Goal: Task Accomplishment & Management: Manage account settings

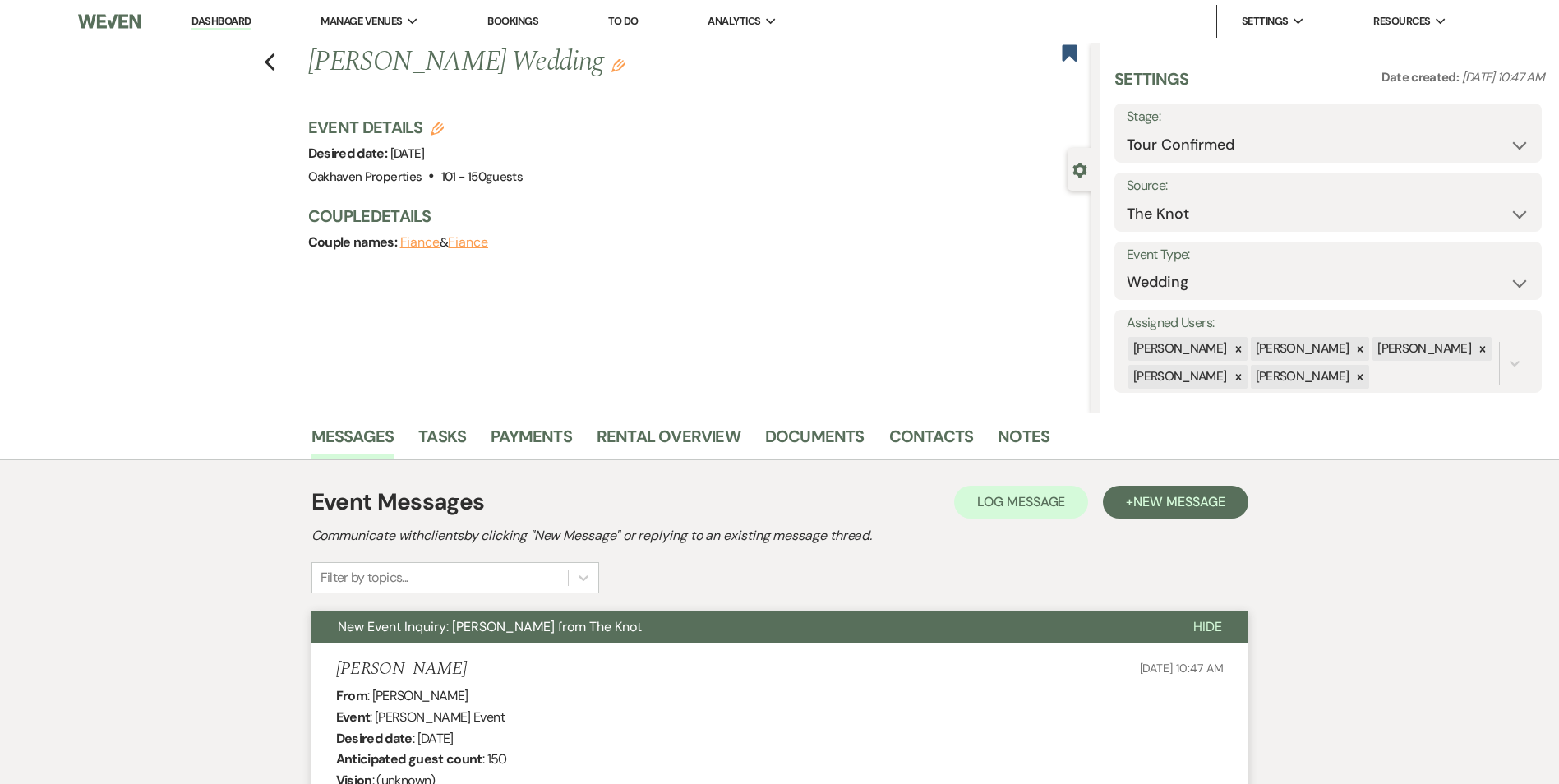
select select "4"
select select "2"
click at [1041, 436] on li "Notes" at bounding box center [1036, 439] width 76 height 39
click at [1023, 450] on link "Notes" at bounding box center [1024, 441] width 52 height 36
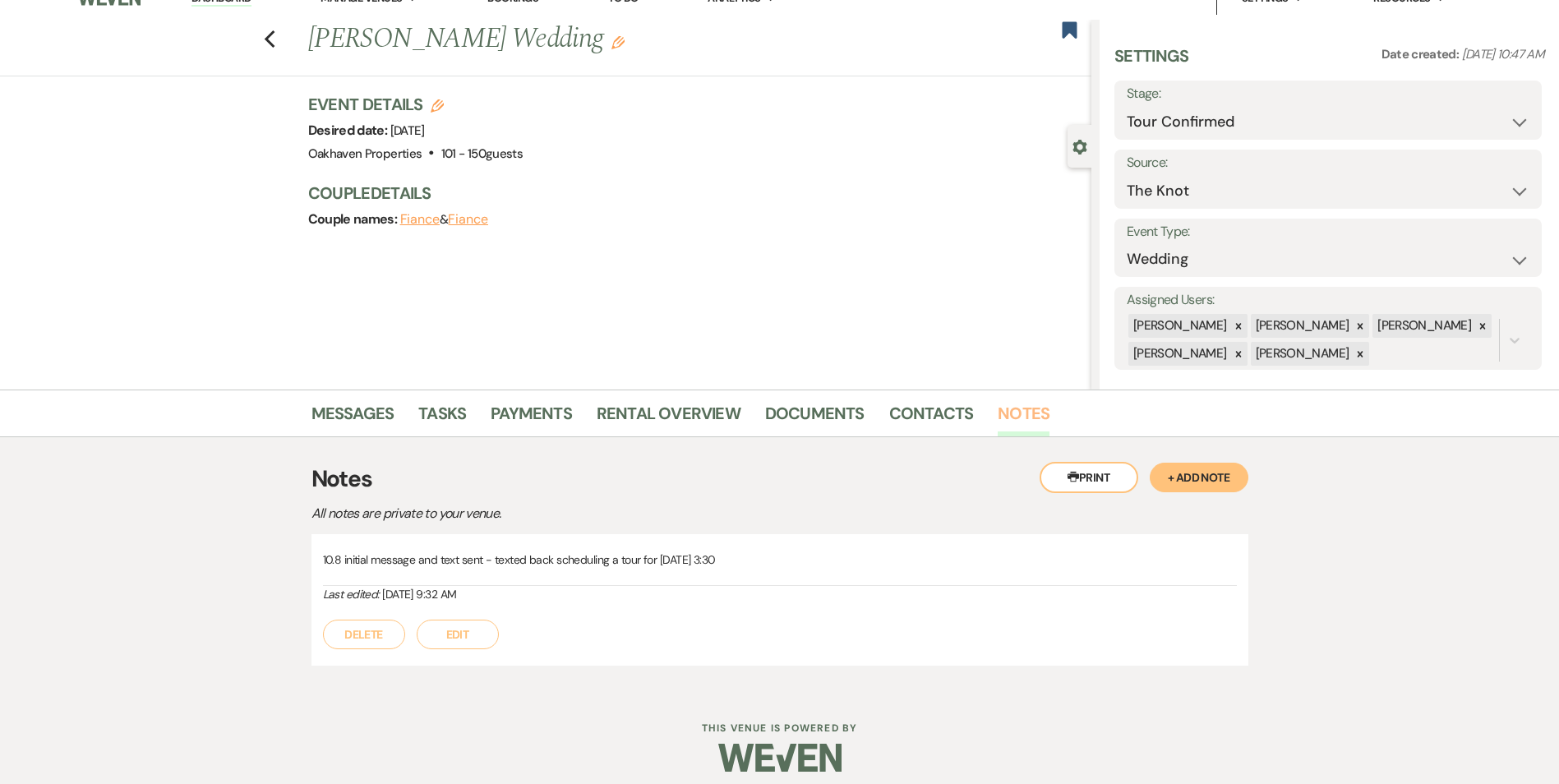
scroll to position [36, 0]
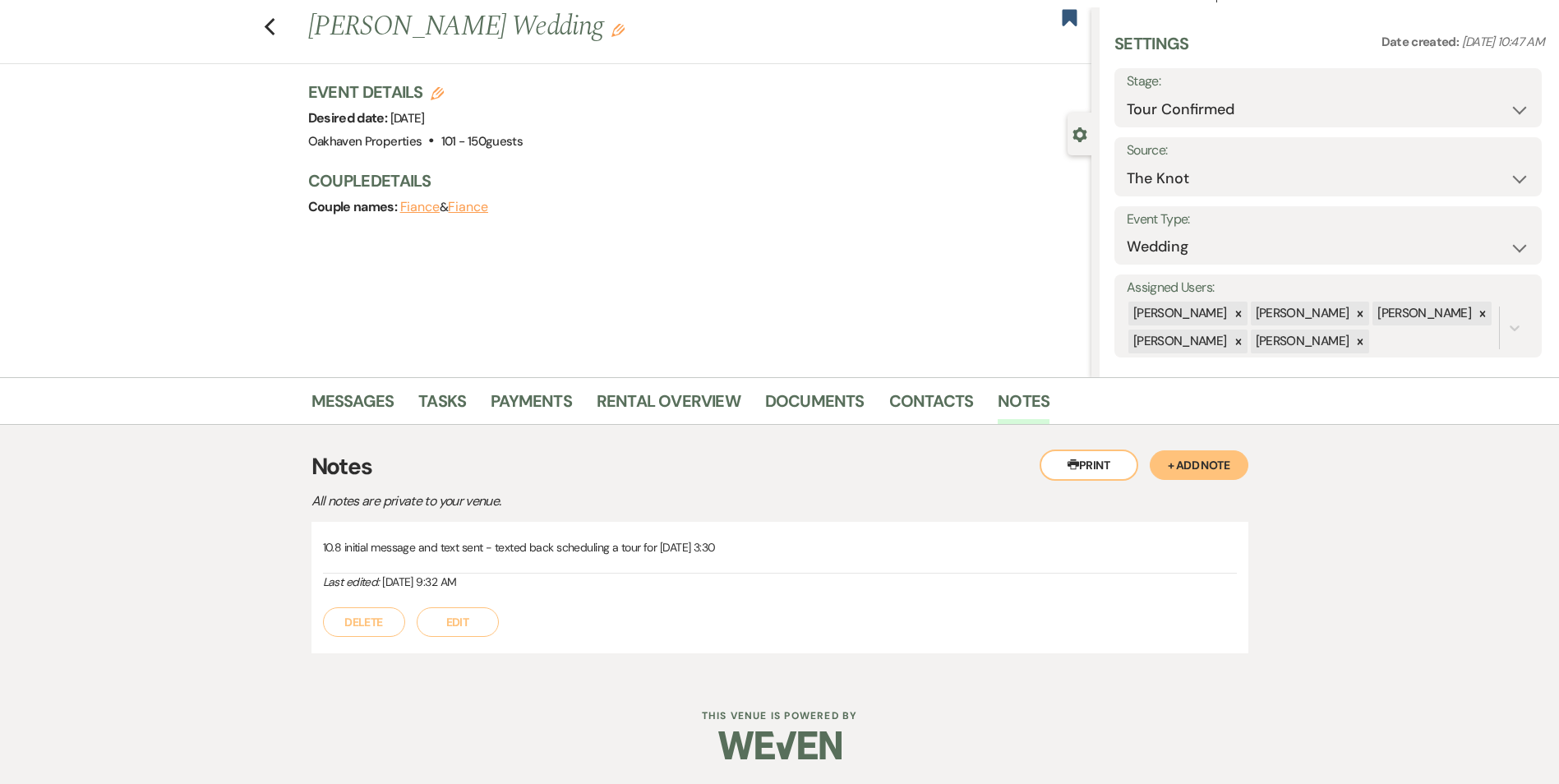
click at [454, 622] on button "Edit" at bounding box center [457, 622] width 82 height 29
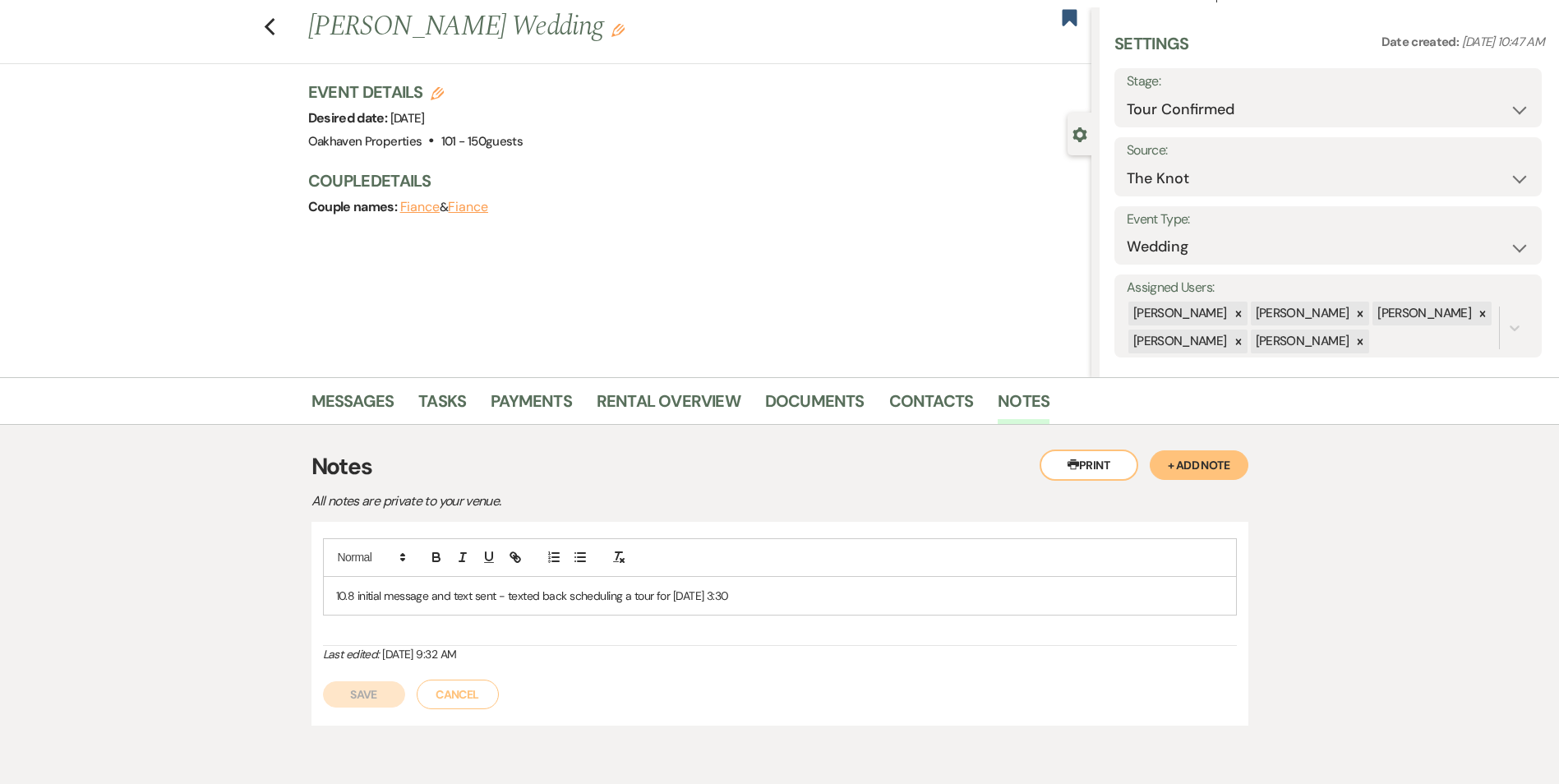
click at [791, 600] on p "10.8 initial message and text sent - texted back scheduling a tour for [DATE] 3…" at bounding box center [779, 595] width 888 height 18
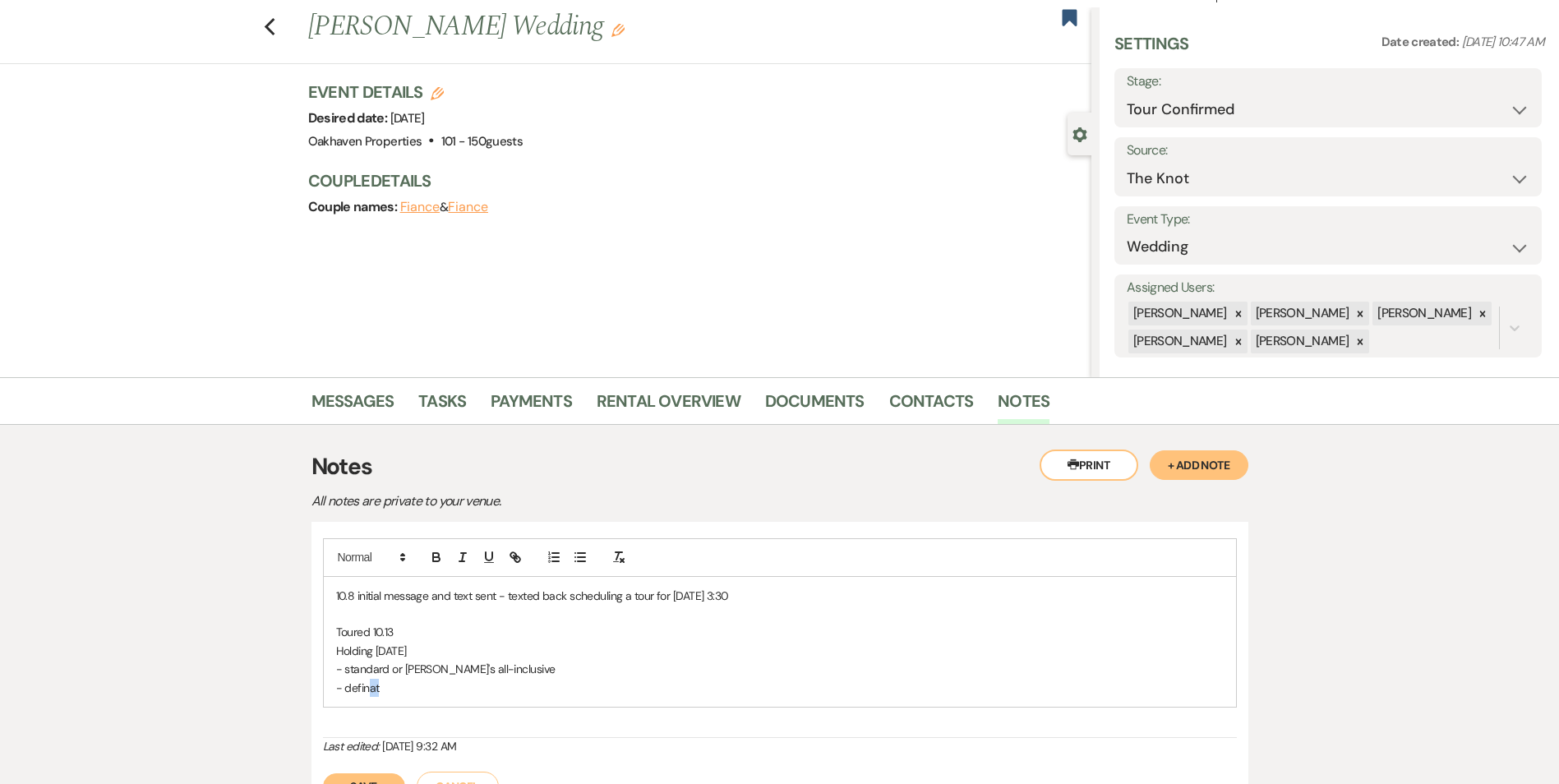
drag, startPoint x: 389, startPoint y: 685, endPoint x: 371, endPoint y: 686, distance: 18.0
click at [371, 686] on p "- definat" at bounding box center [779, 688] width 888 height 18
click at [691, 685] on p "- definitely wants s'mores, lights in the draping, heaters, and maybe bar" at bounding box center [779, 688] width 888 height 18
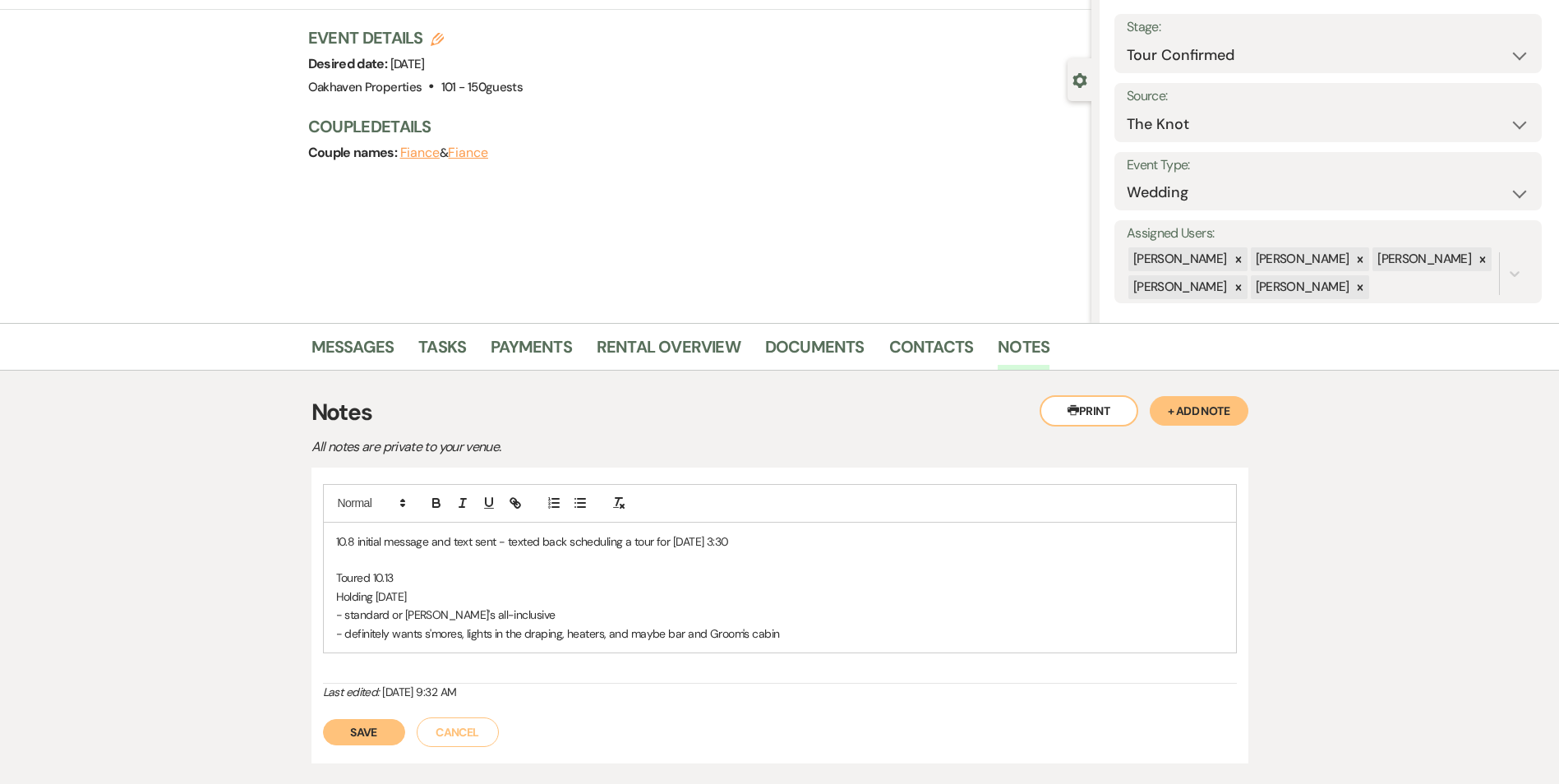
scroll to position [117, 0]
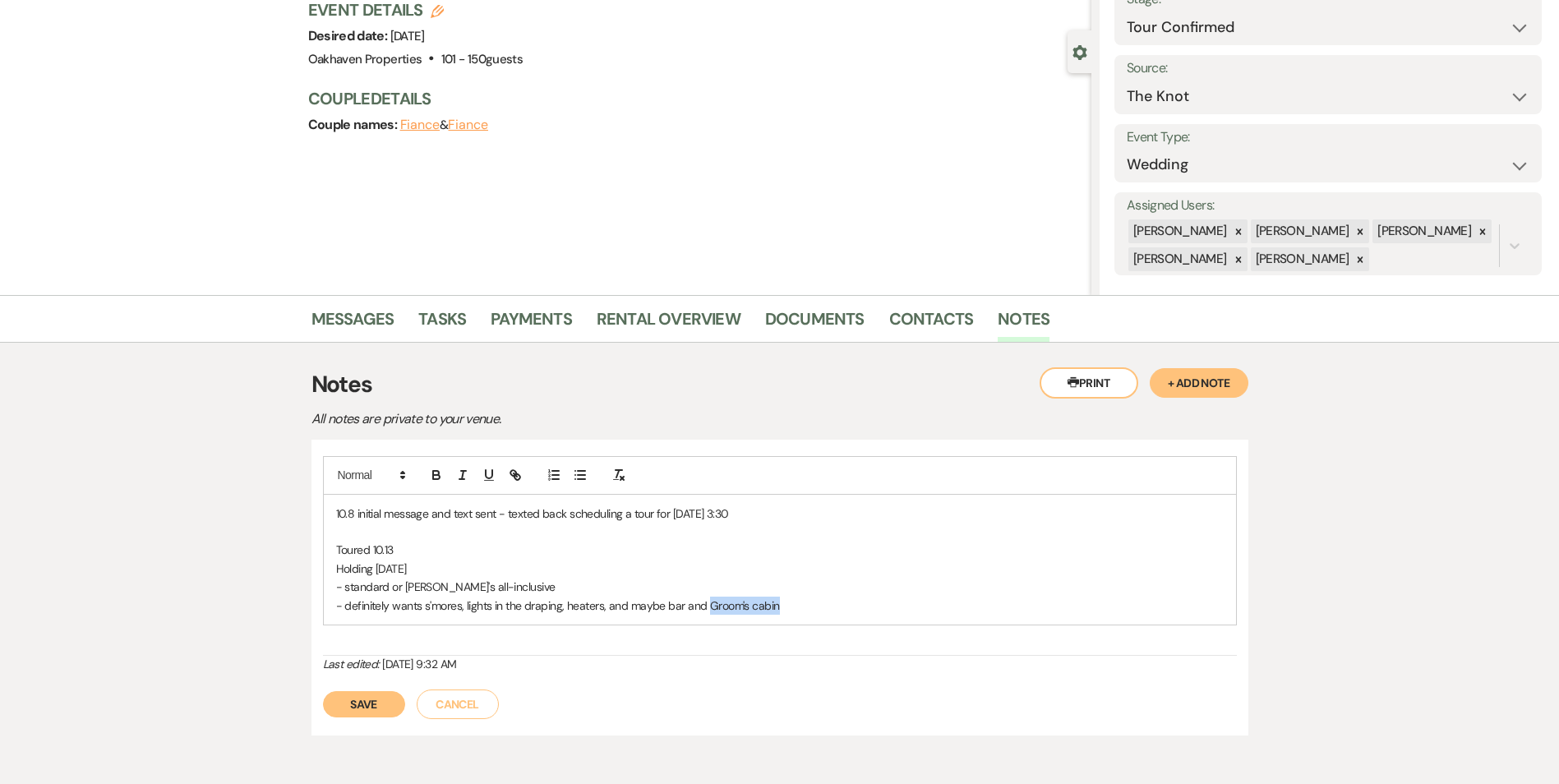
drag, startPoint x: 792, startPoint y: 602, endPoint x: 711, endPoint y: 603, distance: 81.0
click at [709, 603] on p "- definitely wants s'mores, lights in the draping, heaters, and maybe bar and G…" at bounding box center [779, 605] width 888 height 18
click at [852, 605] on p "- definitely wants s'mores, lights in the draping, heaters, and maybe bar and t…" at bounding box center [779, 605] width 888 height 18
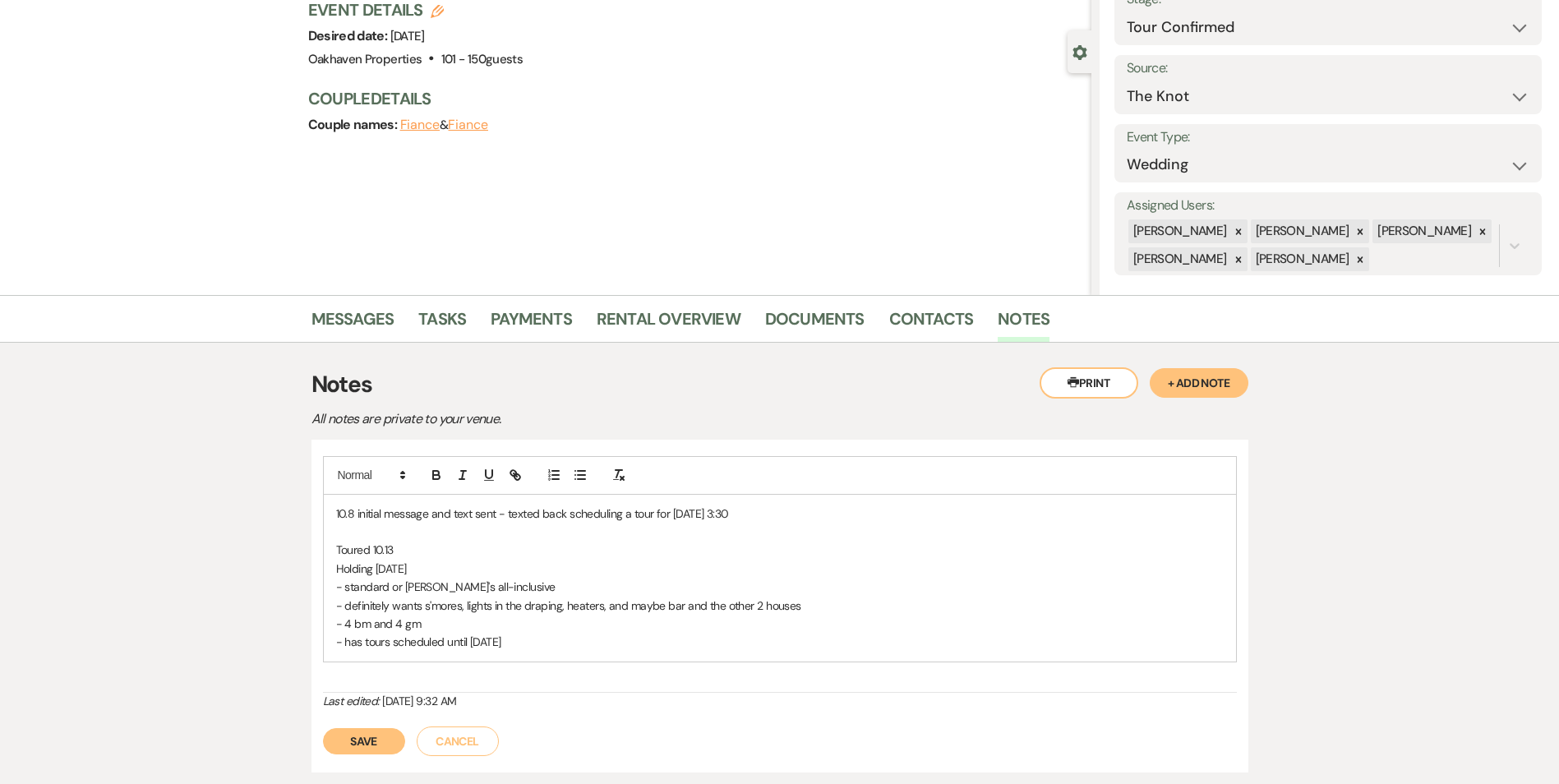
click at [395, 746] on button "Save" at bounding box center [364, 741] width 82 height 26
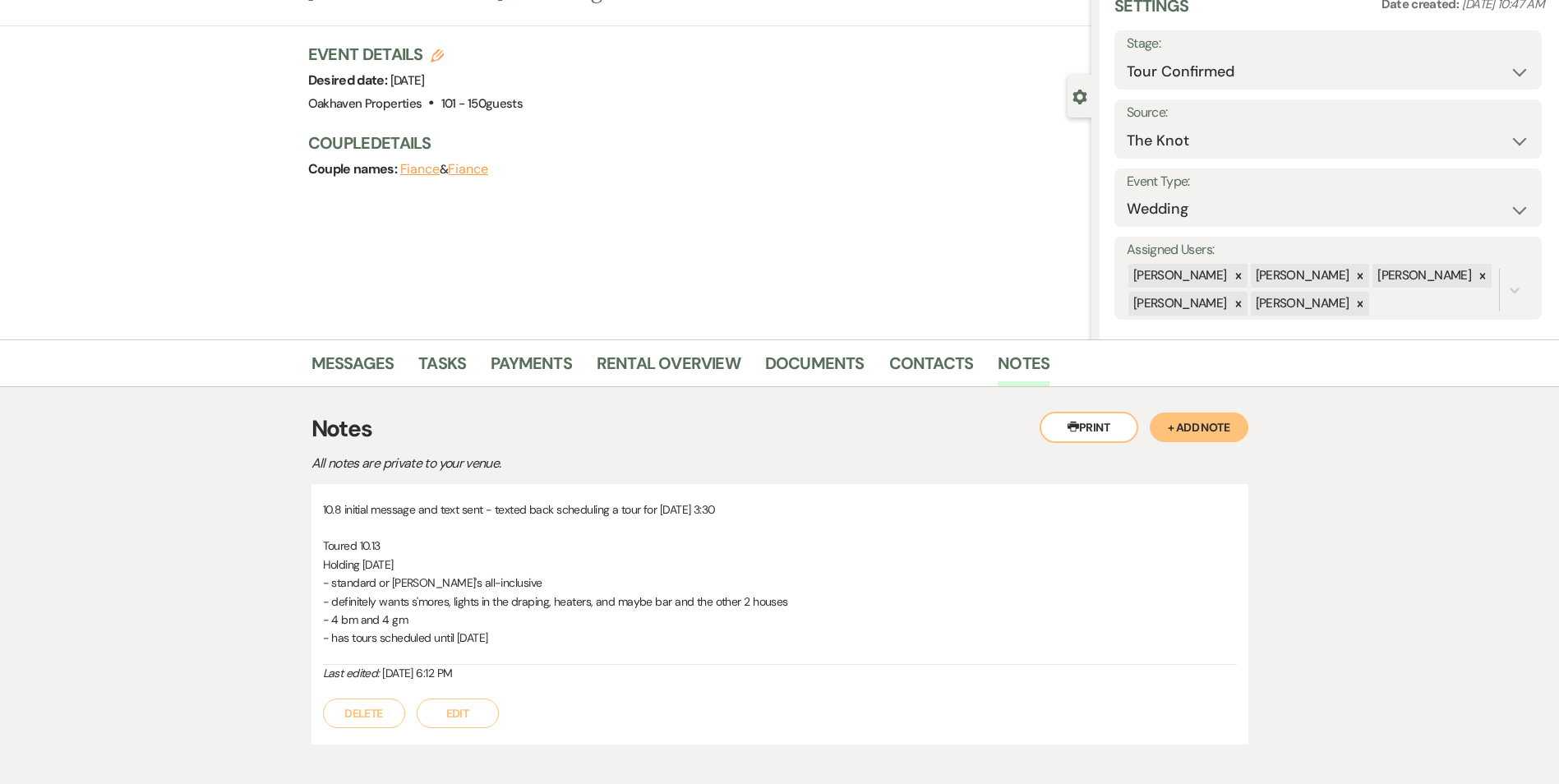
scroll to position [0, 0]
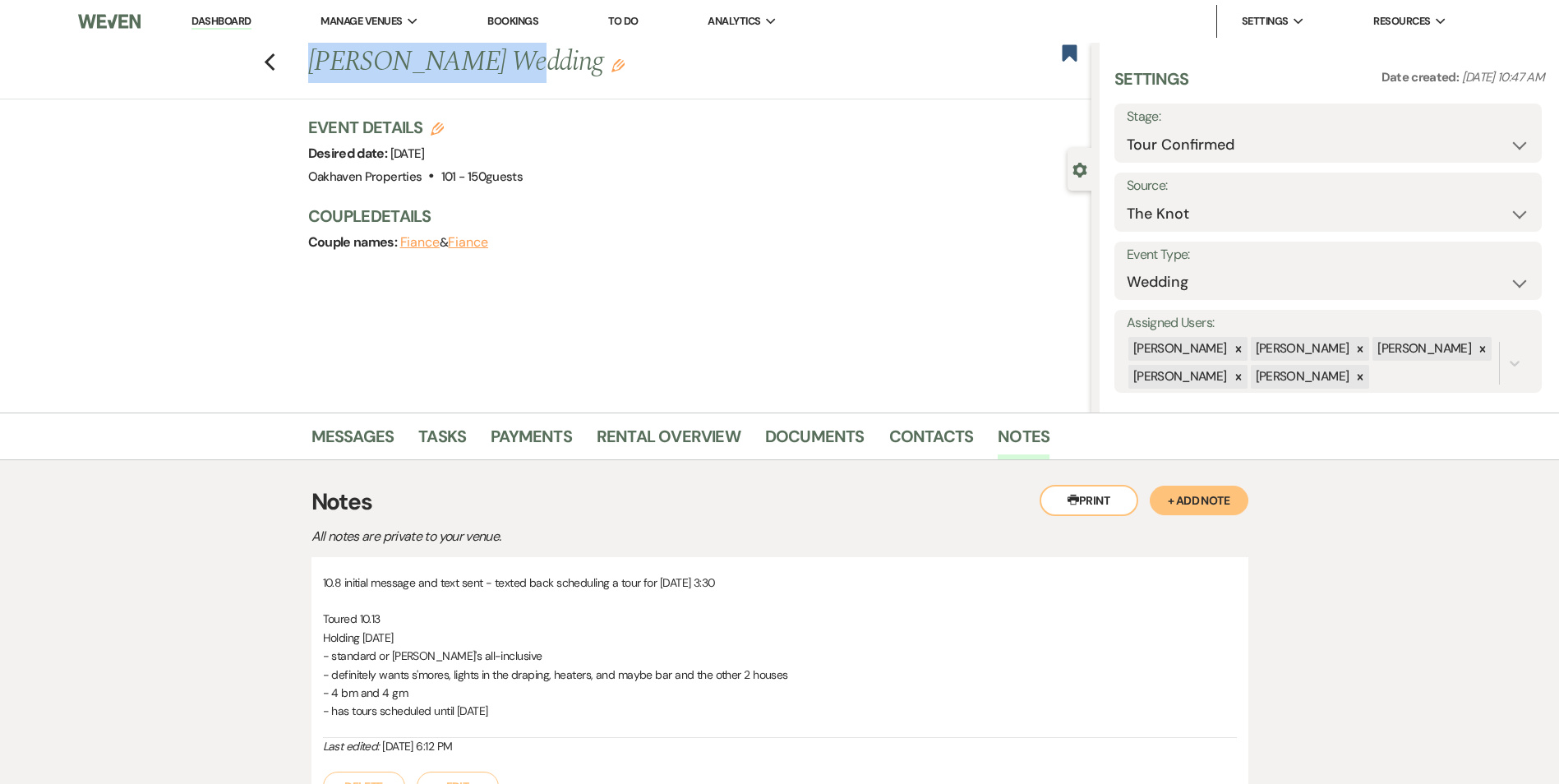
drag, startPoint x: 502, startPoint y: 64, endPoint x: 311, endPoint y: 63, distance: 191.0
click at [311, 63] on div "Previous [PERSON_NAME] Wedding Edit" at bounding box center [696, 62] width 791 height 39
copy h1 "[PERSON_NAME]"
click at [1272, 129] on select "Inquiry Follow Up Tour Requested Tour Confirmed Toured Proposal Sent Booked Lost" at bounding box center [1328, 145] width 403 height 32
select select "5"
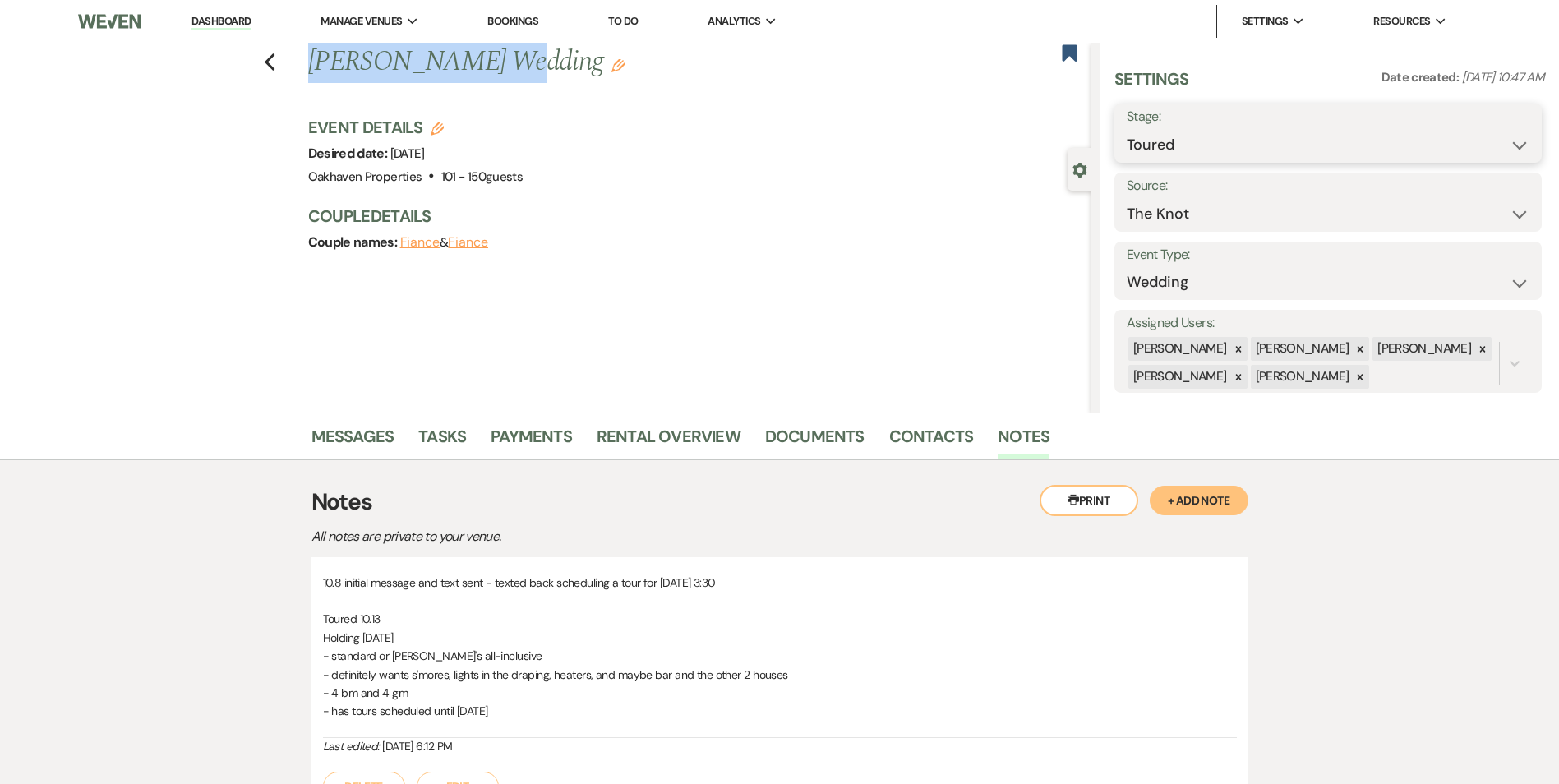
click at [1127, 129] on select "Inquiry Follow Up Tour Requested Tour Confirmed Toured Proposal Sent Booked Lost" at bounding box center [1328, 145] width 403 height 32
click at [1484, 140] on button "Save" at bounding box center [1495, 134] width 93 height 33
click at [419, 445] on link "Tasks" at bounding box center [442, 441] width 48 height 36
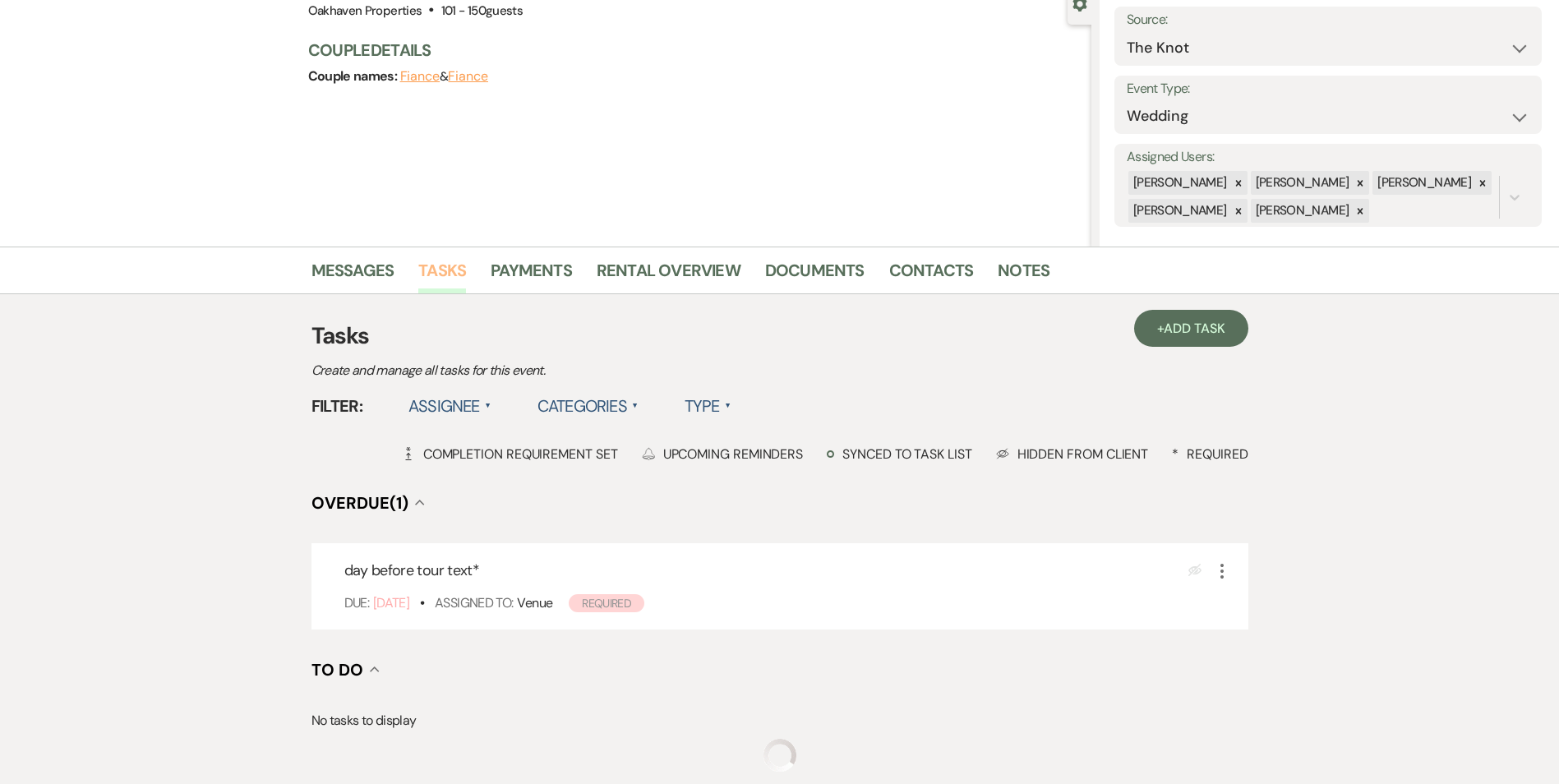
scroll to position [367, 0]
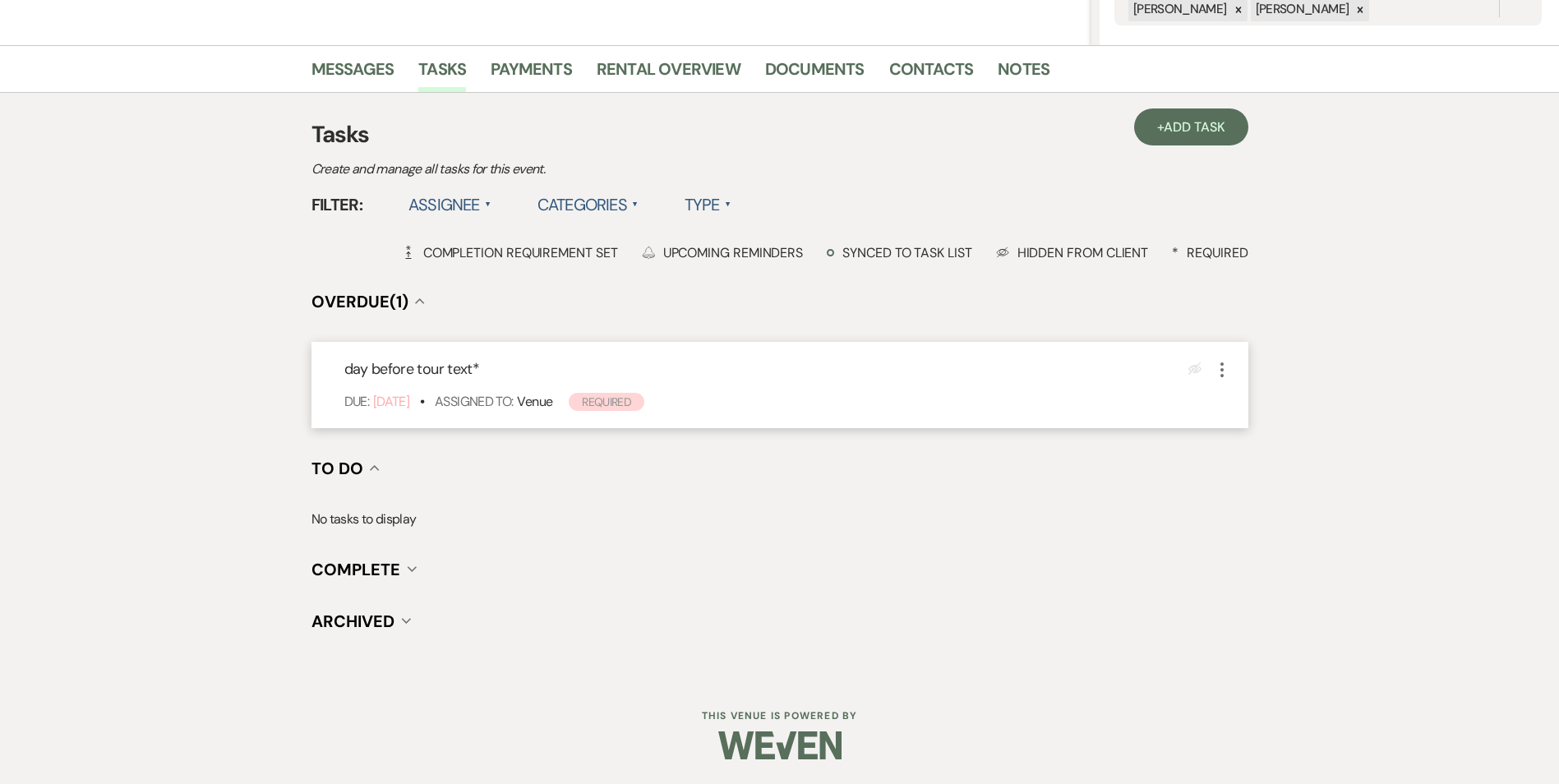
click at [1223, 369] on use "button" at bounding box center [1222, 369] width 3 height 15
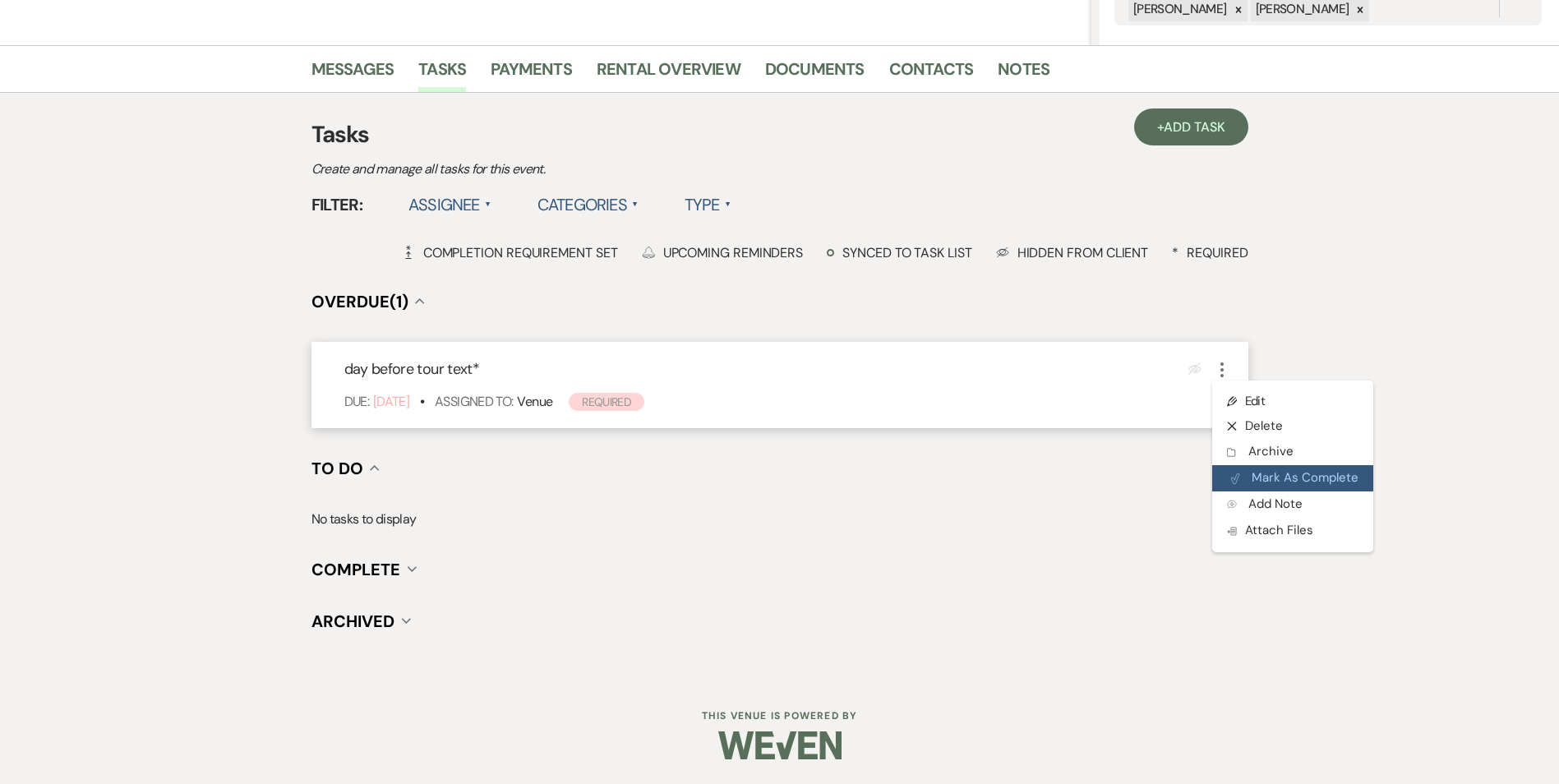
drag, startPoint x: 1240, startPoint y: 476, endPoint x: 1250, endPoint y: 467, distance: 13.5
click at [1239, 475] on icon "Plan Portal Link" at bounding box center [1235, 479] width 10 height 12
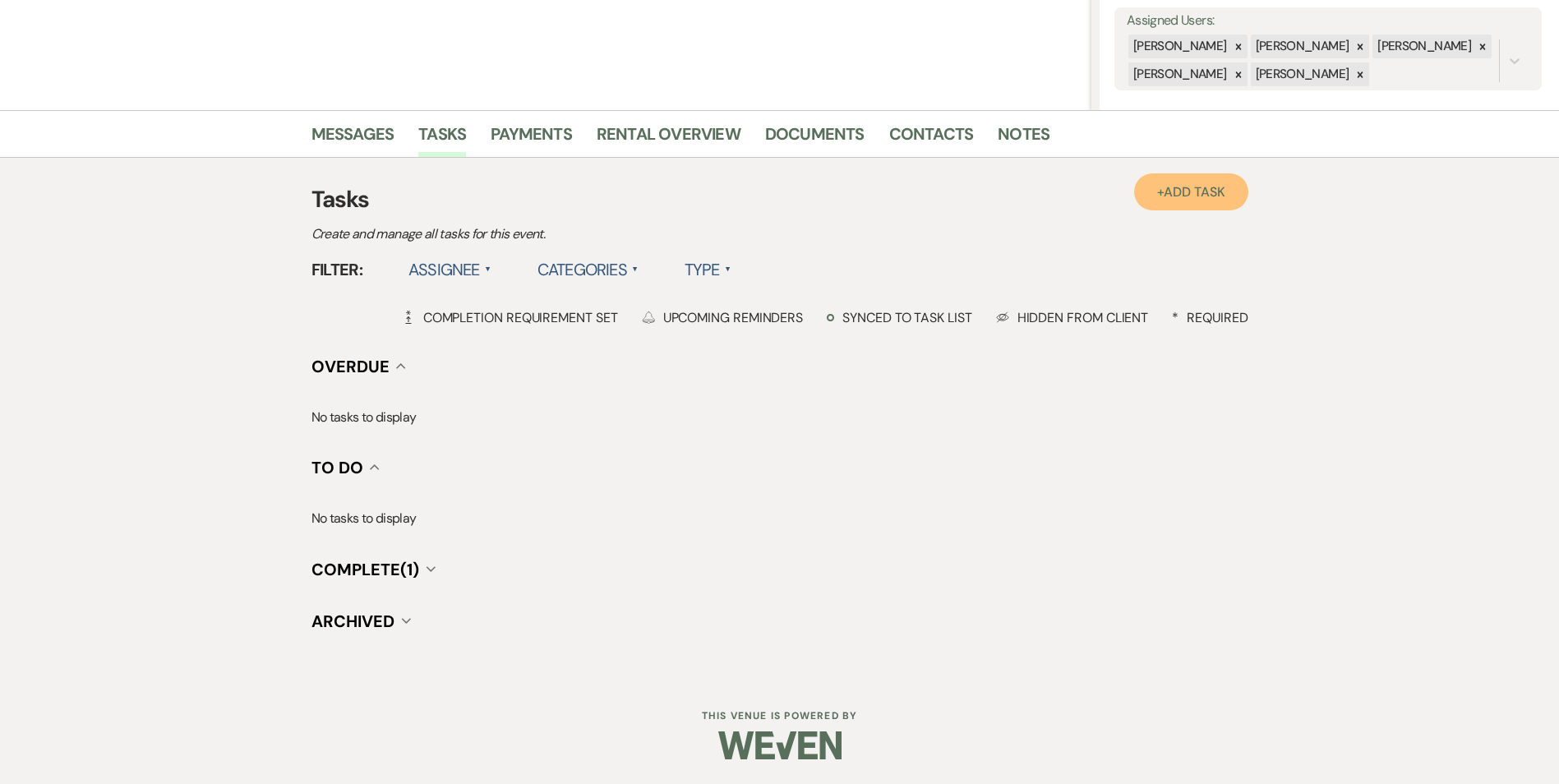
click at [1179, 203] on link "+ Add Task" at bounding box center [1190, 192] width 114 height 37
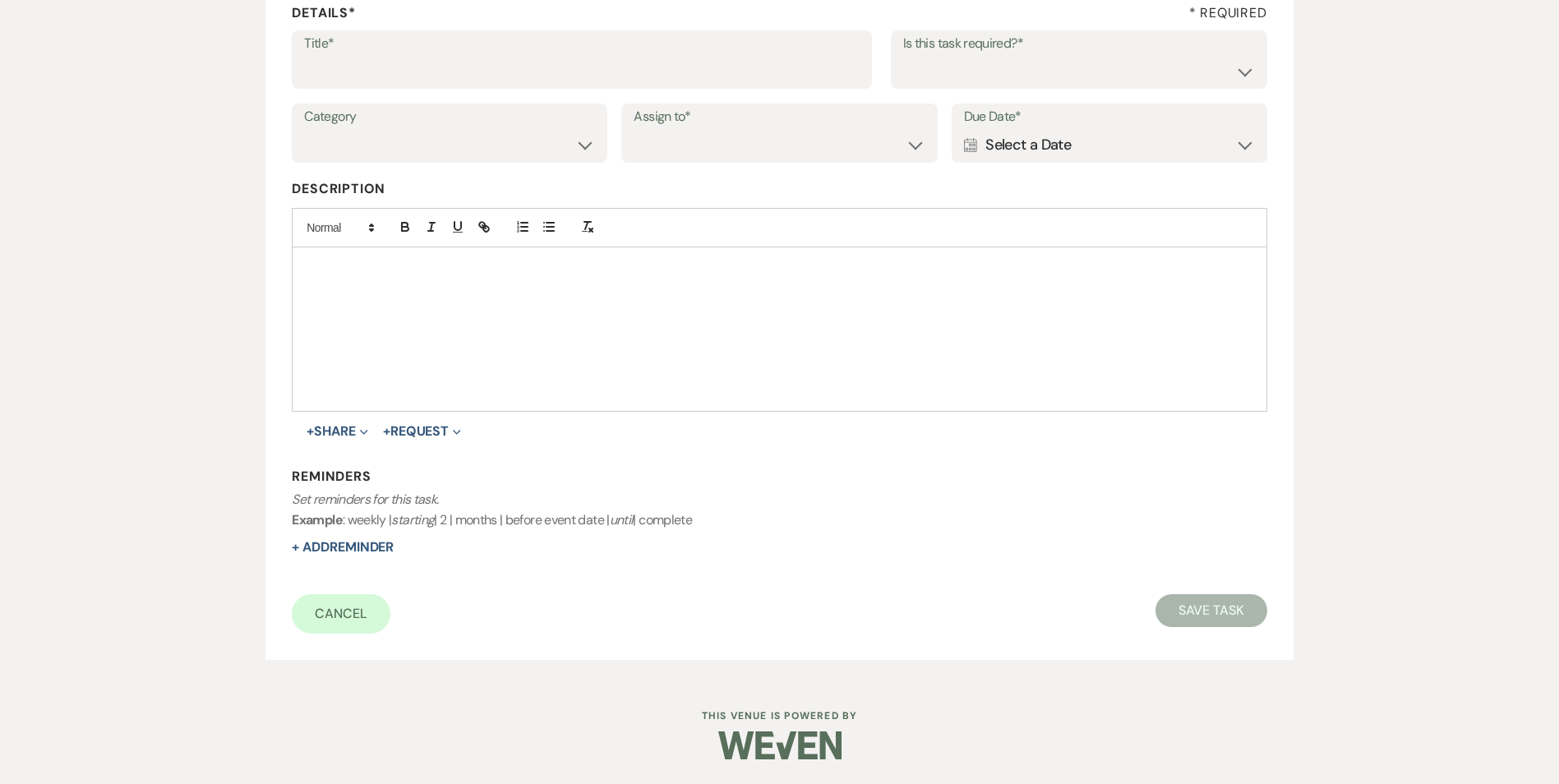
scroll to position [252, 0]
click at [392, 75] on input "Title*" at bounding box center [582, 70] width 555 height 32
type input "day after tour text"
click at [1030, 70] on select "Yes No" at bounding box center [1078, 70] width 351 height 32
select select "true"
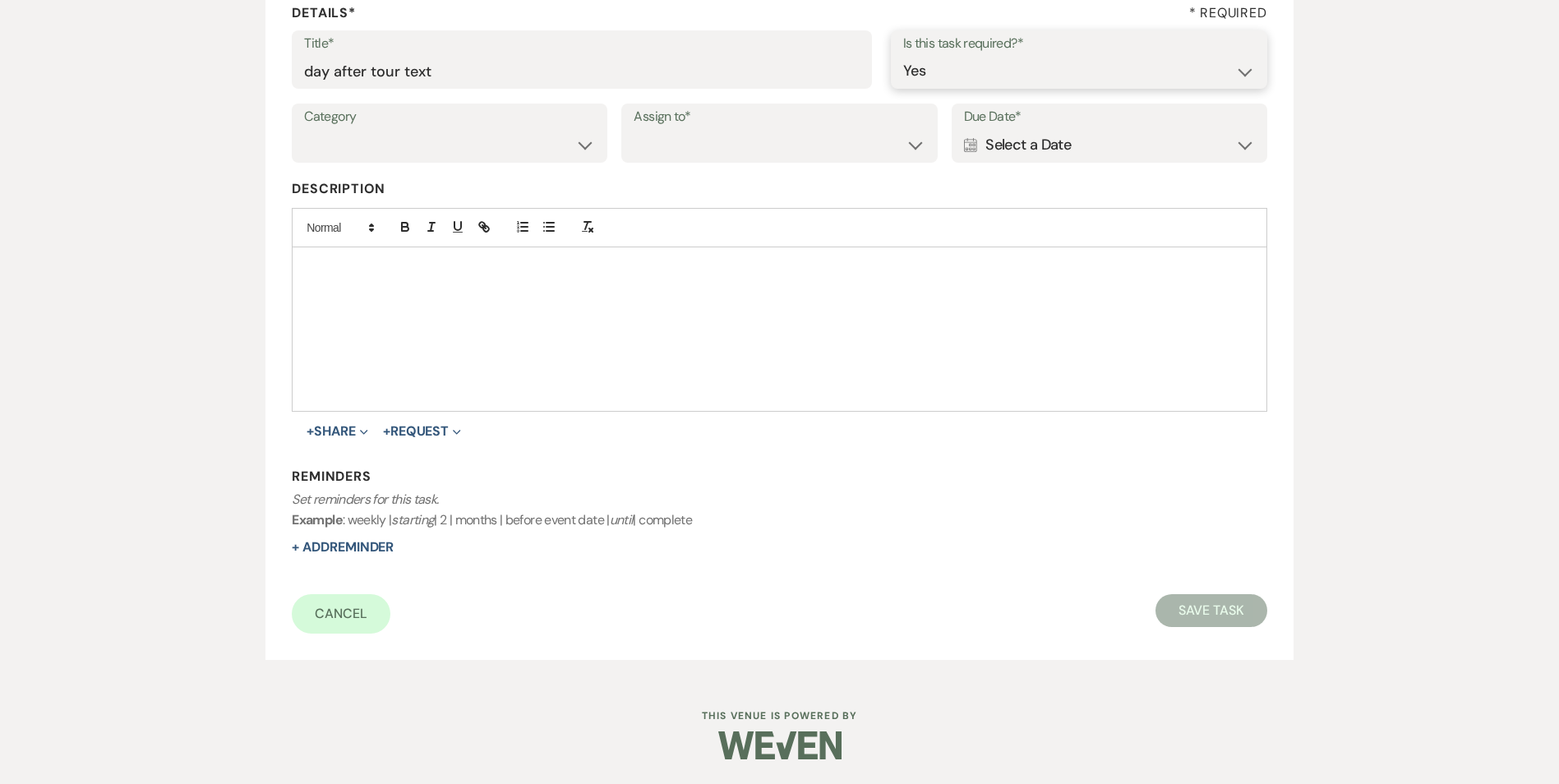
click at [903, 55] on select "Yes No" at bounding box center [1078, 70] width 351 height 32
click at [469, 148] on select "Venue Vendors Guests Details Finalize & Share" at bounding box center [449, 145] width 291 height 32
select select "31"
click at [305, 129] on select "Venue Vendors Guests Details Finalize & Share" at bounding box center [449, 145] width 291 height 32
drag, startPoint x: 650, startPoint y: 156, endPoint x: 654, endPoint y: 164, distance: 8.9
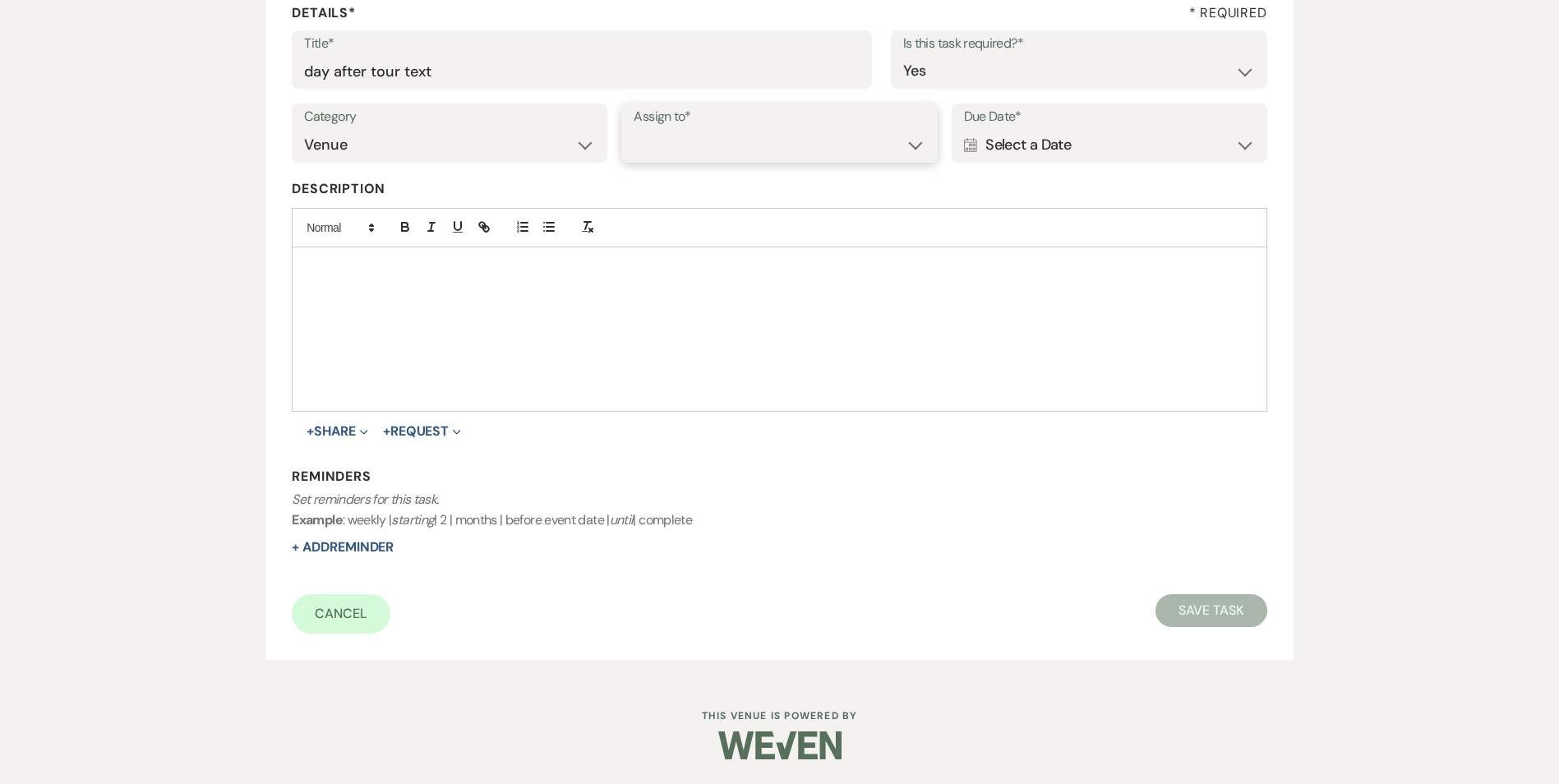
click at [650, 156] on select "Venue Client" at bounding box center [778, 145] width 291 height 32
click at [633, 129] on select "Venue Client" at bounding box center [778, 145] width 291 height 32
drag, startPoint x: 665, startPoint y: 146, endPoint x: 672, endPoint y: 162, distance: 17.5
click at [665, 149] on select "Venue Client" at bounding box center [778, 145] width 291 height 32
select select "venueHost"
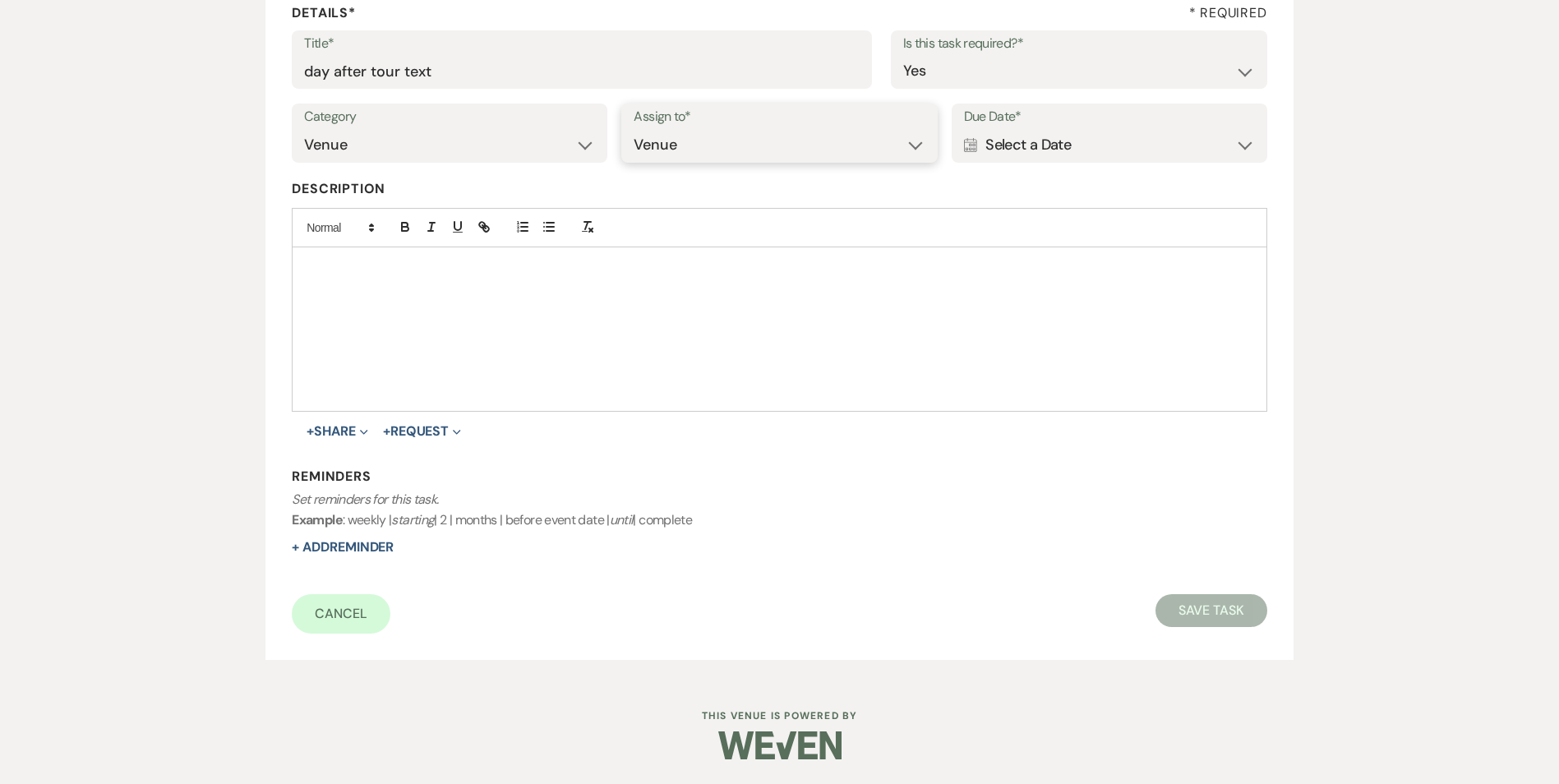
click at [633, 129] on select "Venue Client" at bounding box center [778, 145] width 291 height 32
drag, startPoint x: 1057, startPoint y: 151, endPoint x: 1066, endPoint y: 156, distance: 10.3
click at [1060, 154] on div "Calendar Select a Date Expand" at bounding box center [1109, 145] width 291 height 32
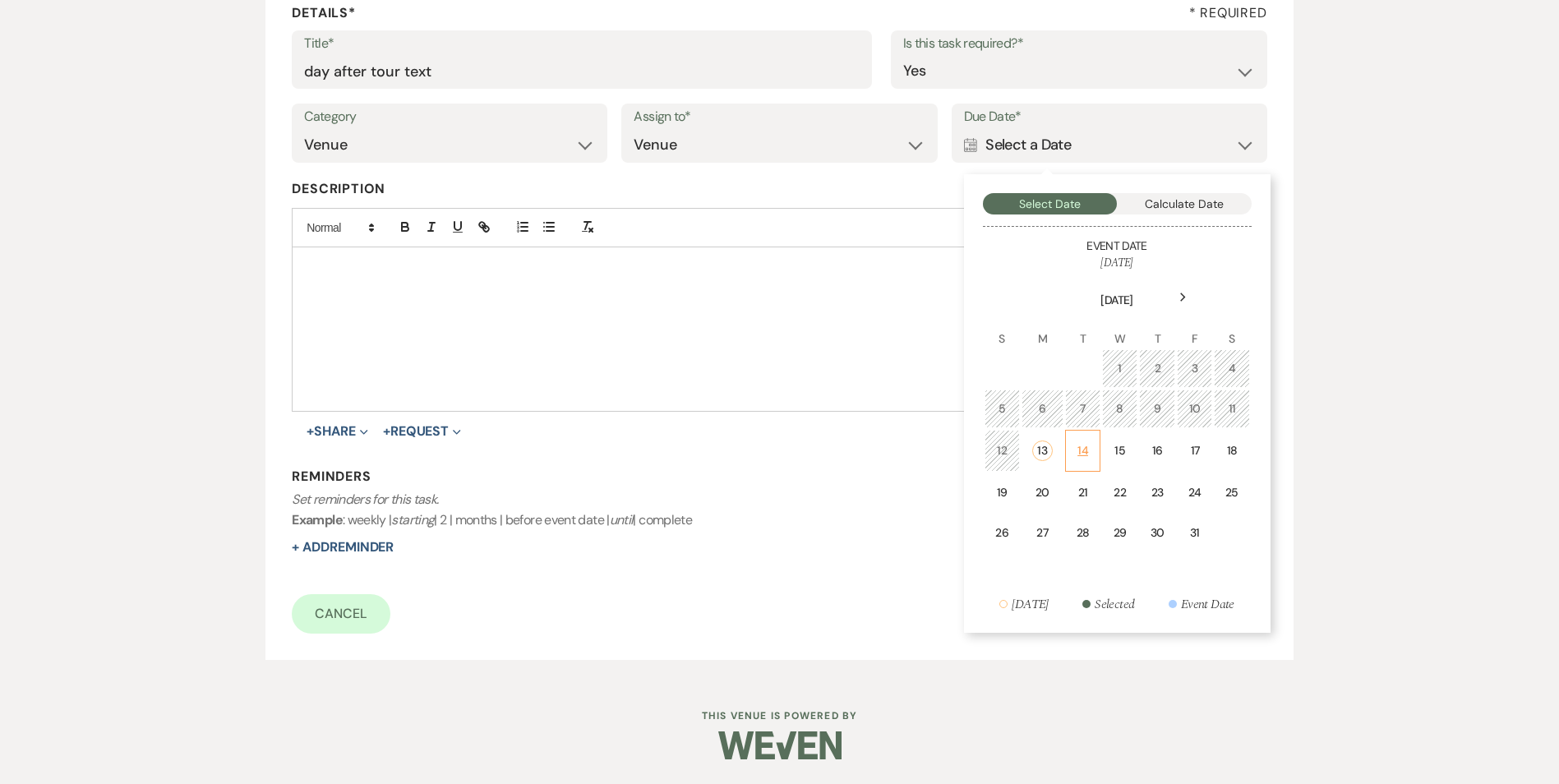
drag, startPoint x: 1082, startPoint y: 449, endPoint x: 1041, endPoint y: 550, distance: 109.0
click at [1081, 449] on div "14" at bounding box center [1083, 451] width 14 height 17
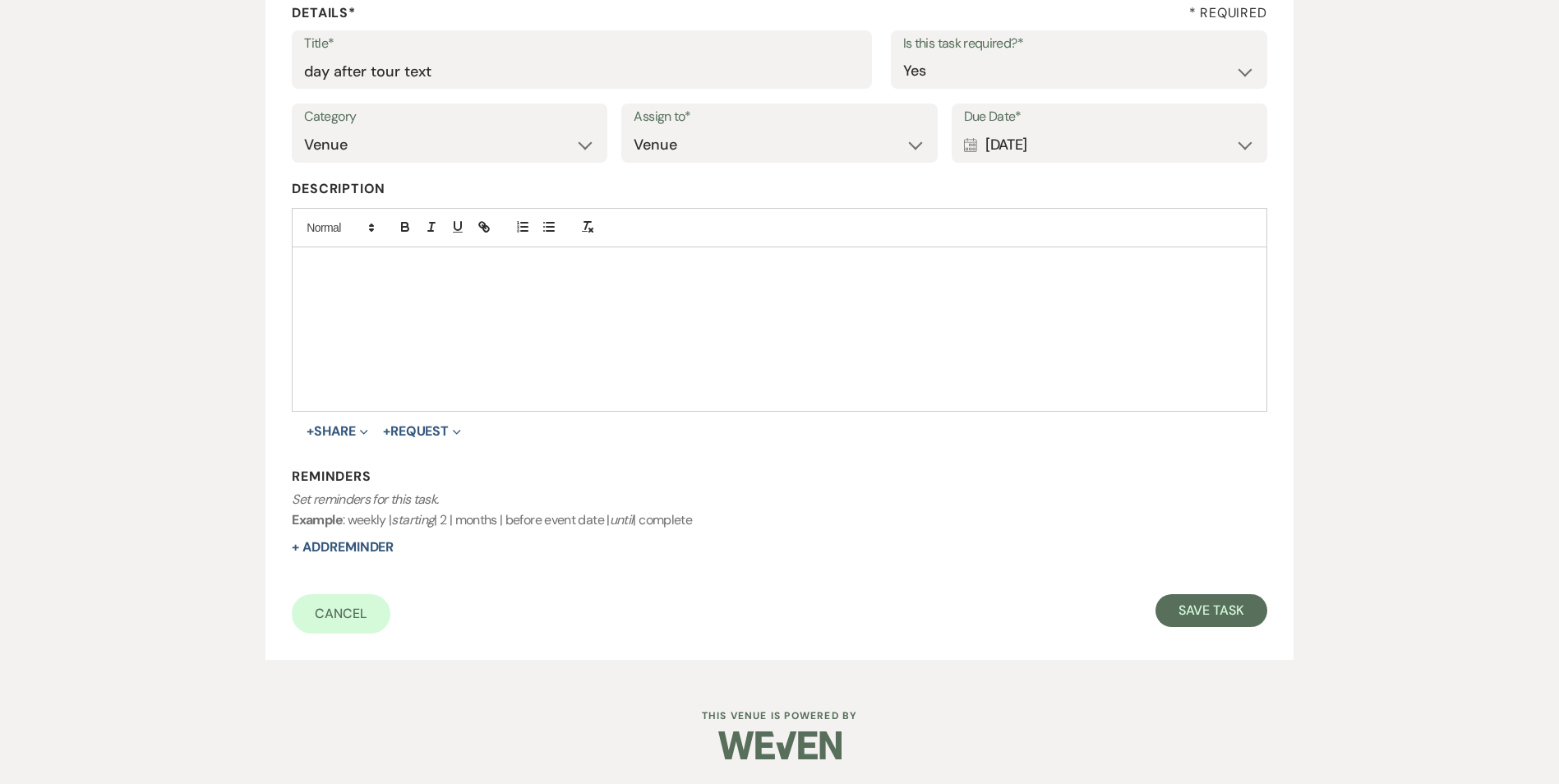
click at [298, 530] on p "Set reminders for this task. Example : weekly | starting | 2 | months | before …" at bounding box center [779, 510] width 975 height 42
click at [310, 546] on button "+ Add Reminder" at bounding box center [342, 546] width 102 height 13
select select "host"
select select "days"
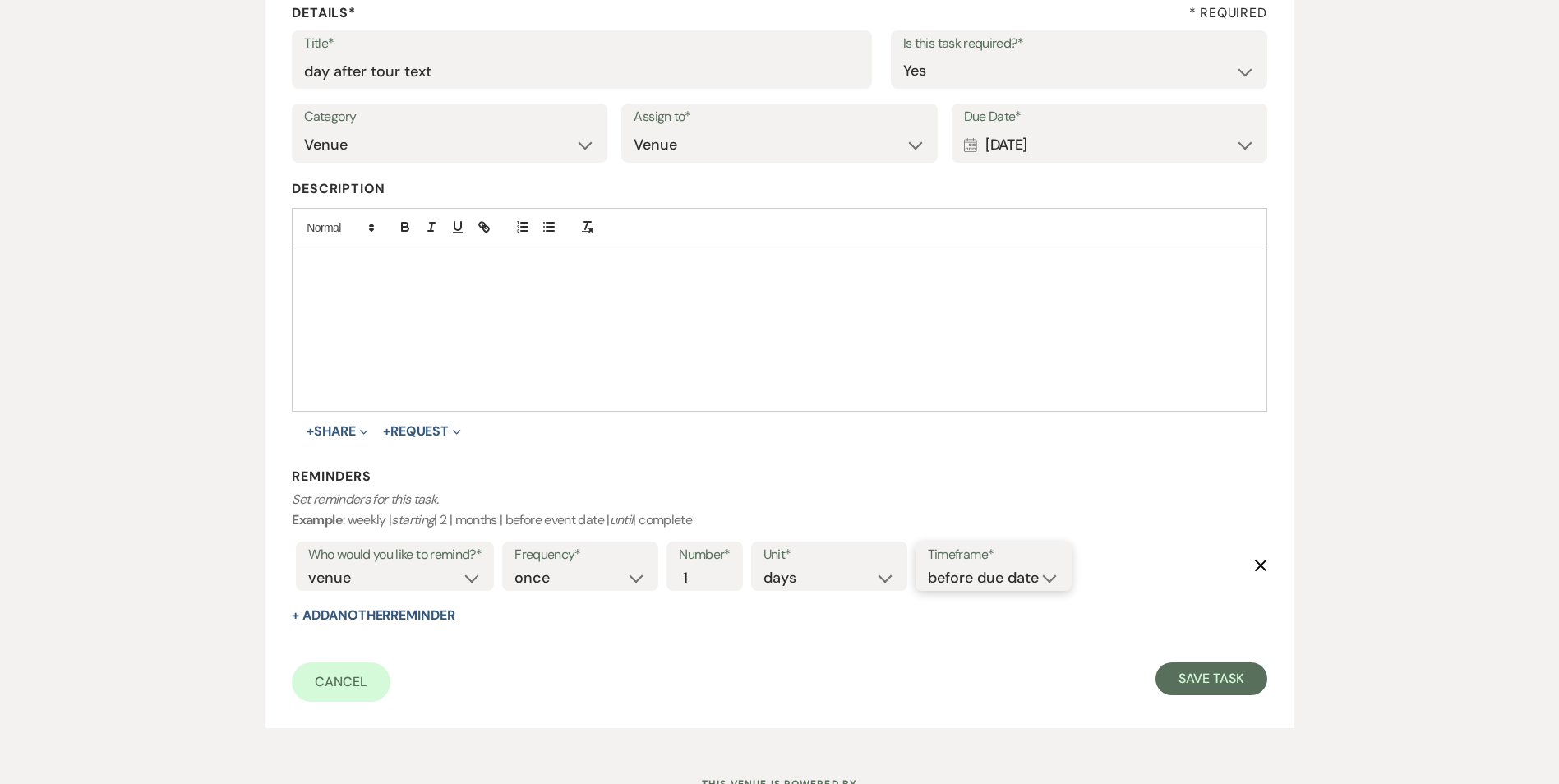
drag, startPoint x: 989, startPoint y: 579, endPoint x: 991, endPoint y: 588, distance: 9.2
click at [989, 579] on select "before due date after due date on due date on custom date" at bounding box center [994, 578] width 132 height 23
select select "onDueDate"
click at [928, 567] on select "before due date after due date on due date on custom date" at bounding box center [994, 578] width 132 height 23
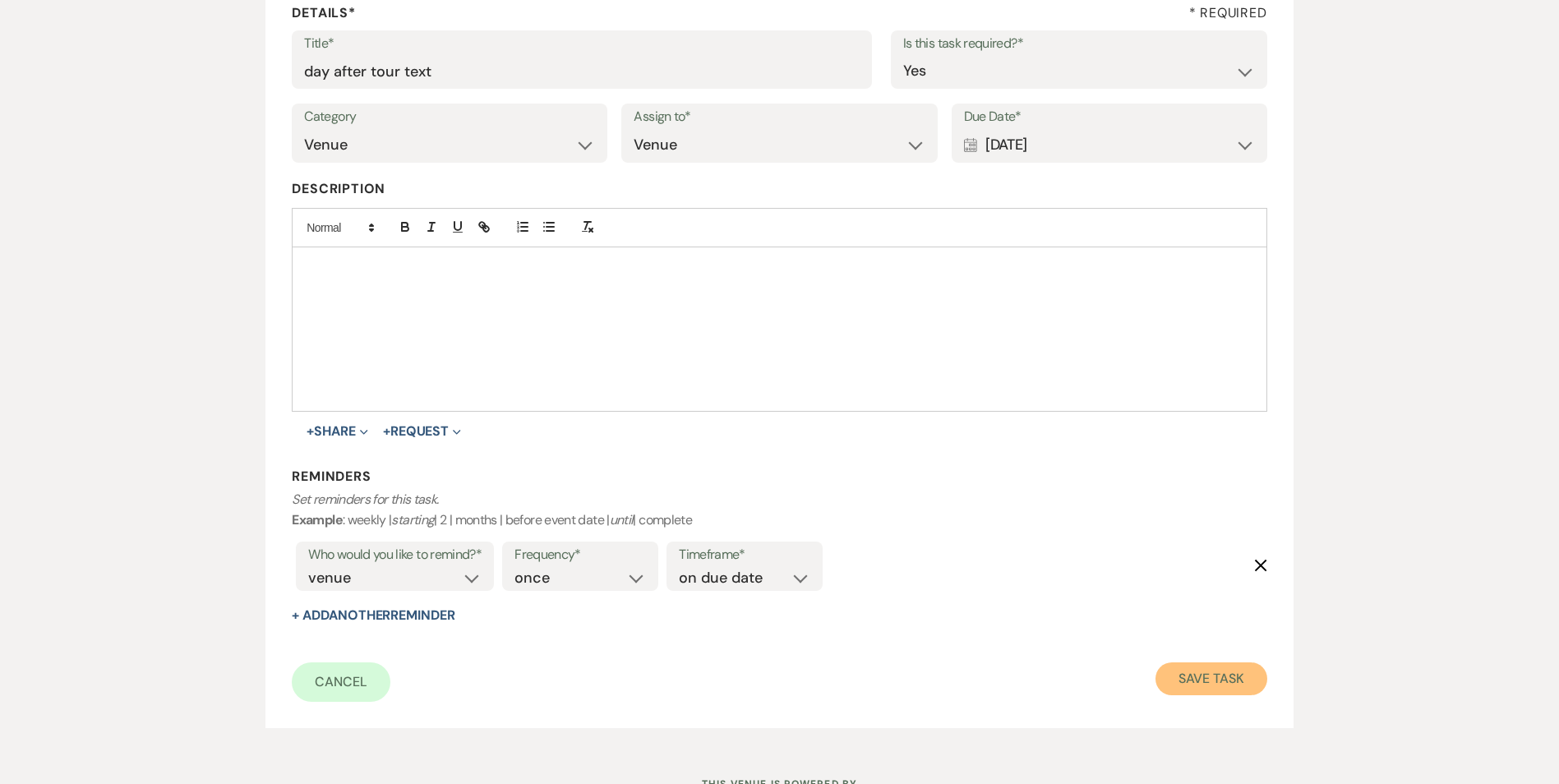
click at [1194, 686] on button "Save Task" at bounding box center [1211, 679] width 111 height 33
select select "5"
select select "2"
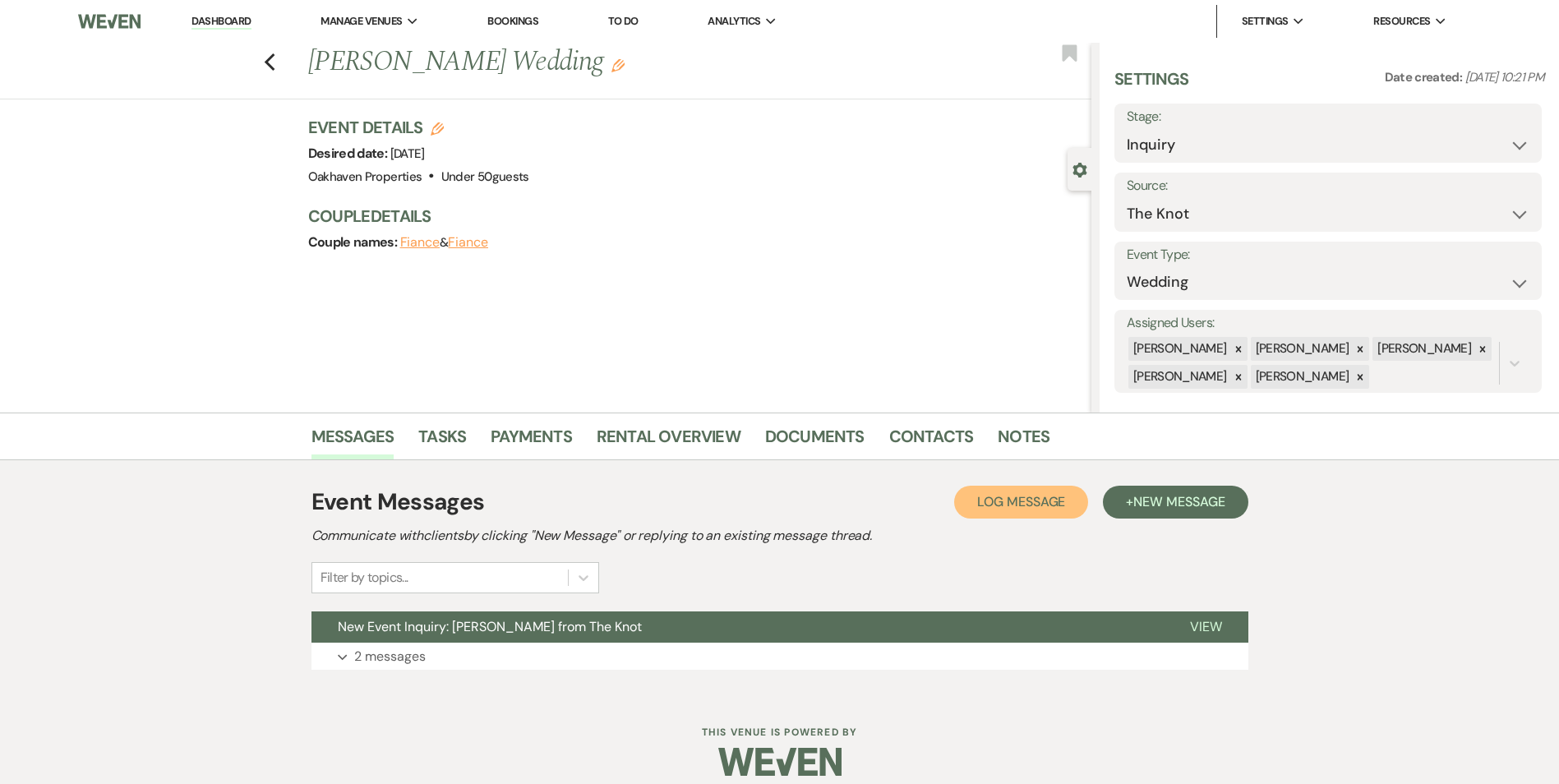
click at [970, 500] on button "Log Log Message" at bounding box center [1021, 502] width 134 height 33
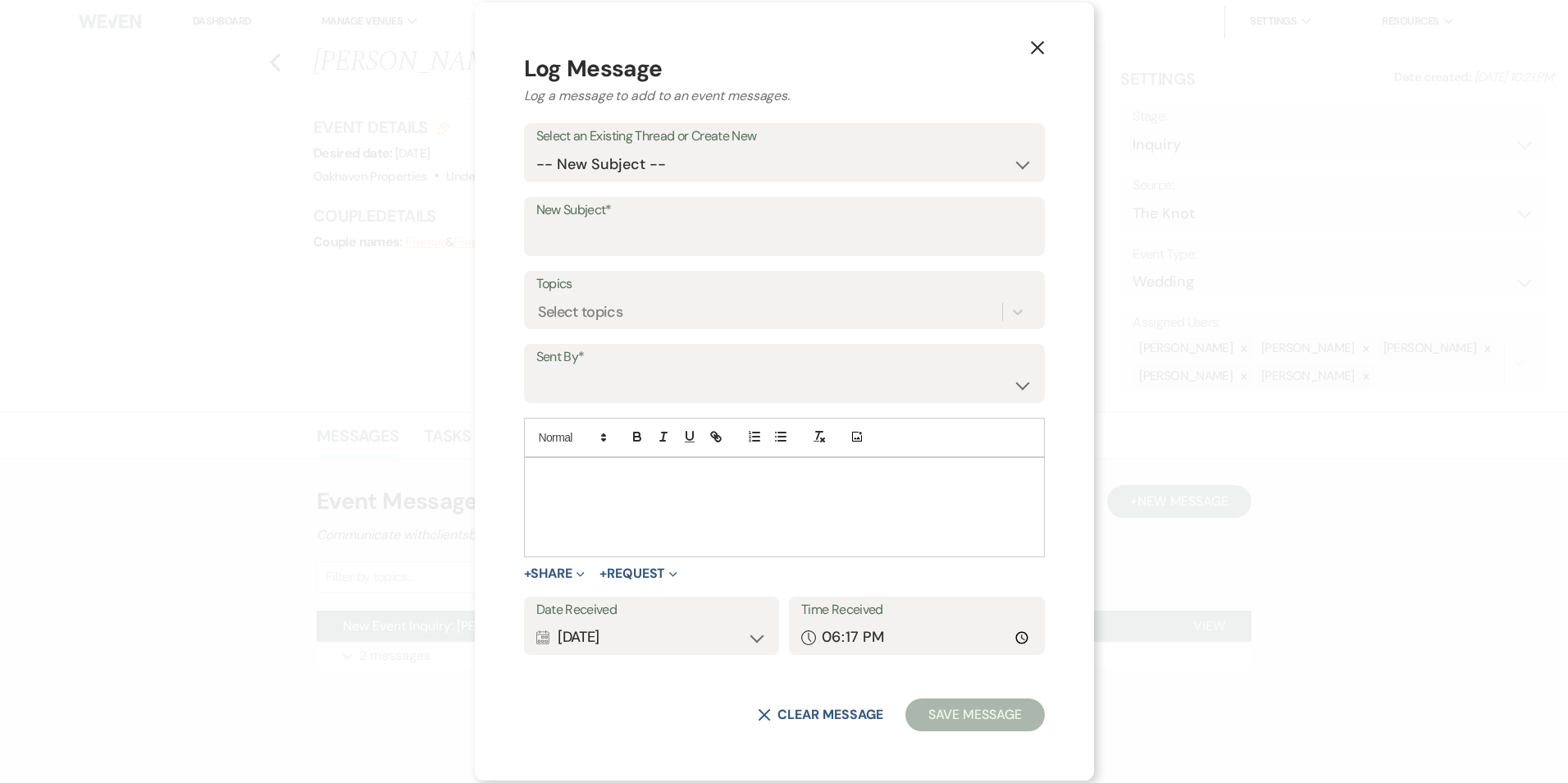
click at [636, 505] on div at bounding box center [784, 508] width 519 height 99
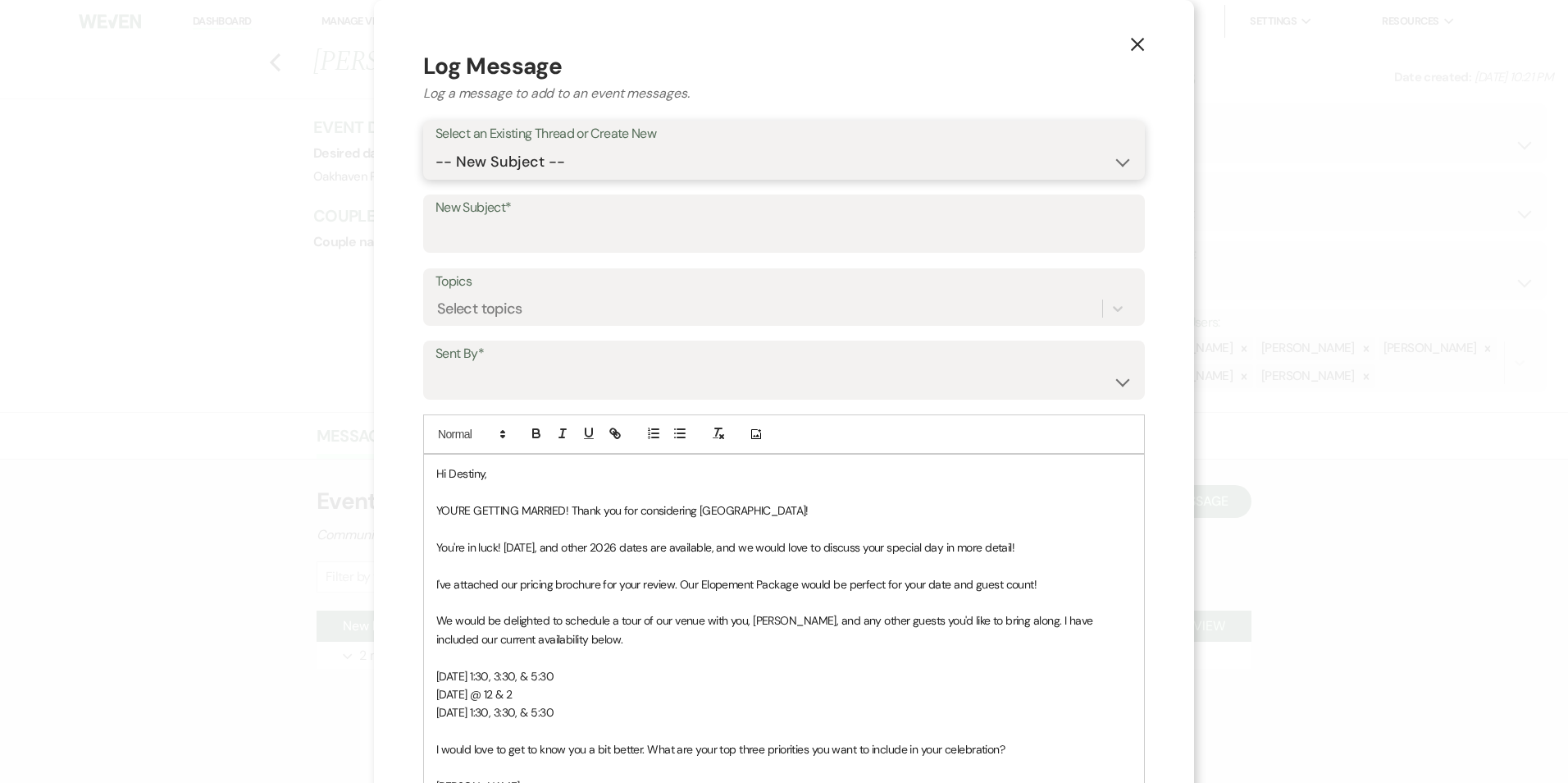
click at [519, 155] on select "-- New Subject -- New Event Inquiry: Destiny Pruitt from The Knot" at bounding box center [784, 162] width 697 height 32
select select "474778"
click at [436, 146] on select "-- New Subject -- New Event Inquiry: Destiny Pruitt from The Knot" at bounding box center [784, 162] width 697 height 32
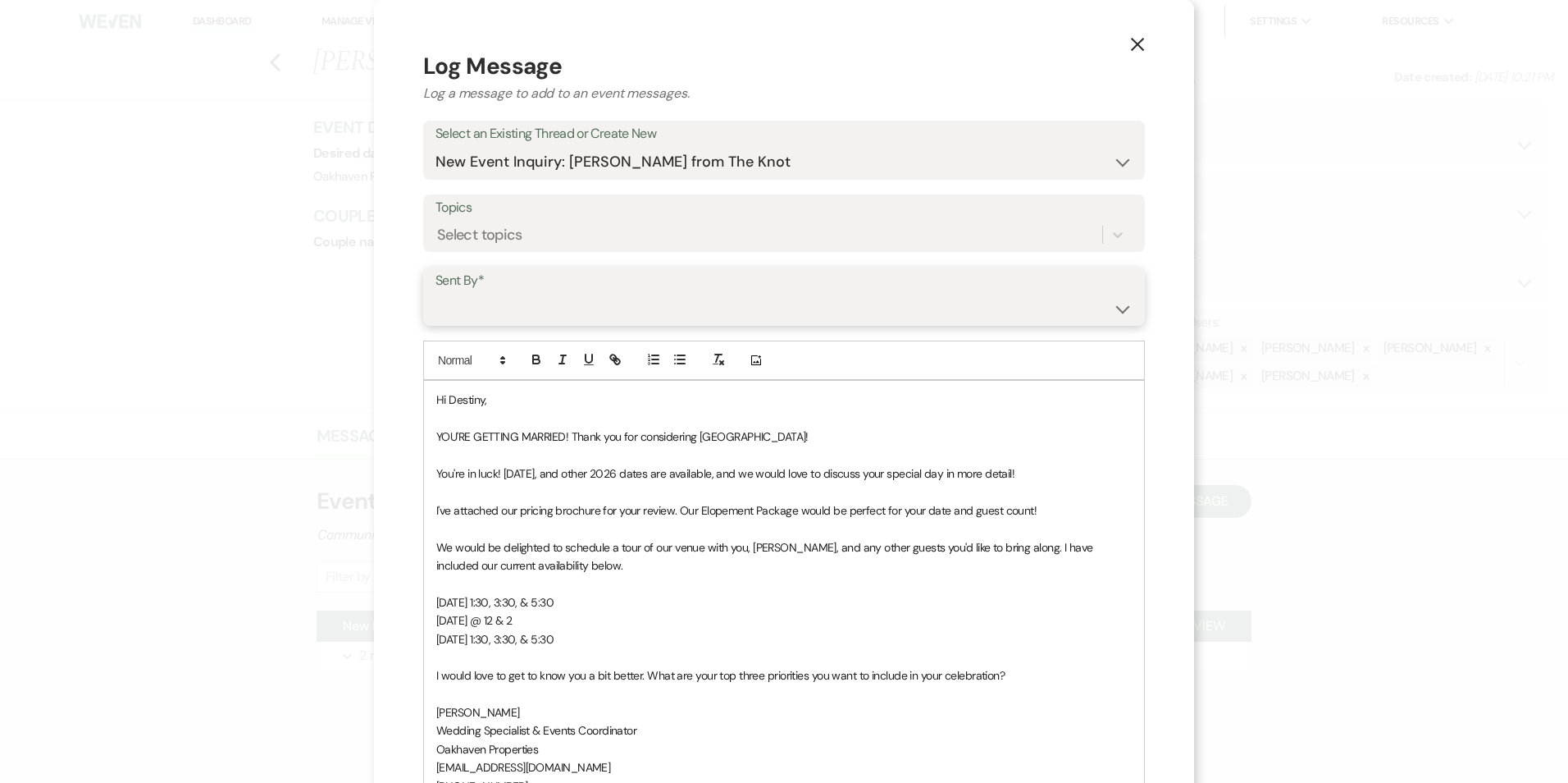
drag, startPoint x: 515, startPoint y: 299, endPoint x: 518, endPoint y: 316, distance: 17.3
click at [515, 301] on select "Patience Ergish (pdergish@aol.com) Jeanette Wagoner (jeanette@experienceoakhave…" at bounding box center [784, 307] width 697 height 32
select select "user-127923"
click at [436, 292] on select "Patience Ergish (pdergish@aol.com) Jeanette Wagoner (jeanette@experienceoakhave…" at bounding box center [784, 307] width 697 height 32
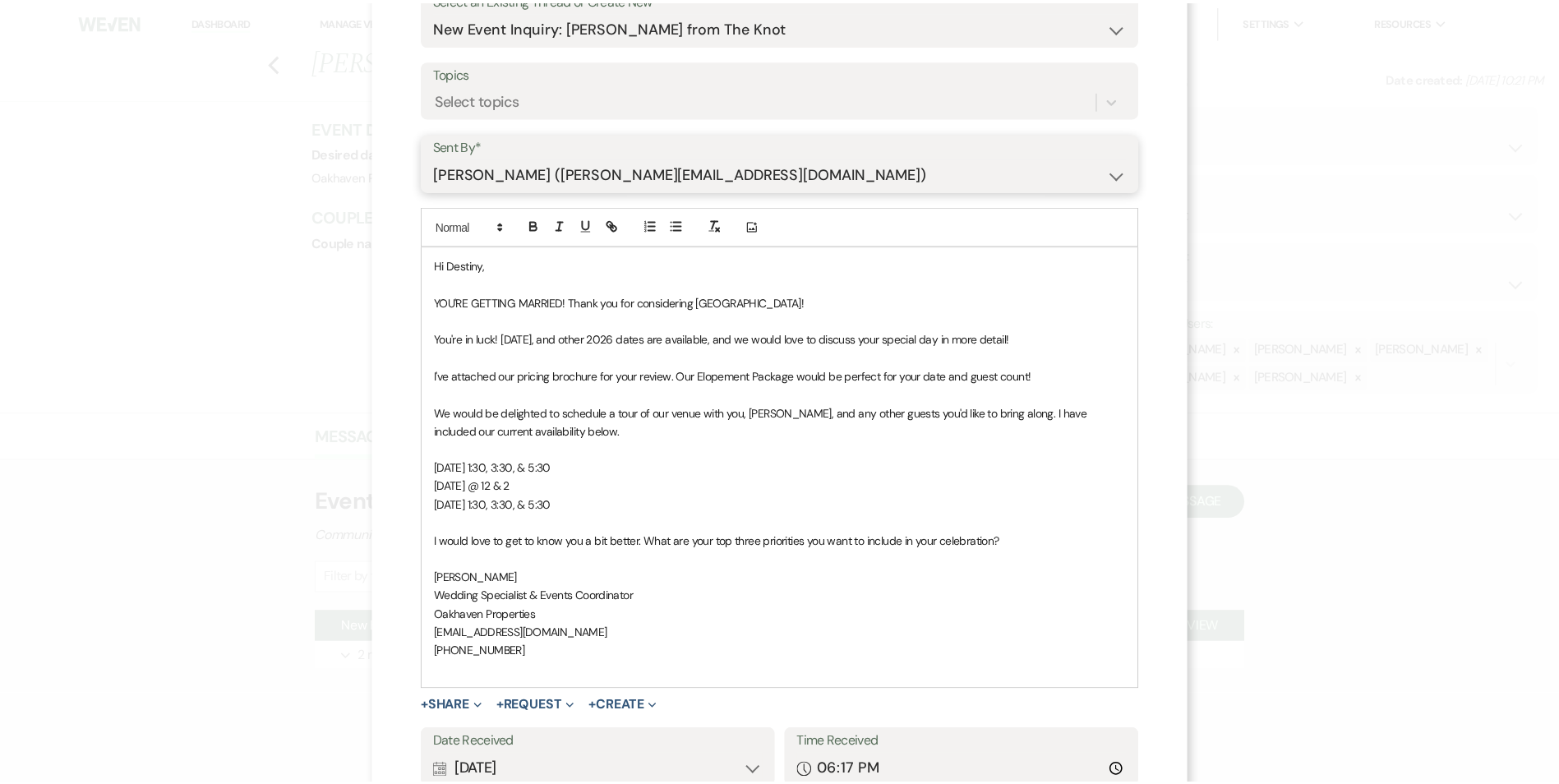
scroll to position [265, 0]
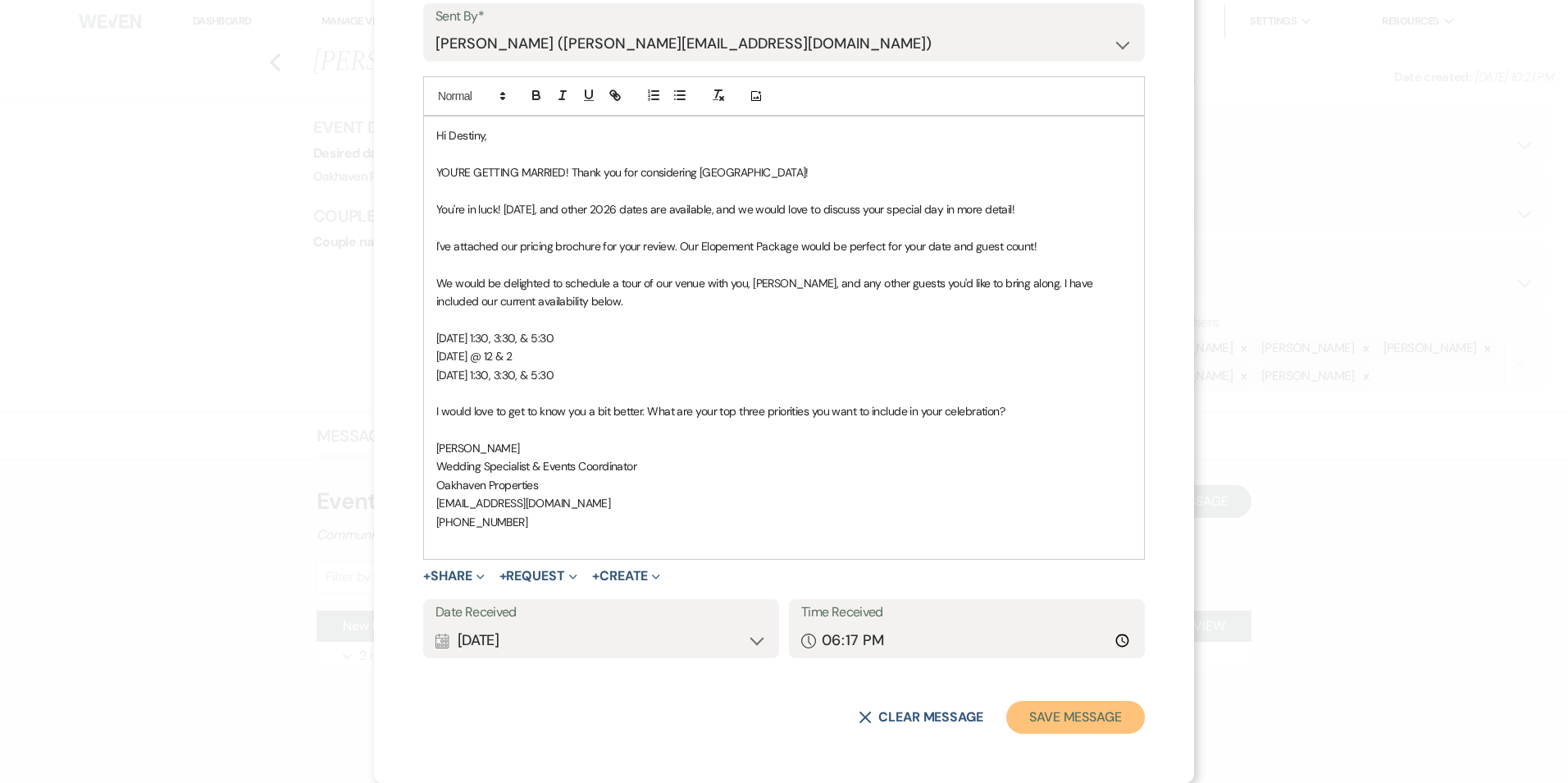
click at [1034, 726] on button "Save Message" at bounding box center [1075, 717] width 139 height 33
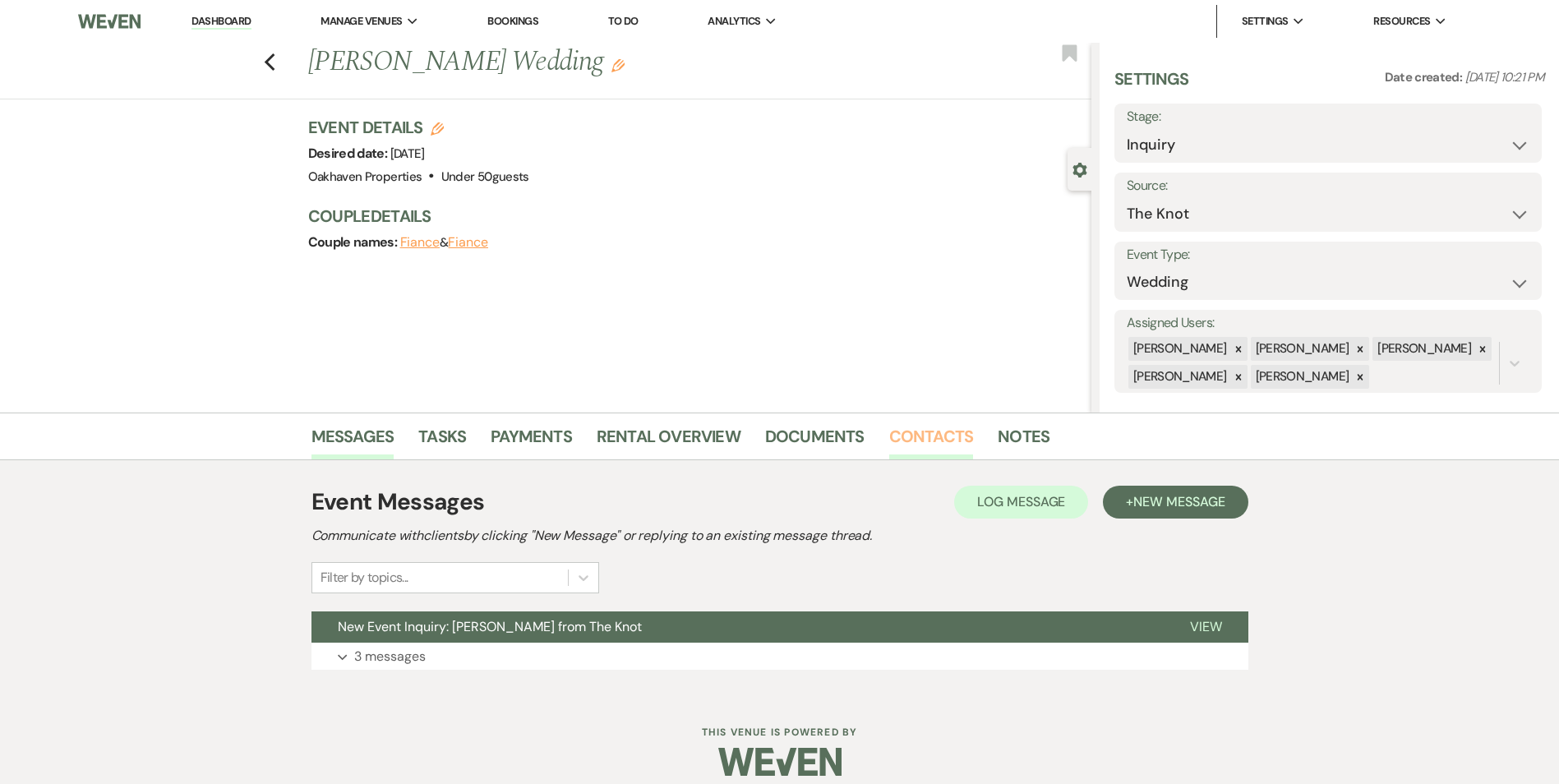
drag, startPoint x: 1053, startPoint y: 445, endPoint x: 941, endPoint y: 441, distance: 112.1
click at [1050, 445] on li "Notes" at bounding box center [1036, 439] width 76 height 39
click at [941, 441] on link "Contacts" at bounding box center [932, 441] width 85 height 36
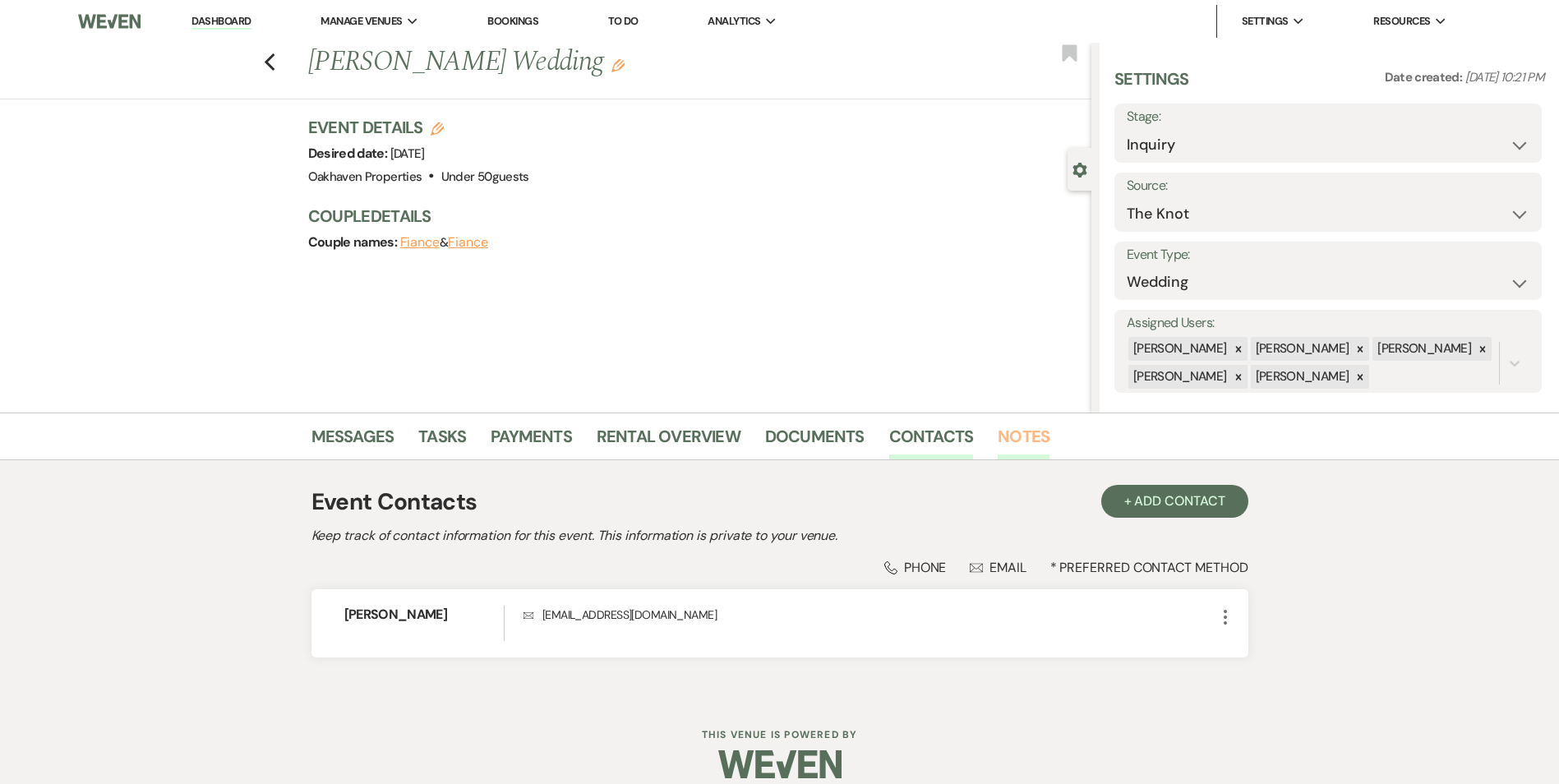
click at [1029, 452] on link "Notes" at bounding box center [1024, 441] width 52 height 36
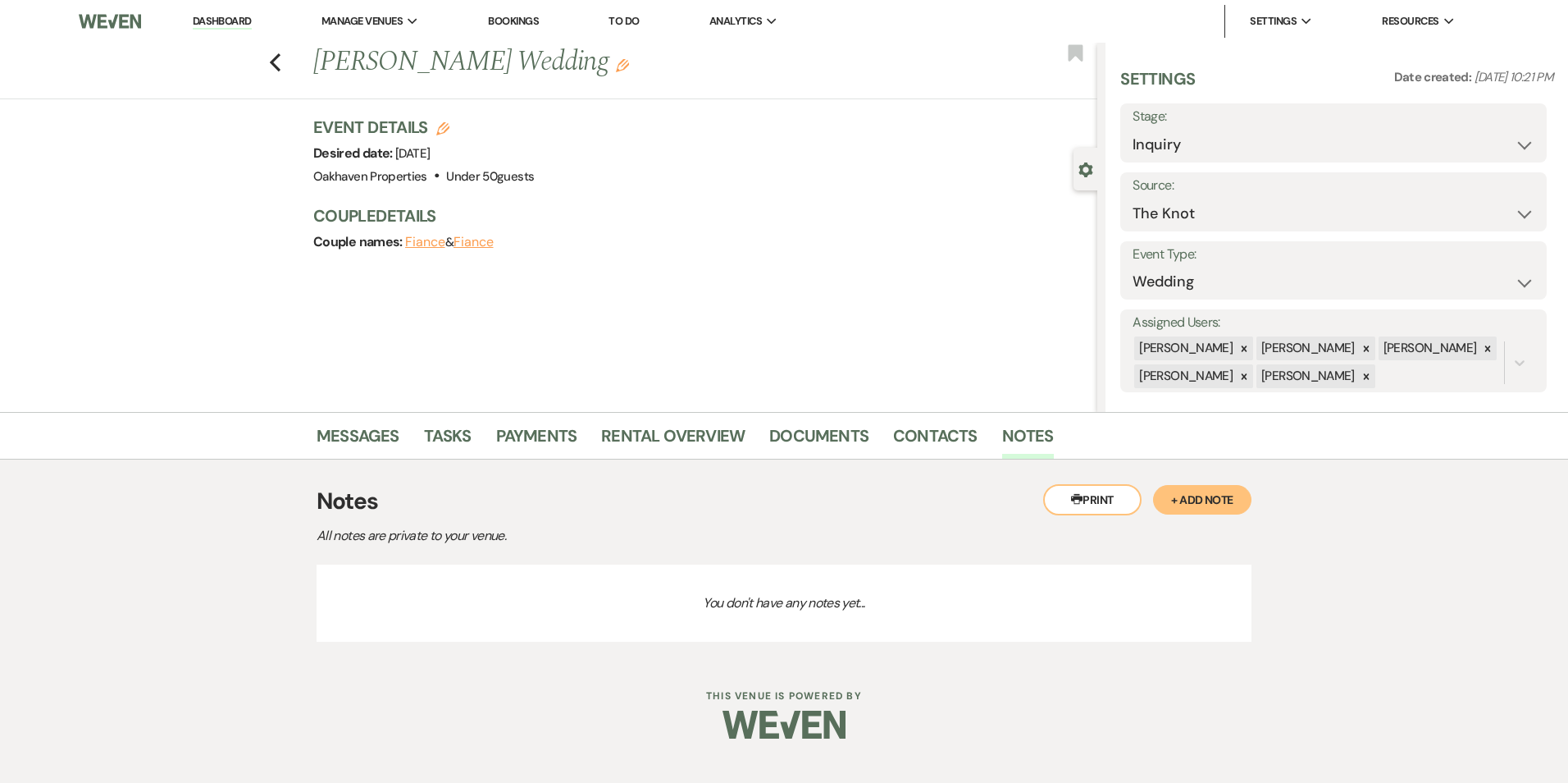
click at [1193, 497] on button "+ Add Note" at bounding box center [1203, 500] width 99 height 29
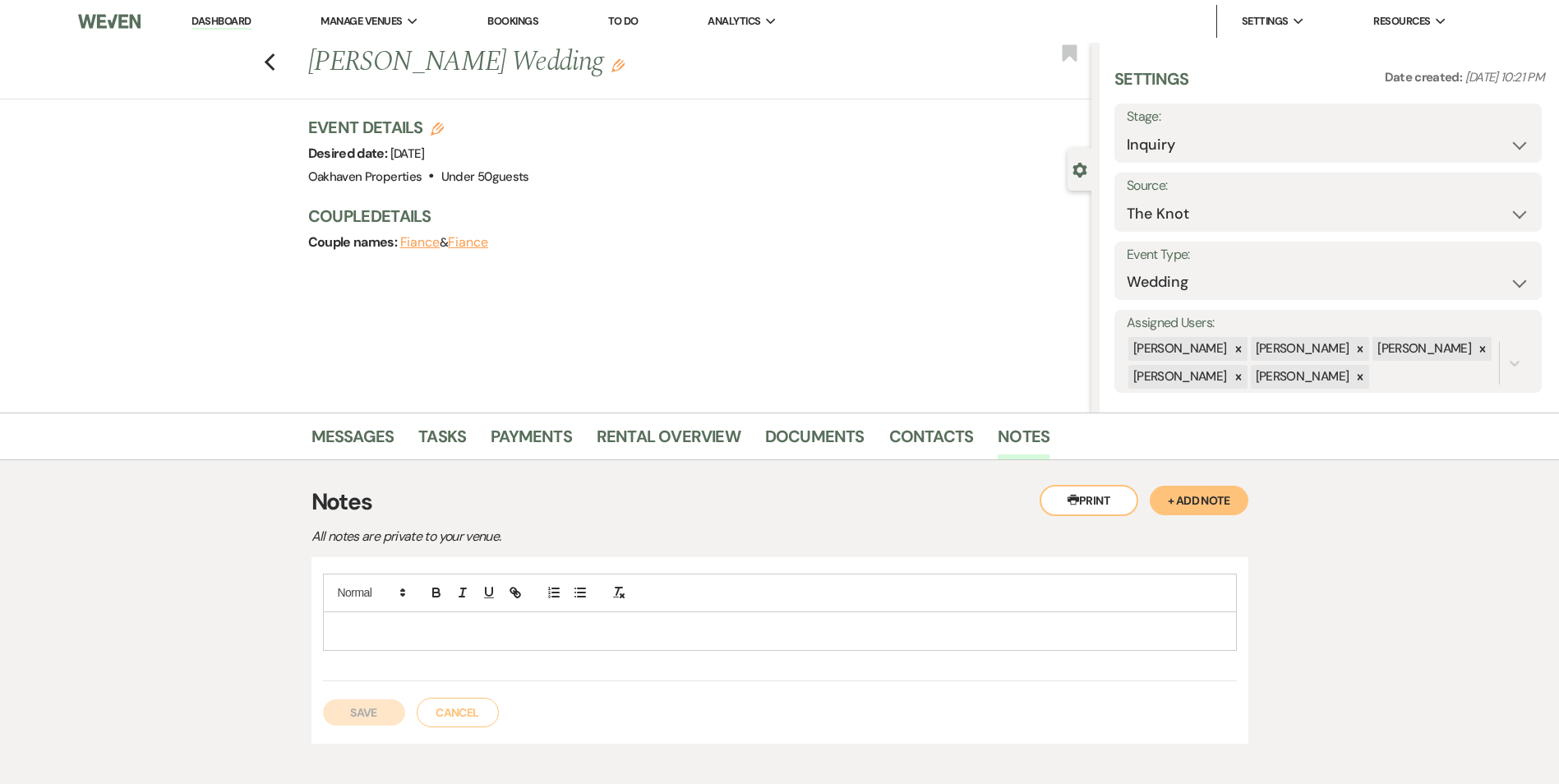
click at [608, 633] on p at bounding box center [779, 630] width 888 height 18
click at [377, 712] on button "Save" at bounding box center [364, 712] width 82 height 26
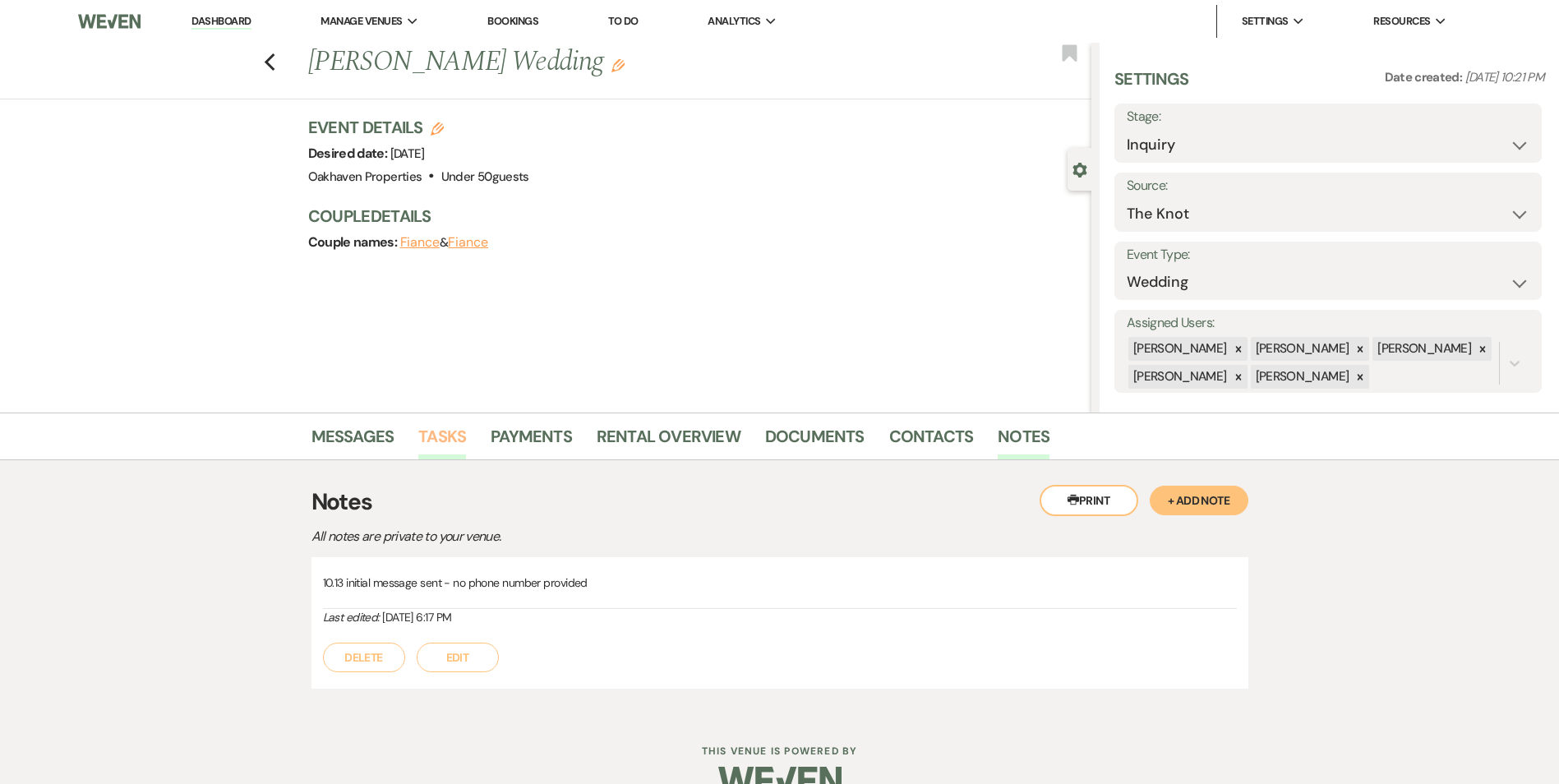
click at [464, 436] on link "Tasks" at bounding box center [442, 441] width 48 height 36
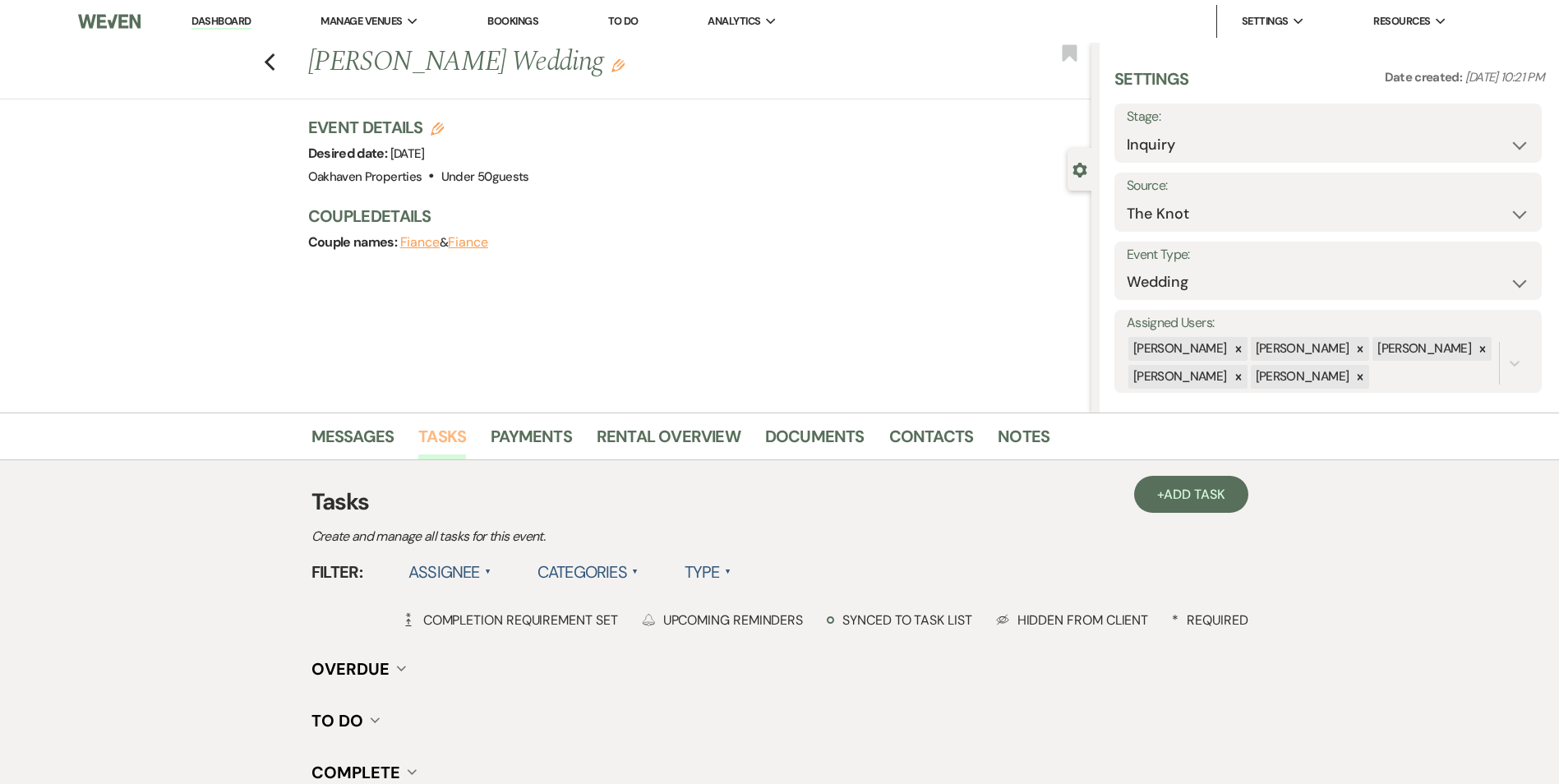
scroll to position [202, 0]
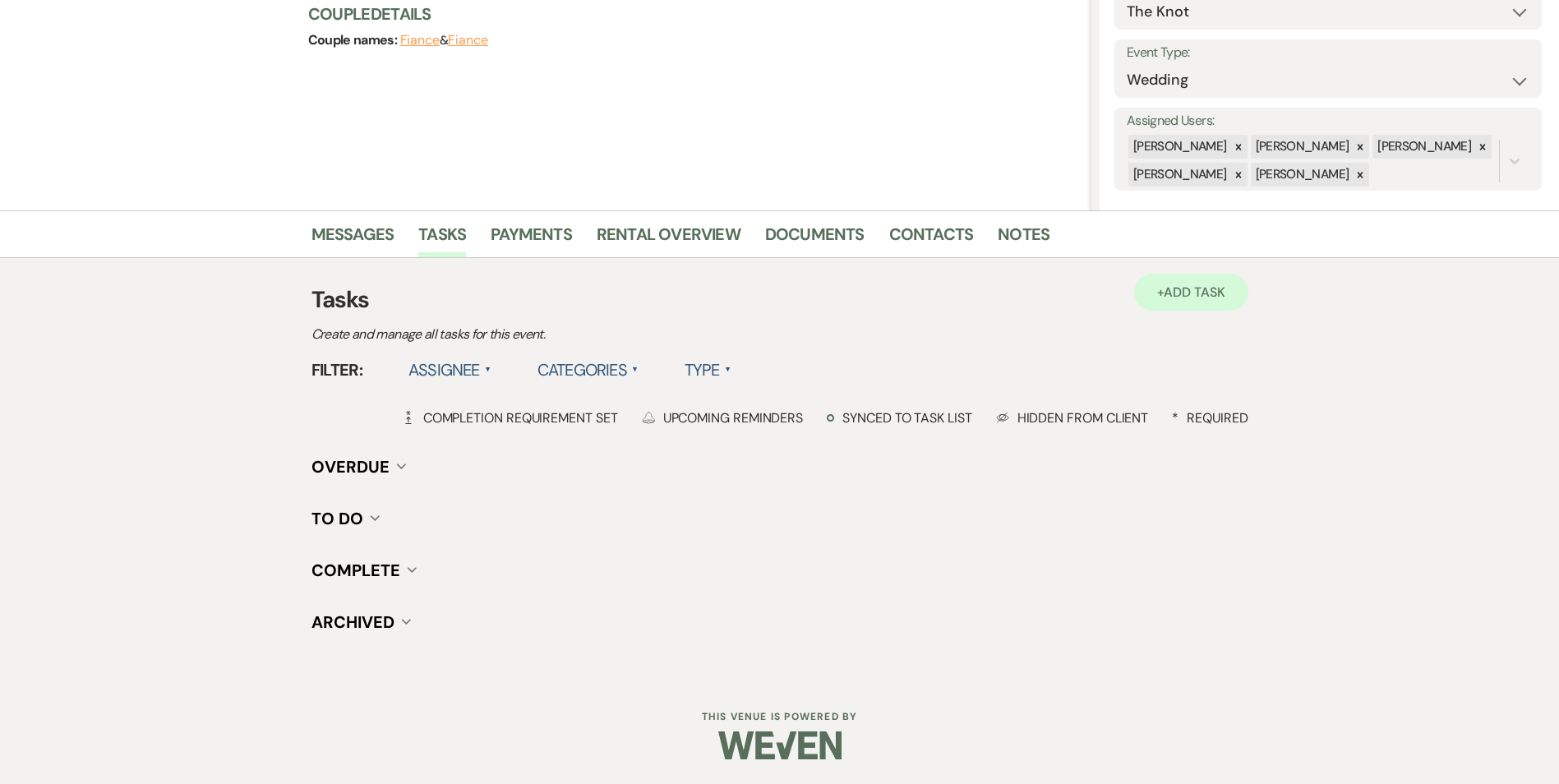
drag, startPoint x: 1220, startPoint y: 273, endPoint x: 1209, endPoint y: 286, distance: 17.0
click at [1219, 273] on div "+ Add Task Tasks Create and manage all tasks for this event. Filter: Assignee ▲…" at bounding box center [780, 467] width 937 height 421
click at [1209, 286] on span "Add Task" at bounding box center [1195, 292] width 61 height 17
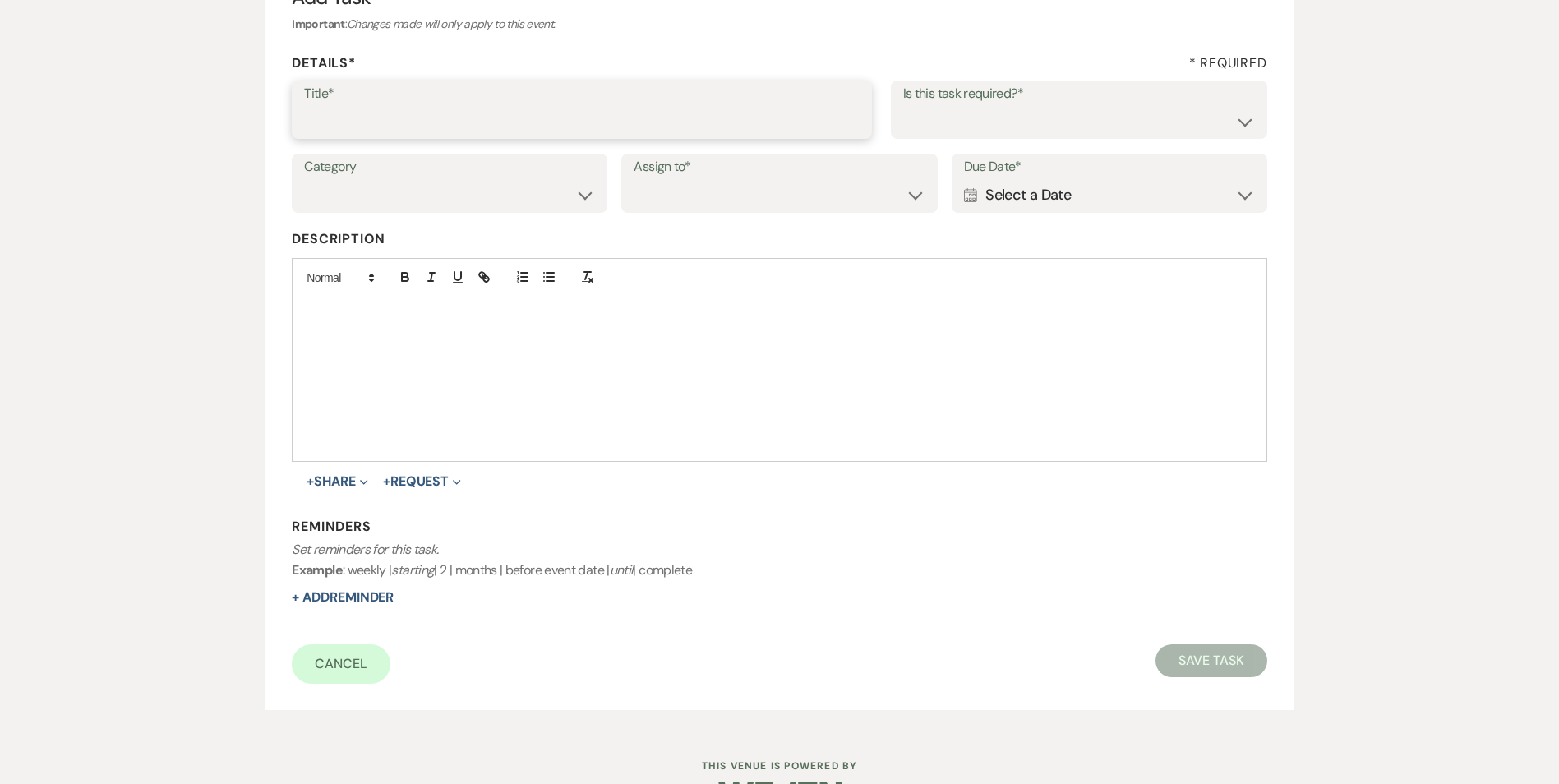
click at [558, 135] on input "Title*" at bounding box center [582, 121] width 555 height 32
type input "2nd follow up message"
click at [1102, 108] on select "Yes No" at bounding box center [1078, 121] width 351 height 32
select select "true"
click at [903, 105] on select "Yes No" at bounding box center [1078, 121] width 351 height 32
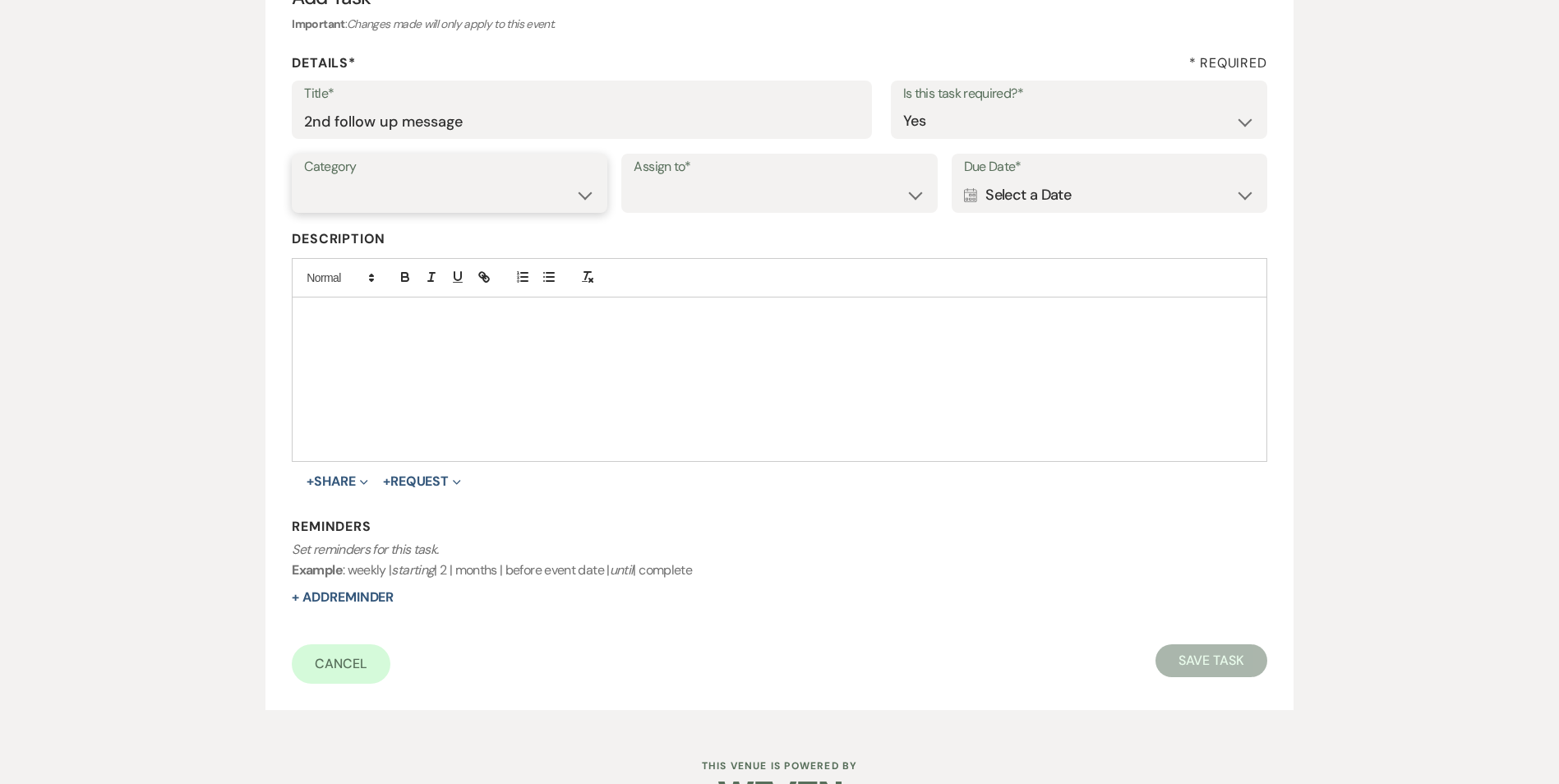
click at [481, 206] on select "Venue Vendors Guests Details Finalize & Share" at bounding box center [449, 195] width 291 height 32
select select "31"
click at [305, 180] on select "Venue Vendors Guests Details Finalize & Share" at bounding box center [449, 195] width 291 height 32
drag, startPoint x: 711, startPoint y: 167, endPoint x: 714, endPoint y: 179, distance: 12.4
click at [711, 170] on label "Assign to*" at bounding box center [778, 167] width 291 height 23
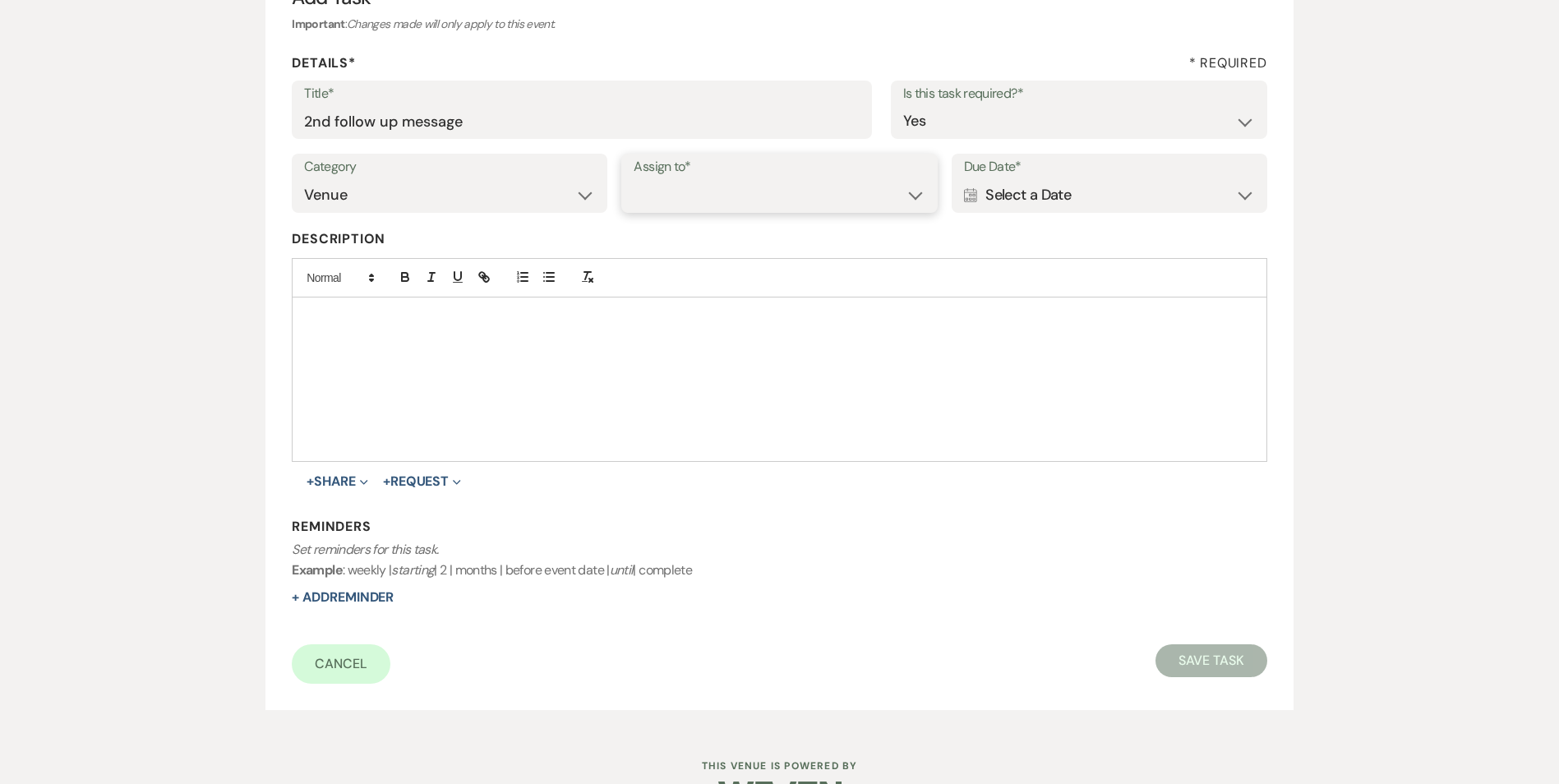
click at [714, 190] on select "Venue Client" at bounding box center [778, 195] width 291 height 32
select select "venueHost"
click at [633, 180] on select "Venue Client" at bounding box center [778, 195] width 291 height 32
click at [999, 205] on div "Calendar Select a Date Expand" at bounding box center [1109, 195] width 291 height 32
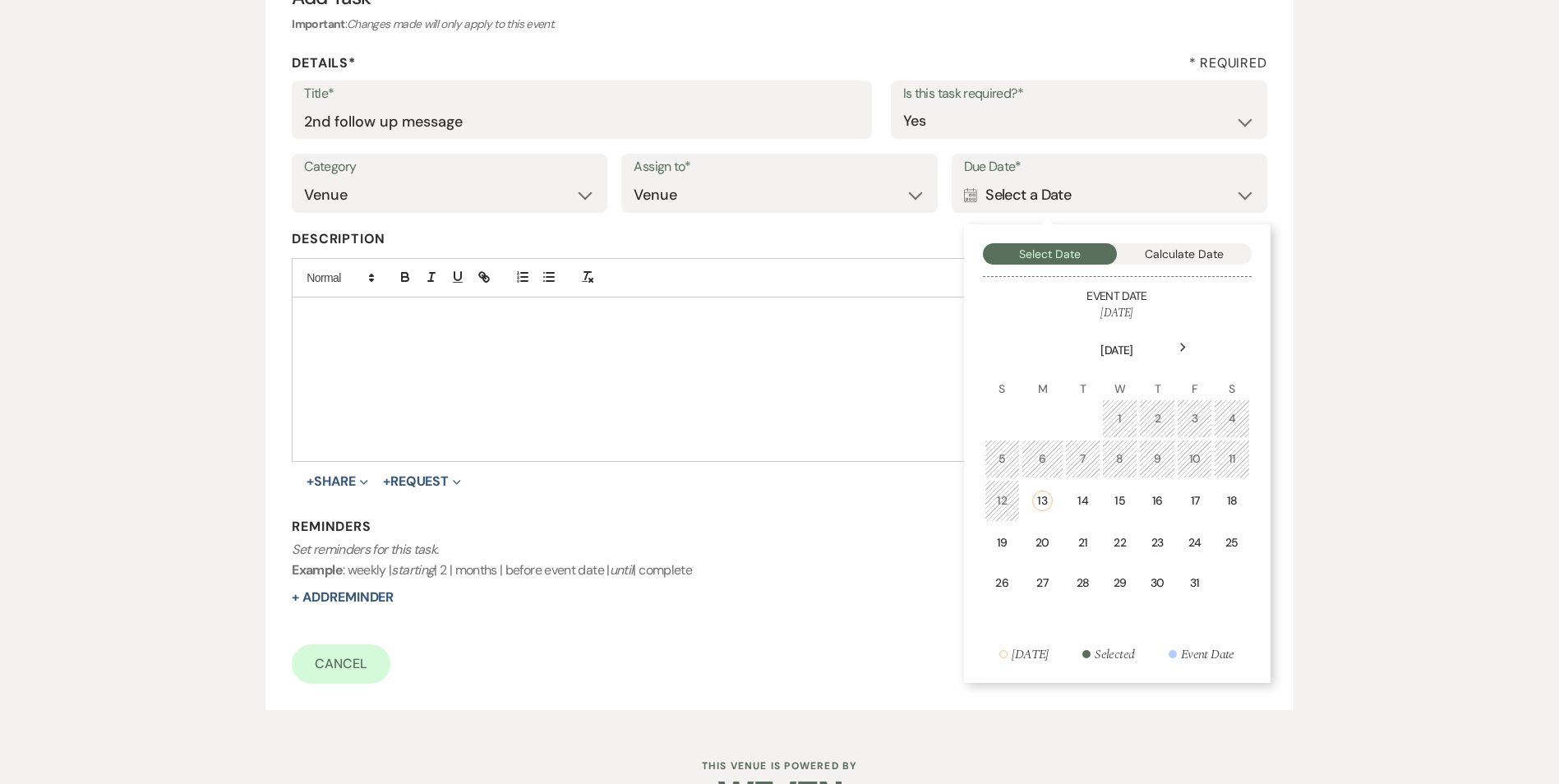
drag, startPoint x: 1171, startPoint y: 506, endPoint x: 1019, endPoint y: 526, distance: 153.3
click at [1170, 506] on td "16" at bounding box center [1157, 500] width 36 height 42
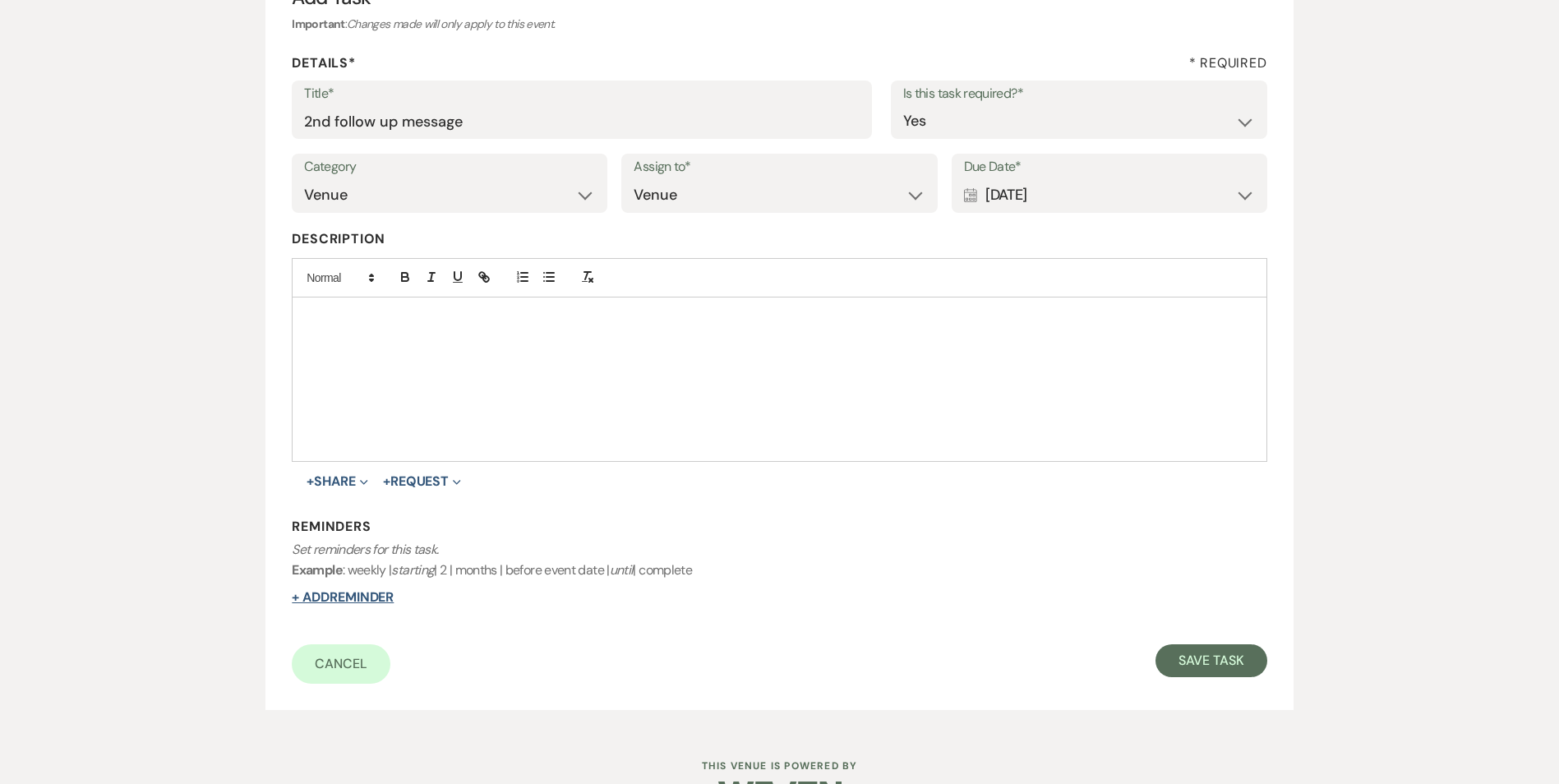
click at [364, 601] on button "+ Add Reminder" at bounding box center [342, 597] width 102 height 13
select select "host"
select select "days"
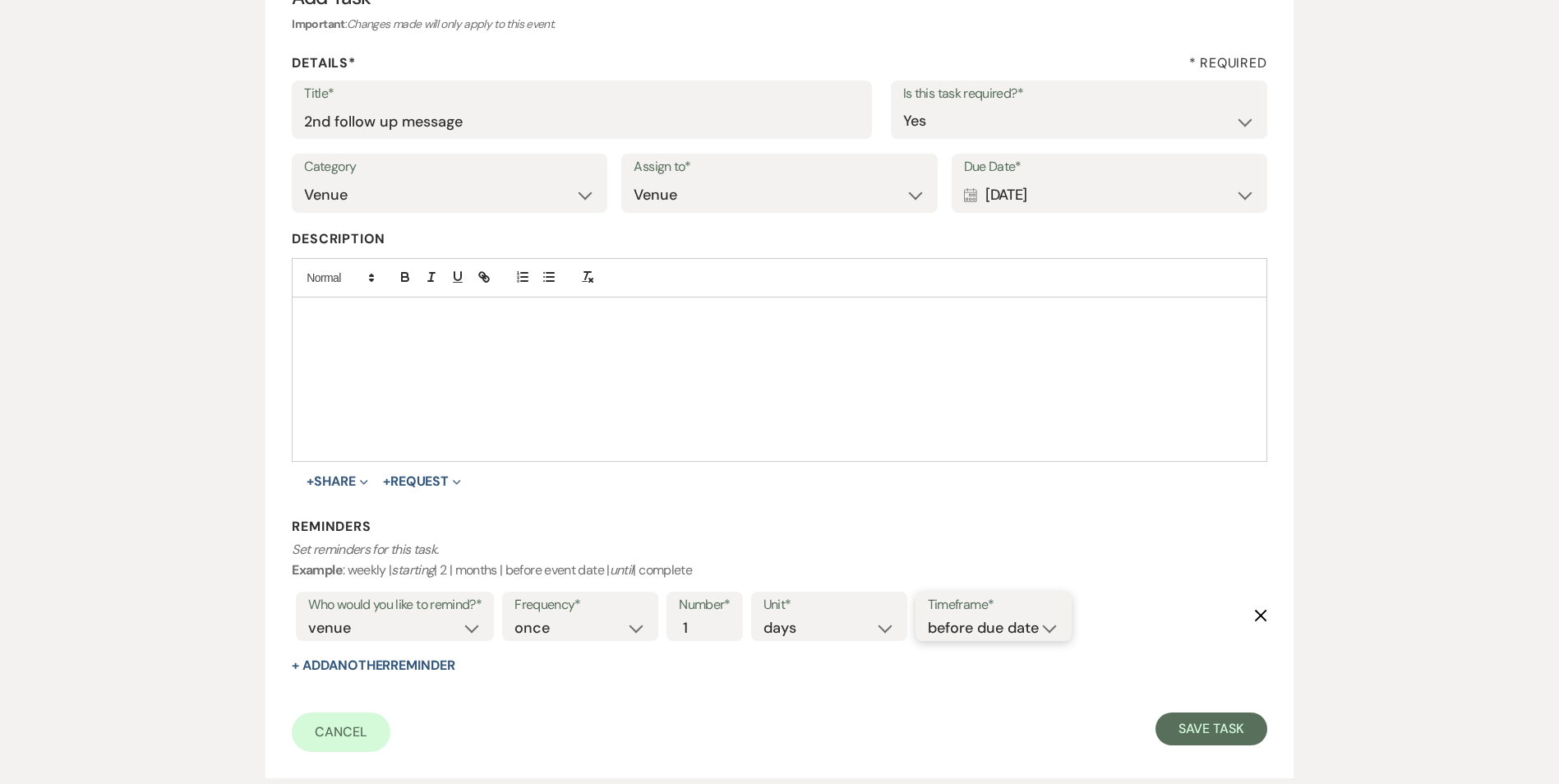
drag, startPoint x: 936, startPoint y: 627, endPoint x: 944, endPoint y: 642, distance: 17.0
click at [936, 627] on select "before due date after due date on due date on custom date" at bounding box center [994, 629] width 132 height 23
select select "onDueDate"
click at [928, 617] on select "before due date after due date on due date on custom date" at bounding box center [994, 629] width 132 height 23
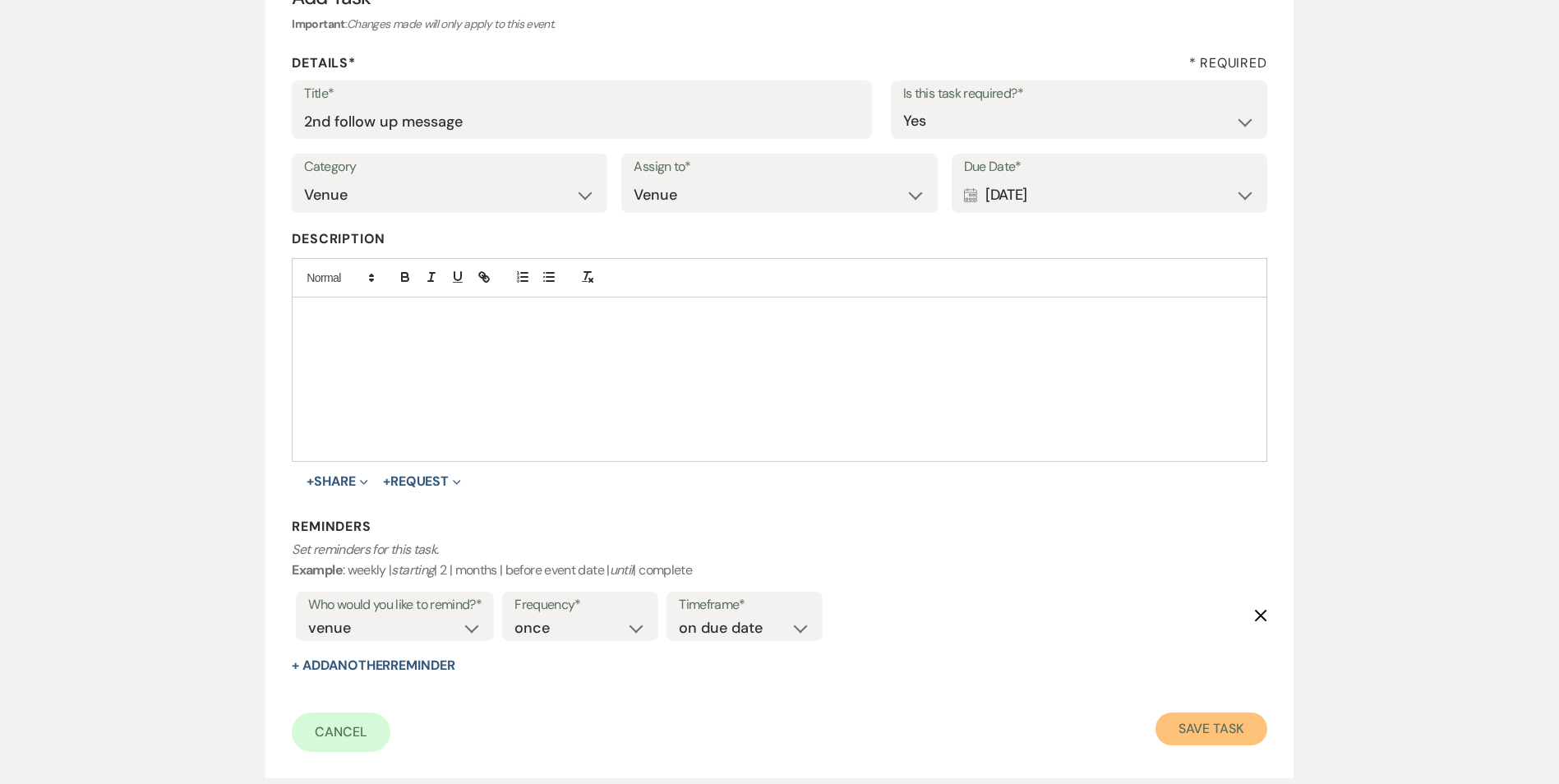
drag, startPoint x: 1210, startPoint y: 736, endPoint x: 1174, endPoint y: 735, distance: 36.0
click at [1210, 735] on button "Save Task" at bounding box center [1211, 728] width 111 height 33
select select "2"
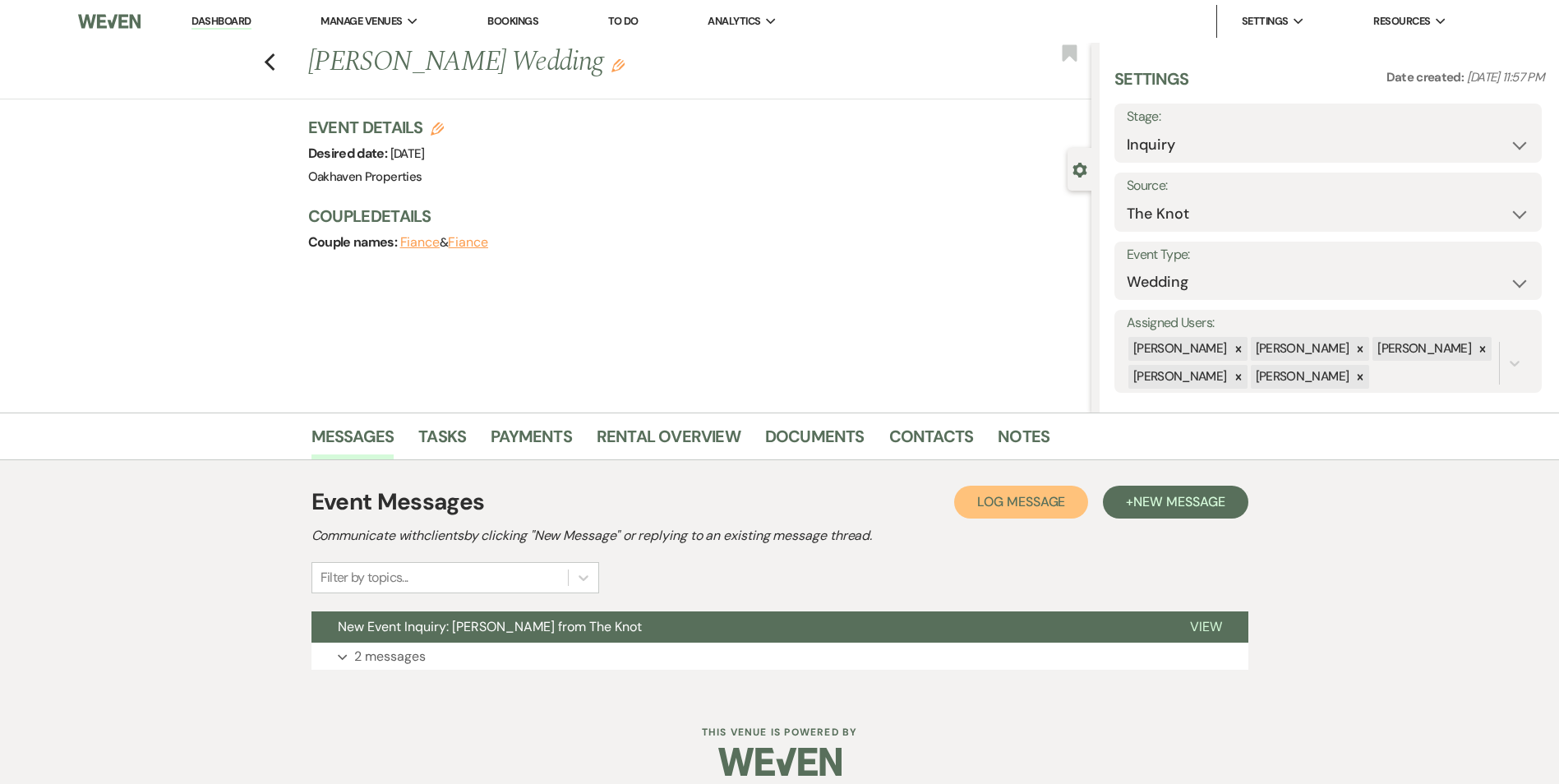
click at [998, 502] on span "Log Message" at bounding box center [1020, 501] width 88 height 17
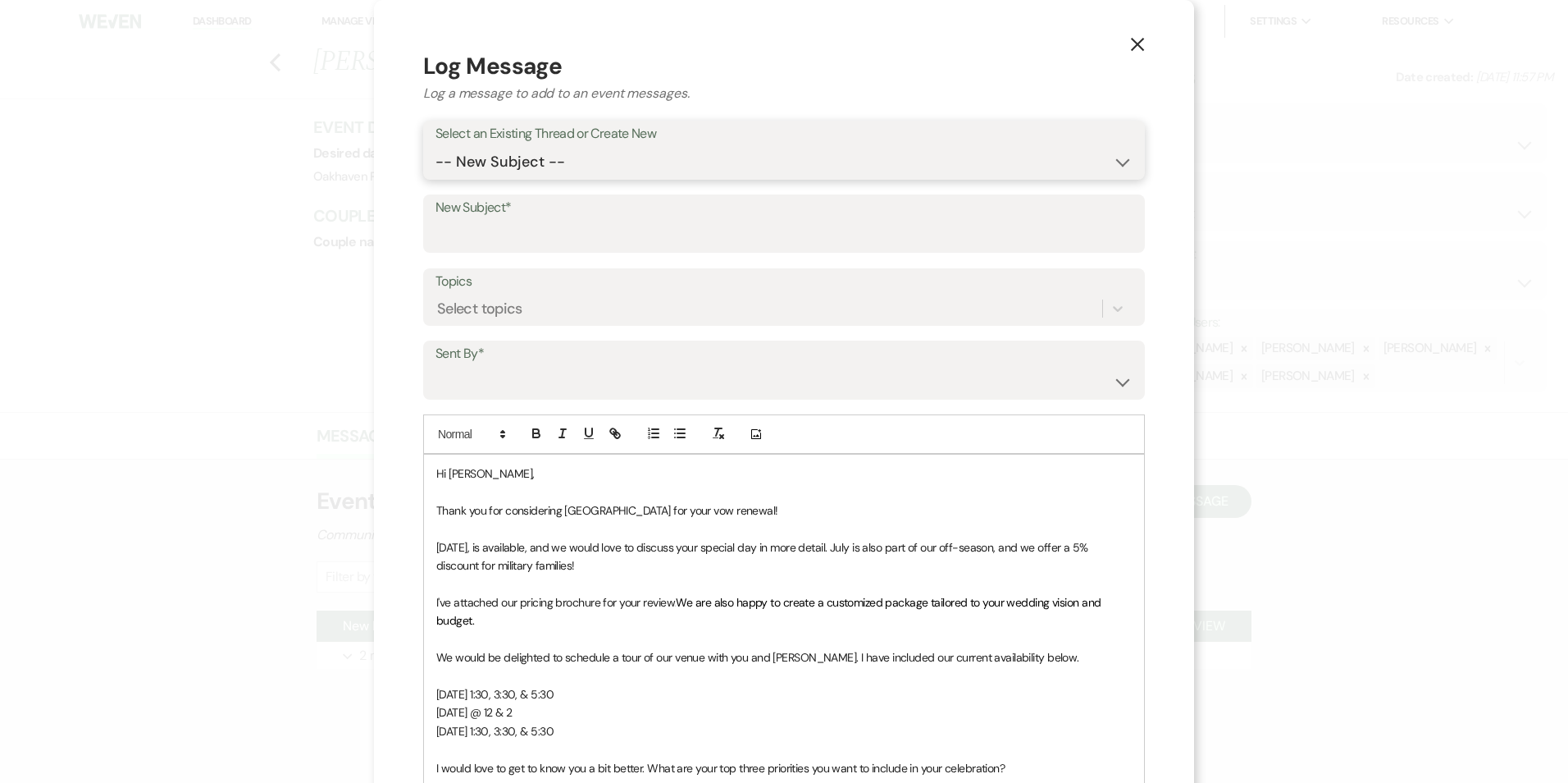
click at [581, 163] on select "-- New Subject -- New Event Inquiry: Kayla Brown from The Knot" at bounding box center [784, 162] width 697 height 32
select select "474796"
click at [436, 146] on select "-- New Subject -- New Event Inquiry: Kayla Brown from The Knot" at bounding box center [784, 162] width 697 height 32
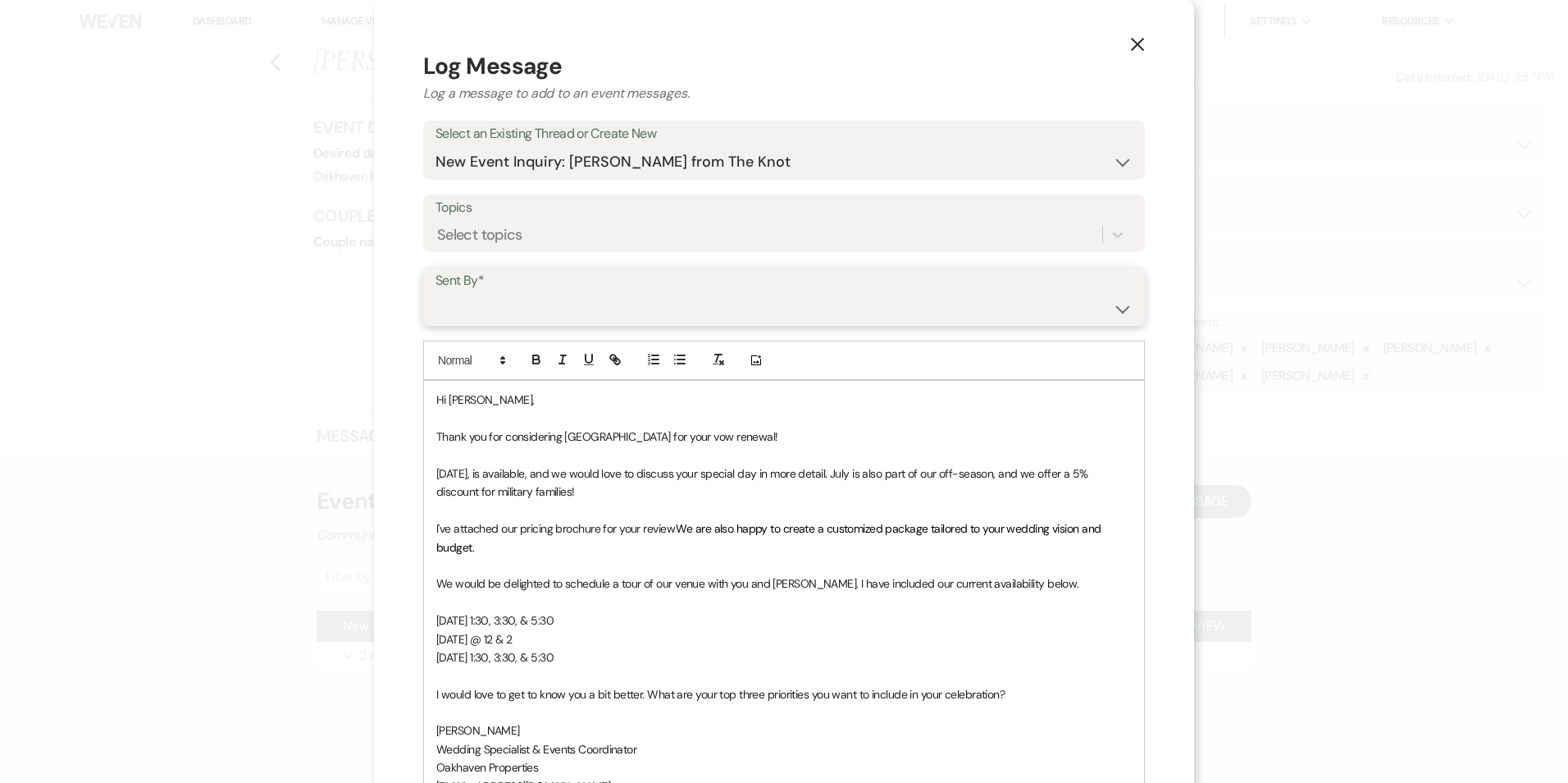
click at [545, 298] on select "Patience Ergish (pdergish@aol.com) Jeanette Wagoner (jeanette@experienceoakhave…" at bounding box center [784, 307] width 697 height 32
select select "user-127923"
click at [436, 292] on select "Patience Ergish (pdergish@aol.com) Jeanette Wagoner (jeanette@experienceoakhave…" at bounding box center [784, 307] width 697 height 32
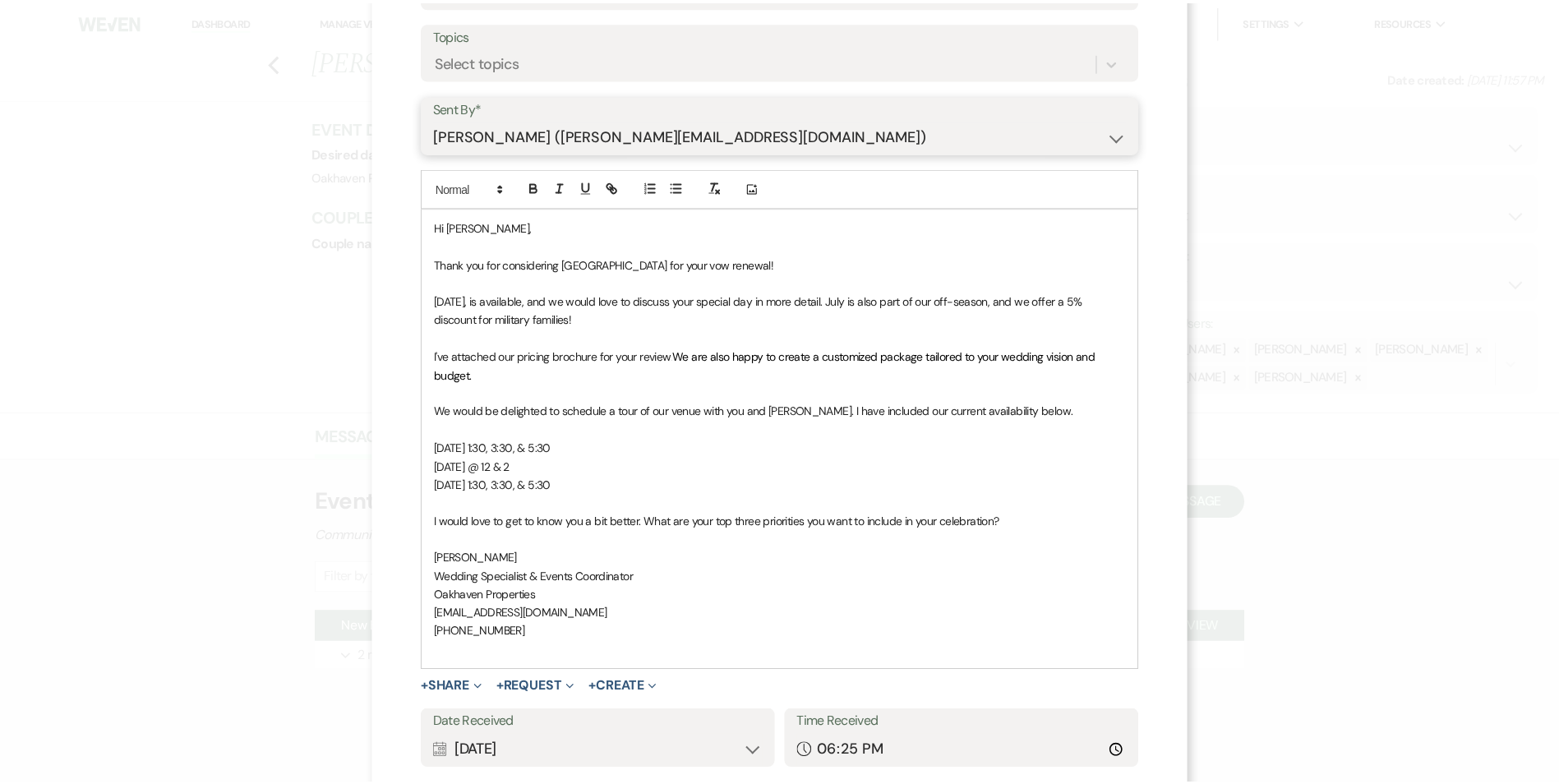
scroll to position [284, 0]
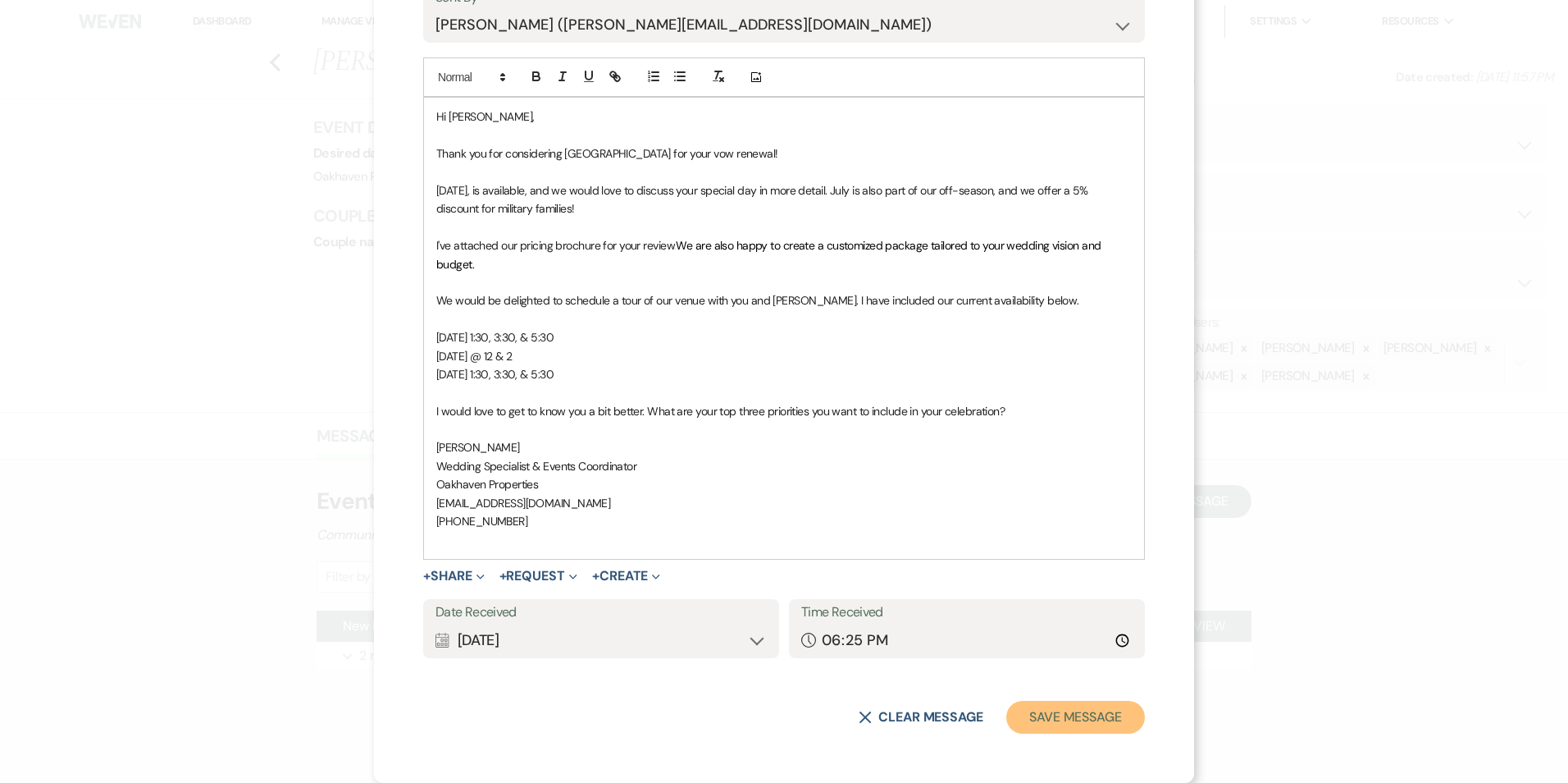
click at [1090, 715] on button "Save Message" at bounding box center [1075, 717] width 139 height 33
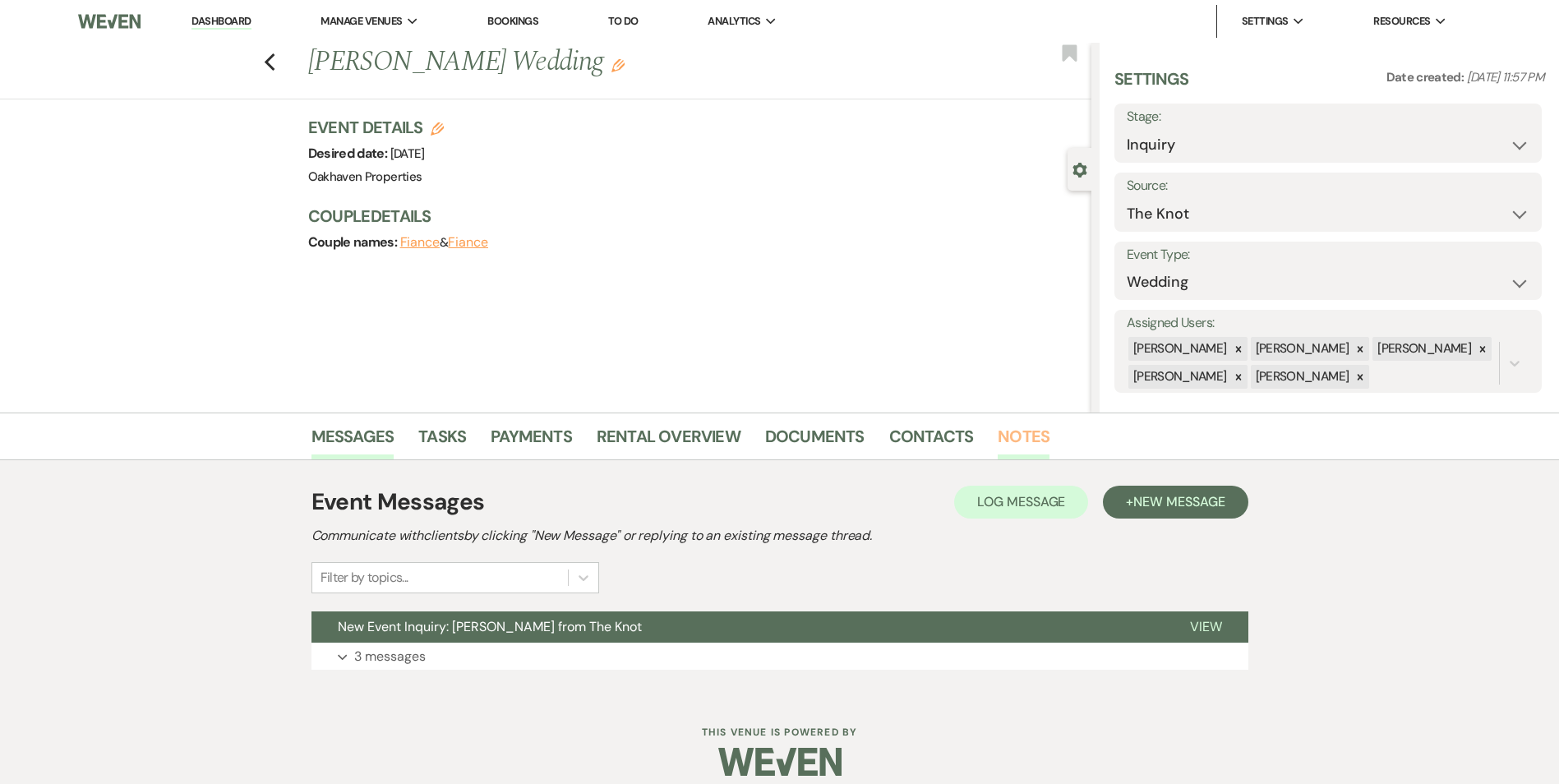
click at [1028, 443] on link "Notes" at bounding box center [1024, 441] width 52 height 36
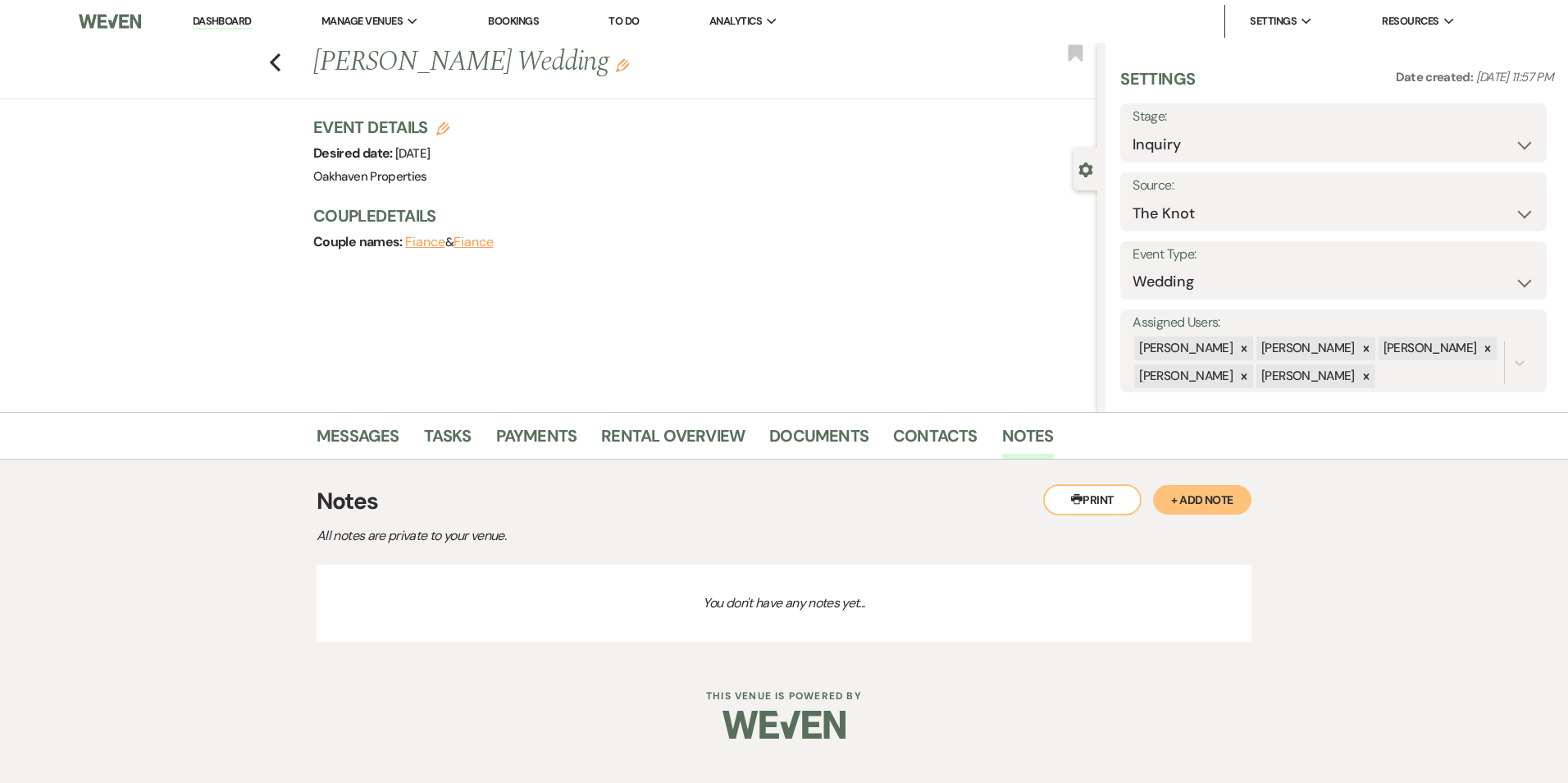
click at [1248, 494] on button "+ Add Note" at bounding box center [1203, 500] width 99 height 29
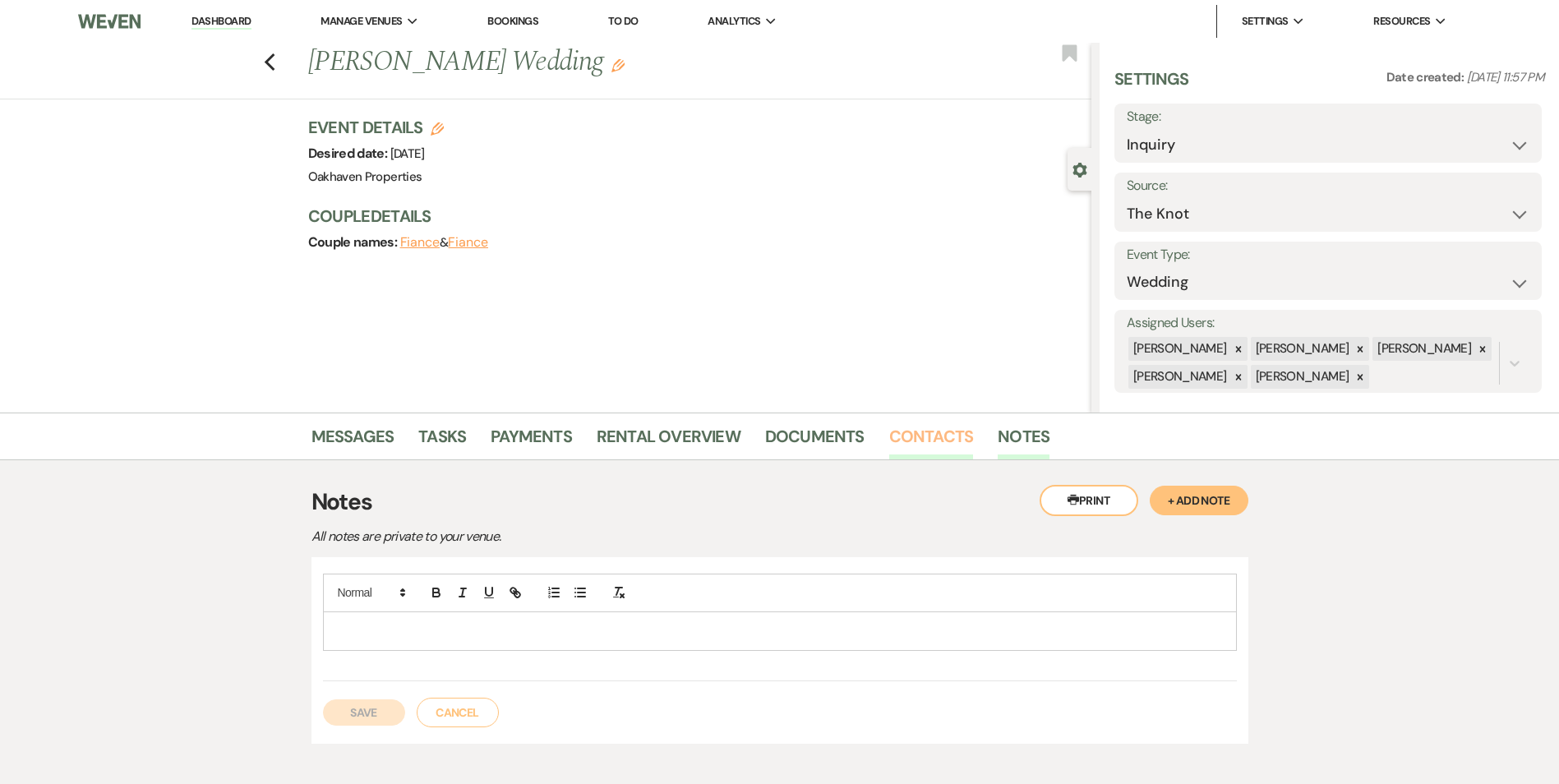
click at [948, 437] on link "Contacts" at bounding box center [932, 441] width 85 height 36
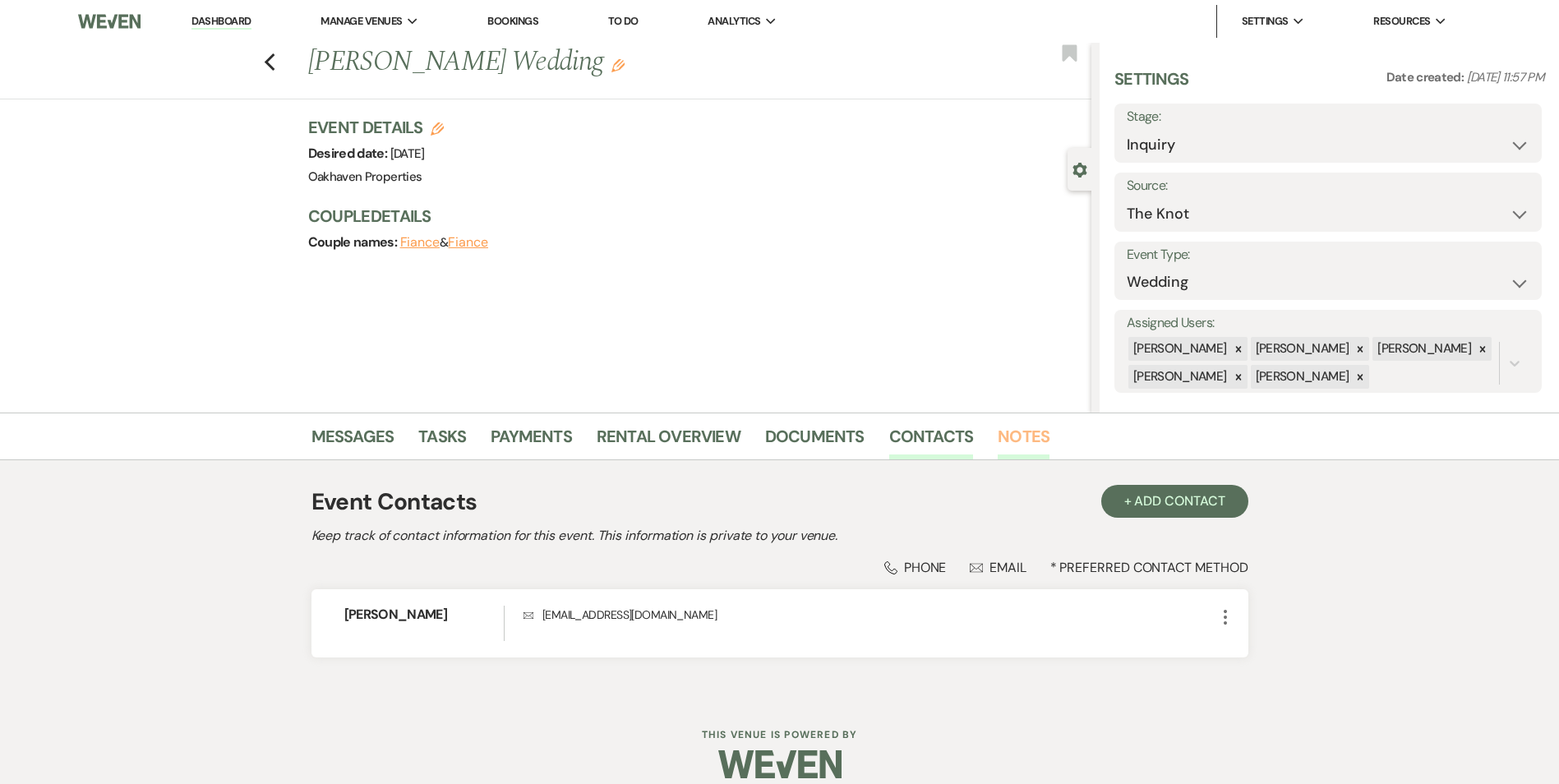
click at [1026, 448] on link "Notes" at bounding box center [1024, 441] width 52 height 36
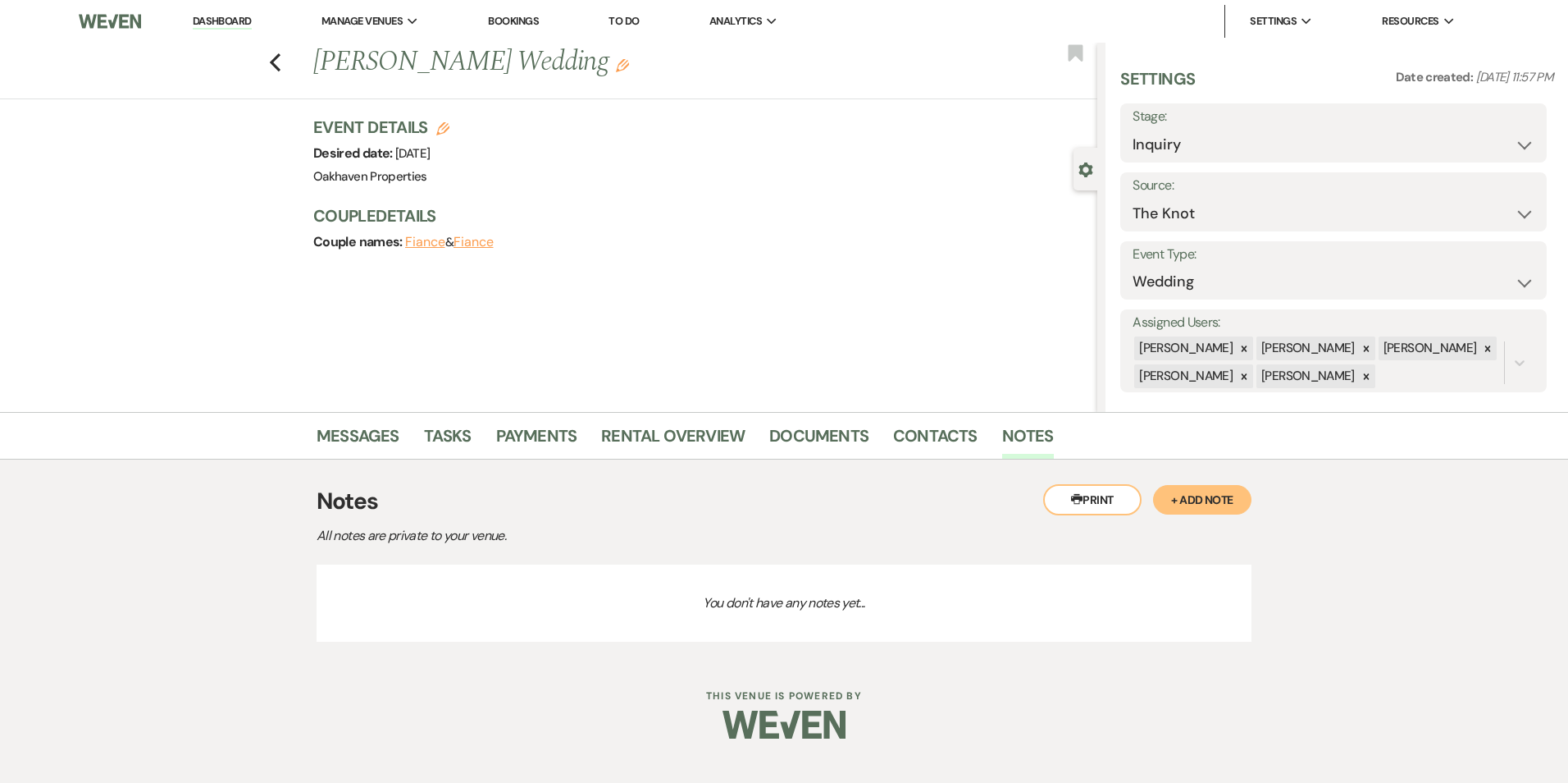
click at [1171, 490] on button "+ Add Note" at bounding box center [1203, 500] width 99 height 29
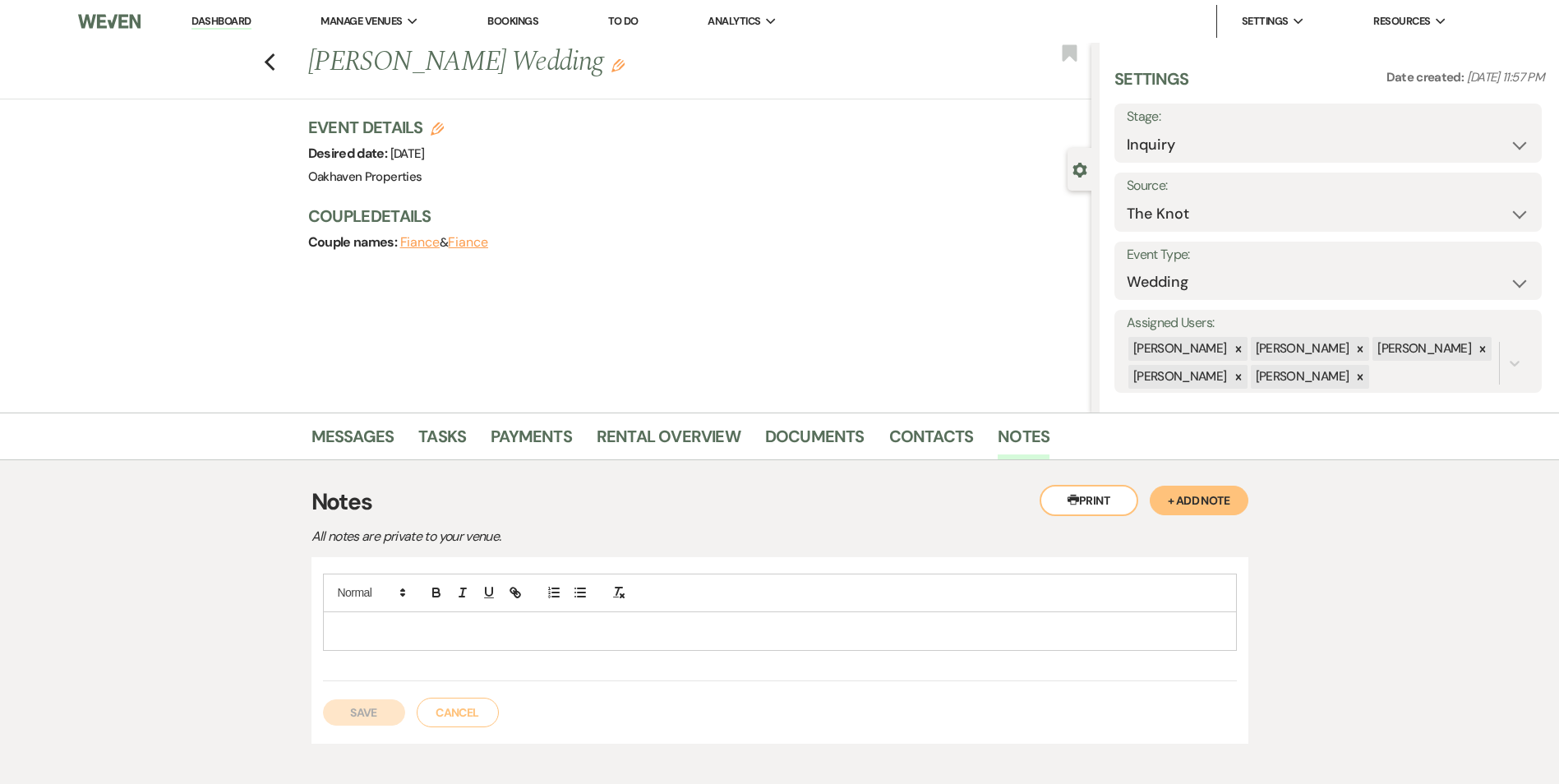
click at [741, 629] on p at bounding box center [779, 630] width 888 height 18
drag, startPoint x: 383, startPoint y: 696, endPoint x: 383, endPoint y: 708, distance: 12.0
click at [383, 696] on div "Save Cancel" at bounding box center [780, 703] width 914 height 46
drag, startPoint x: 383, startPoint y: 714, endPoint x: 418, endPoint y: 576, distance: 142.4
click at [383, 708] on button "Save" at bounding box center [364, 712] width 82 height 26
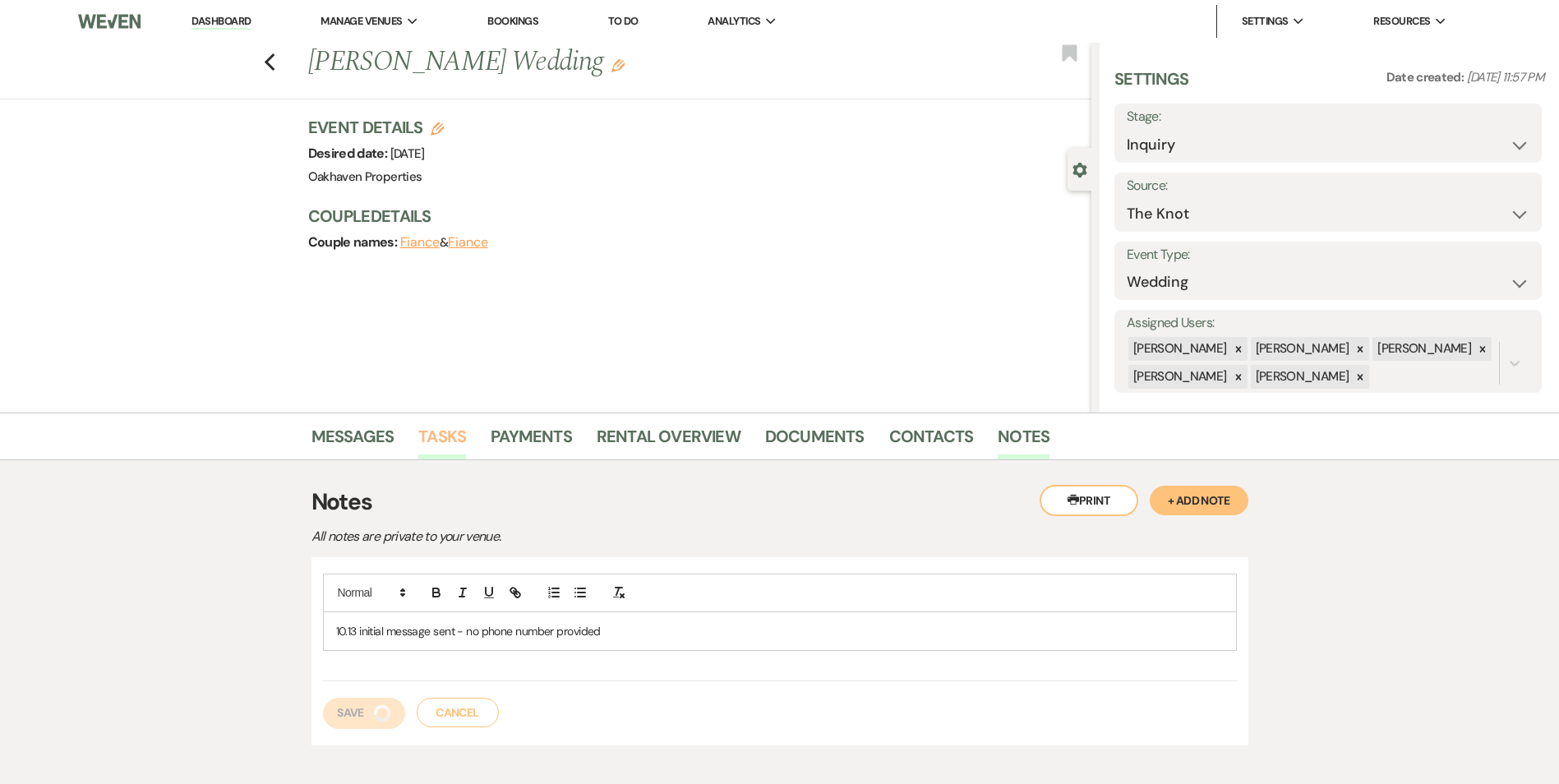
click at [444, 441] on link "Tasks" at bounding box center [442, 441] width 48 height 36
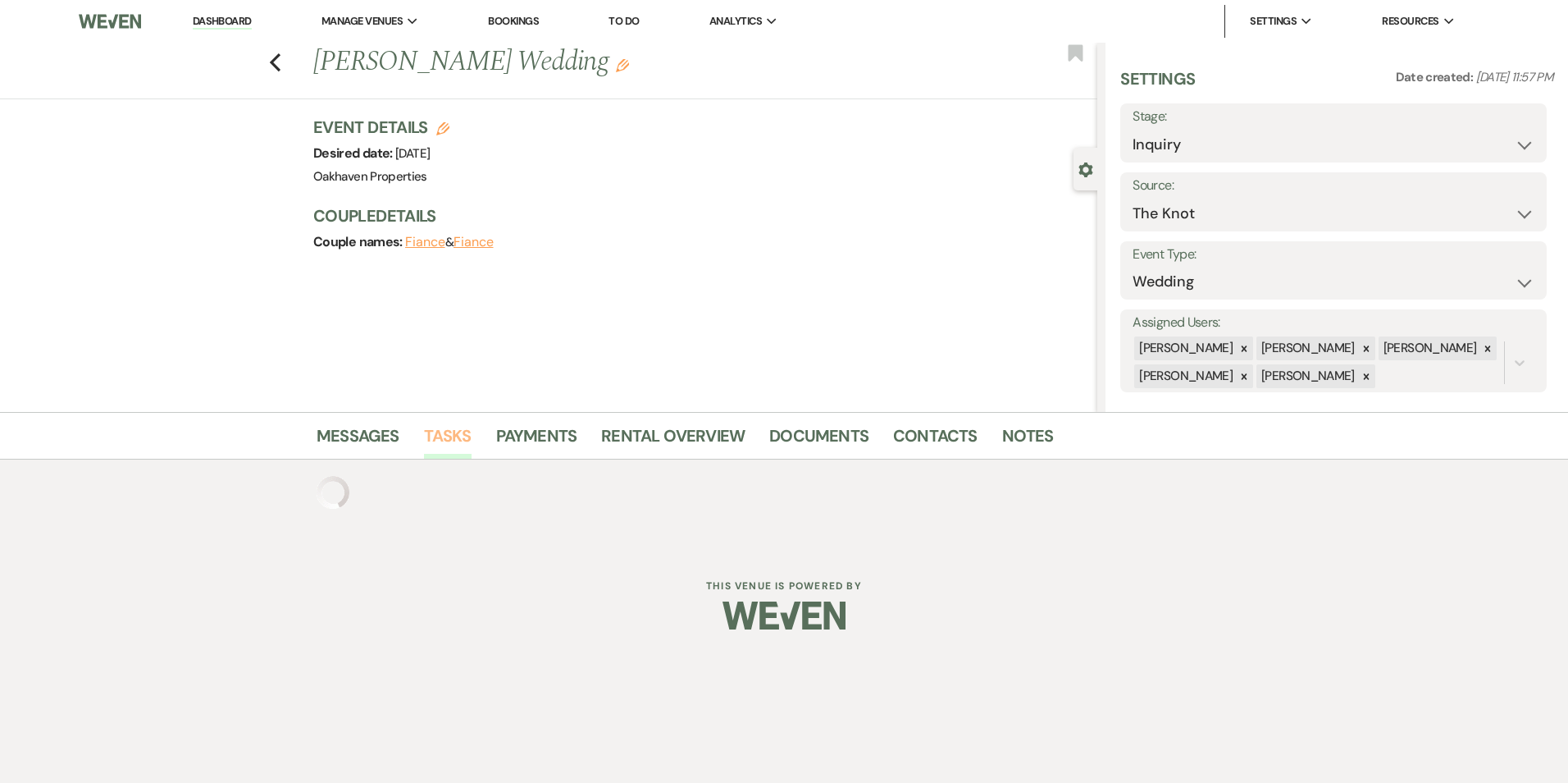
click at [442, 441] on link "Tasks" at bounding box center [448, 441] width 48 height 36
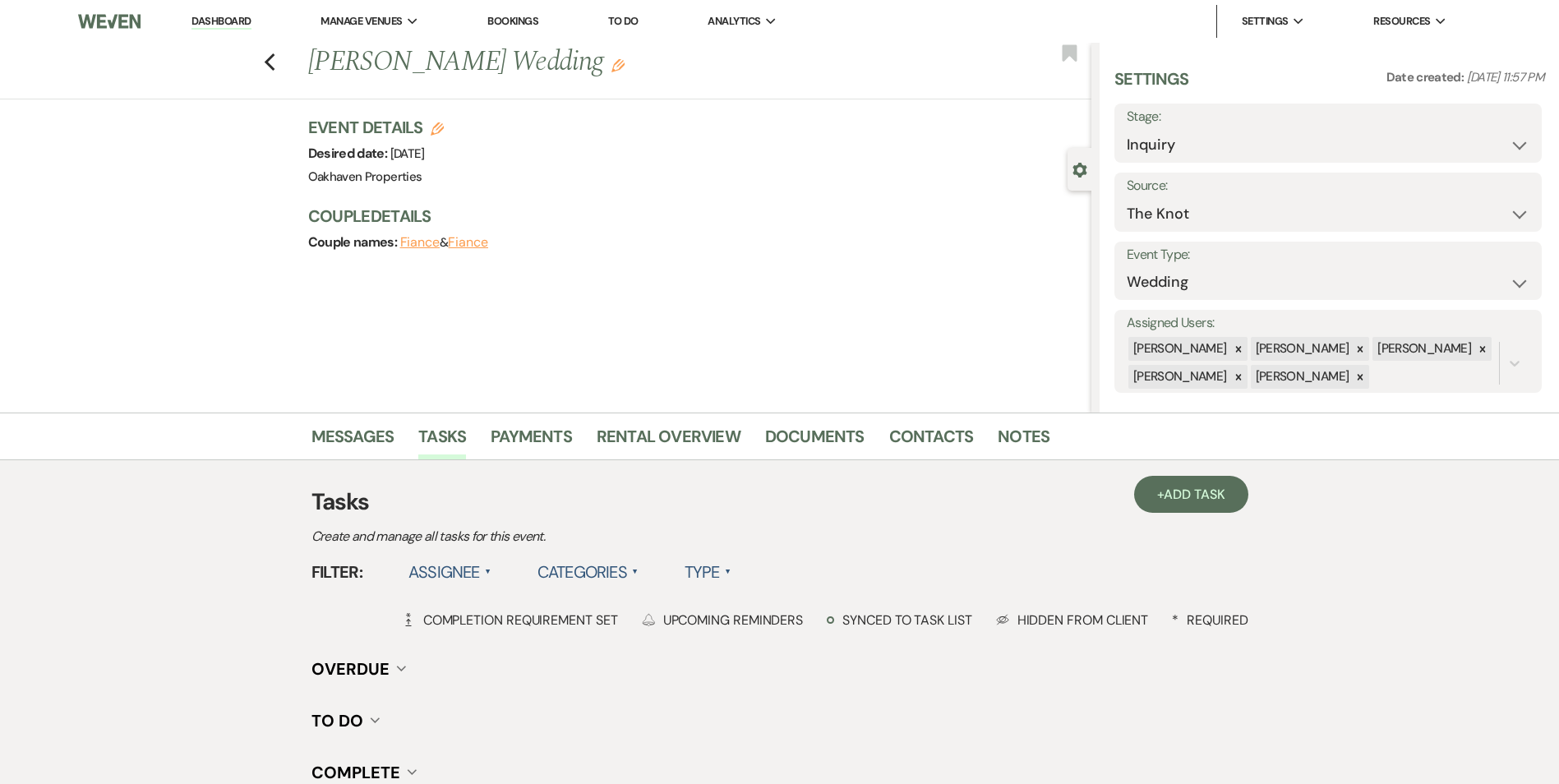
click at [1024, 520] on div "Tasks Create and manage all tasks for this event." at bounding box center [780, 516] width 937 height 62
click at [1254, 488] on div "Messages Tasks Payments Rental Overview Documents Contacts Notes + Add Task Tas…" at bounding box center [779, 647] width 1559 height 468
click at [1234, 508] on link "+ Add Task" at bounding box center [1190, 494] width 114 height 37
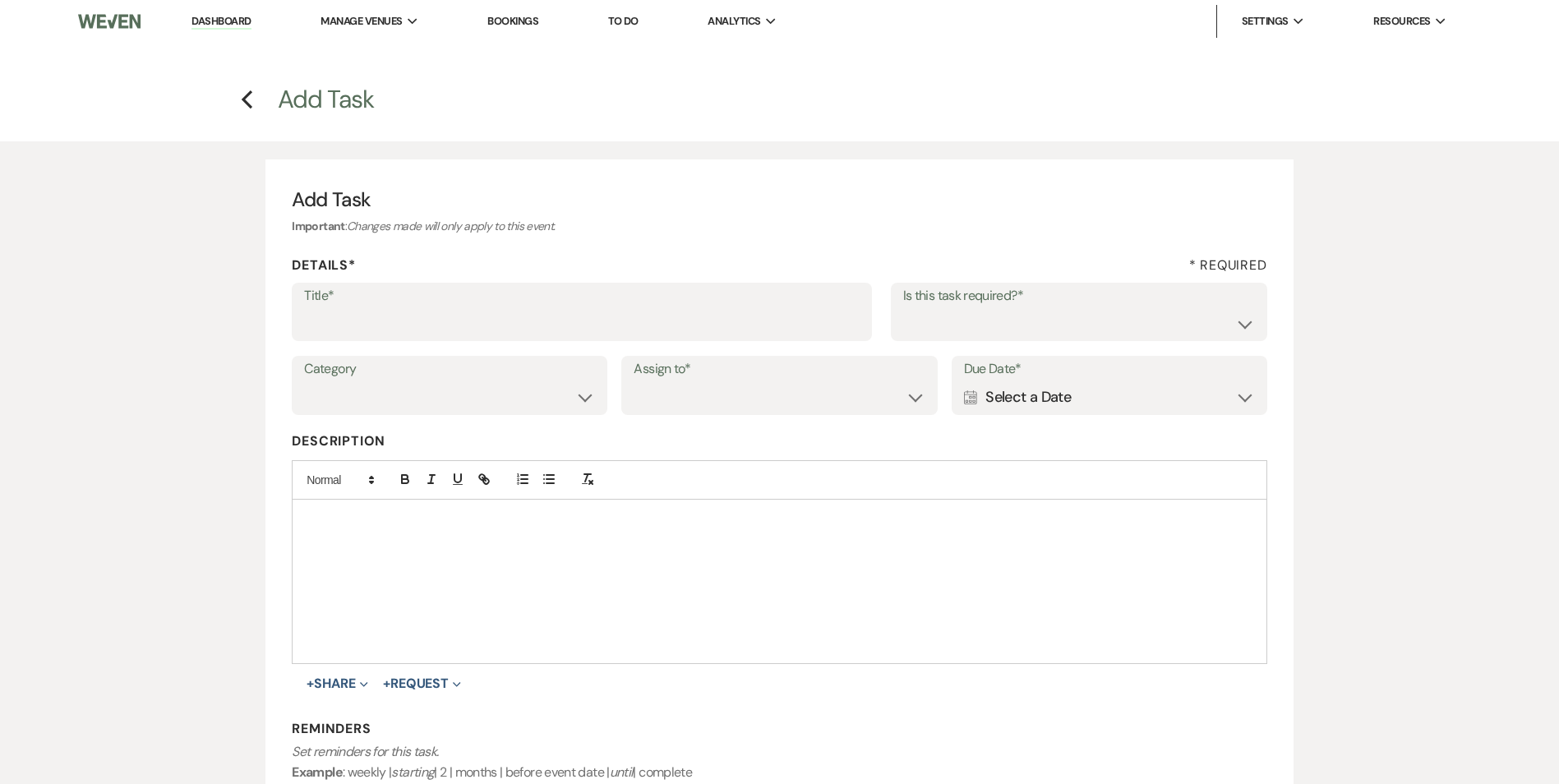
click at [536, 298] on label "Title*" at bounding box center [582, 296] width 555 height 23
click at [536, 307] on input "Title*" at bounding box center [582, 323] width 555 height 32
click at [532, 321] on input "Title*" at bounding box center [582, 323] width 555 height 32
type input "2nd follow up message"
click at [922, 313] on select "Yes No" at bounding box center [1078, 323] width 351 height 32
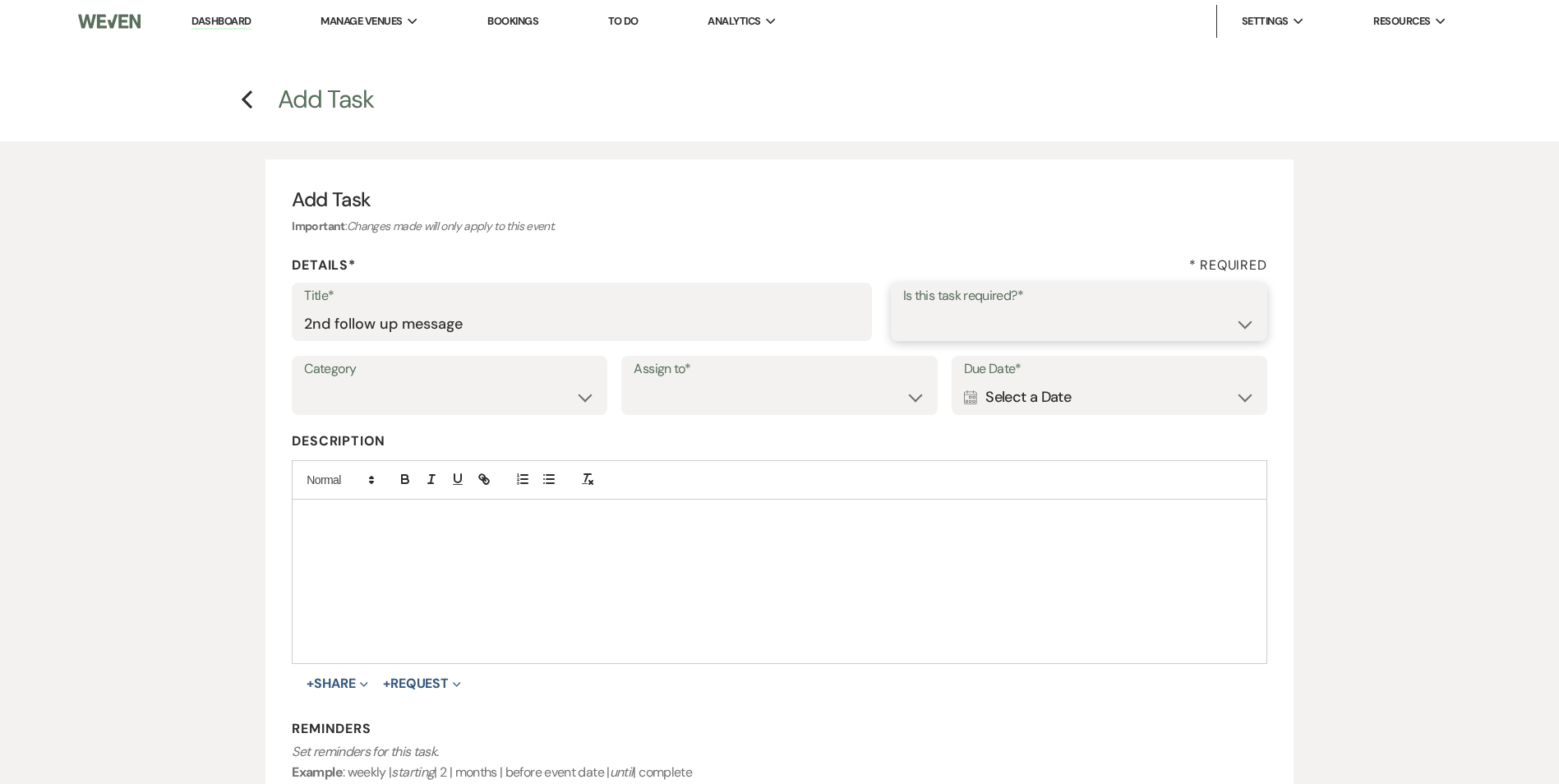
click at [903, 307] on select "Yes No" at bounding box center [1078, 323] width 351 height 32
click at [493, 381] on label "Category" at bounding box center [449, 369] width 291 height 23
click at [461, 395] on select "Venue Vendors Guests Details Finalize & Share" at bounding box center [449, 398] width 291 height 32
select select "31"
click at [305, 382] on select "Venue Vendors Guests Details Finalize & Share" at bounding box center [449, 398] width 291 height 32
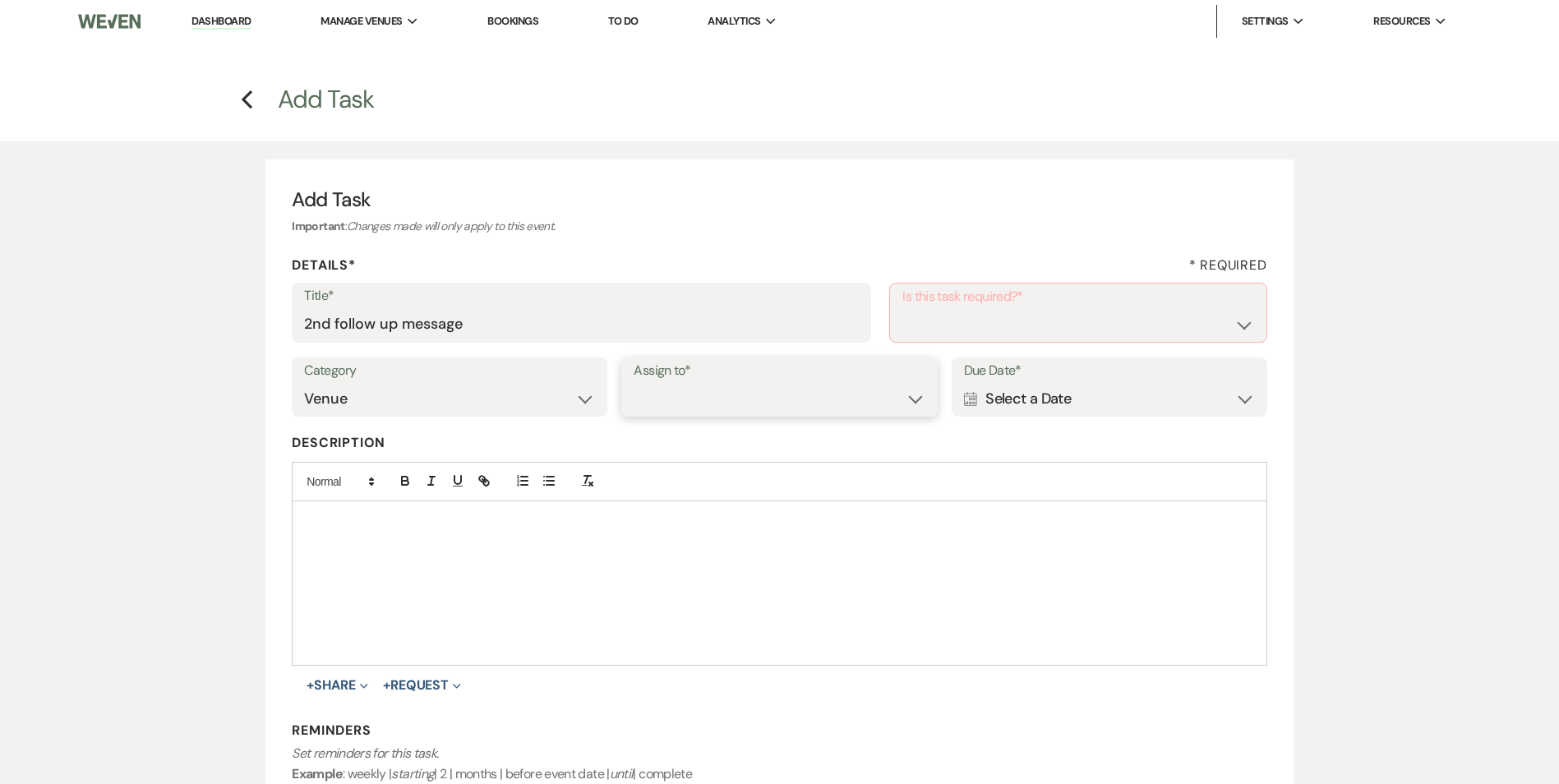
click at [650, 393] on select "Venue Client" at bounding box center [778, 398] width 291 height 32
select select "venueHost"
click at [633, 382] on select "Venue Client" at bounding box center [778, 398] width 291 height 32
click at [936, 328] on select "Yes No" at bounding box center [1078, 323] width 351 height 32
select select "true"
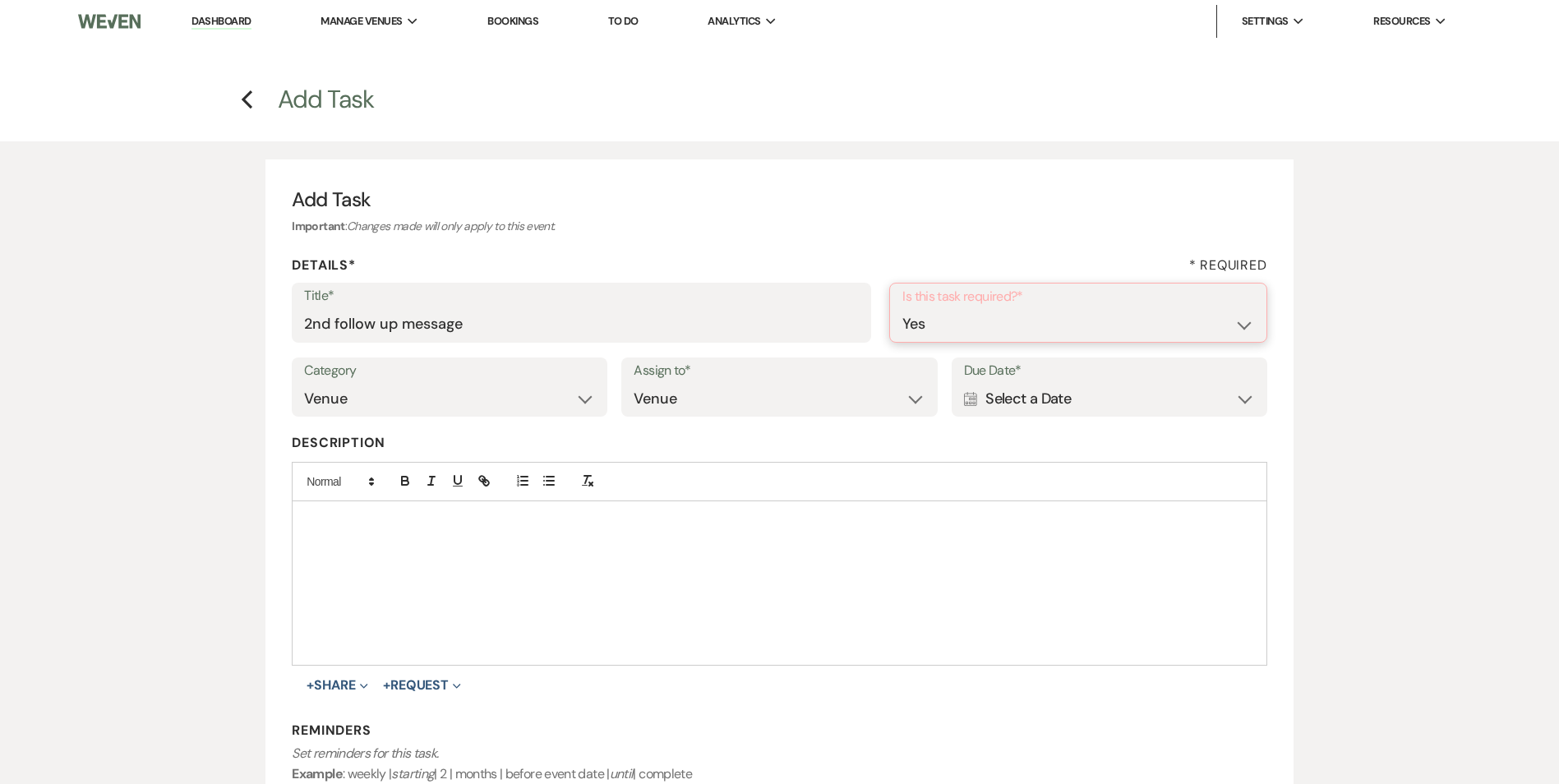
click at [902, 308] on select "Yes No" at bounding box center [1078, 323] width 351 height 32
click at [1032, 404] on div "Calendar Select a Date Expand" at bounding box center [1109, 397] width 291 height 32
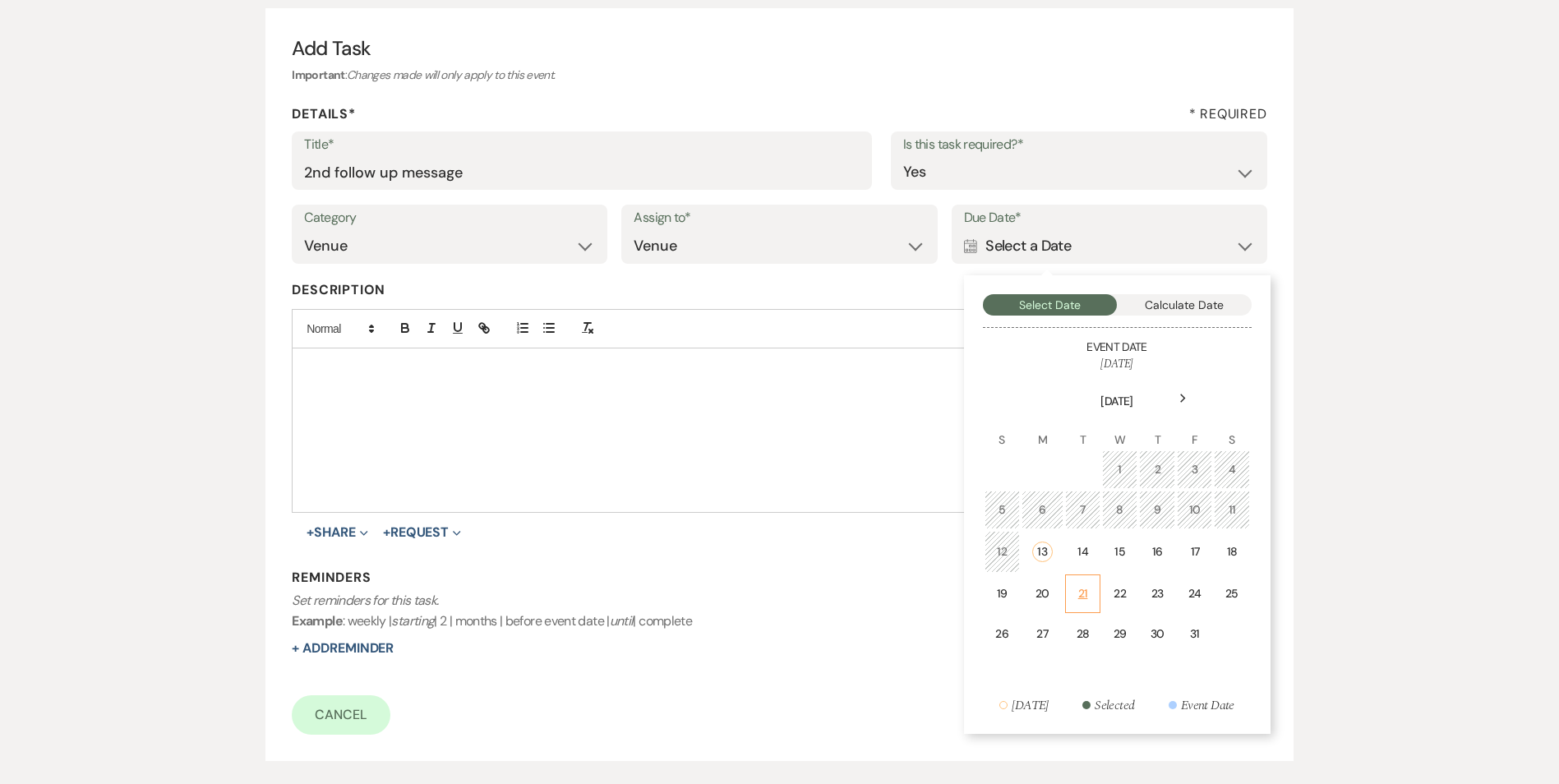
scroll to position [164, 0]
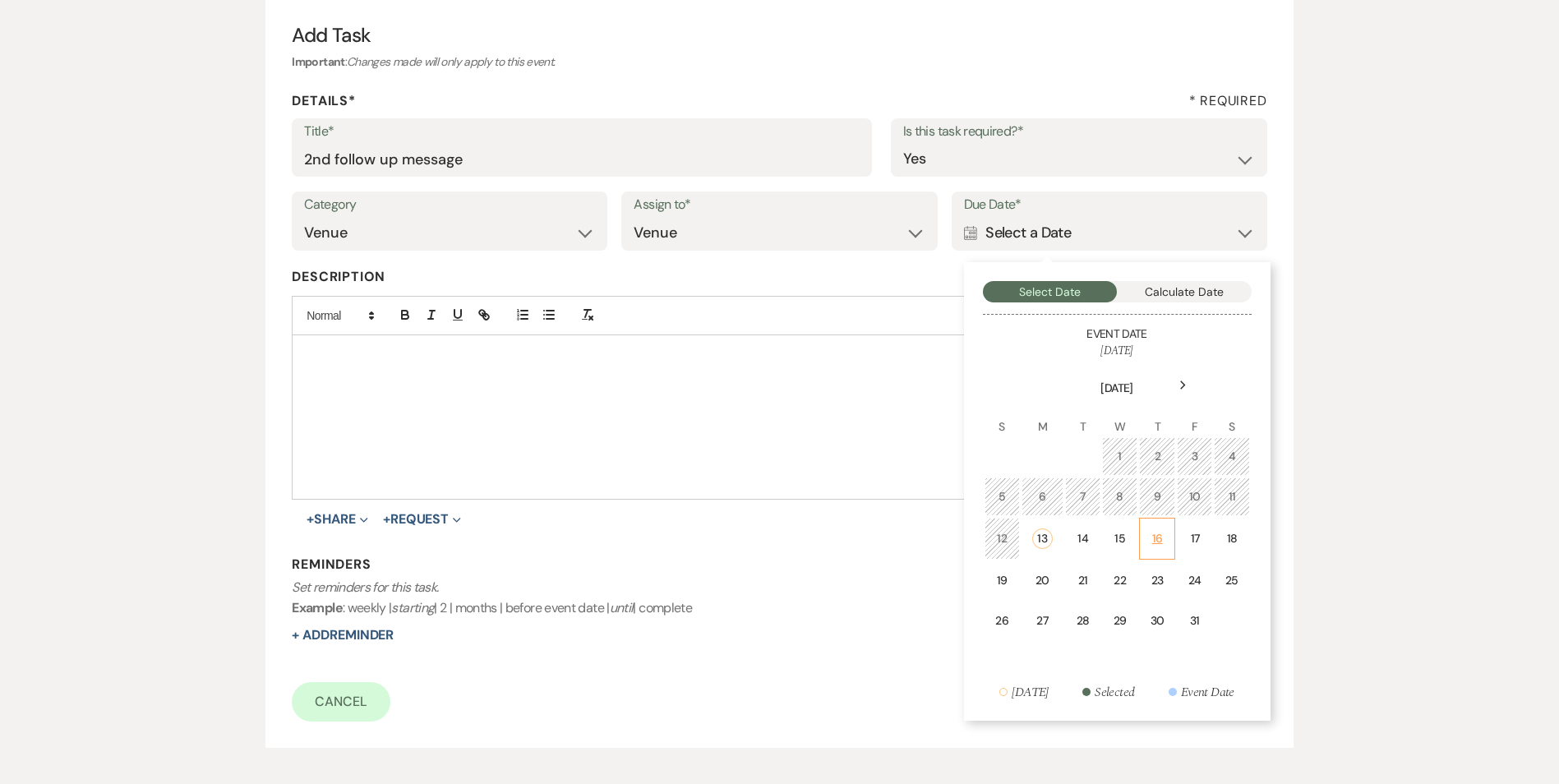
click at [1156, 542] on div "16" at bounding box center [1156, 539] width 15 height 17
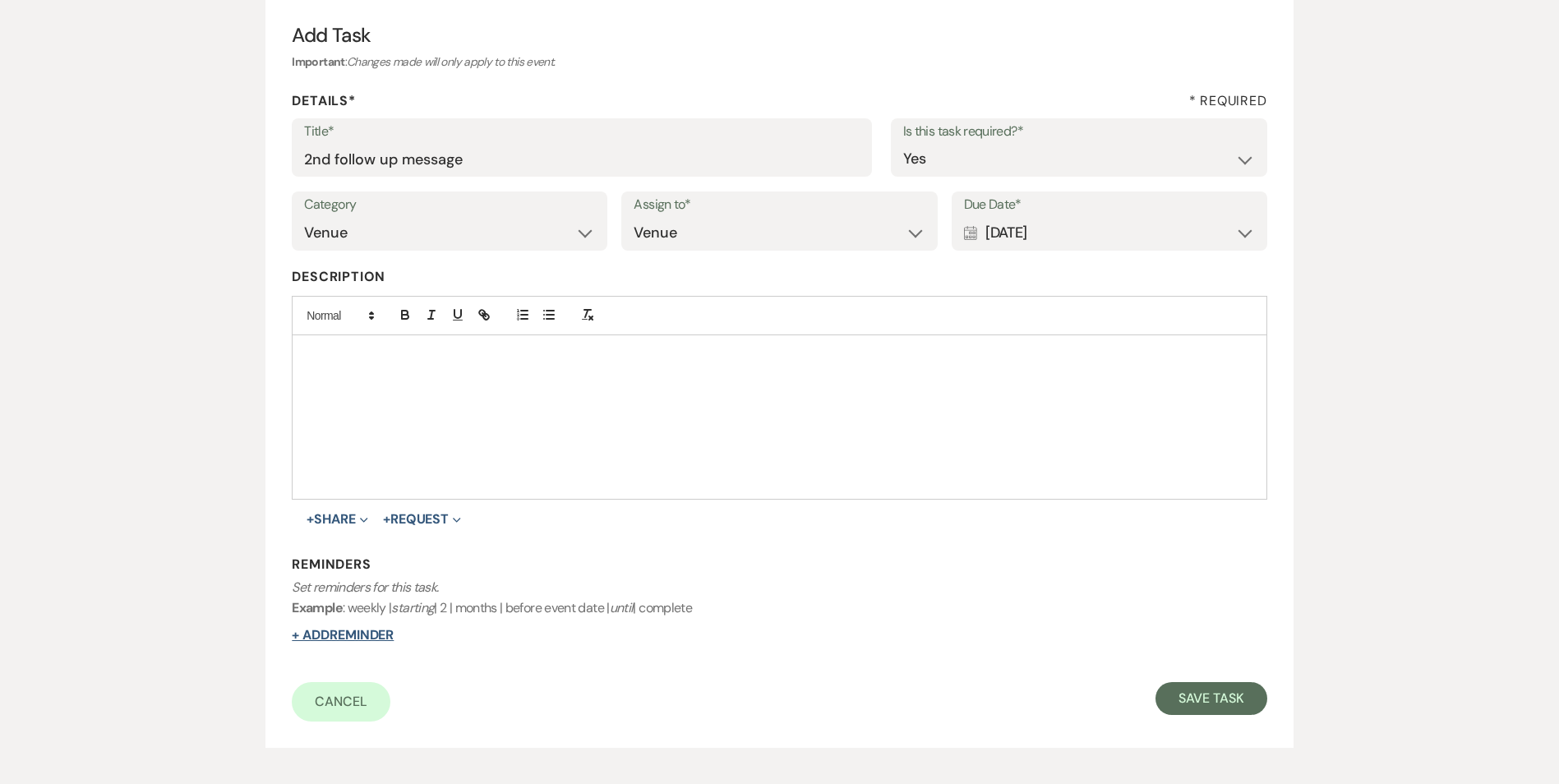
click at [392, 633] on button "+ Add Reminder" at bounding box center [342, 635] width 102 height 13
select select "host"
select select "days"
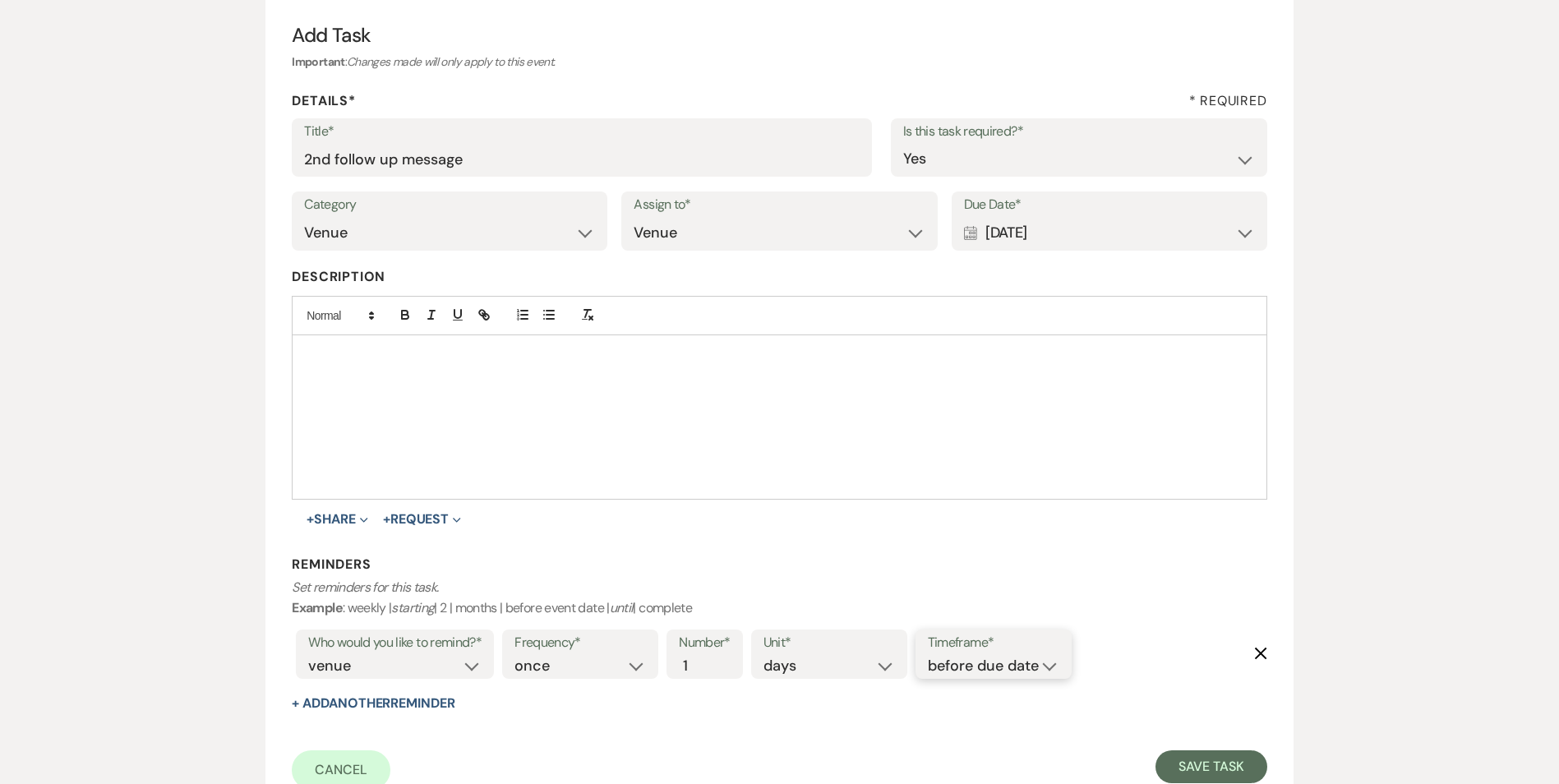
click at [944, 670] on select "before due date after due date on due date on custom date" at bounding box center [994, 666] width 132 height 23
select select "onDueDate"
click at [928, 655] on select "before due date after due date on due date on custom date" at bounding box center [994, 666] width 132 height 23
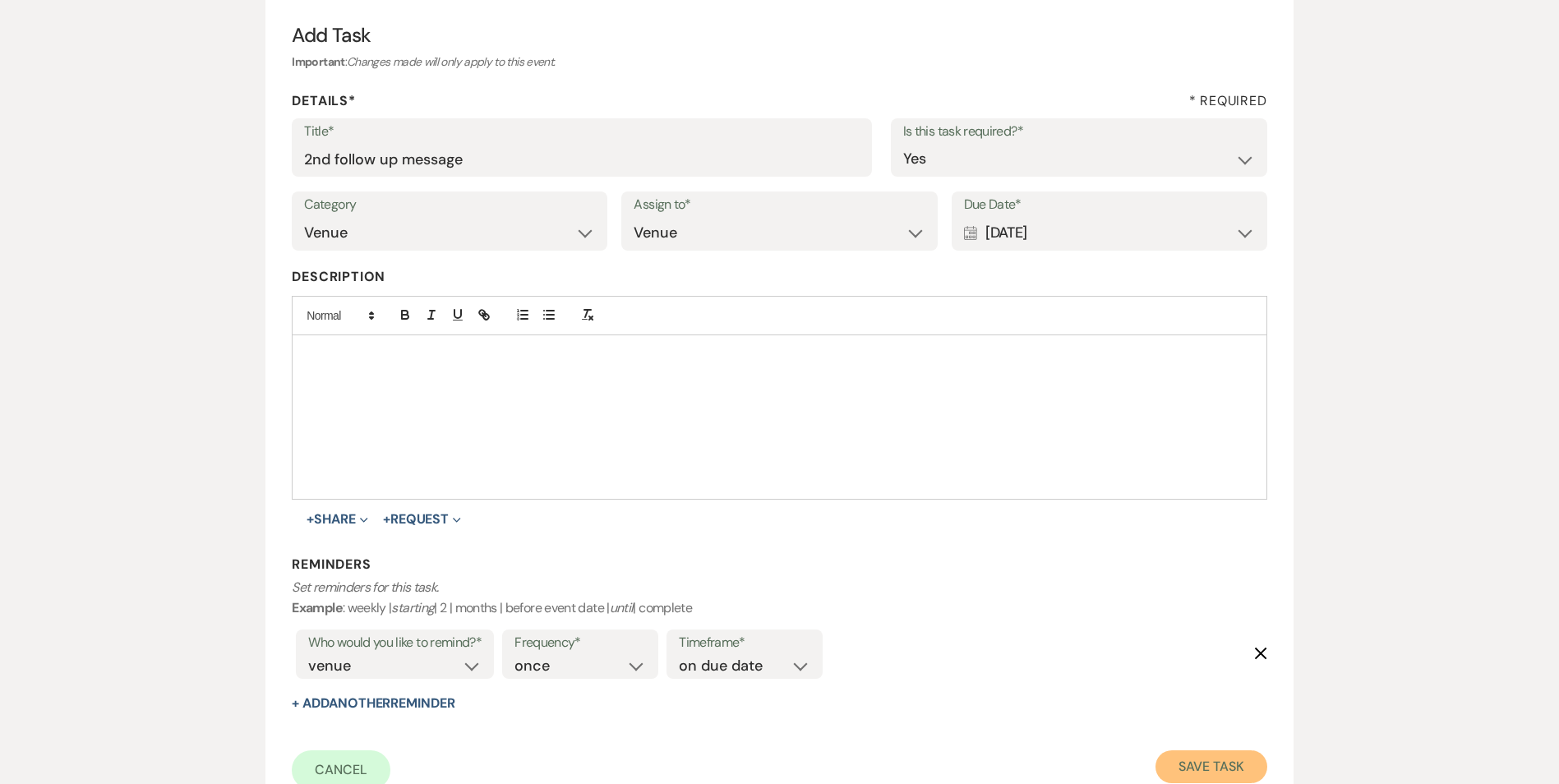
click at [1228, 774] on button "Save Task" at bounding box center [1211, 767] width 111 height 33
select select "2"
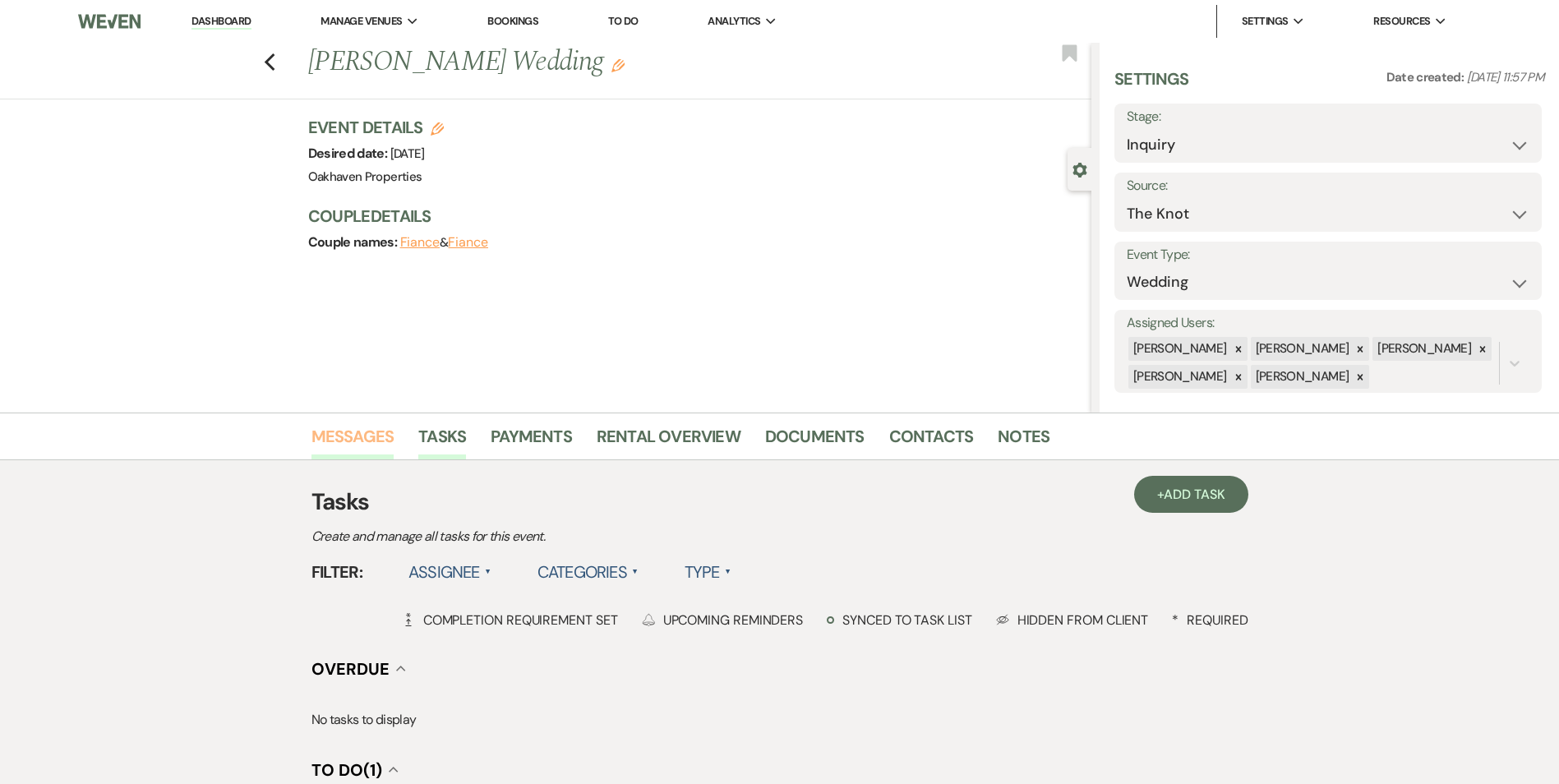
drag, startPoint x: 343, startPoint y: 432, endPoint x: 474, endPoint y: 443, distance: 131.5
click at [343, 431] on link "Messages" at bounding box center [353, 441] width 83 height 36
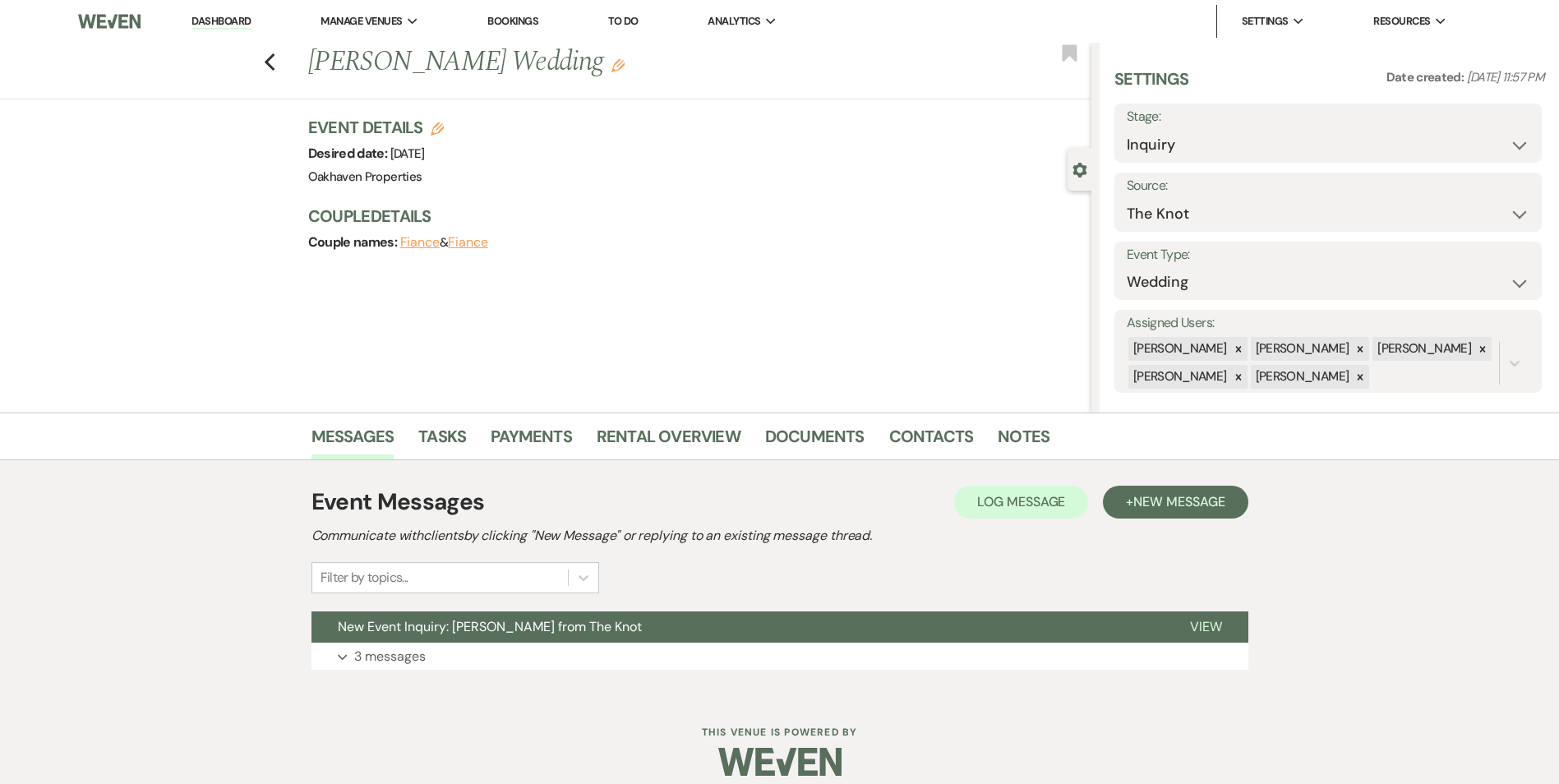
click at [977, 539] on h2 "Communicate with clients by clicking "New Message" or replying to an existing m…" at bounding box center [780, 535] width 937 height 20
click at [1029, 493] on button "Log Log Message" at bounding box center [1021, 502] width 134 height 33
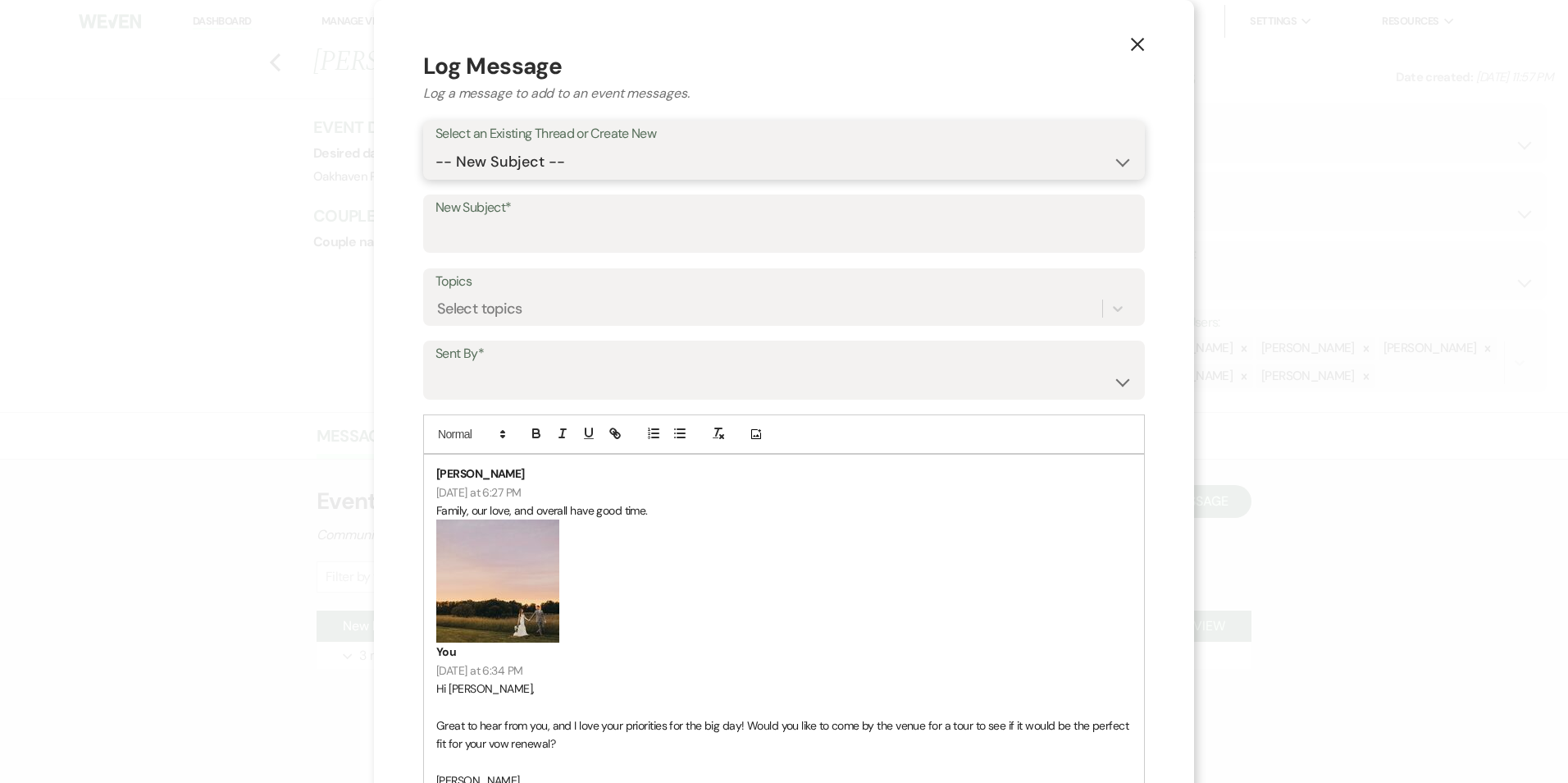
drag, startPoint x: 583, startPoint y: 162, endPoint x: 580, endPoint y: 180, distance: 18.2
click at [583, 162] on select "-- New Subject -- New Event Inquiry: Kayla Brown from The Knot" at bounding box center [784, 162] width 697 height 32
select select "474796"
click at [436, 146] on select "-- New Subject -- New Event Inquiry: Kayla Brown from The Knot" at bounding box center [784, 162] width 697 height 32
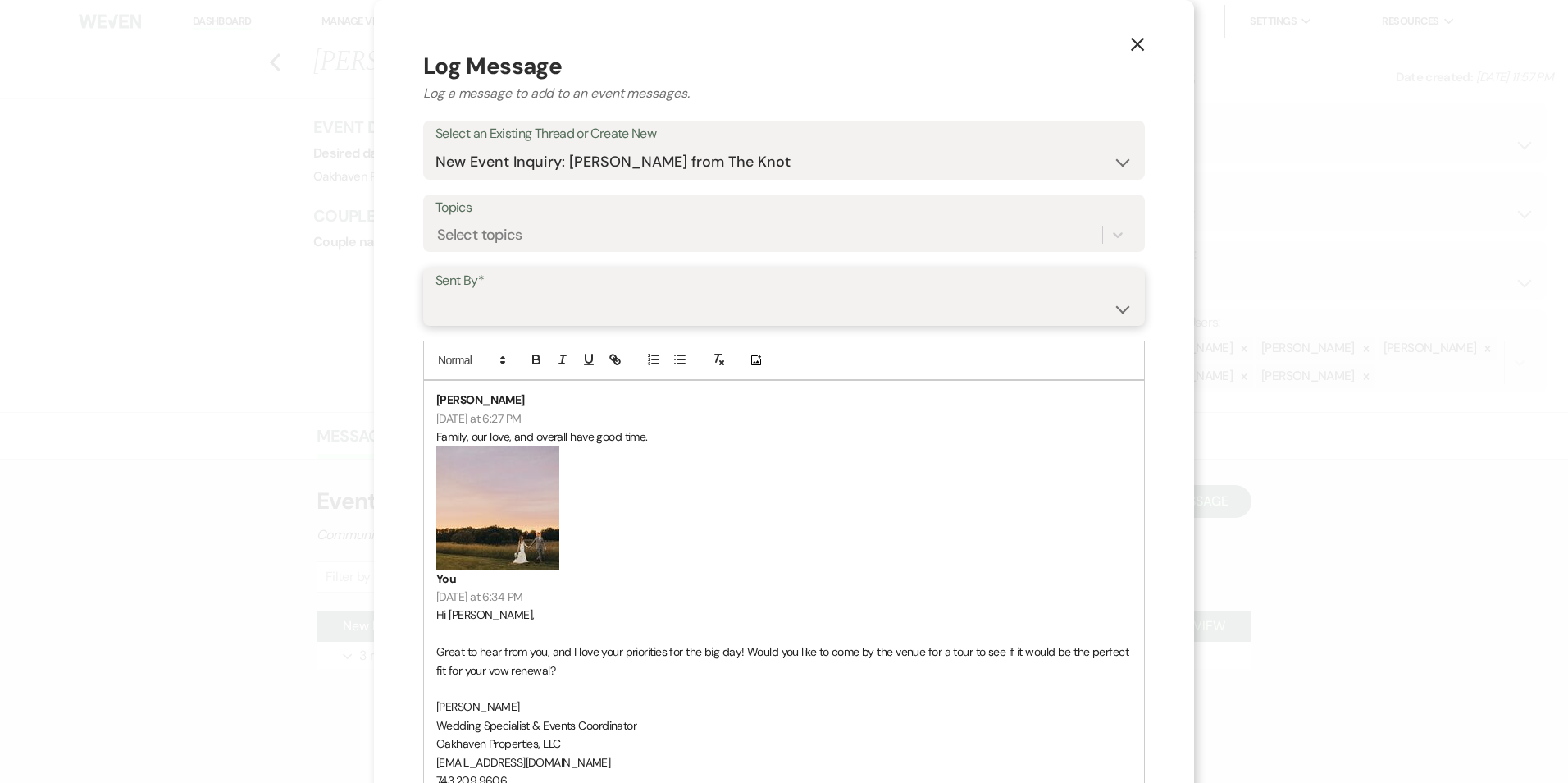
click at [544, 295] on select "Patience Ergish (pdergish@aol.com) Jeanette Wagoner (jeanette@experienceoakhave…" at bounding box center [784, 307] width 697 height 32
select select "contact-390910"
click at [436, 292] on select "Patience Ergish (pdergish@aol.com) Jeanette Wagoner (jeanette@experienceoakhave…" at bounding box center [784, 307] width 697 height 32
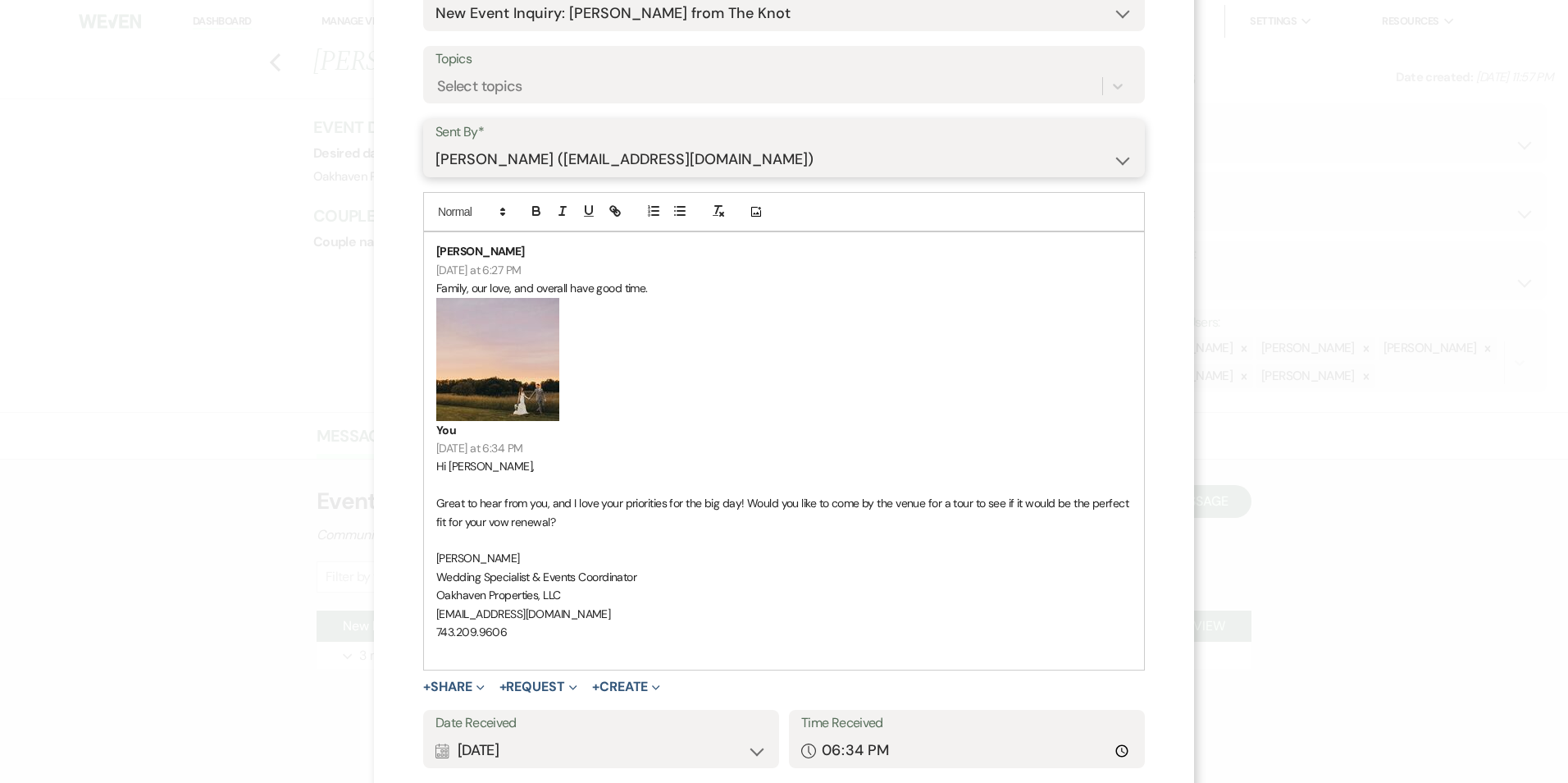
scroll to position [259, 0]
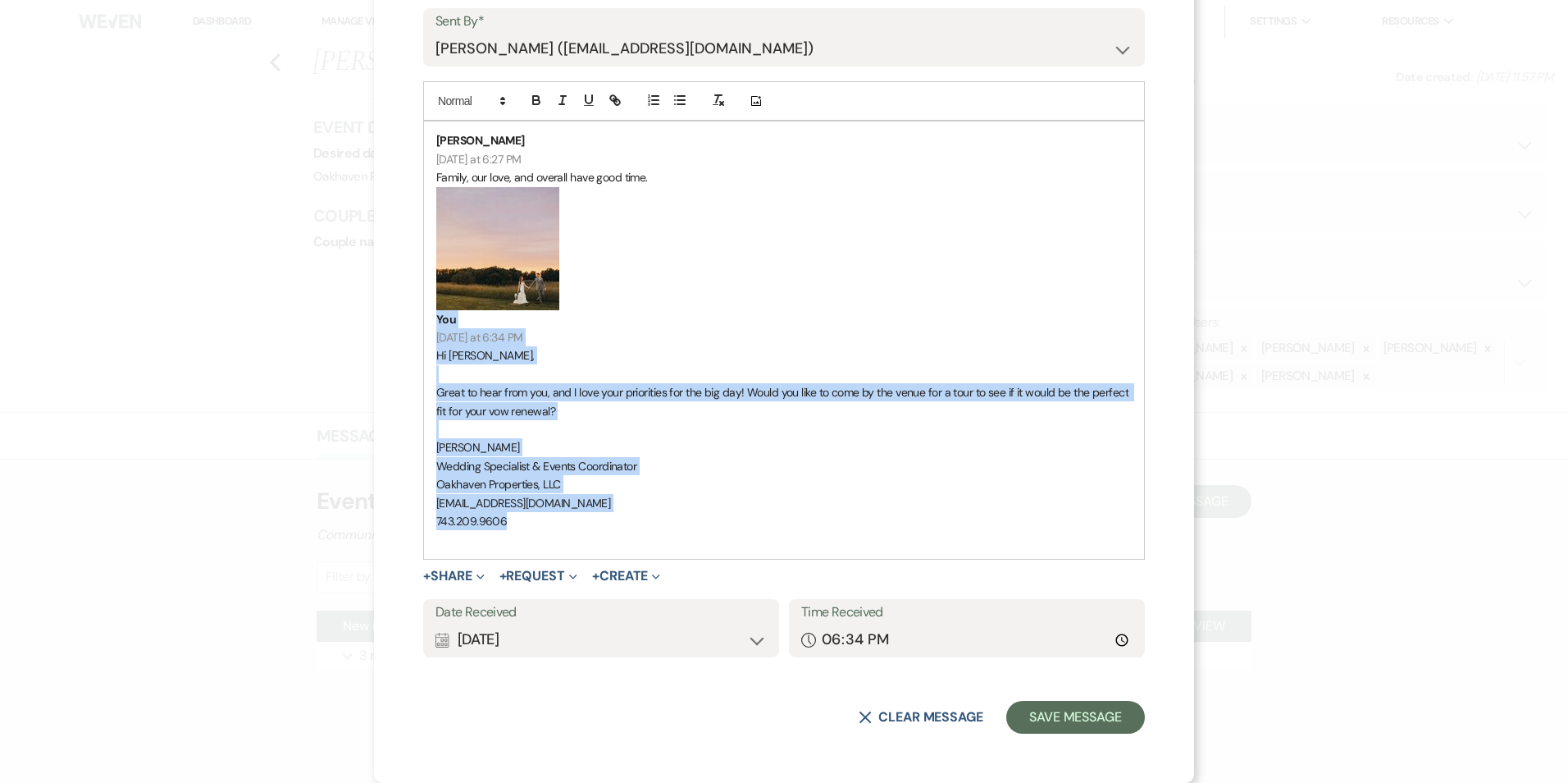
drag, startPoint x: 502, startPoint y: 514, endPoint x: 476, endPoint y: 295, distance: 220.5
click at [476, 293] on div "Kayla Brown Today at 6:27 PM Family, our love, and overall have good time. ﻿ ﻿ …" at bounding box center [784, 340] width 720 height 437
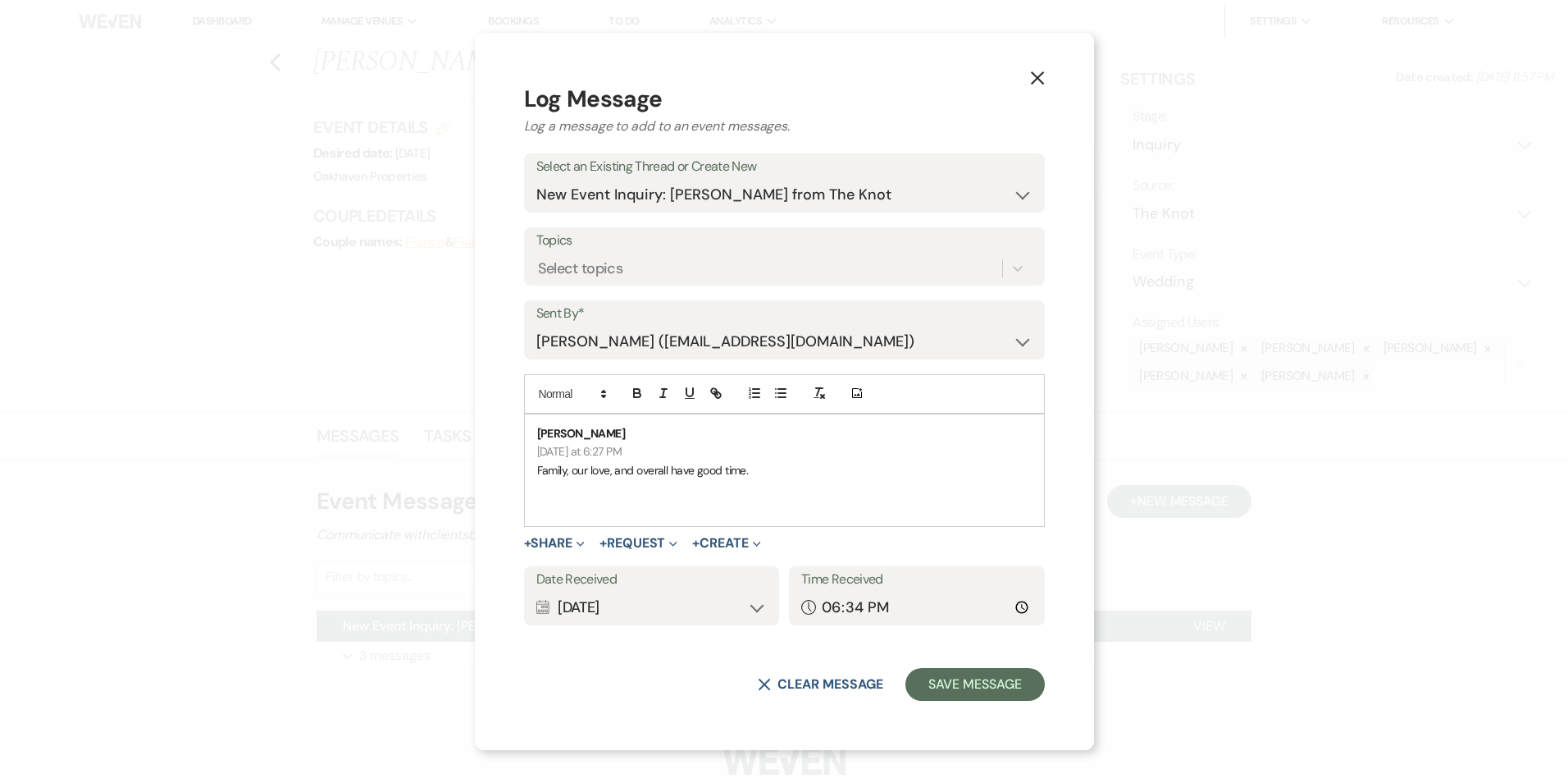
scroll to position [0, 0]
click at [907, 695] on button "Save Message" at bounding box center [975, 684] width 139 height 33
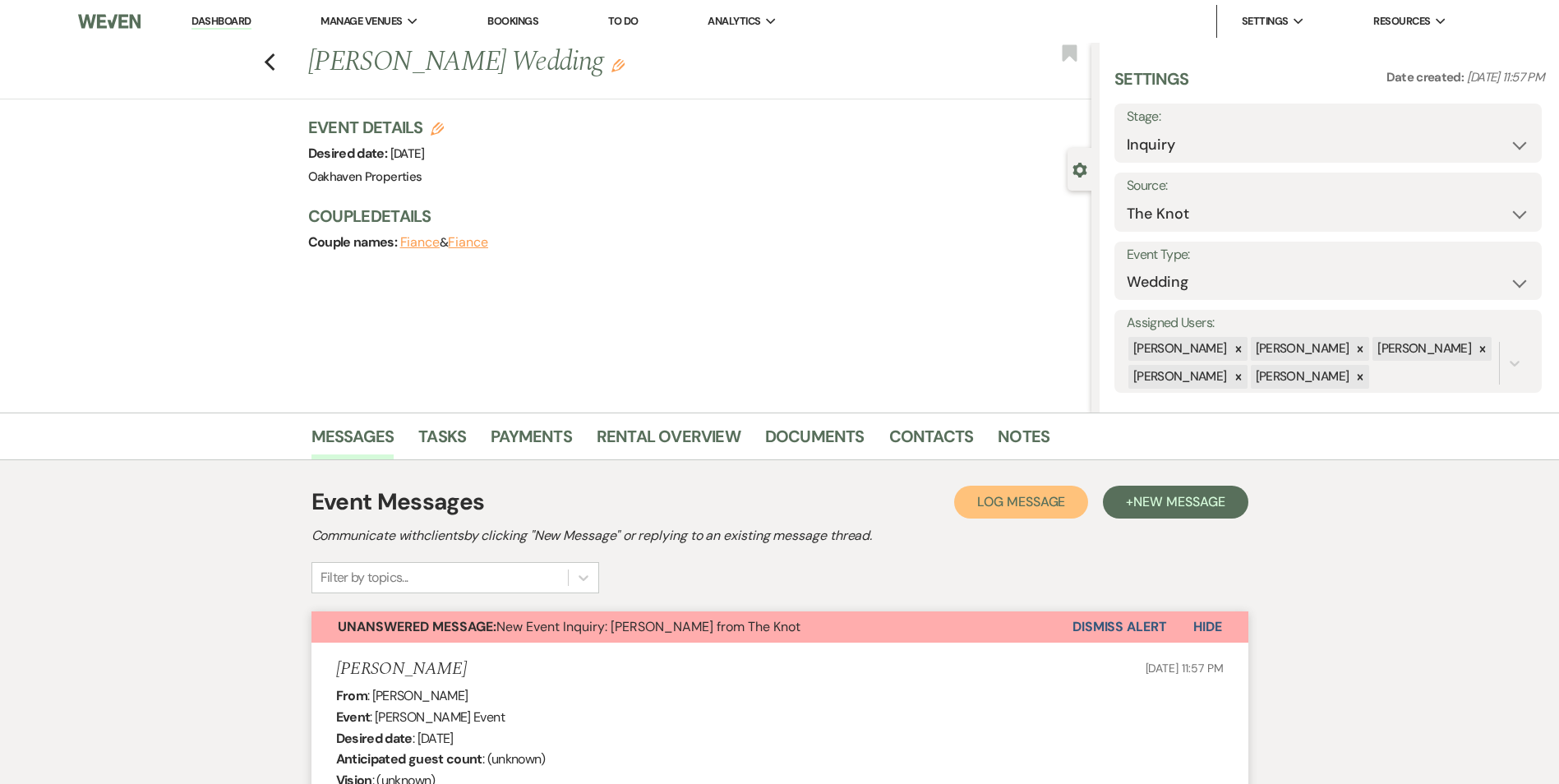
click at [1030, 513] on button "Log Log Message" at bounding box center [1021, 502] width 134 height 33
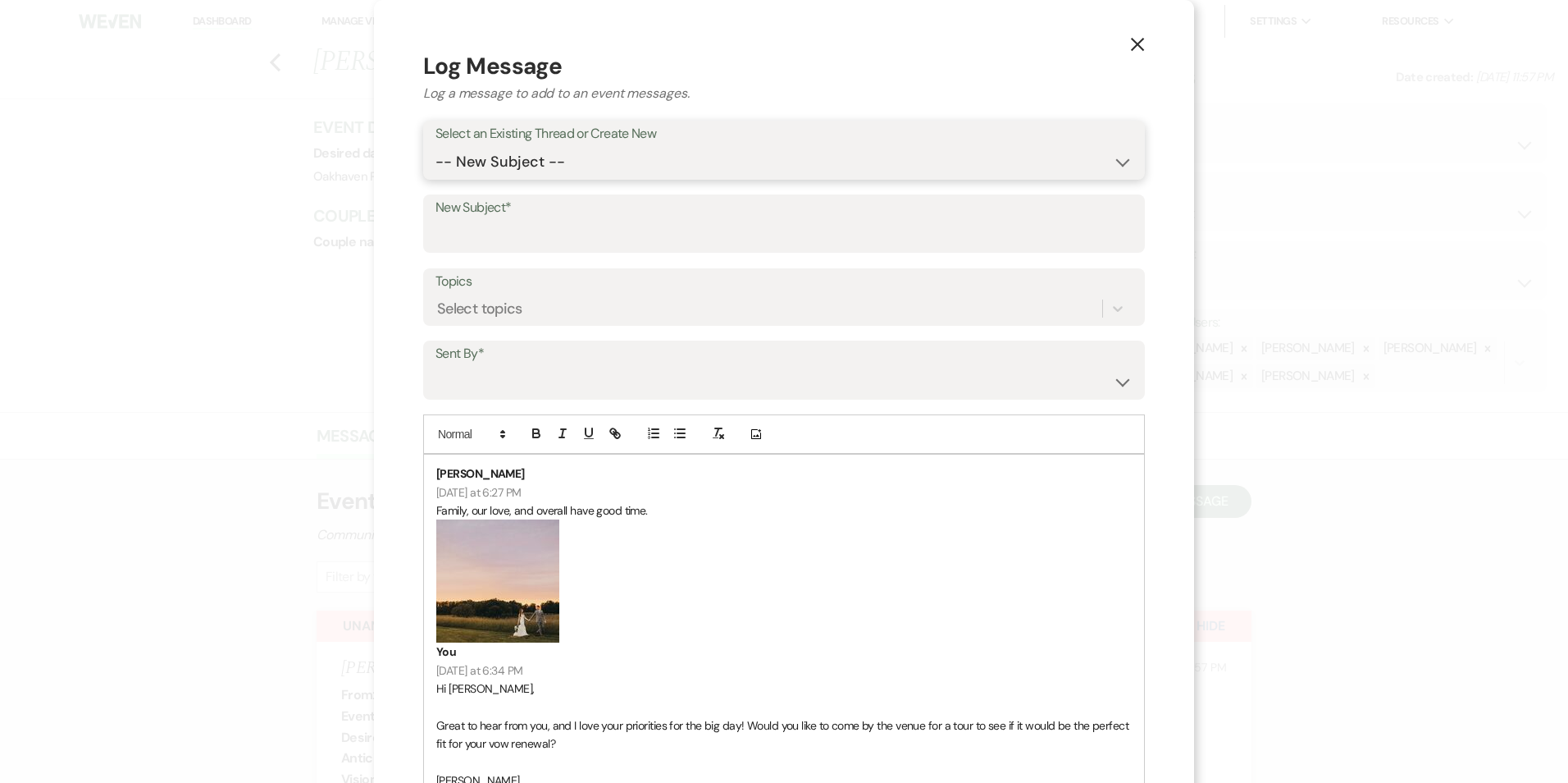
drag, startPoint x: 594, startPoint y: 151, endPoint x: 591, endPoint y: 172, distance: 21.2
click at [594, 151] on select "-- New Subject -- New Event Inquiry: Kayla Brown from The Knot" at bounding box center [784, 162] width 697 height 32
select select "474796"
click at [436, 146] on select "-- New Subject -- New Event Inquiry: Kayla Brown from The Knot" at bounding box center [784, 162] width 697 height 32
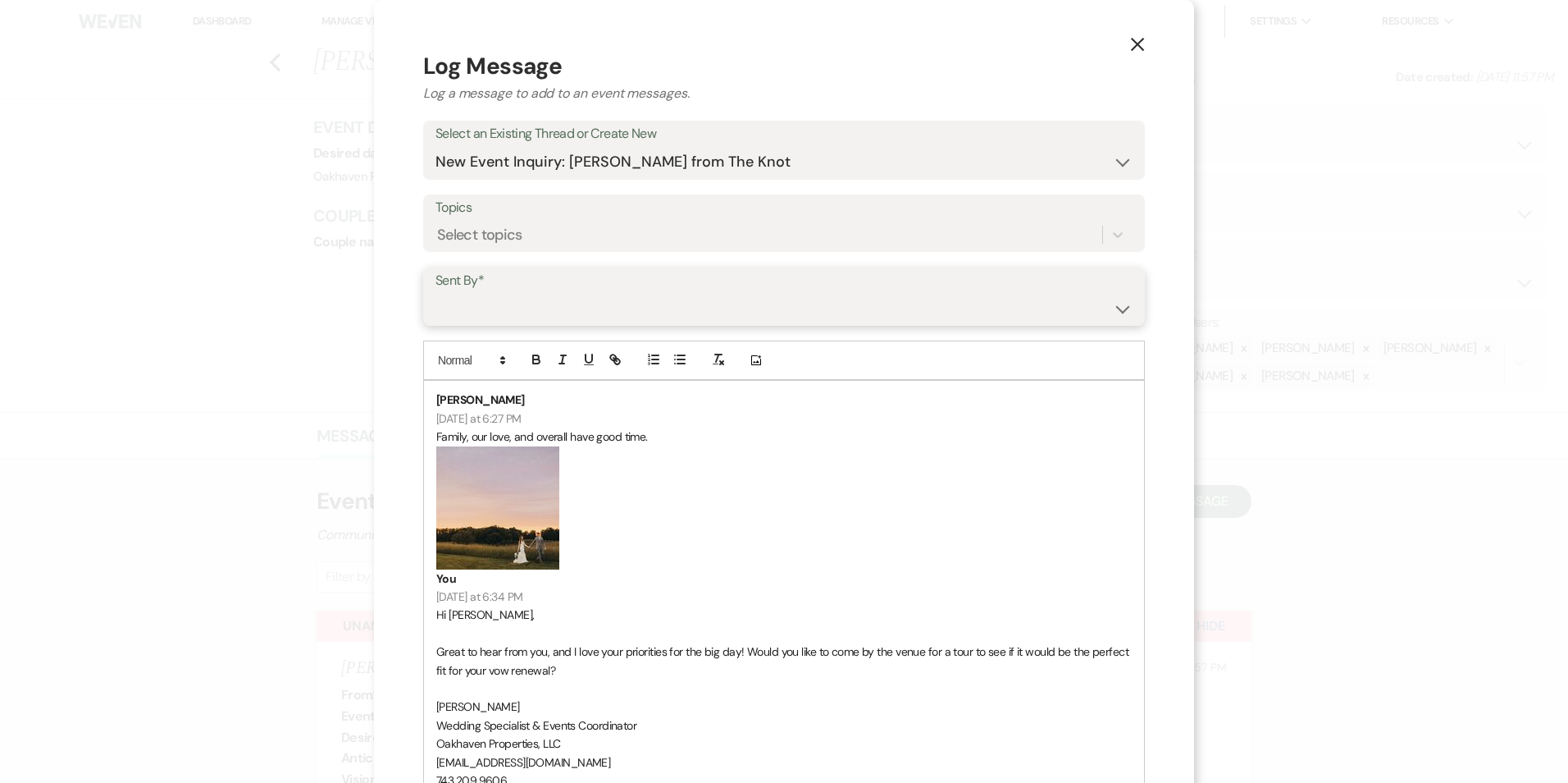
drag, startPoint x: 559, startPoint y: 295, endPoint x: 559, endPoint y: 306, distance: 11.0
click at [559, 295] on select "Patience Ergish (pdergish@aol.com) Jeanette Wagoner (jeanette@experienceoakhave…" at bounding box center [784, 307] width 697 height 32
select select "user-127923"
click at [436, 292] on select "Patience Ergish (pdergish@aol.com) Jeanette Wagoner (jeanette@experienceoakhave…" at bounding box center [784, 307] width 697 height 32
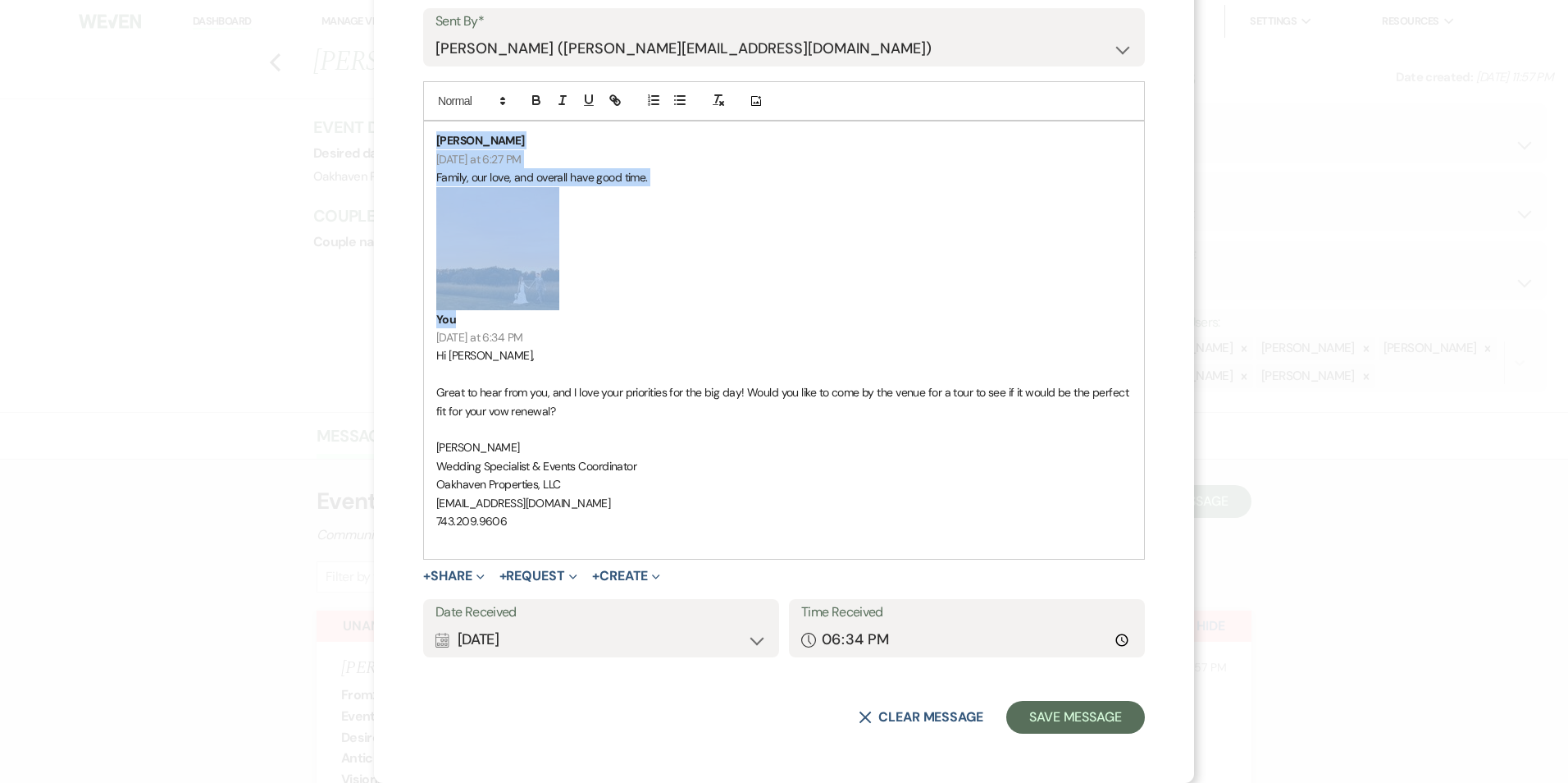
drag, startPoint x: 482, startPoint y: 315, endPoint x: 431, endPoint y: 139, distance: 183.2
click at [431, 137] on div "Kayla Brown Today at 6:27 PM Family, our love, and overall have good time. ﻿ ﻿ …" at bounding box center [784, 340] width 720 height 437
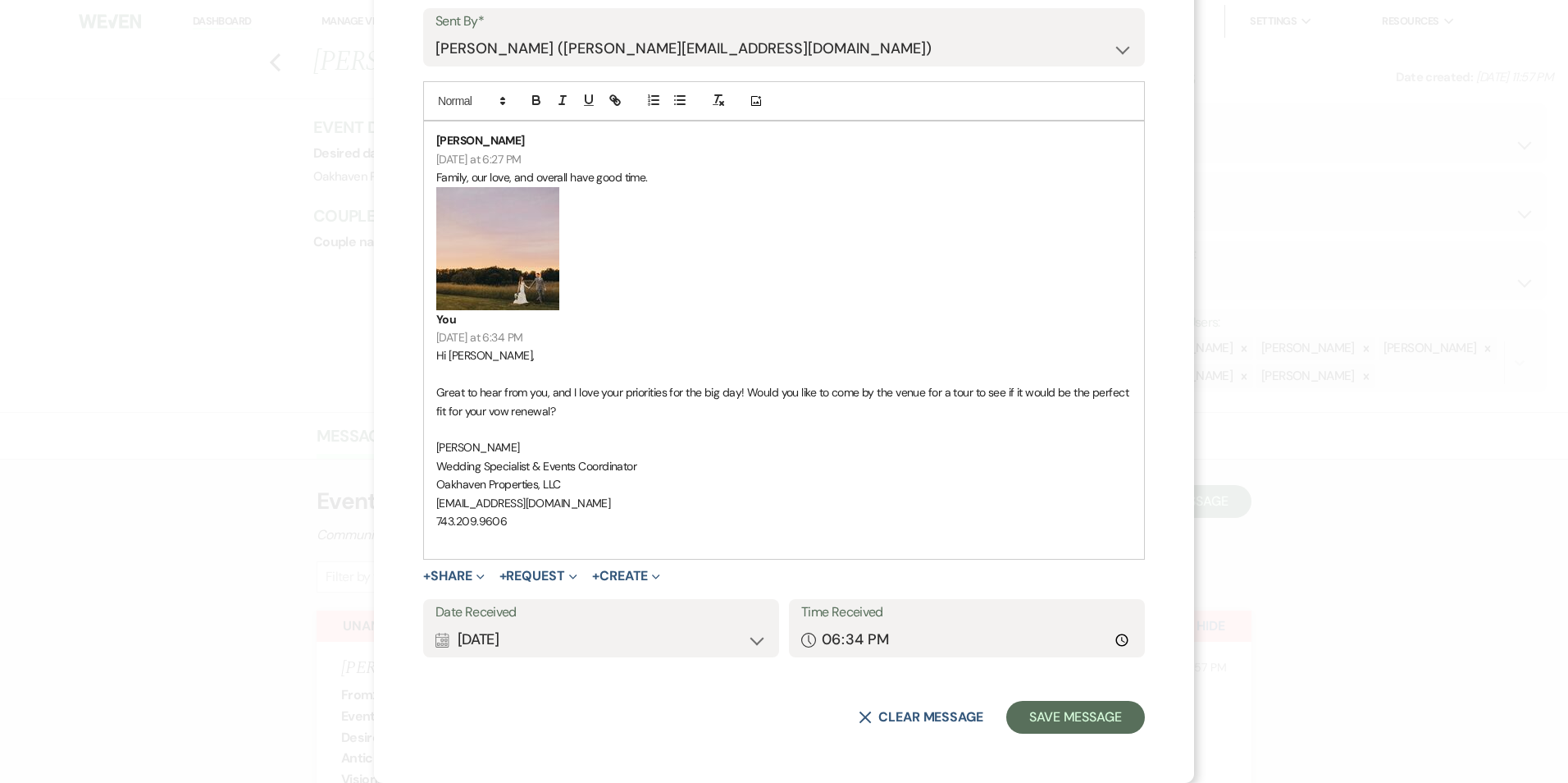
scroll to position [81, 0]
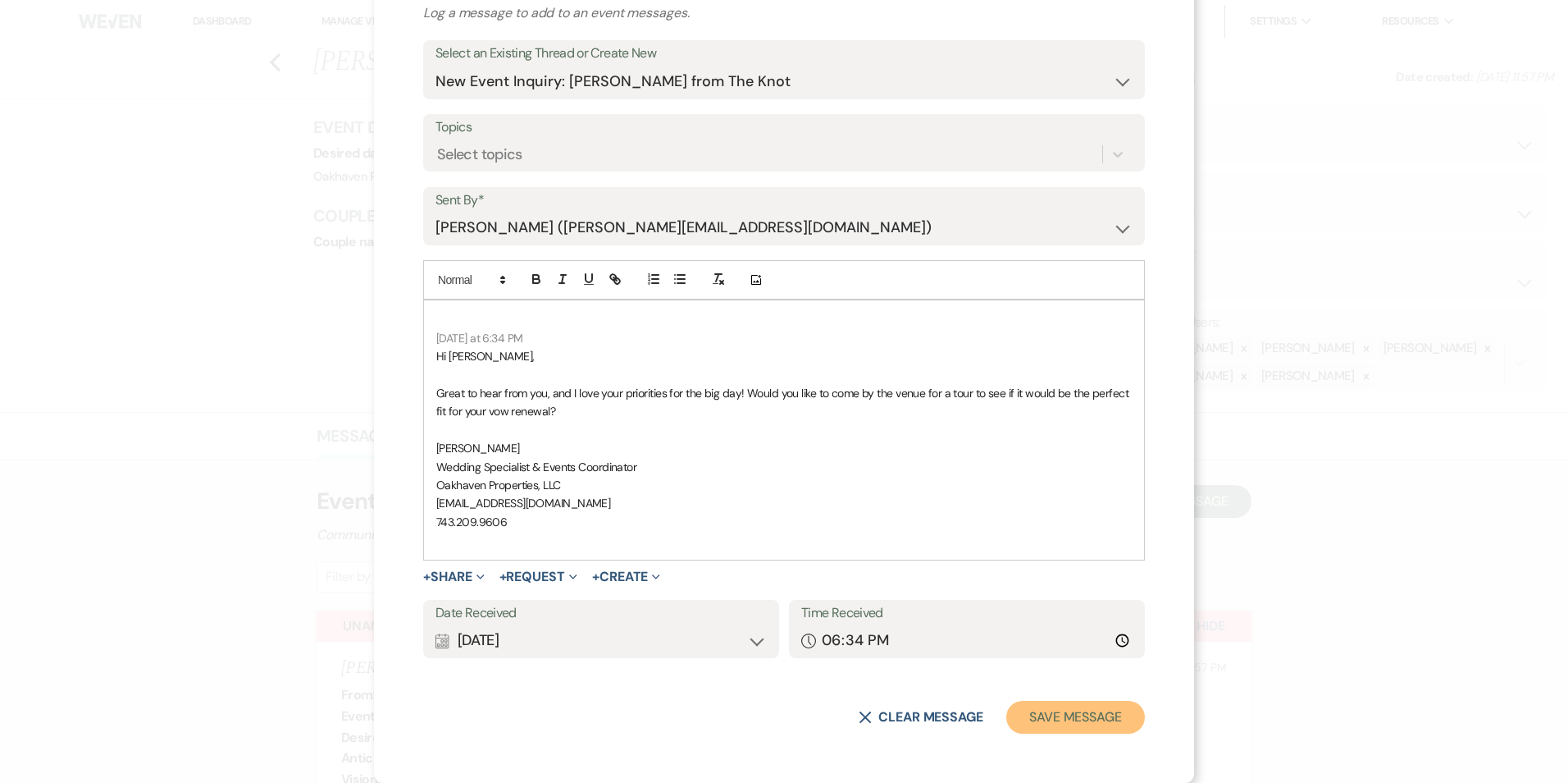
click at [1068, 715] on button "Save Message" at bounding box center [1075, 717] width 139 height 33
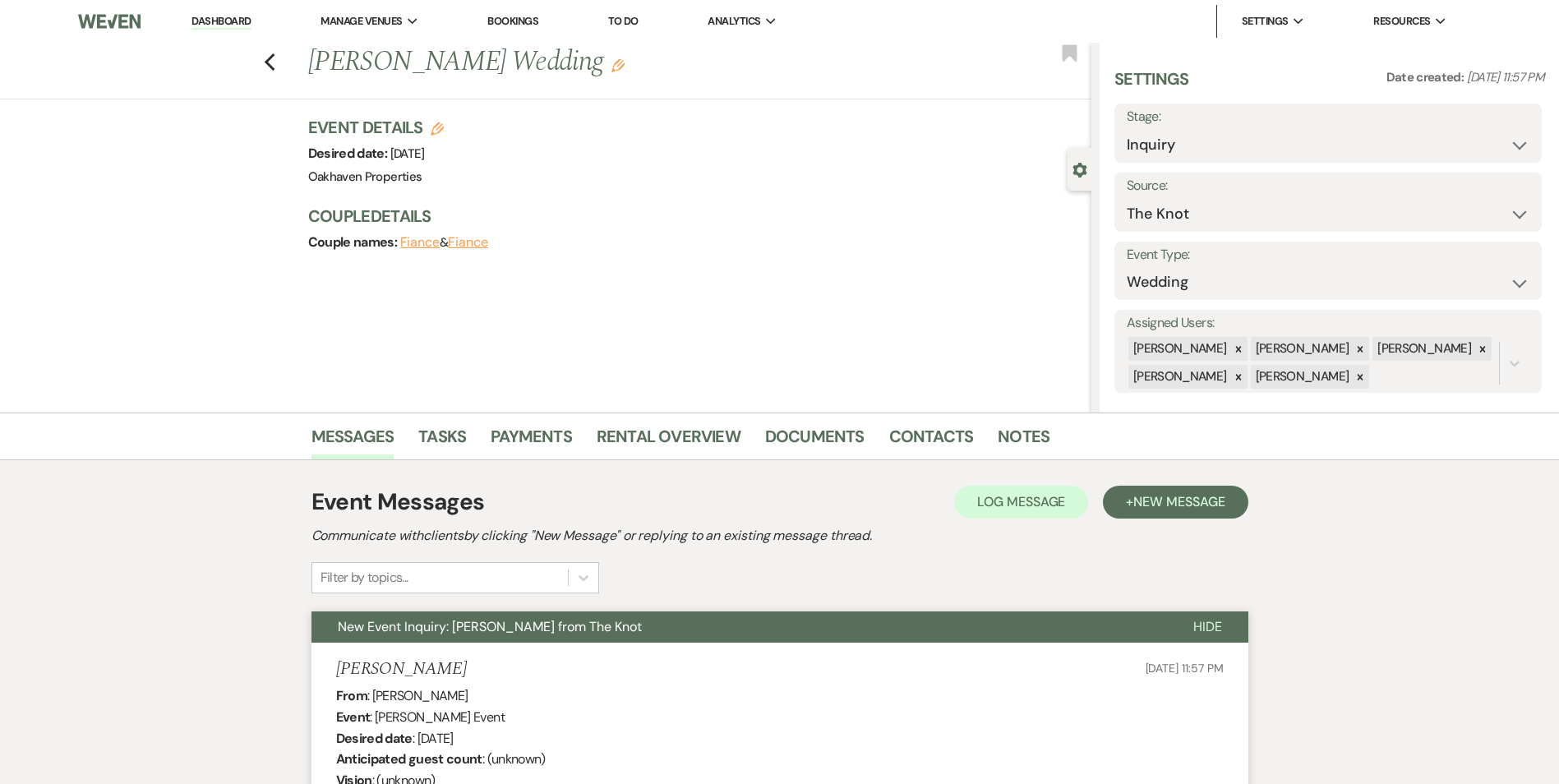
click at [1042, 519] on div "Event Messages Log Log Message + New Message Communicate with clients by clicki…" at bounding box center [780, 539] width 937 height 108
click at [1032, 515] on button "Log Log Message" at bounding box center [1021, 502] width 134 height 33
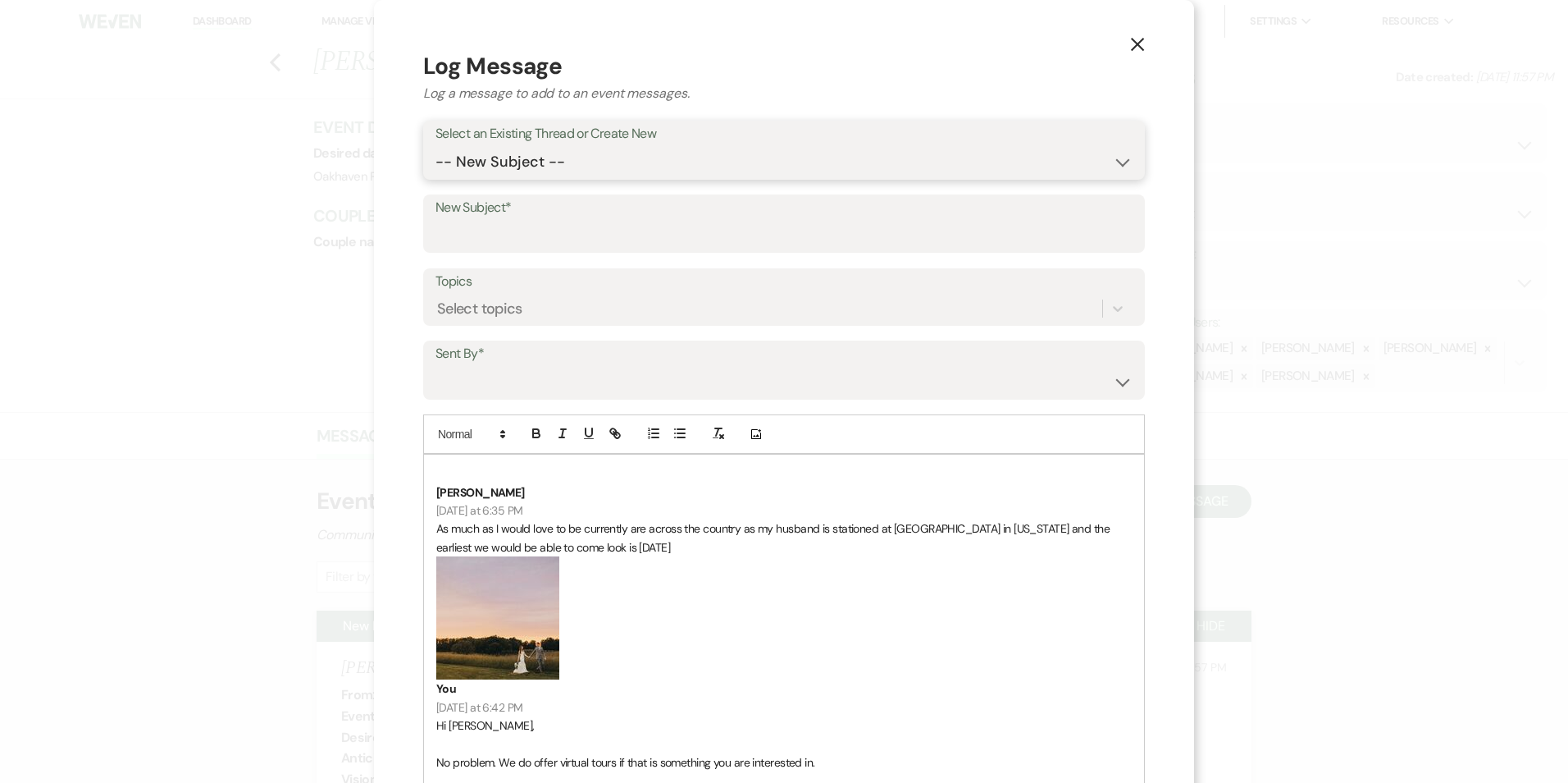
click at [616, 167] on select "-- New Subject -- New Event Inquiry: Kayla Brown from The Knot" at bounding box center [784, 162] width 697 height 32
select select "474796"
click at [436, 146] on select "-- New Subject -- New Event Inquiry: Kayla Brown from The Knot" at bounding box center [784, 162] width 697 height 32
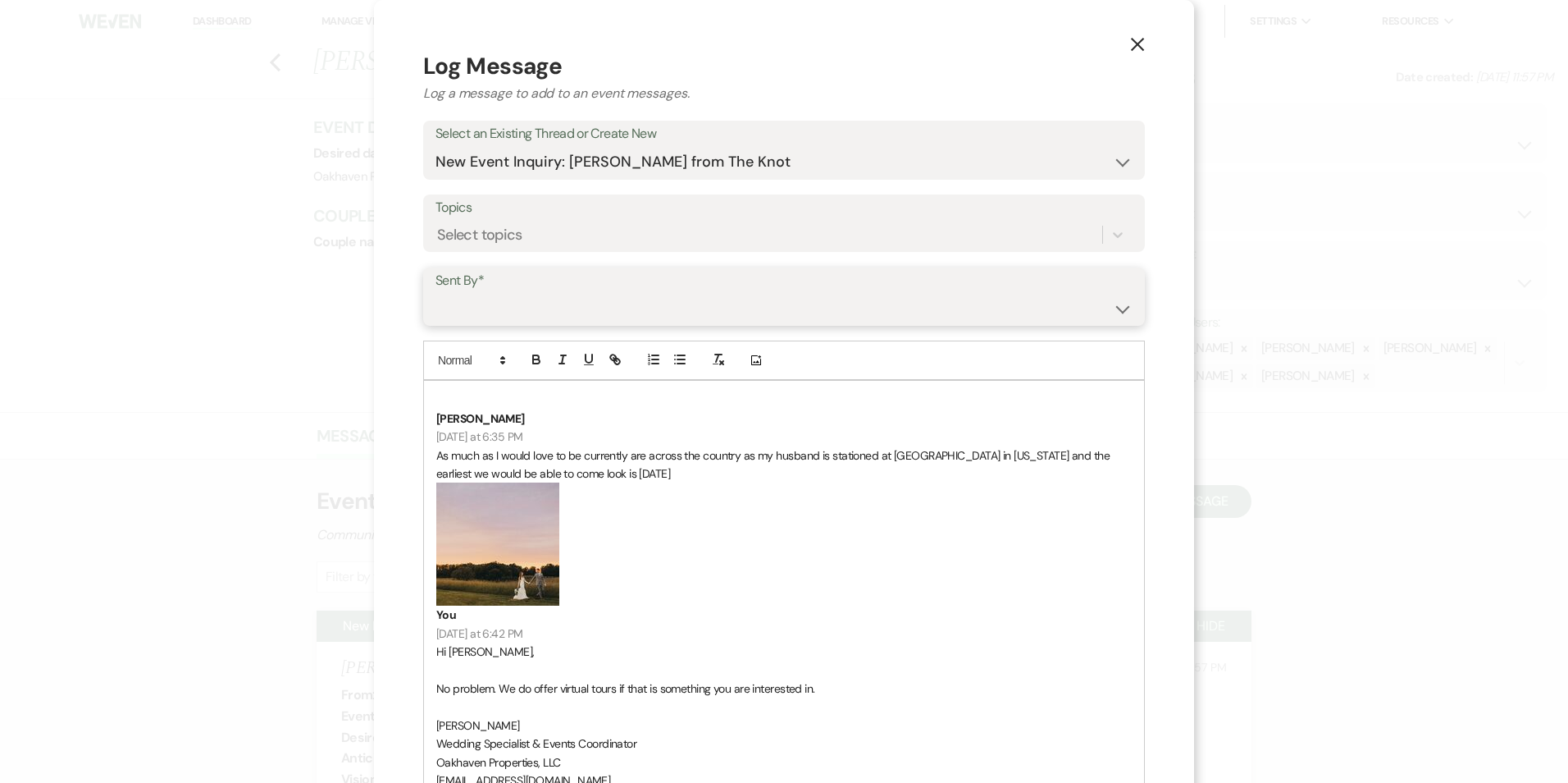
click at [601, 314] on select "Patience Ergish (pdergish@aol.com) Jeanette Wagoner (jeanette@experienceoakhave…" at bounding box center [784, 307] width 697 height 32
select select "contact-390910"
click at [436, 292] on select "Patience Ergish (pdergish@aol.com) Jeanette Wagoner (jeanette@experienceoakhave…" at bounding box center [784, 307] width 697 height 32
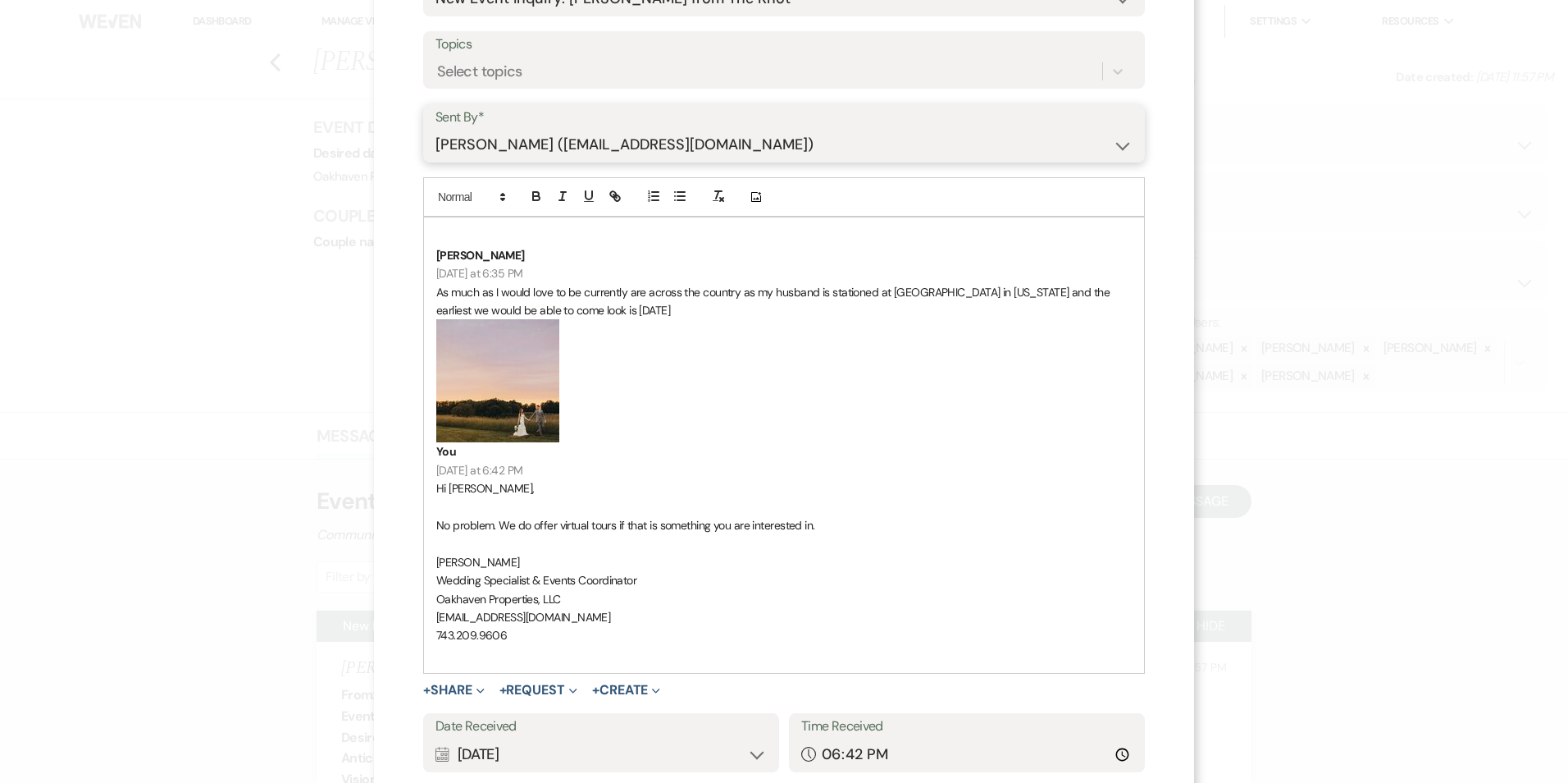
scroll to position [277, 0]
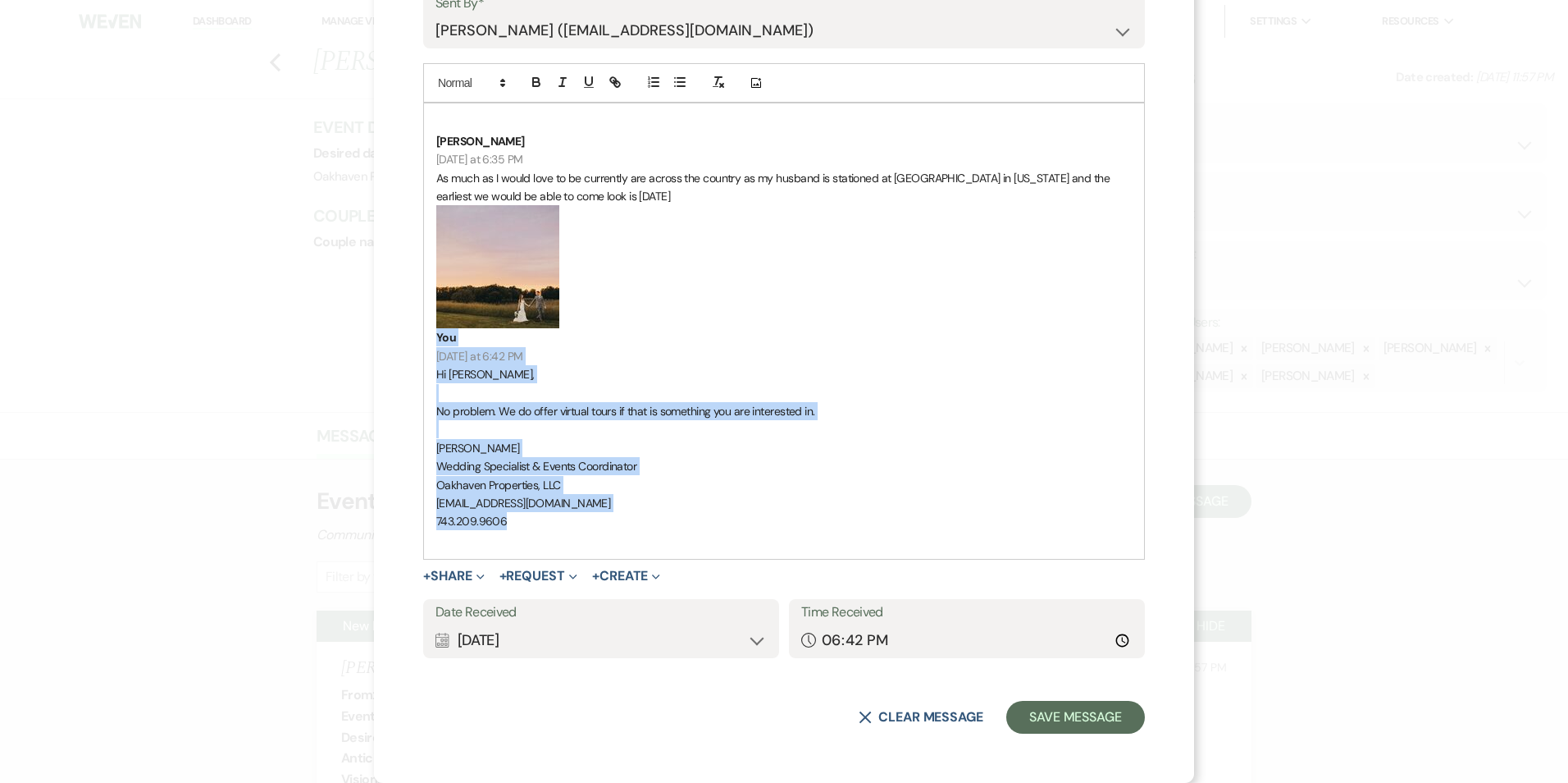
drag, startPoint x: 516, startPoint y: 508, endPoint x: 485, endPoint y: 319, distance: 191.5
click at [485, 318] on div "Kayla Brown Today at 6:35 PM As much as I would love to be currently are across…" at bounding box center [784, 331] width 720 height 456
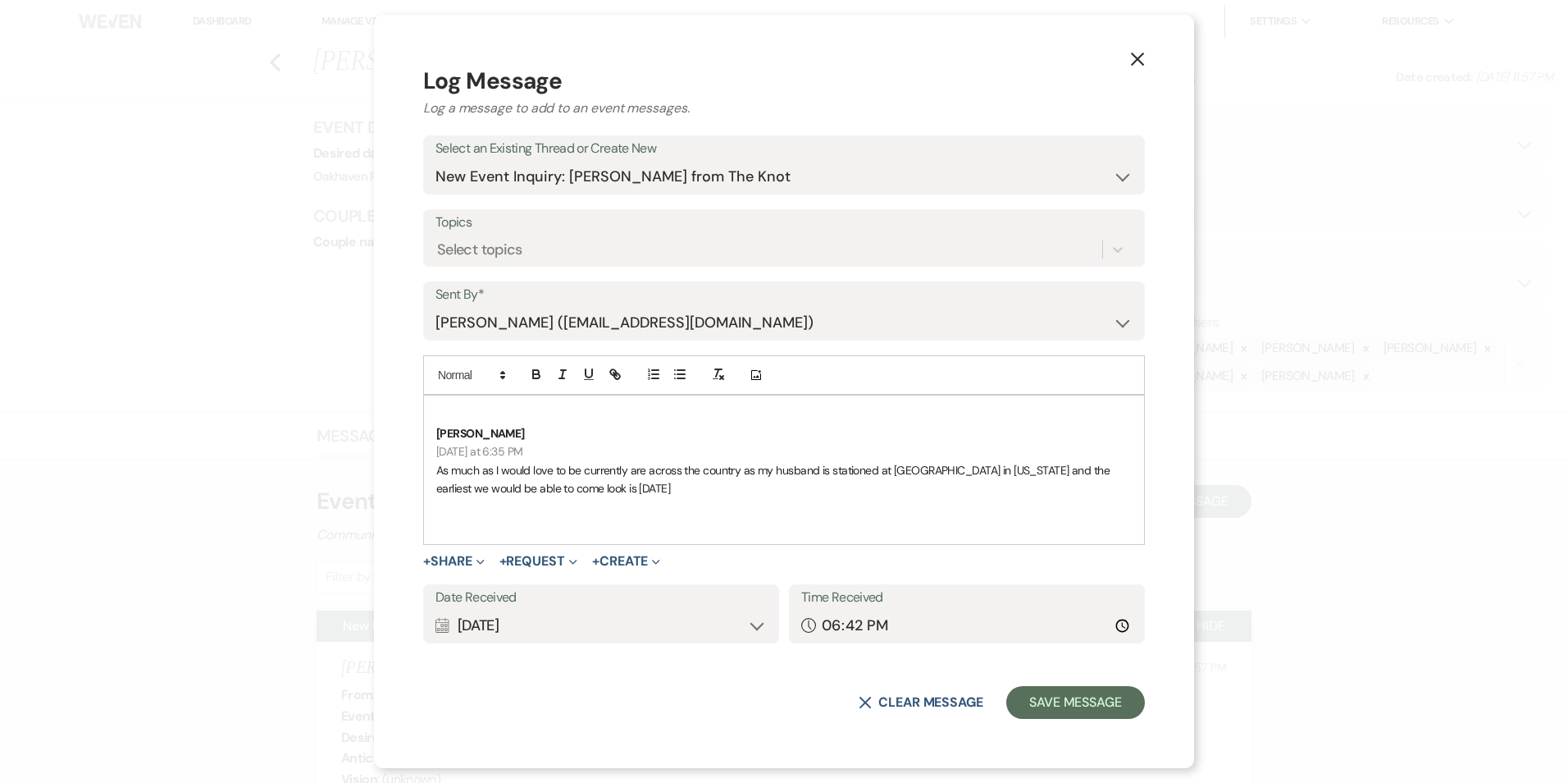
scroll to position [0, 0]
click at [1022, 712] on button "Save Message" at bounding box center [1075, 702] width 139 height 33
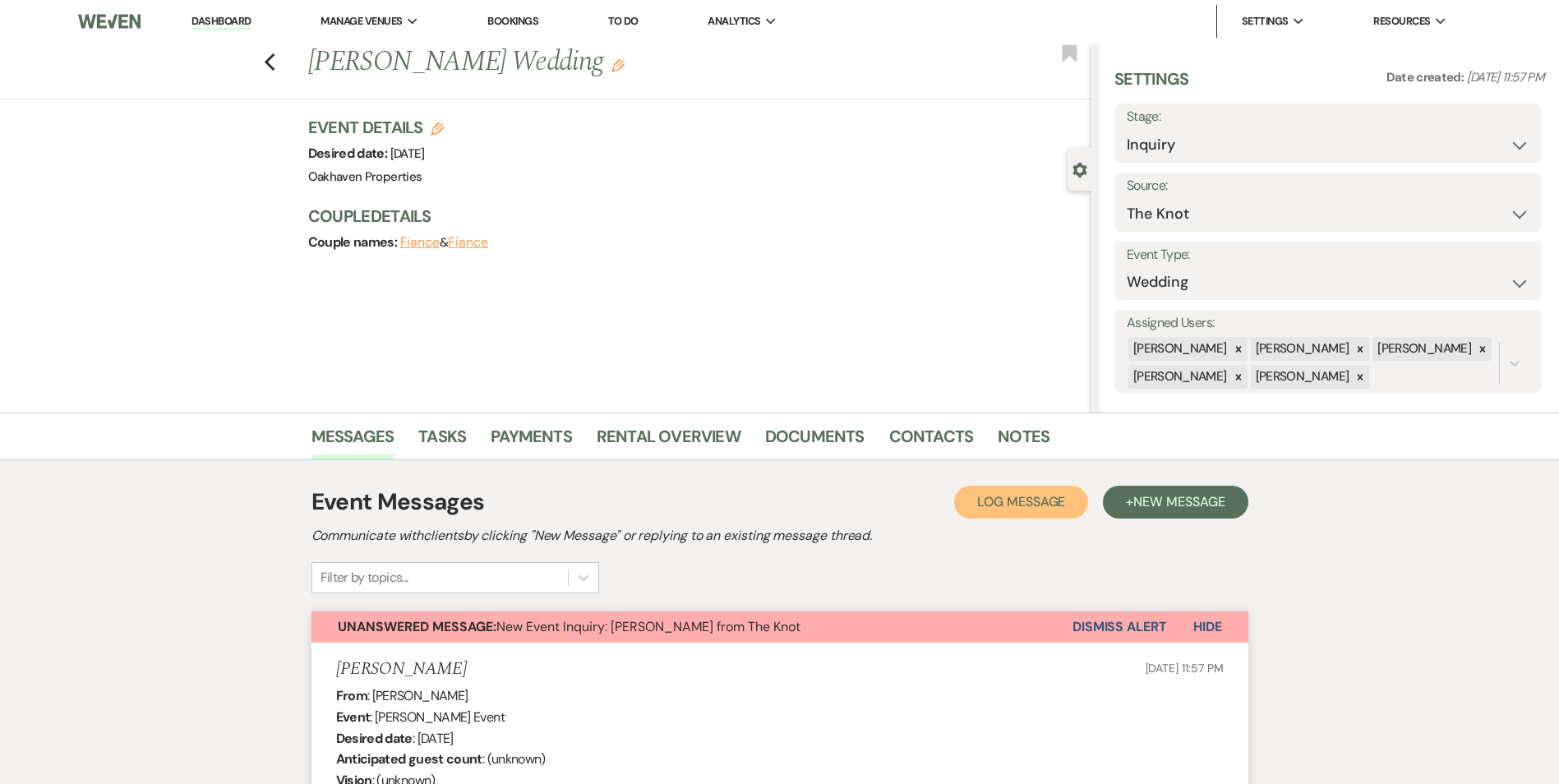
click at [1050, 509] on button "Log Log Message" at bounding box center [1021, 502] width 134 height 33
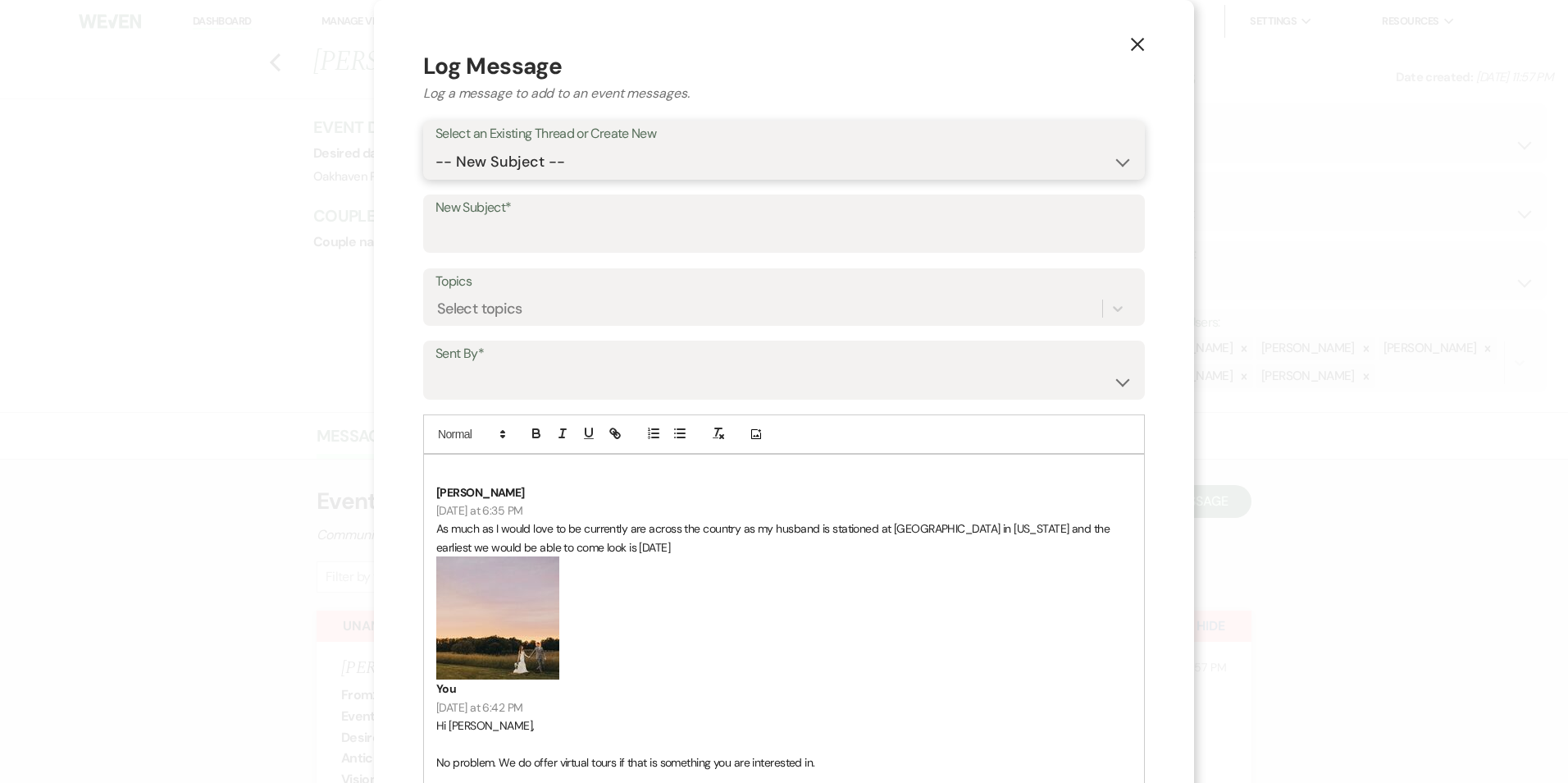
click at [569, 162] on select "-- New Subject -- New Event Inquiry: Kayla Brown from The Knot" at bounding box center [784, 162] width 697 height 32
select select "474796"
click at [436, 146] on select "-- New Subject -- New Event Inquiry: Kayla Brown from The Knot" at bounding box center [784, 162] width 697 height 32
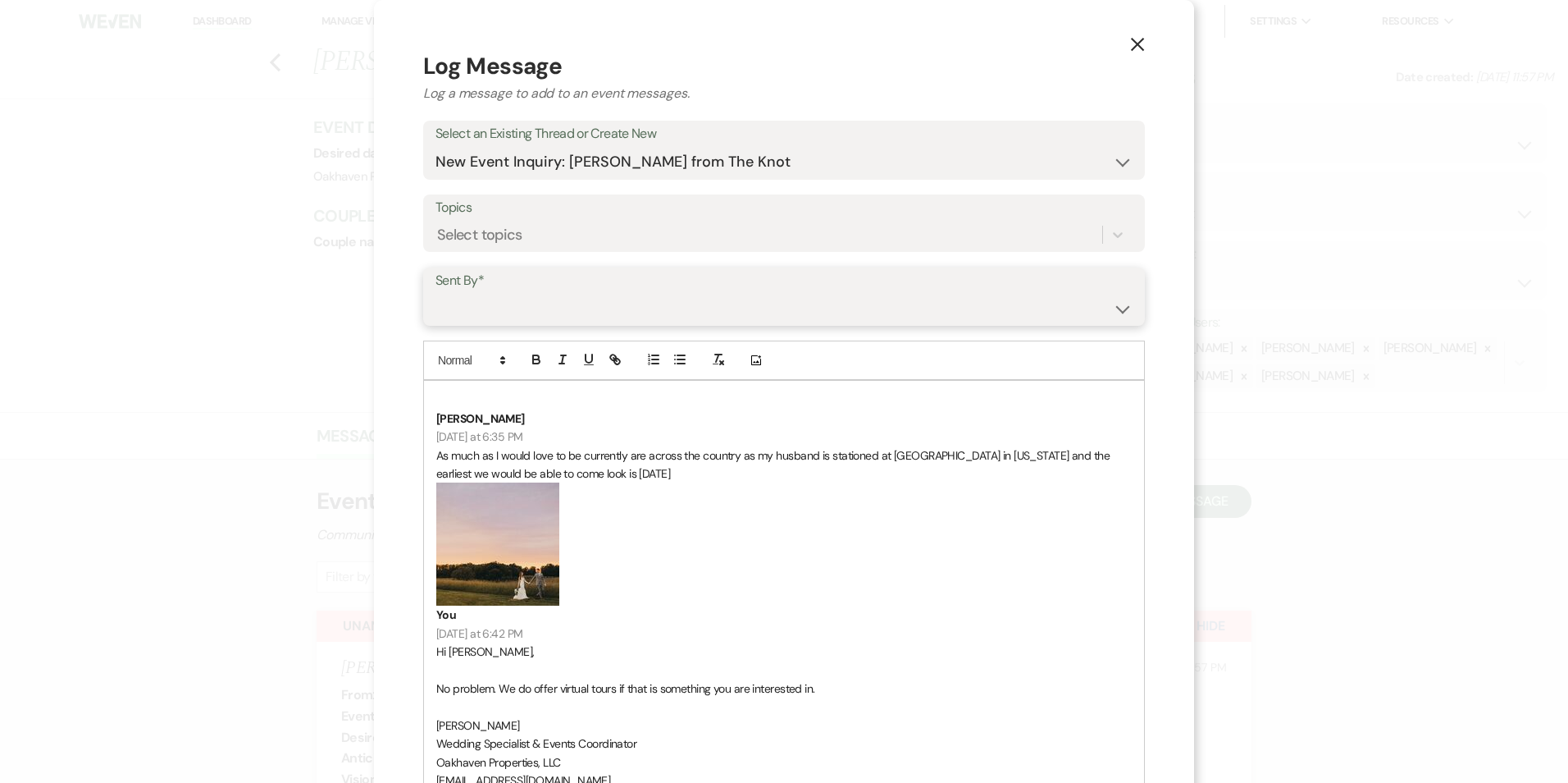
drag, startPoint x: 545, startPoint y: 297, endPoint x: 545, endPoint y: 326, distance: 29.0
click at [545, 297] on select "Patience Ergish (pdergish@aol.com) Jeanette Wagoner (jeanette@experienceoakhave…" at bounding box center [784, 307] width 697 height 32
select select "user-127923"
click at [436, 292] on select "Patience Ergish (pdergish@aol.com) Jeanette Wagoner (jeanette@experienceoakhave…" at bounding box center [784, 307] width 697 height 32
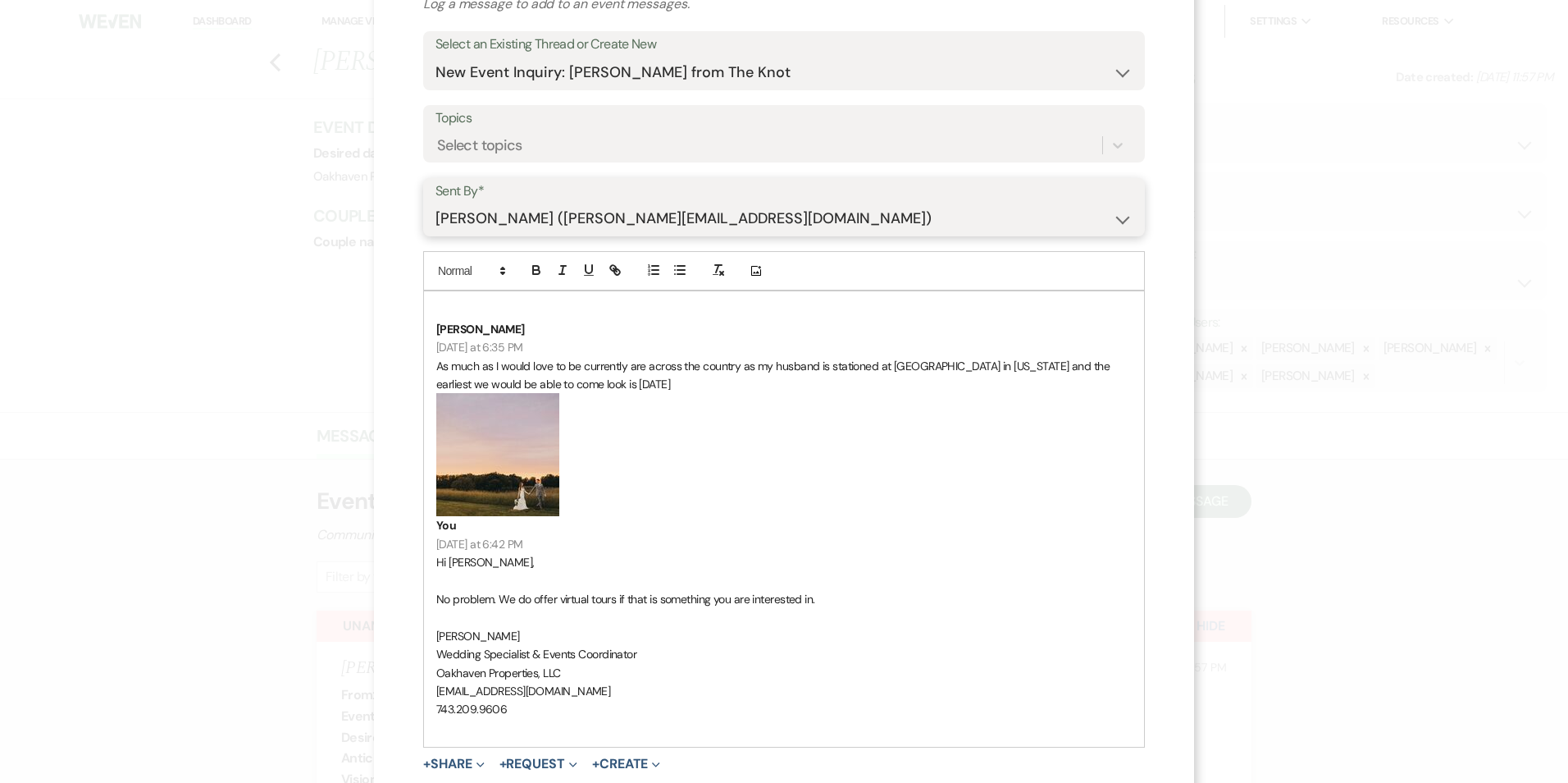
scroll to position [277, 0]
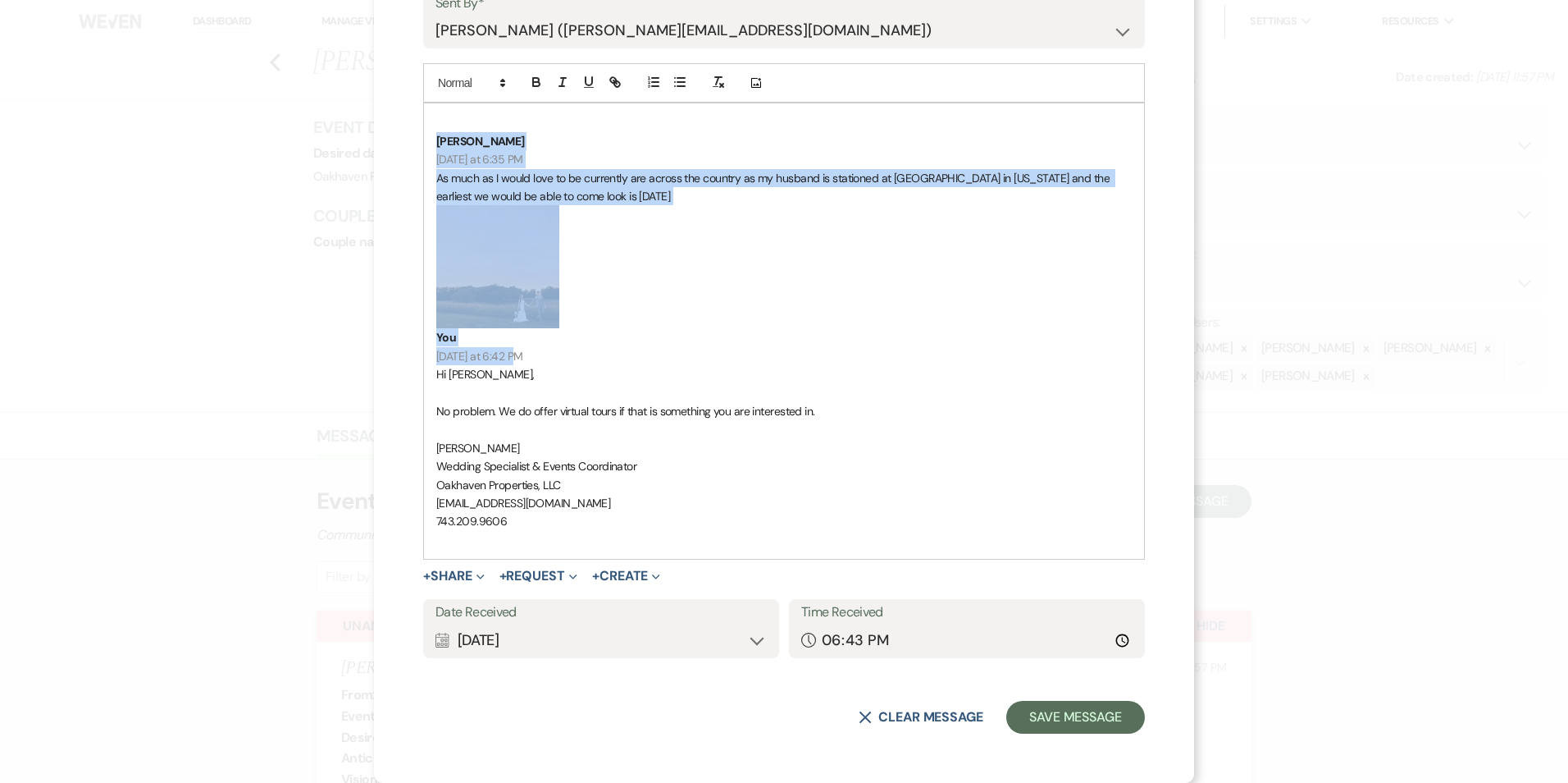
drag, startPoint x: 546, startPoint y: 356, endPoint x: 432, endPoint y: 148, distance: 237.2
click at [424, 134] on div "Kayla Brown Today at 6:35 PM As much as I would love to be currently are across…" at bounding box center [784, 331] width 720 height 456
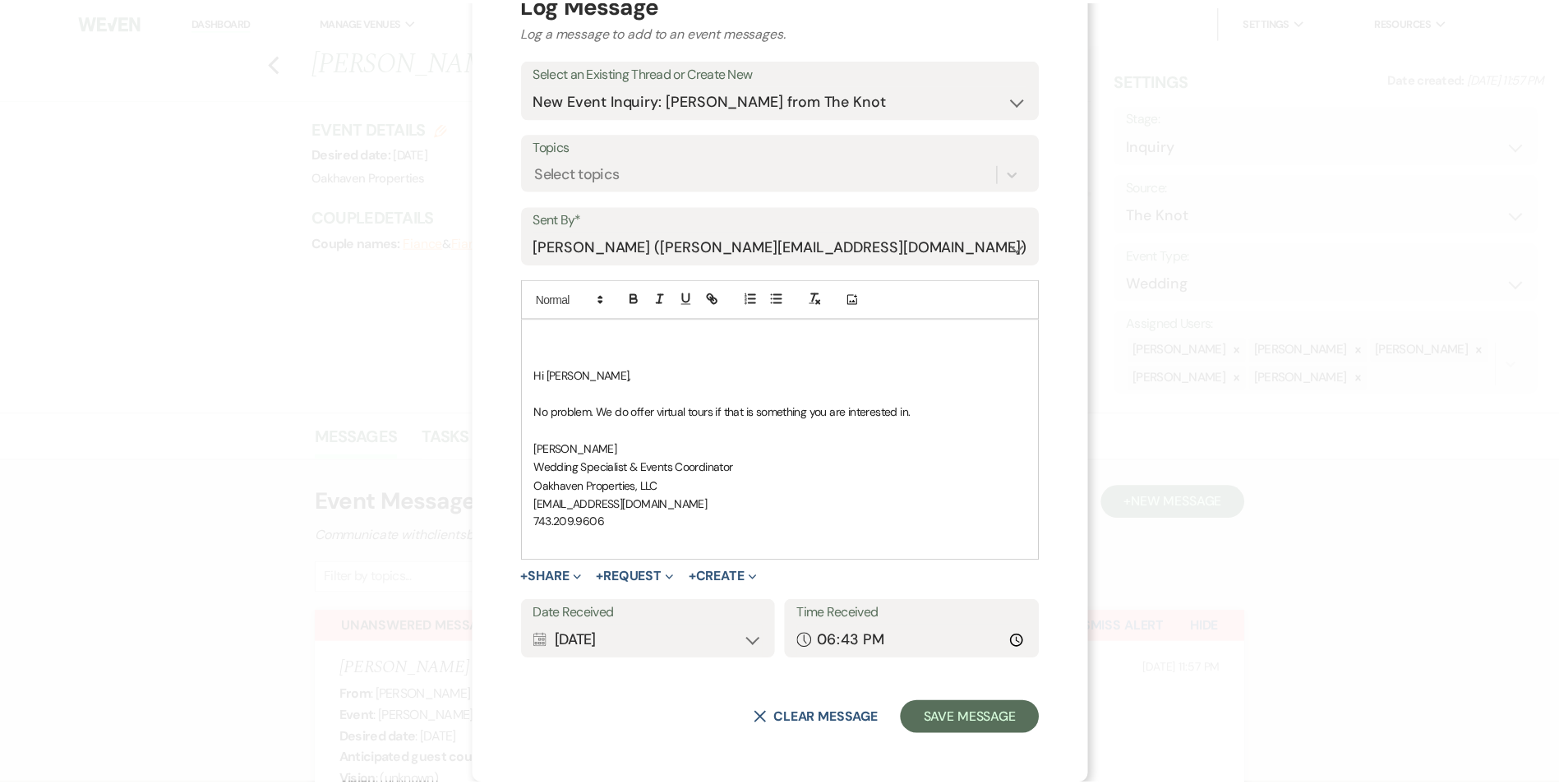
scroll to position [62, 0]
click at [954, 745] on div "X Log Message Log a message to add to an event messages. Select an Existing Thr…" at bounding box center [786, 361] width 620 height 846
click at [952, 739] on div "X Log Message Log a message to add to an event messages. Select an Existing Thr…" at bounding box center [786, 361] width 620 height 846
click at [973, 730] on button "Save Message" at bounding box center [977, 718] width 139 height 33
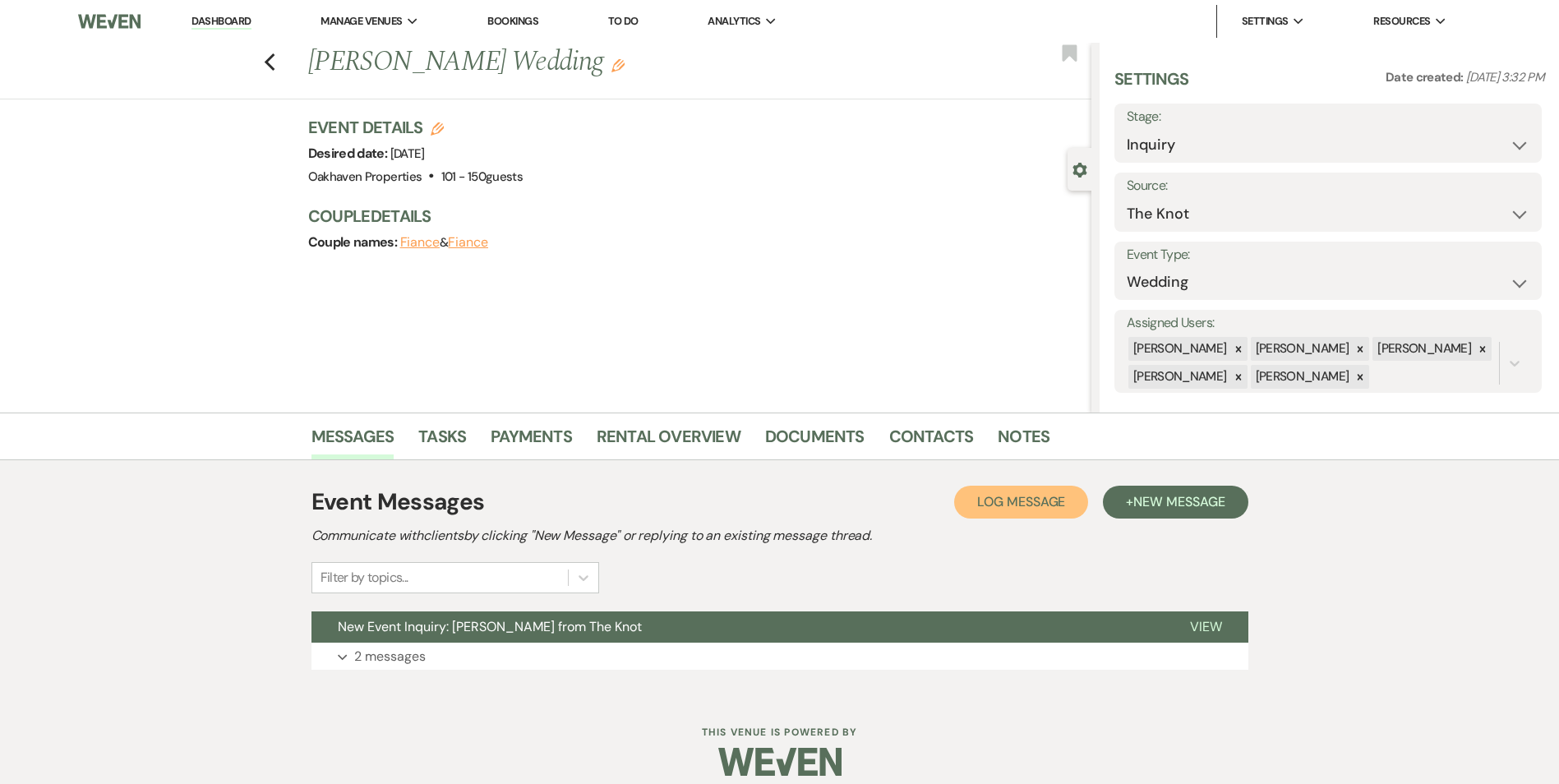
click at [1042, 511] on button "Log Log Message" at bounding box center [1021, 502] width 134 height 33
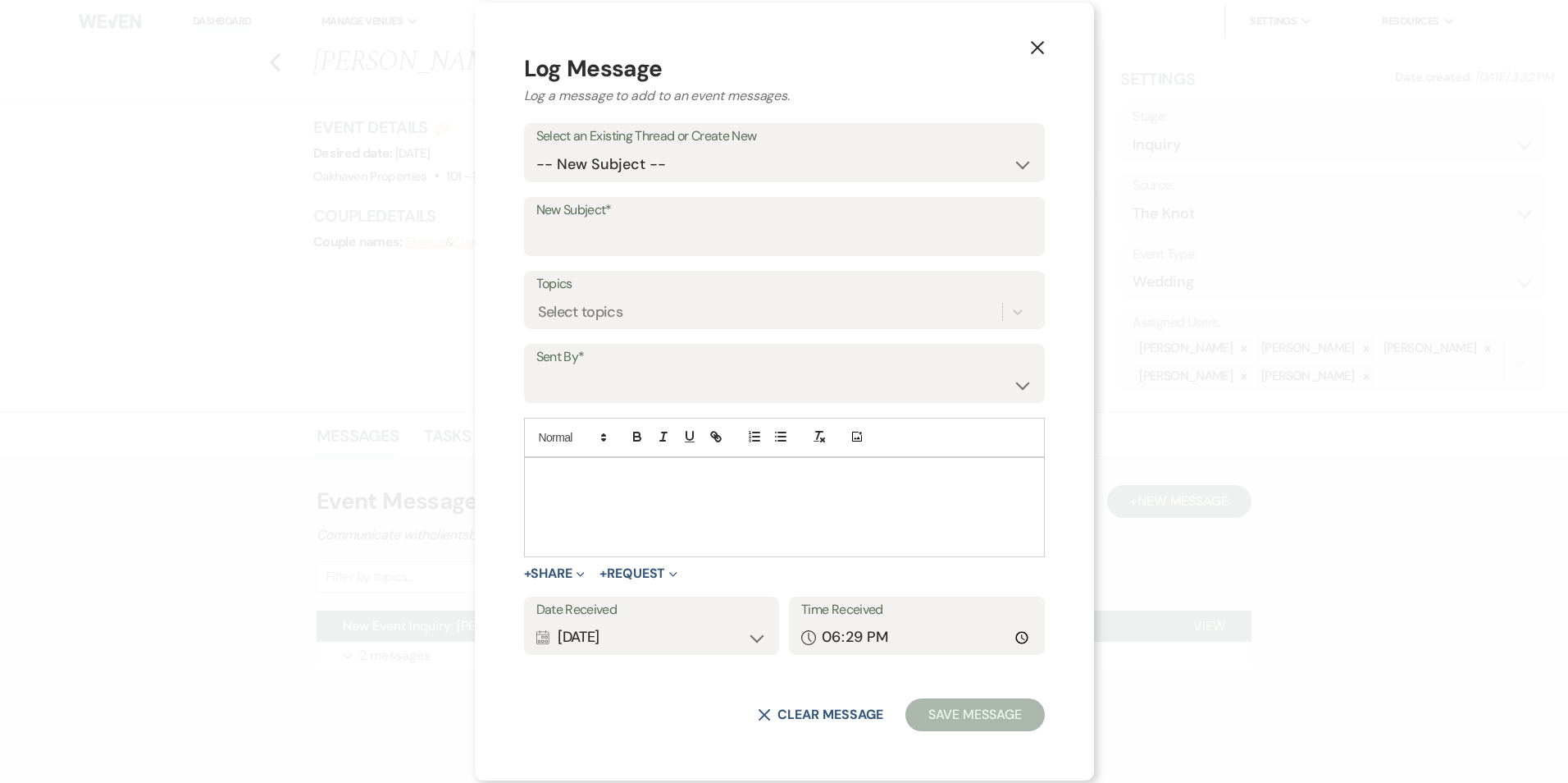
drag, startPoint x: 677, startPoint y: 495, endPoint x: 683, endPoint y: 502, distance: 9.2
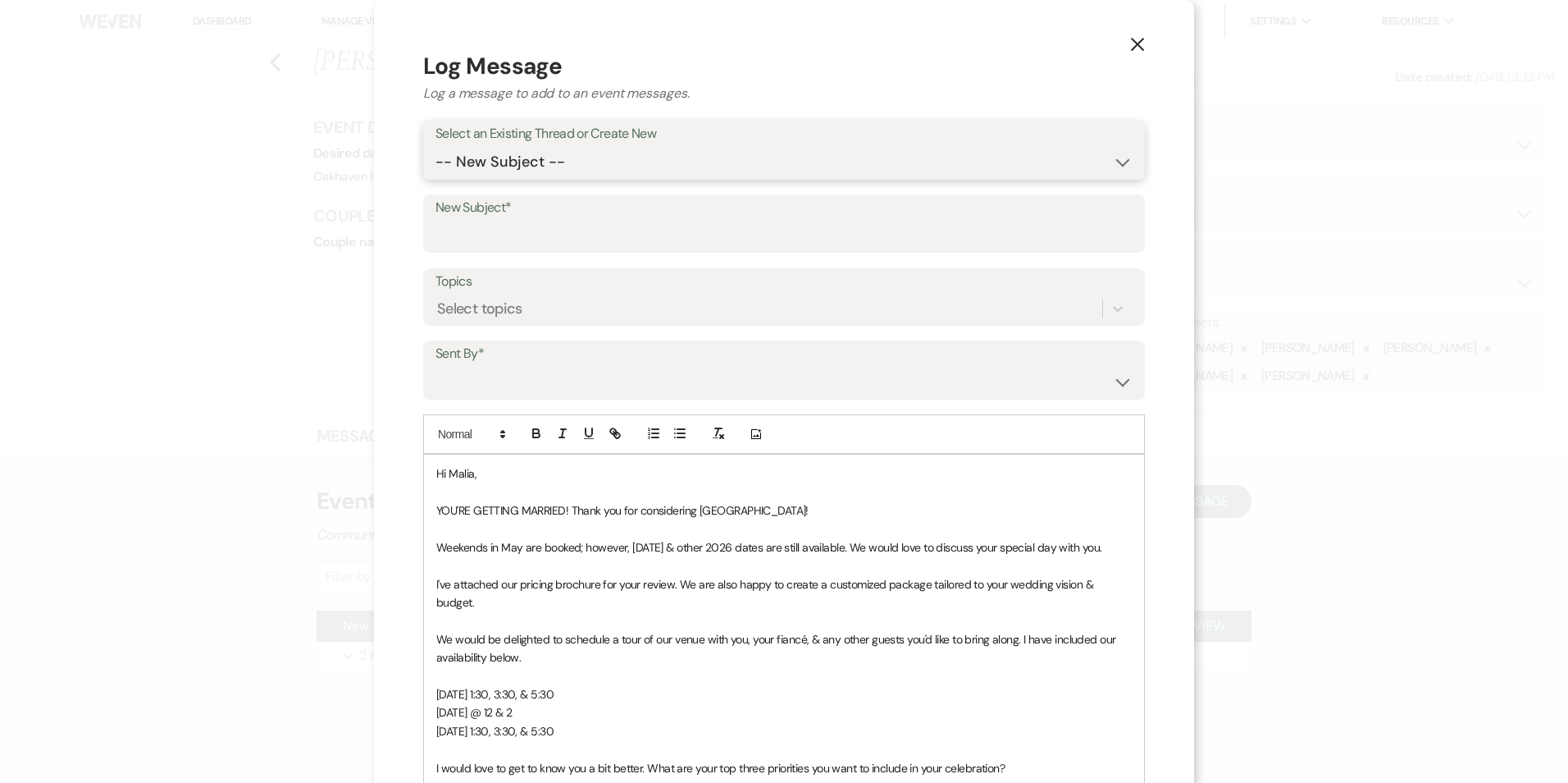
click at [523, 174] on select "-- New Subject -- New Event Inquiry: Malia Epps from The Knot" at bounding box center [784, 162] width 697 height 32
select select "475098"
click at [436, 146] on select "-- New Subject -- New Event Inquiry: Malia Epps from The Knot" at bounding box center [784, 162] width 697 height 32
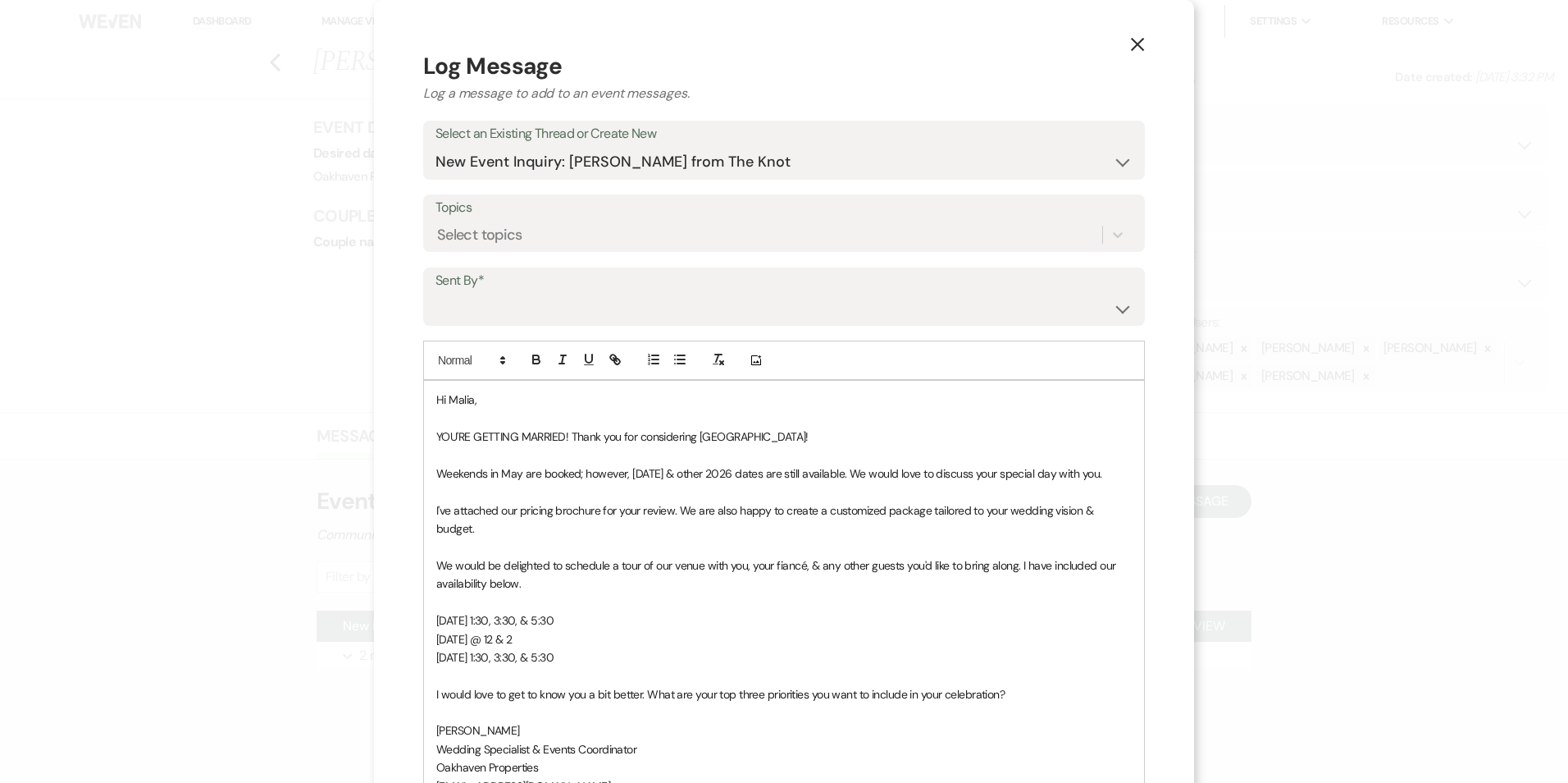
click at [513, 324] on form "Log Message Log a message to add to an event messages. Select an Existing Threa…" at bounding box center [784, 533] width 722 height 967
click at [512, 320] on select "Patience Ergish (pdergish@aol.com) Jeanette Wagoner (jeanette@experienceoakhave…" at bounding box center [784, 307] width 697 height 32
select select "user-127923"
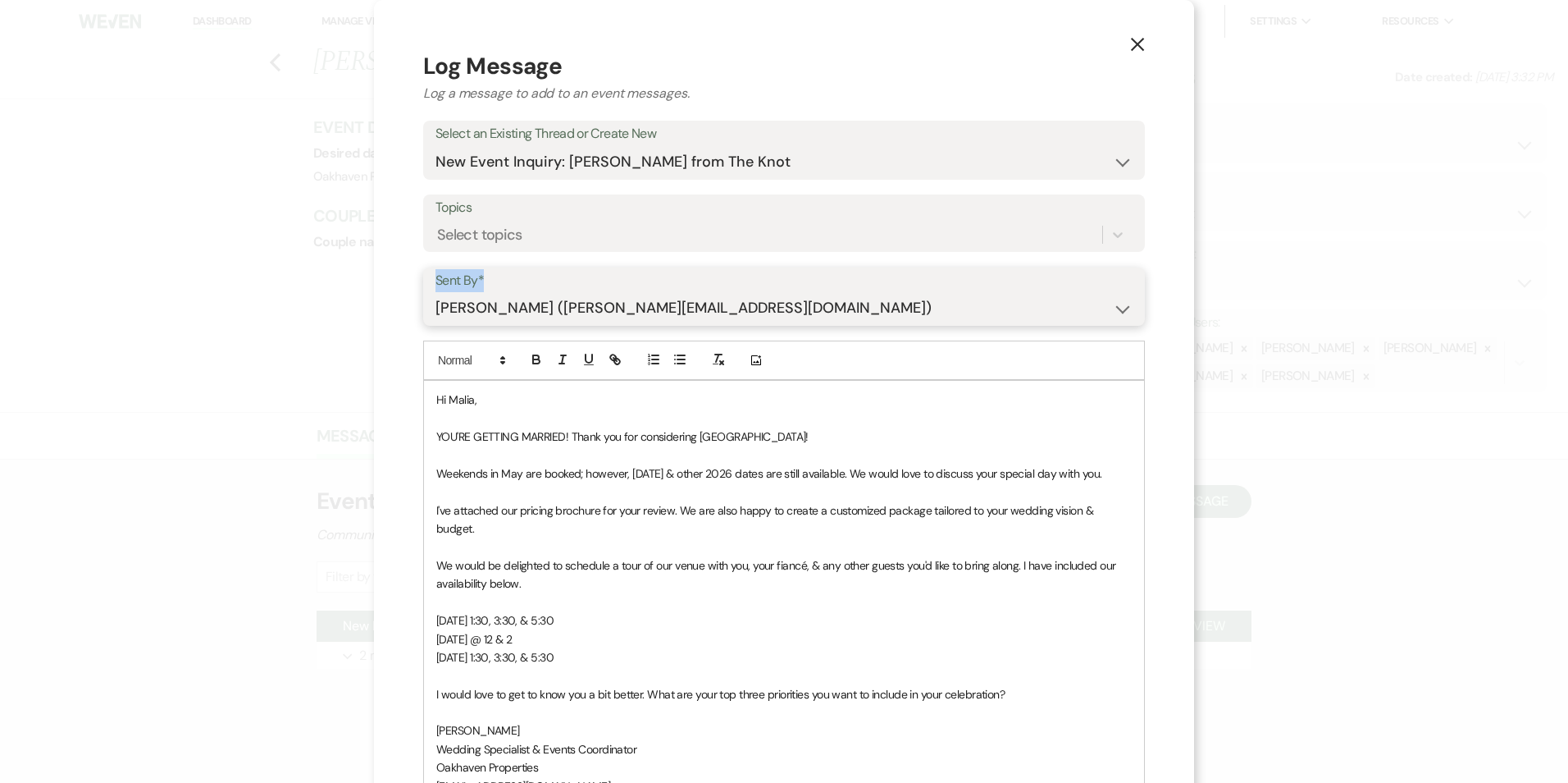
click at [436, 292] on select "Patience Ergish (pdergish@aol.com) Jeanette Wagoner (jeanette@experienceoakhave…" at bounding box center [784, 307] width 697 height 32
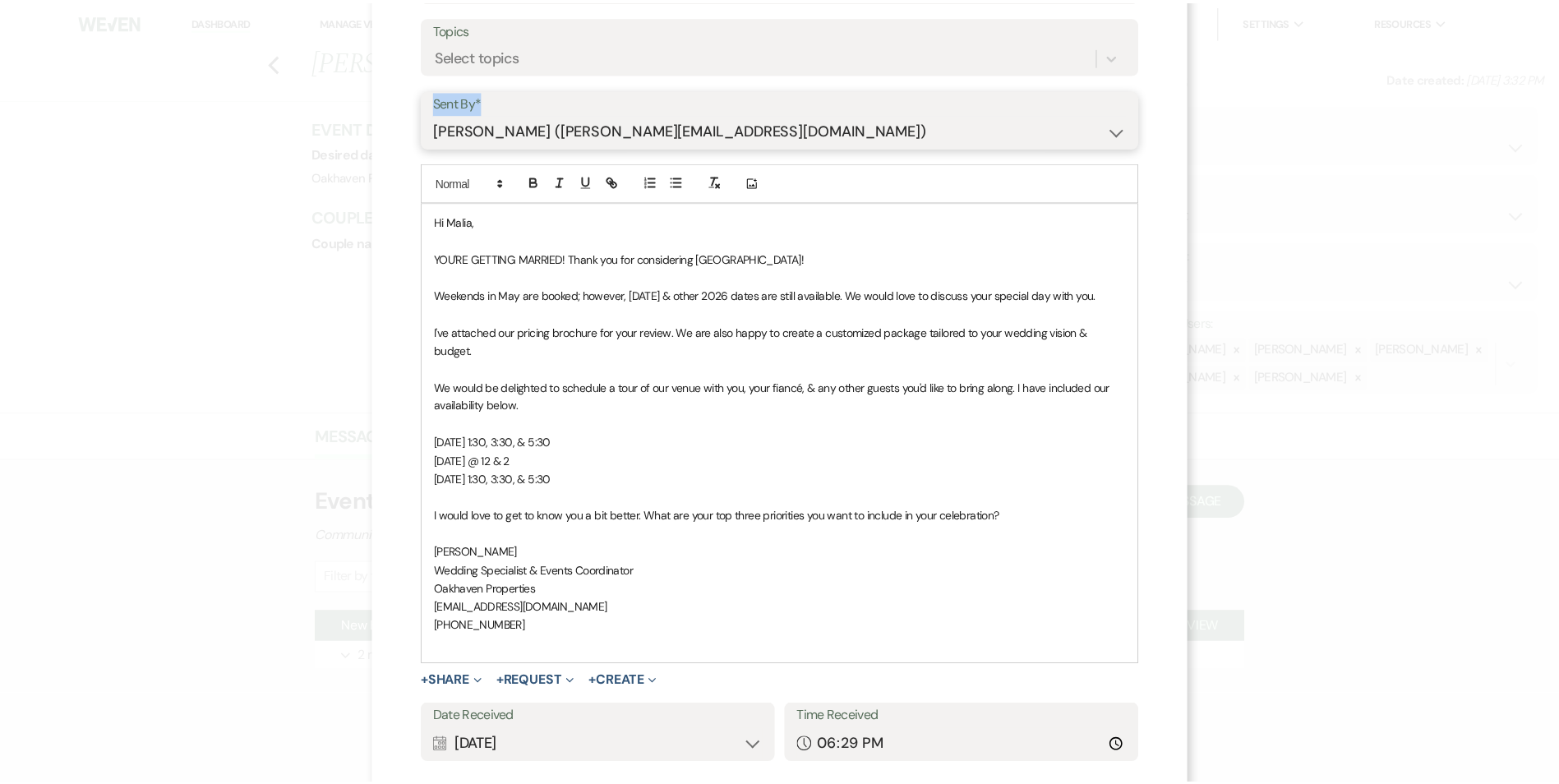
scroll to position [265, 0]
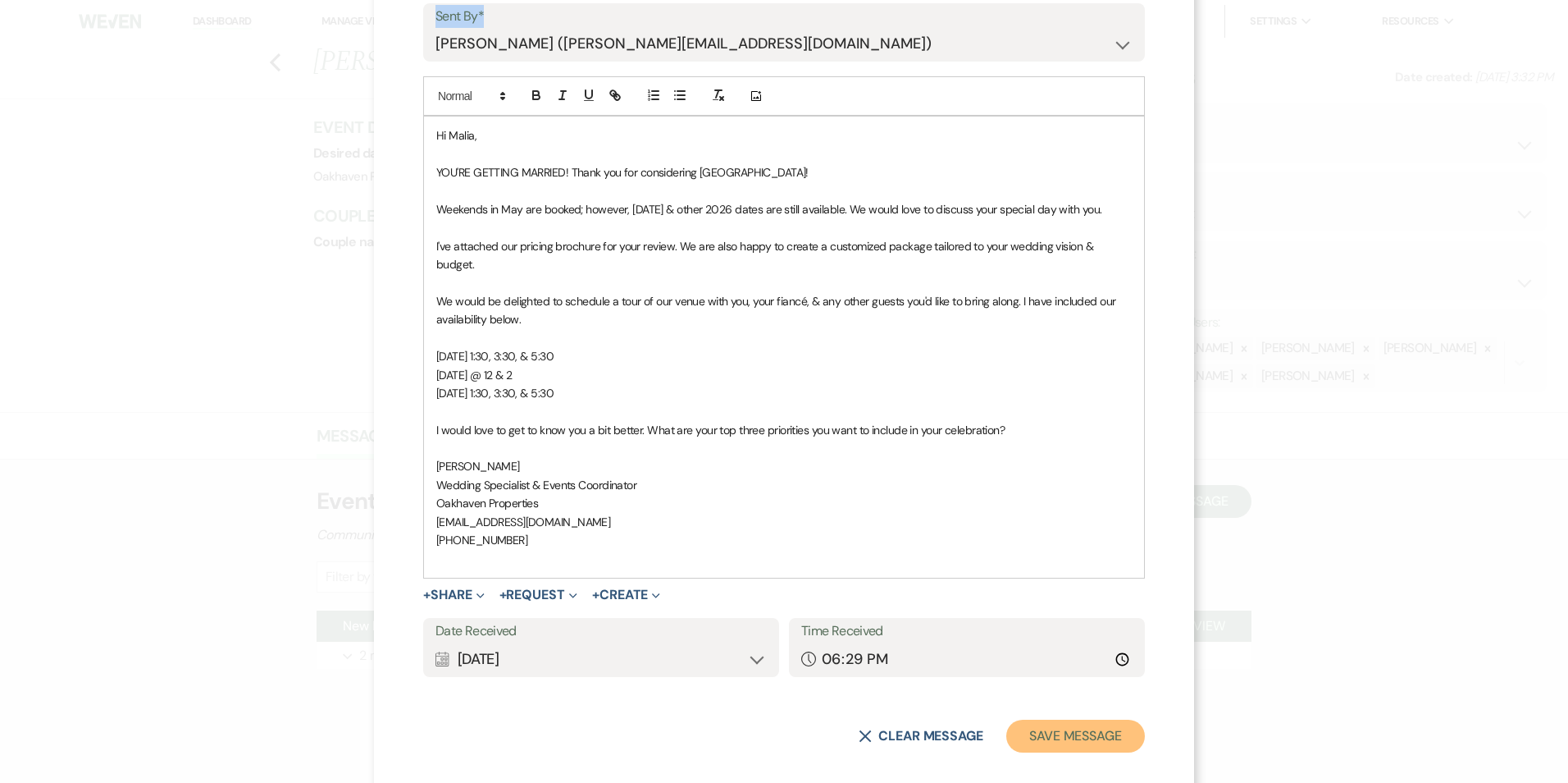
drag, startPoint x: 1082, startPoint y: 717, endPoint x: 1194, endPoint y: 710, distance: 112.2
click at [1081, 720] on button "Save Message" at bounding box center [1075, 736] width 139 height 33
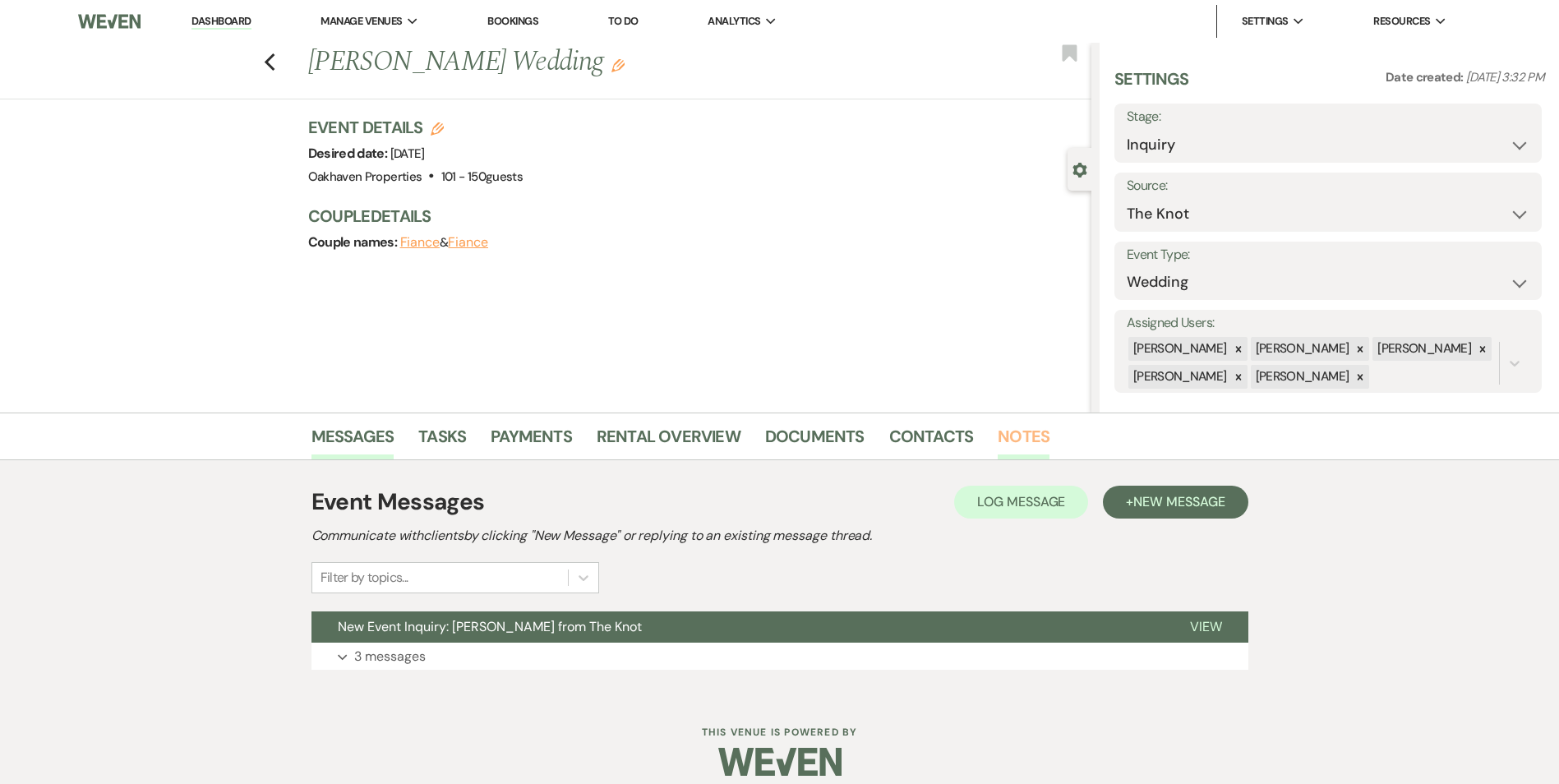
click at [1017, 434] on link "Notes" at bounding box center [1024, 441] width 52 height 36
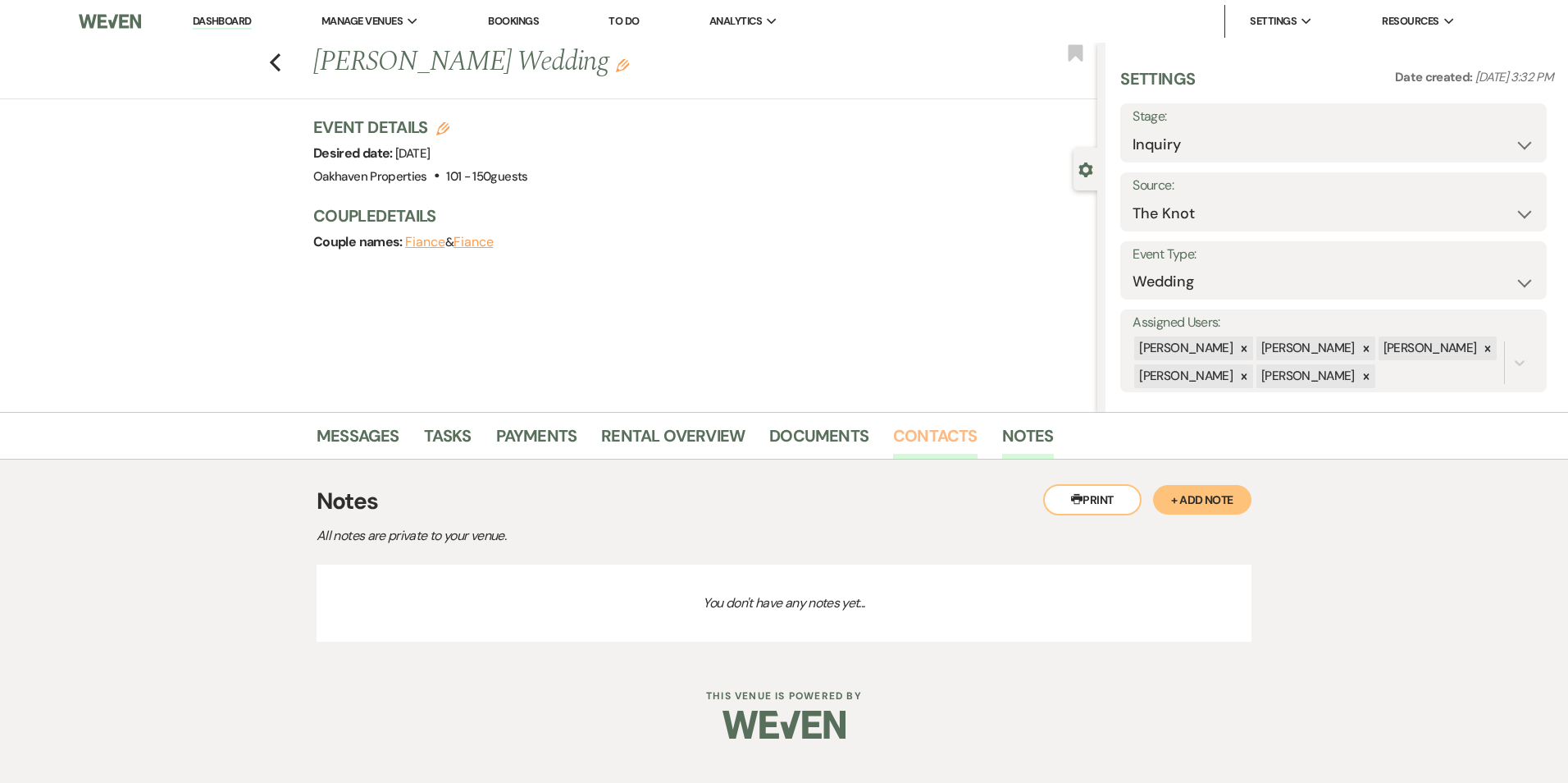
click at [938, 437] on link "Contacts" at bounding box center [936, 441] width 85 height 36
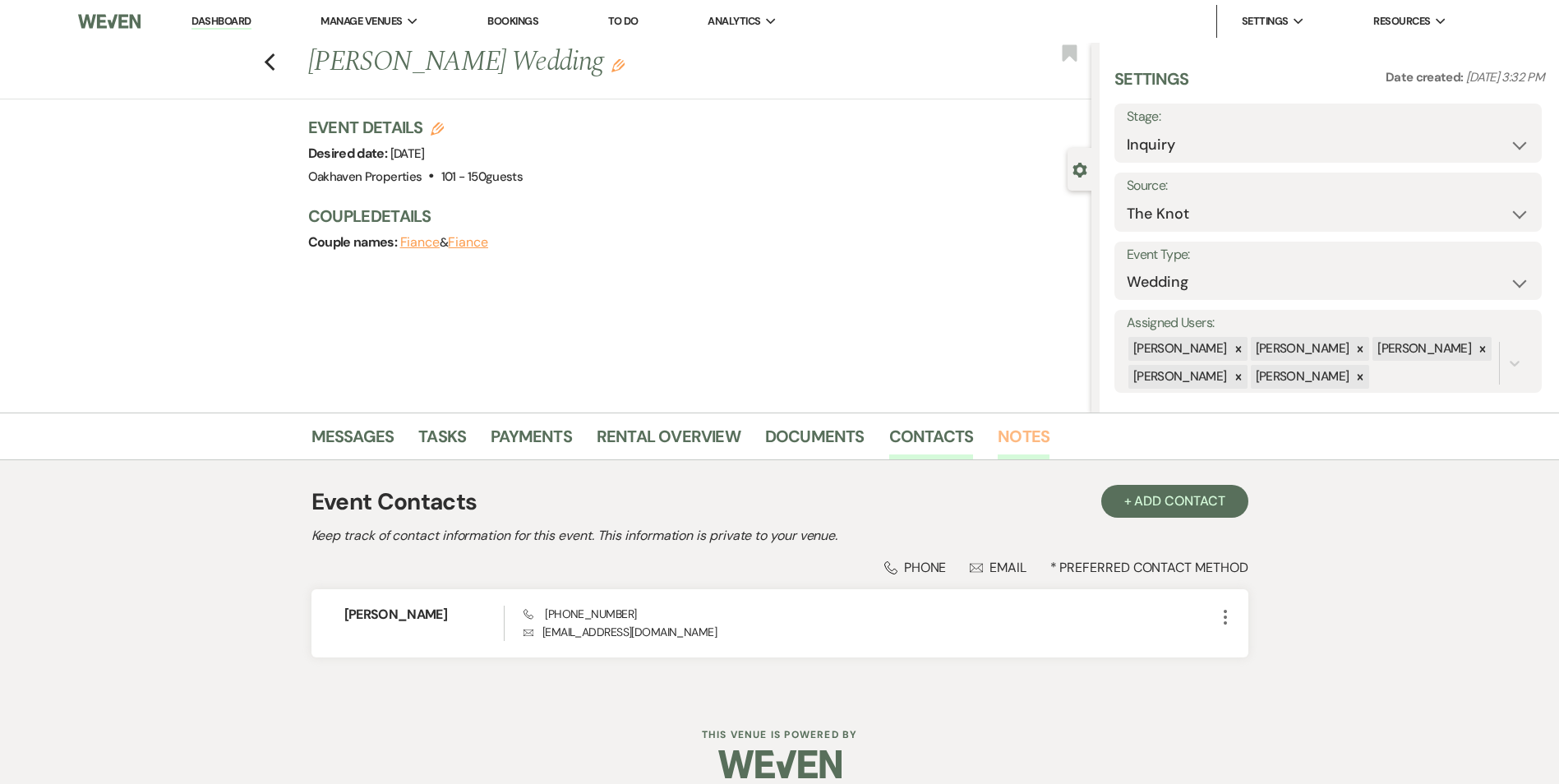
drag, startPoint x: 1004, startPoint y: 445, endPoint x: 1006, endPoint y: 457, distance: 12.2
click at [1002, 445] on link "Notes" at bounding box center [1024, 441] width 52 height 36
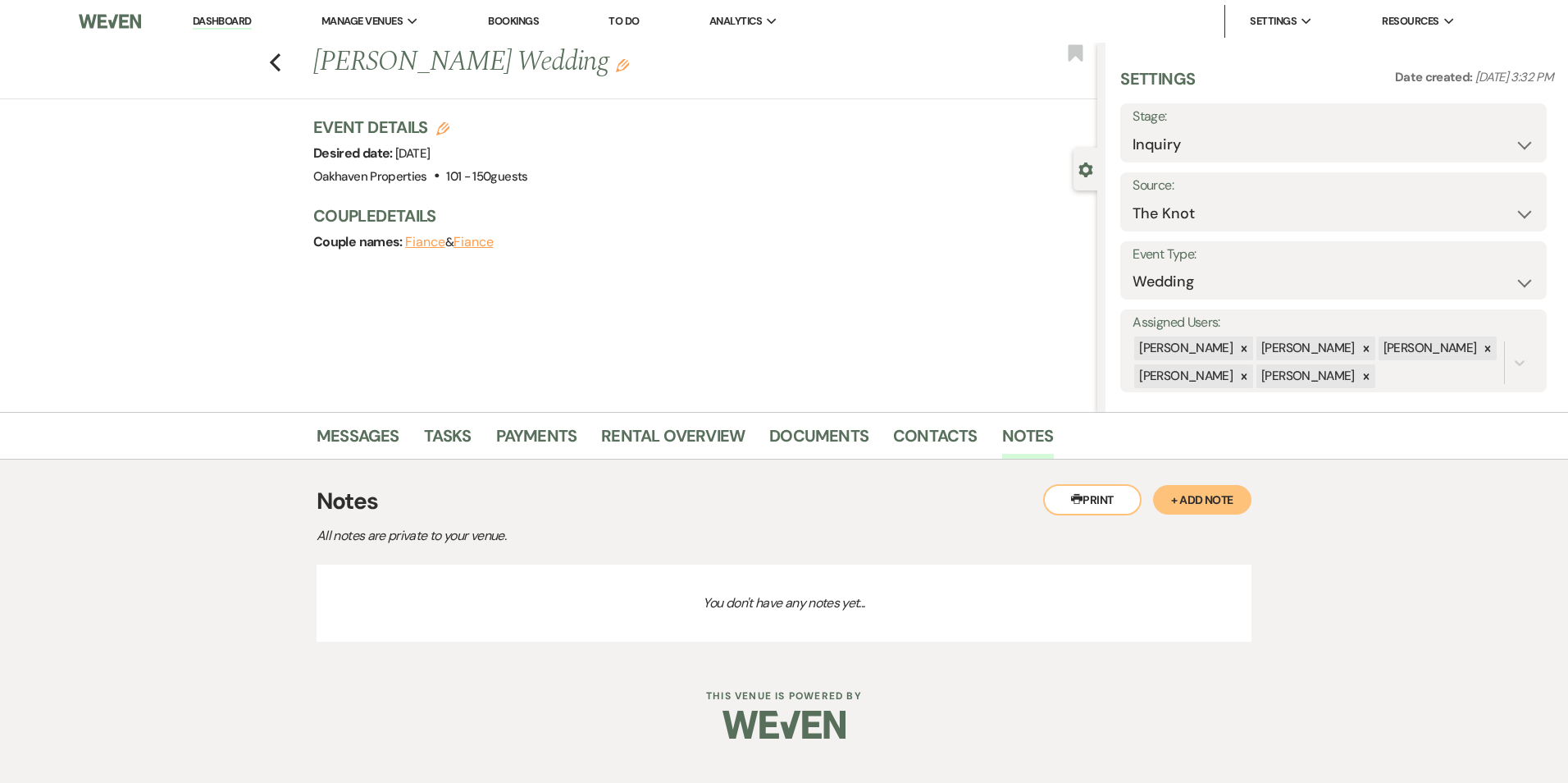
drag, startPoint x: 1213, startPoint y: 495, endPoint x: 1224, endPoint y: 508, distance: 17.0
click at [1218, 493] on button "+ Add Note" at bounding box center [1203, 500] width 99 height 29
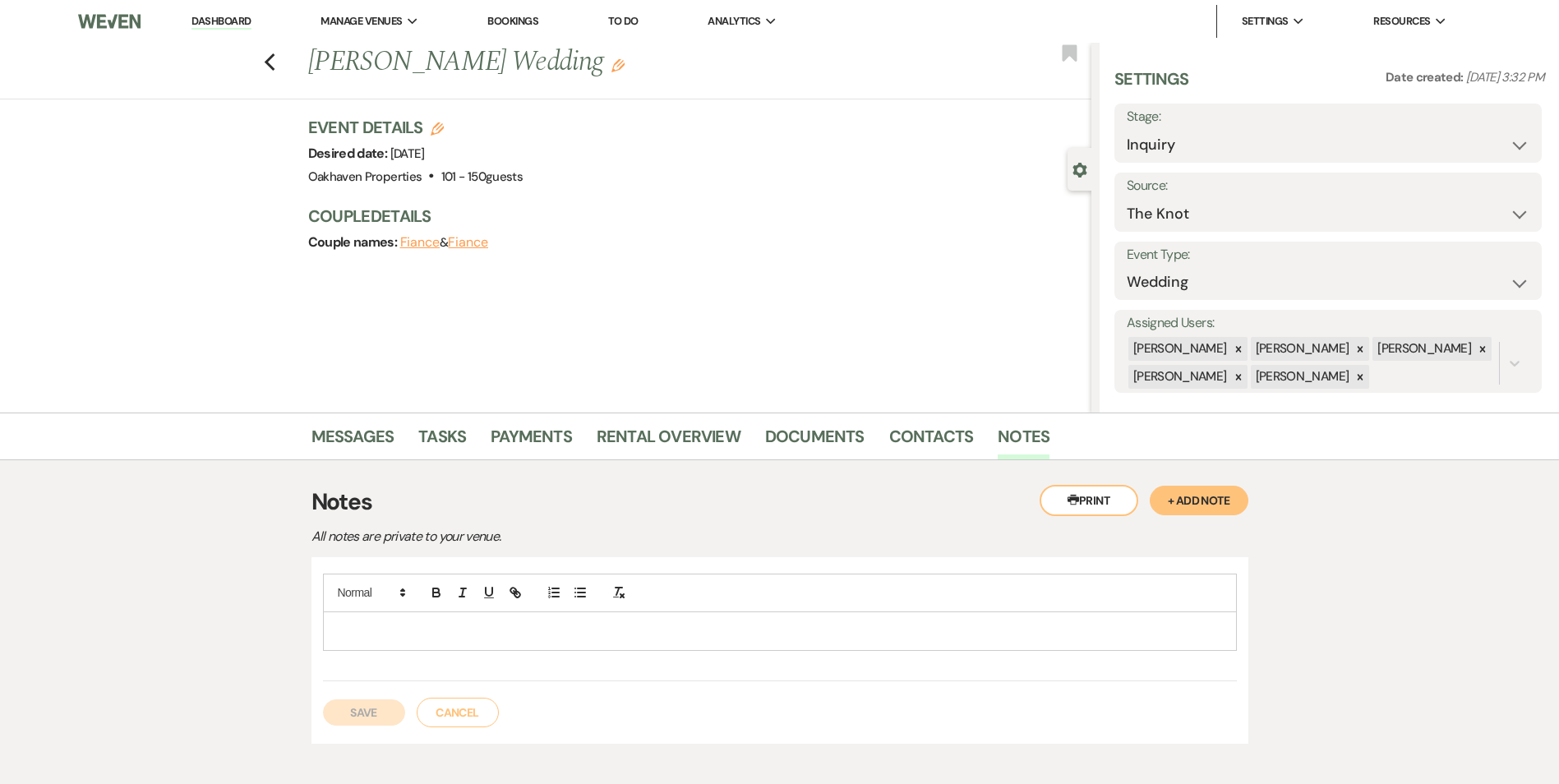
click at [927, 647] on div at bounding box center [780, 631] width 913 height 38
click at [381, 714] on button "Save" at bounding box center [364, 712] width 82 height 26
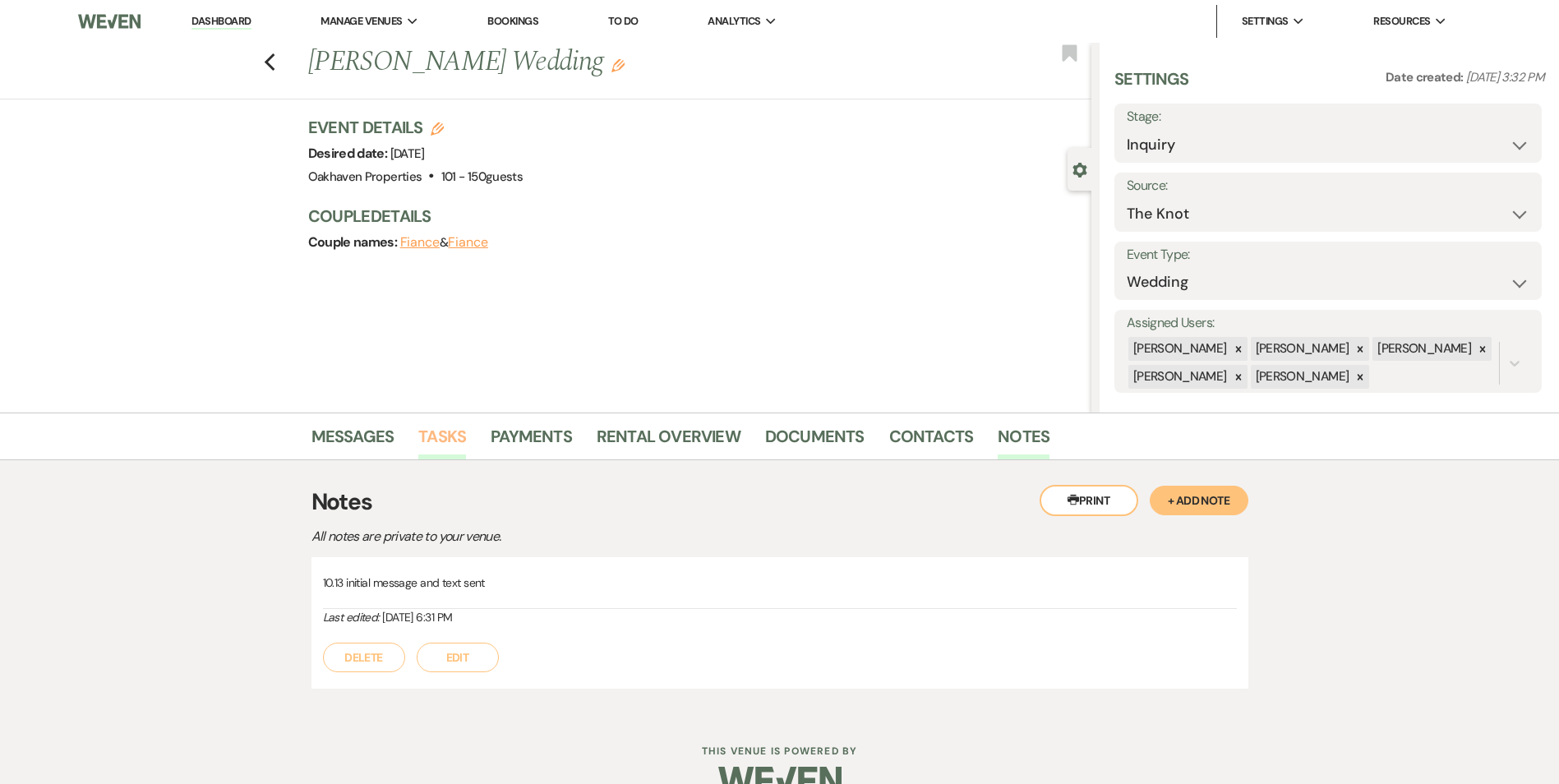
click at [438, 430] on link "Tasks" at bounding box center [442, 441] width 48 height 36
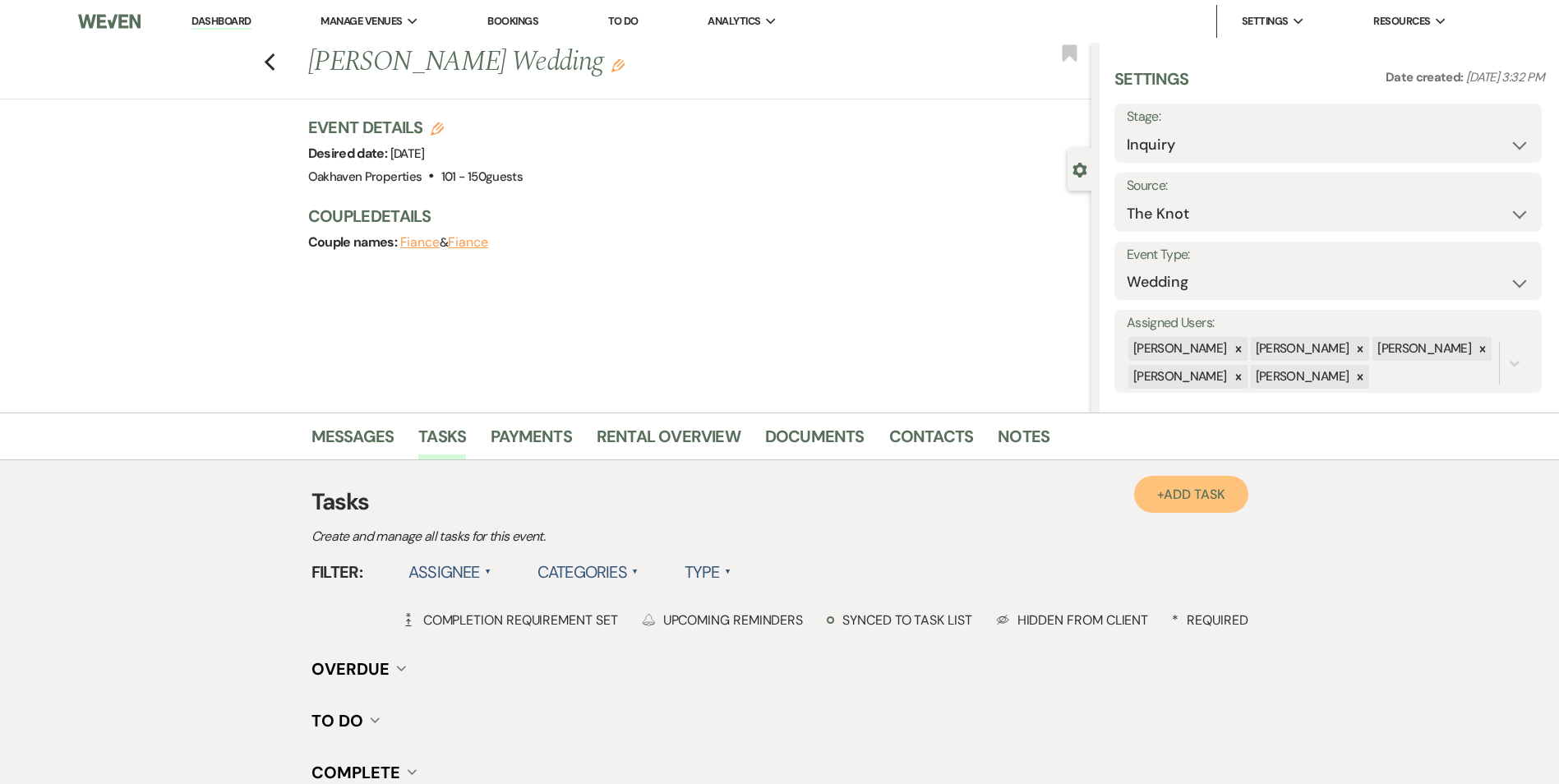
click at [1147, 494] on link "+ Add Task" at bounding box center [1190, 494] width 114 height 37
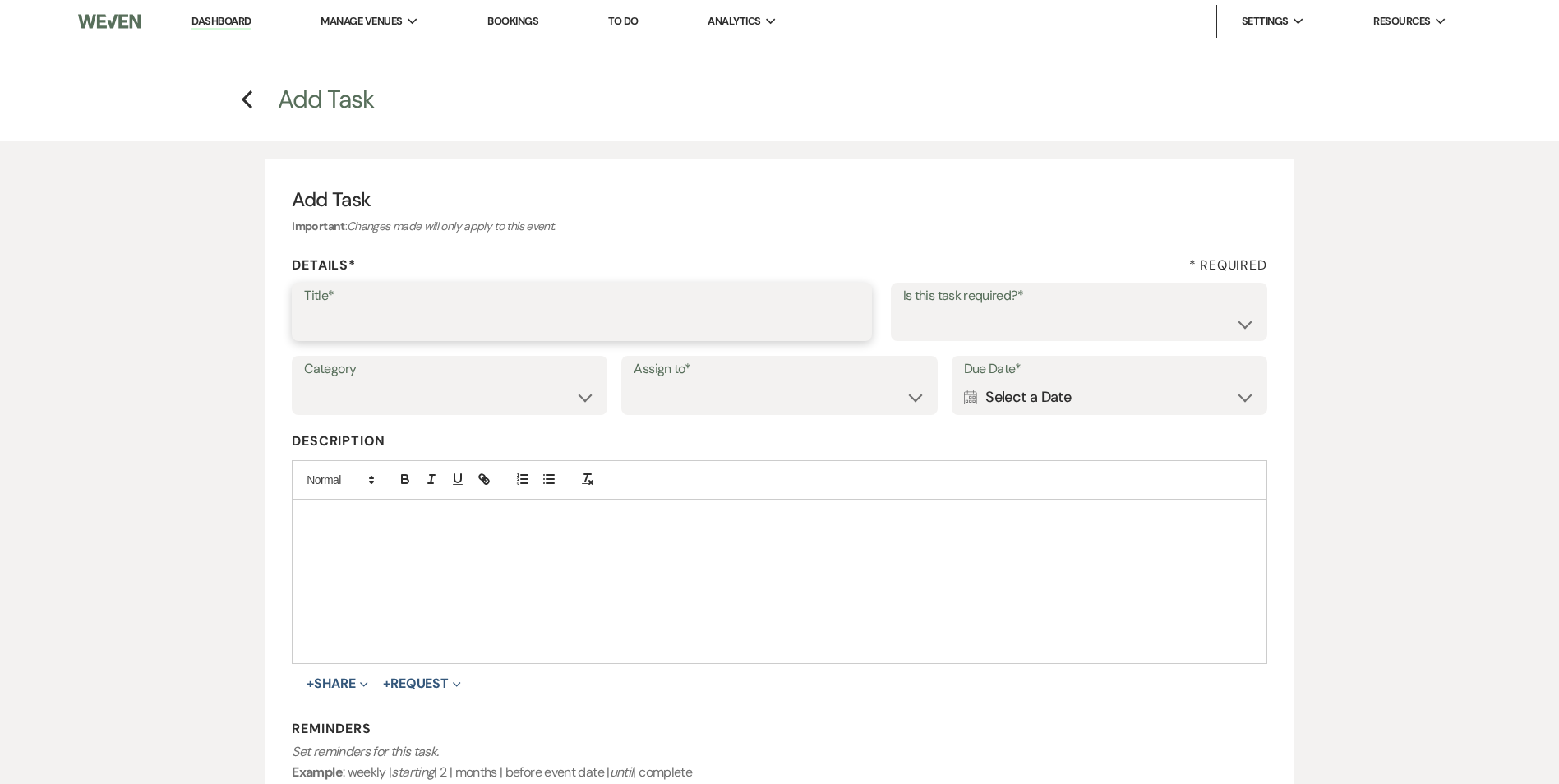
click at [525, 323] on input "Title*" at bounding box center [582, 323] width 555 height 32
type input "2nd follow up message and call"
click at [931, 316] on select "Yes No" at bounding box center [1078, 323] width 351 height 32
select select "true"
click at [903, 307] on select "Yes No" at bounding box center [1078, 323] width 351 height 32
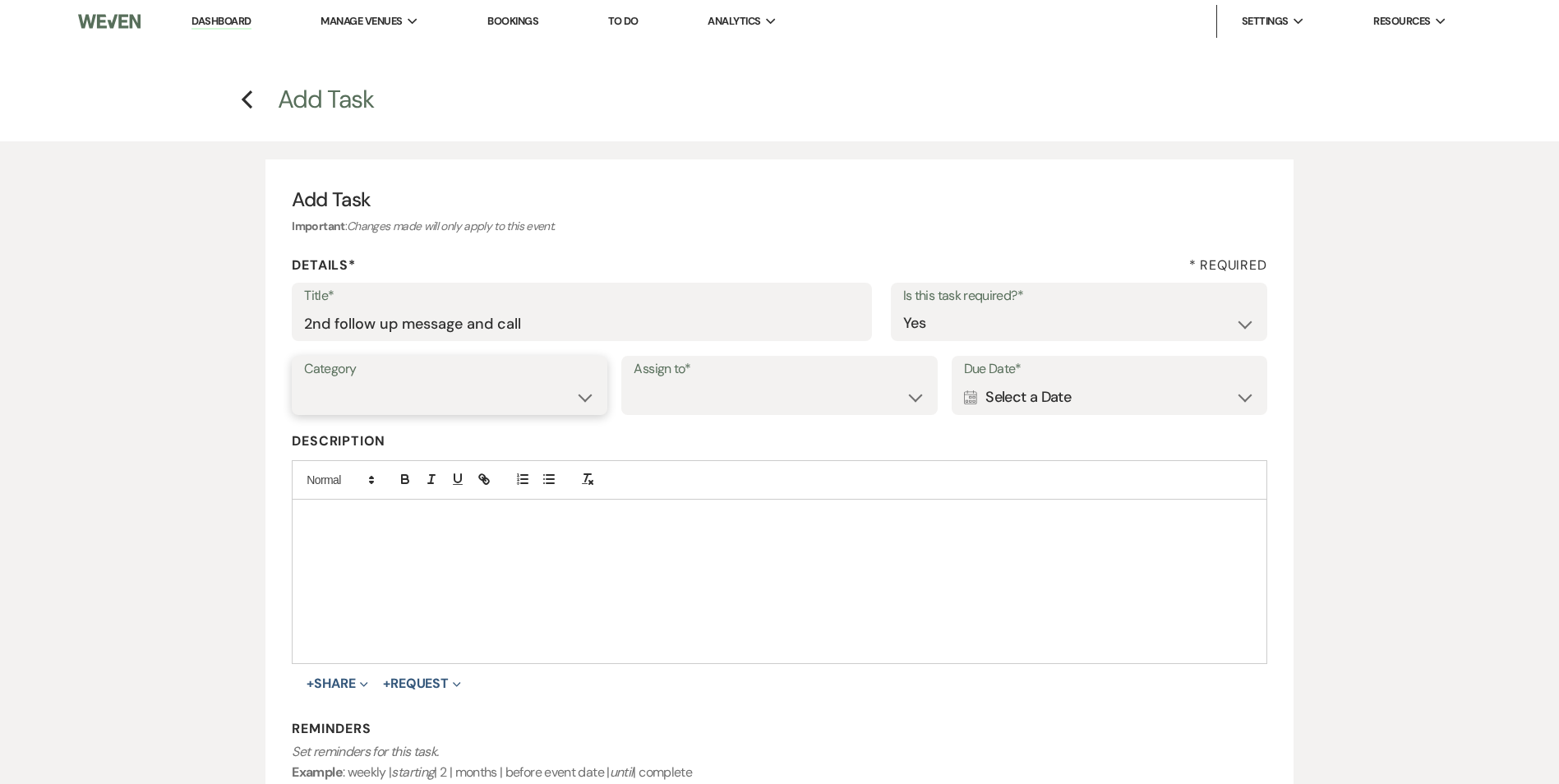
drag, startPoint x: 582, startPoint y: 399, endPoint x: 567, endPoint y: 415, distance: 21.9
click at [582, 400] on select "Venue Vendors Guests Details Finalize & Share" at bounding box center [449, 397] width 291 height 32
select select "31"
click at [305, 382] on select "Venue Vendors Guests Details Finalize & Share" at bounding box center [449, 397] width 291 height 32
drag, startPoint x: 658, startPoint y: 407, endPoint x: 665, endPoint y: 414, distance: 9.9
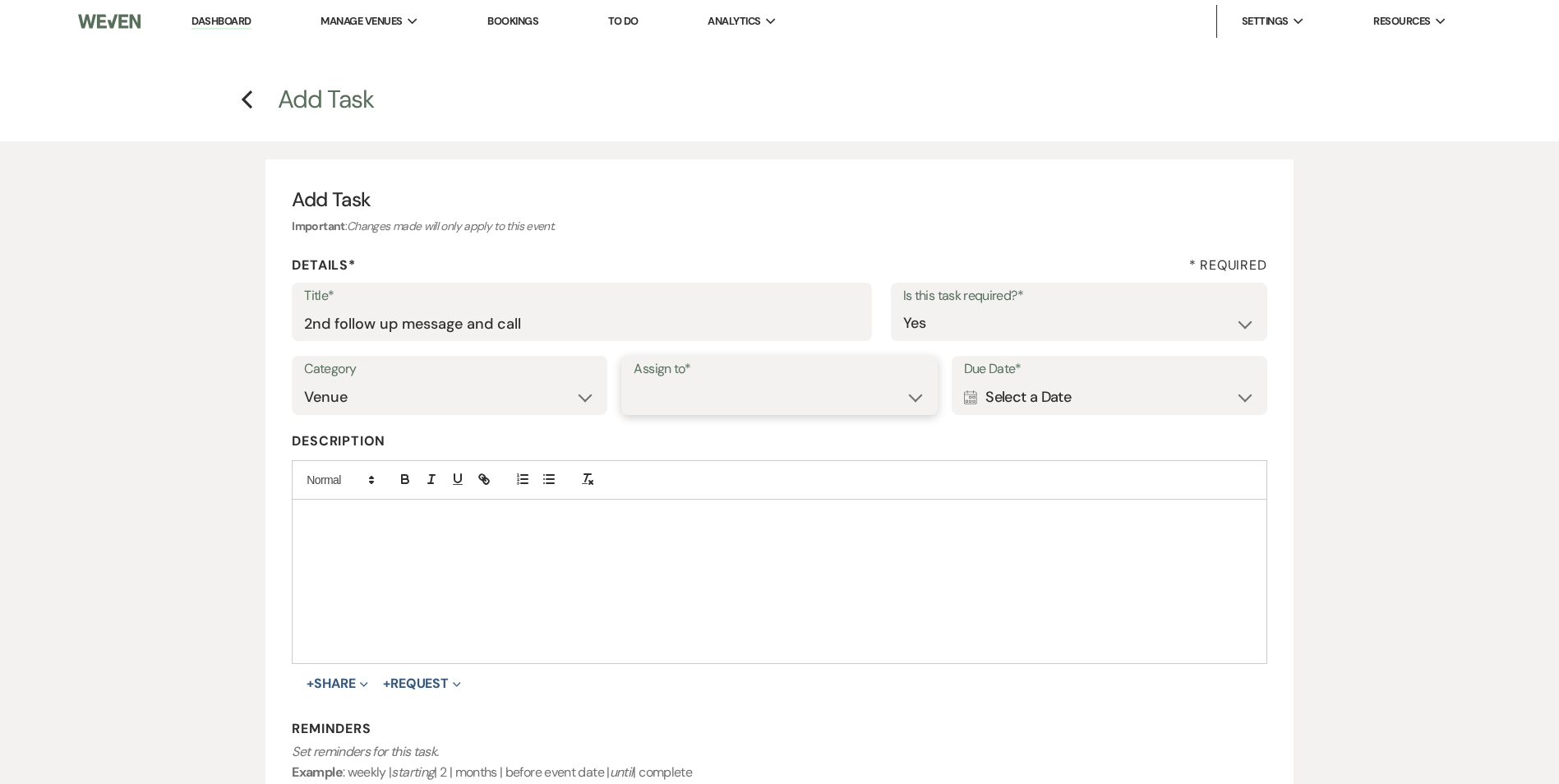
click at [658, 407] on select "Venue Client" at bounding box center [778, 397] width 291 height 32
select select "venueHost"
click at [633, 382] on select "Venue Client" at bounding box center [778, 397] width 291 height 32
click at [992, 403] on div "Calendar Select a Date Expand" at bounding box center [1109, 397] width 291 height 32
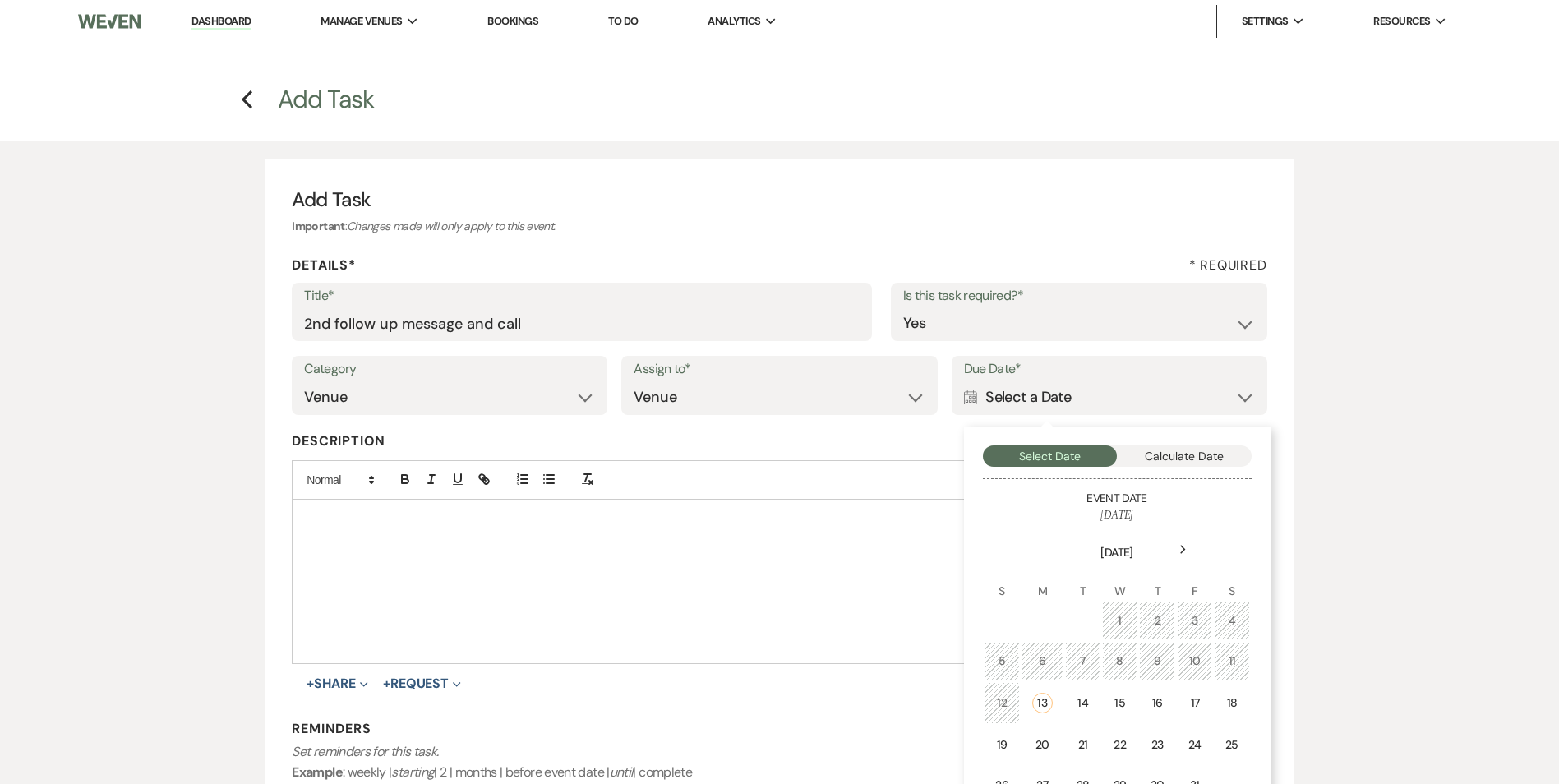
scroll to position [246, 0]
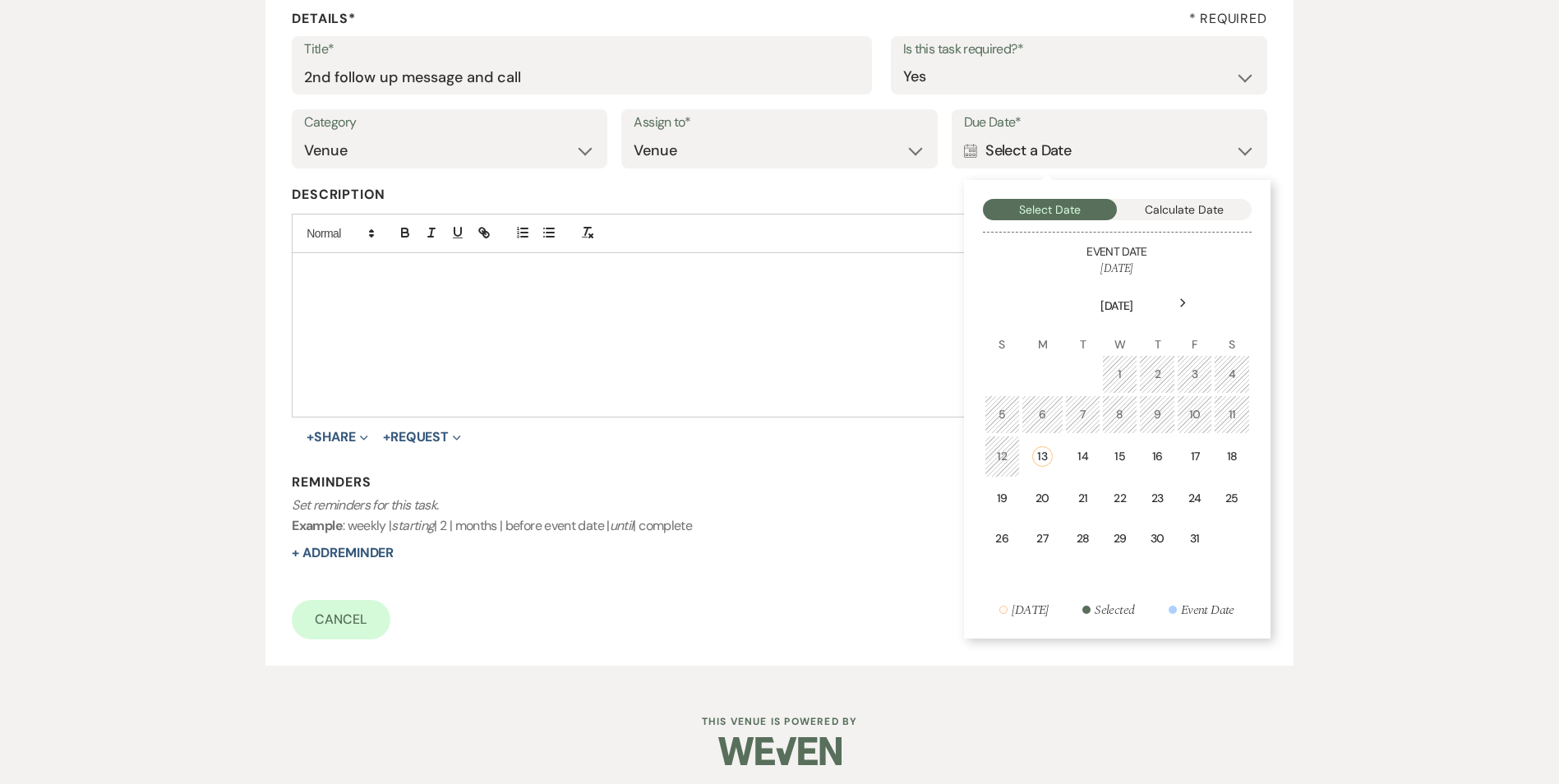
click at [1145, 460] on td "16" at bounding box center [1157, 456] width 36 height 42
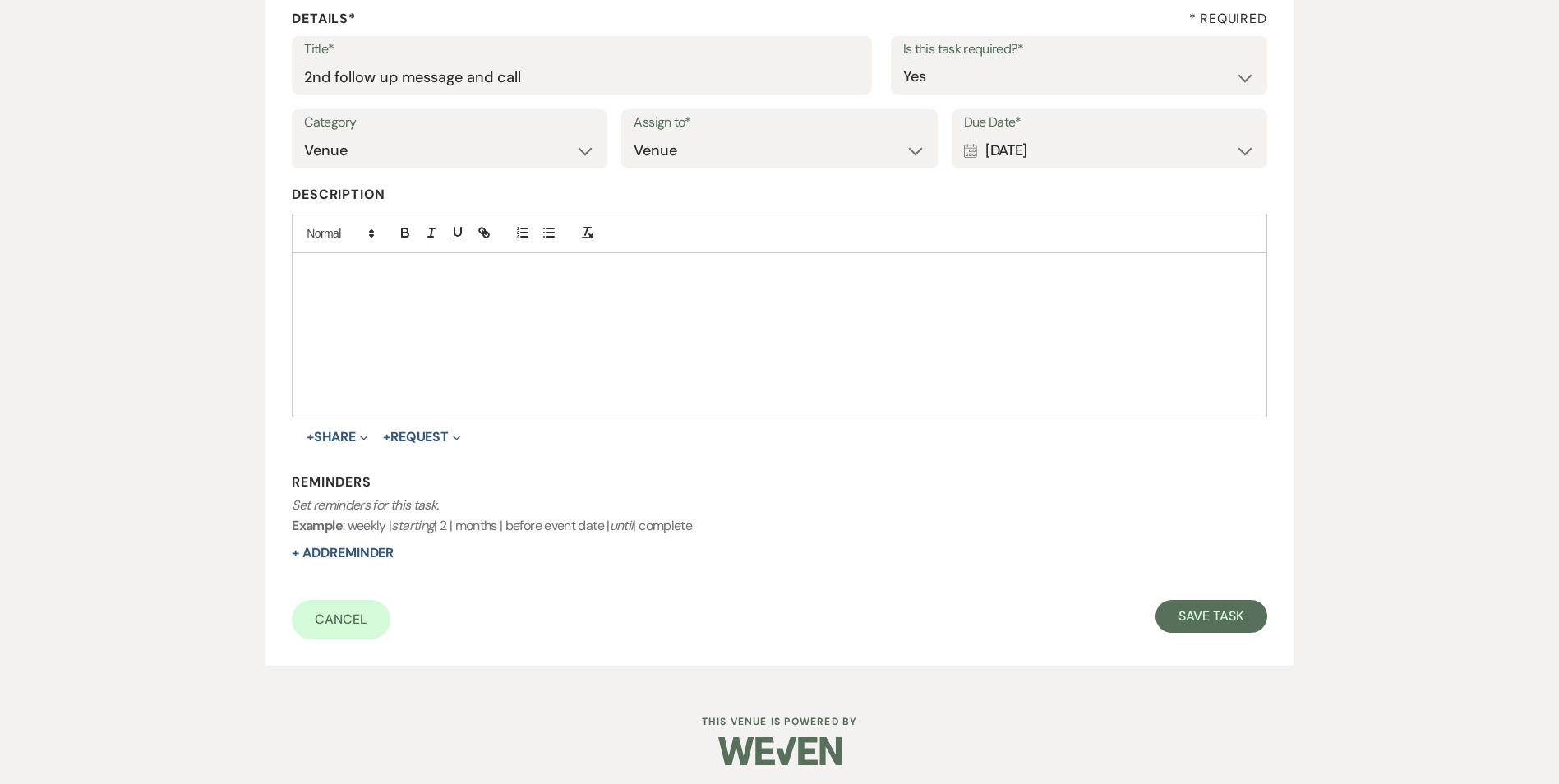
drag, startPoint x: 361, startPoint y: 552, endPoint x: 783, endPoint y: 512, distance: 423.9
click at [360, 550] on button "+ Add Reminder" at bounding box center [342, 552] width 102 height 13
select select "host"
select select "days"
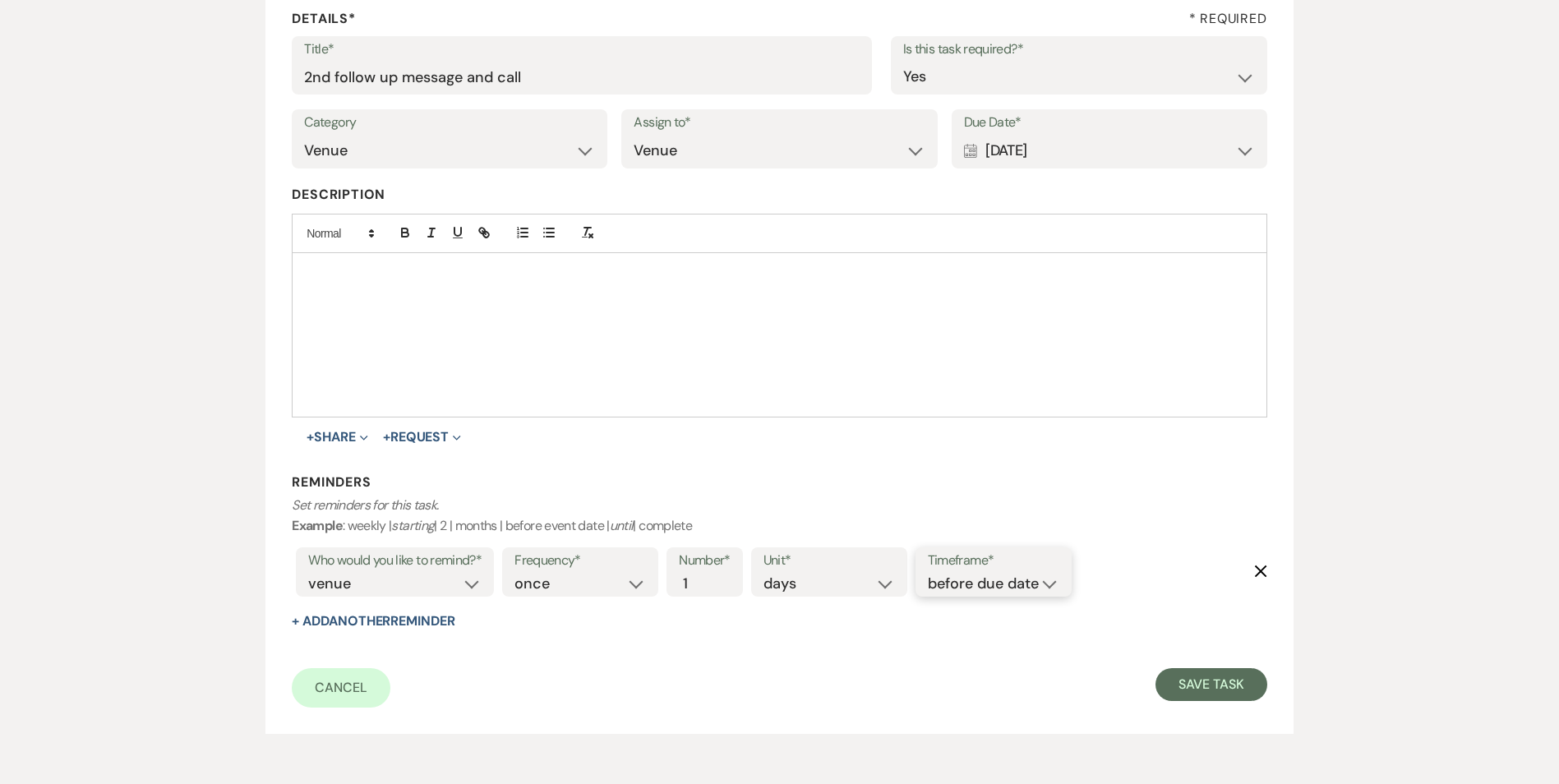
drag, startPoint x: 978, startPoint y: 576, endPoint x: 982, endPoint y: 592, distance: 16.5
click at [979, 581] on select "before due date after due date on due date on custom date" at bounding box center [994, 584] width 132 height 23
select select "onDueDate"
click at [928, 572] on select "before due date after due date on due date on custom date" at bounding box center [994, 584] width 132 height 23
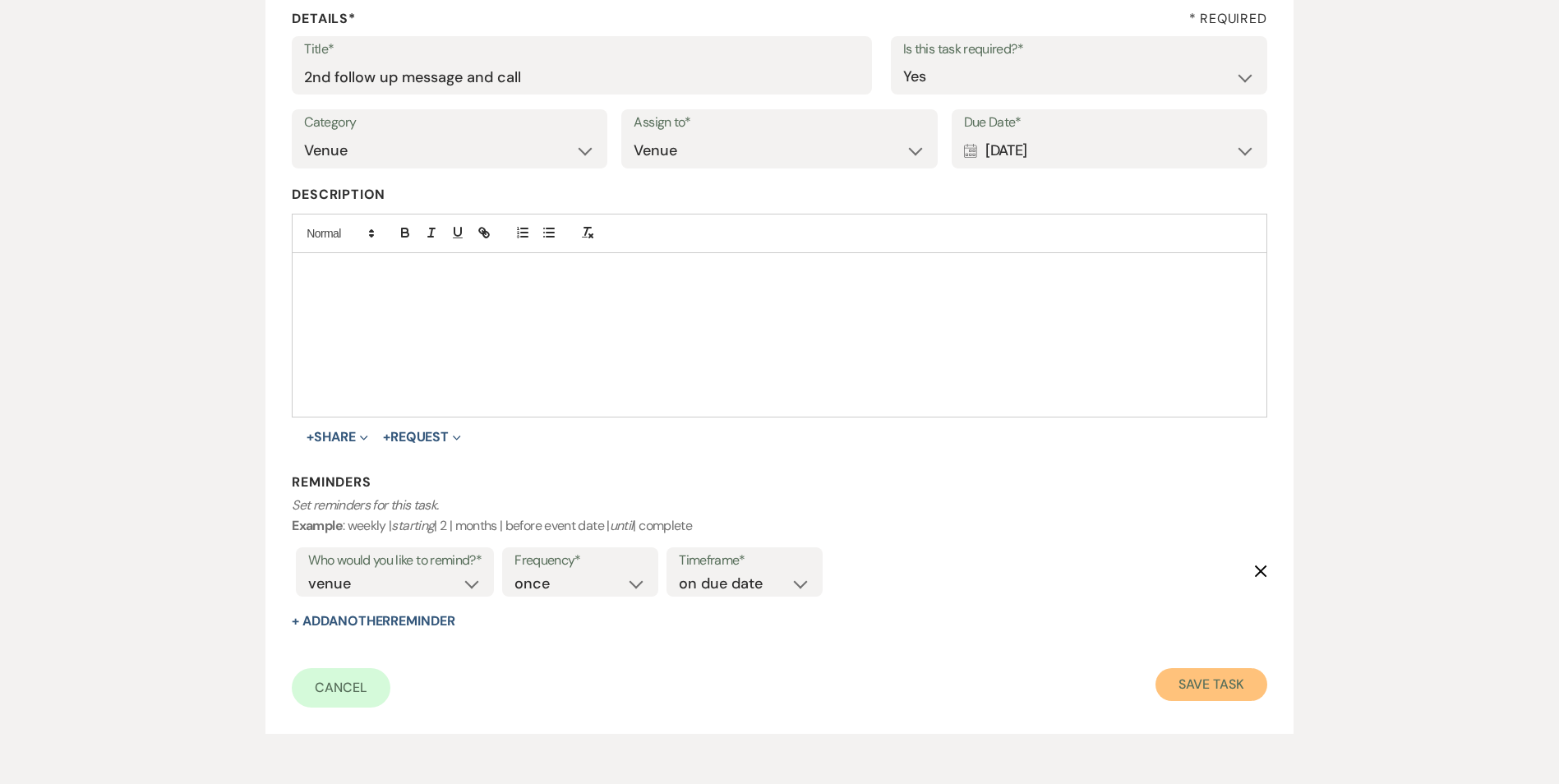
click at [1209, 690] on button "Save Task" at bounding box center [1211, 684] width 111 height 33
select select "2"
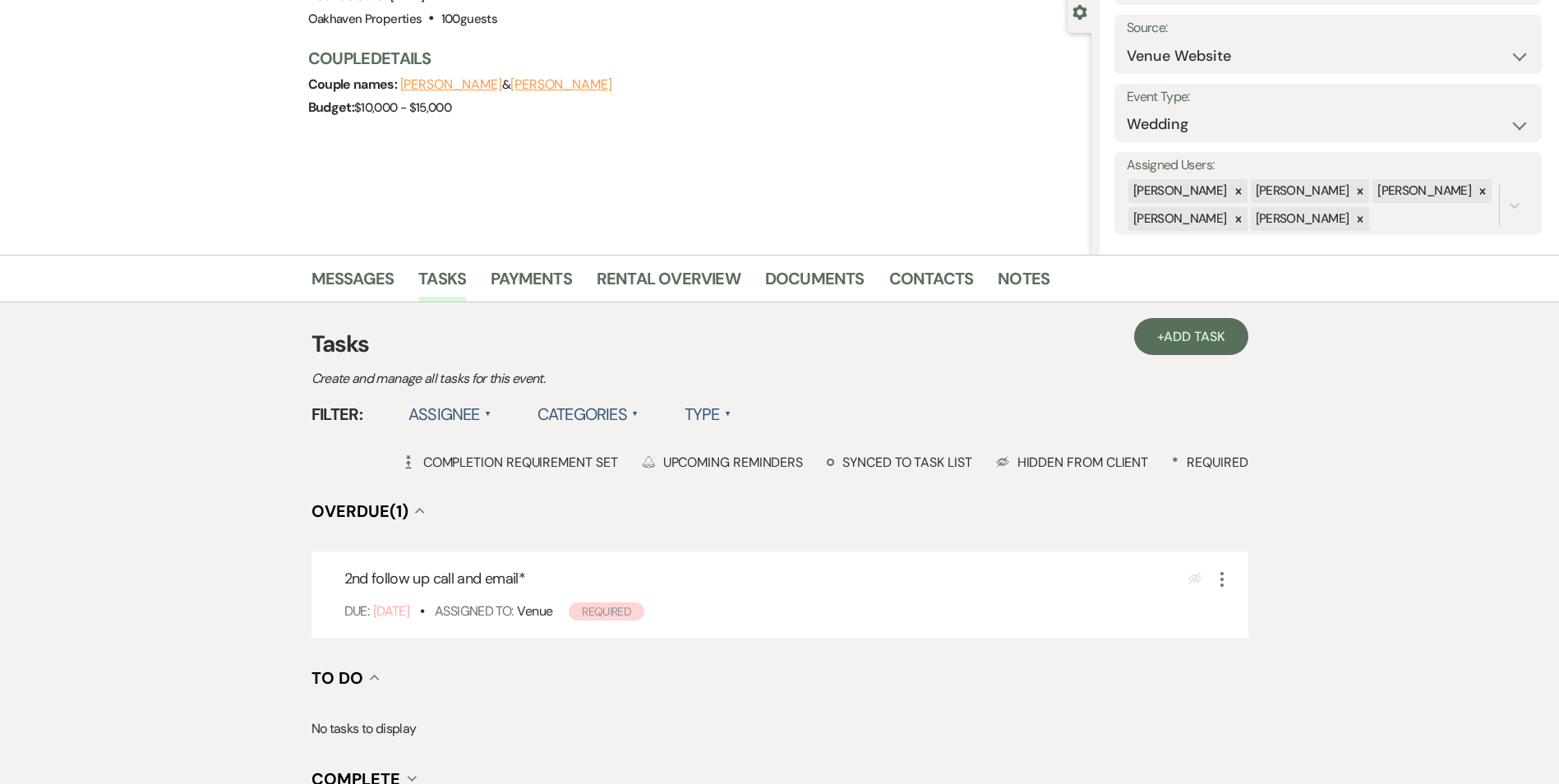
scroll to position [164, 0]
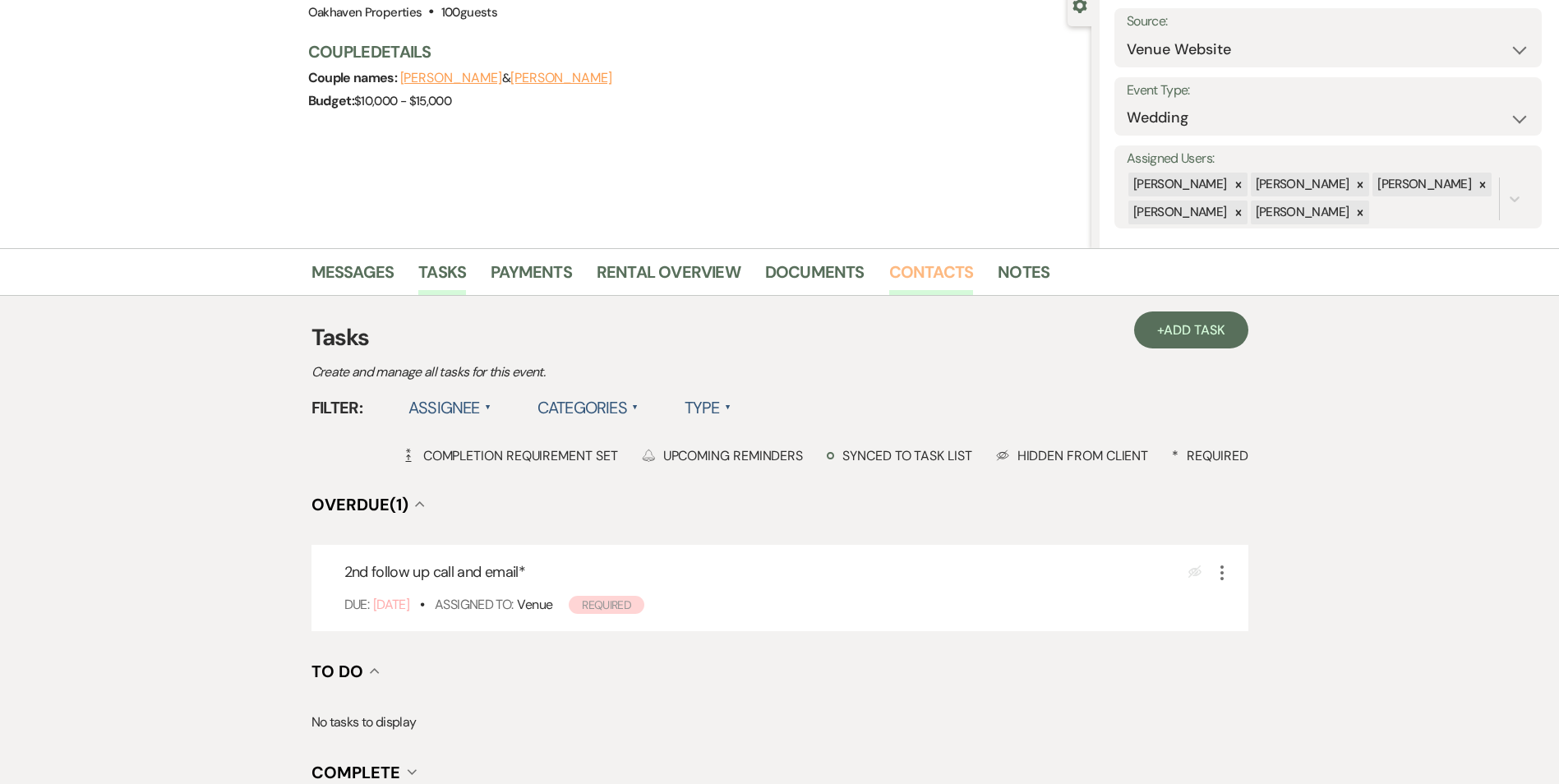
click at [940, 269] on link "Contacts" at bounding box center [932, 277] width 85 height 36
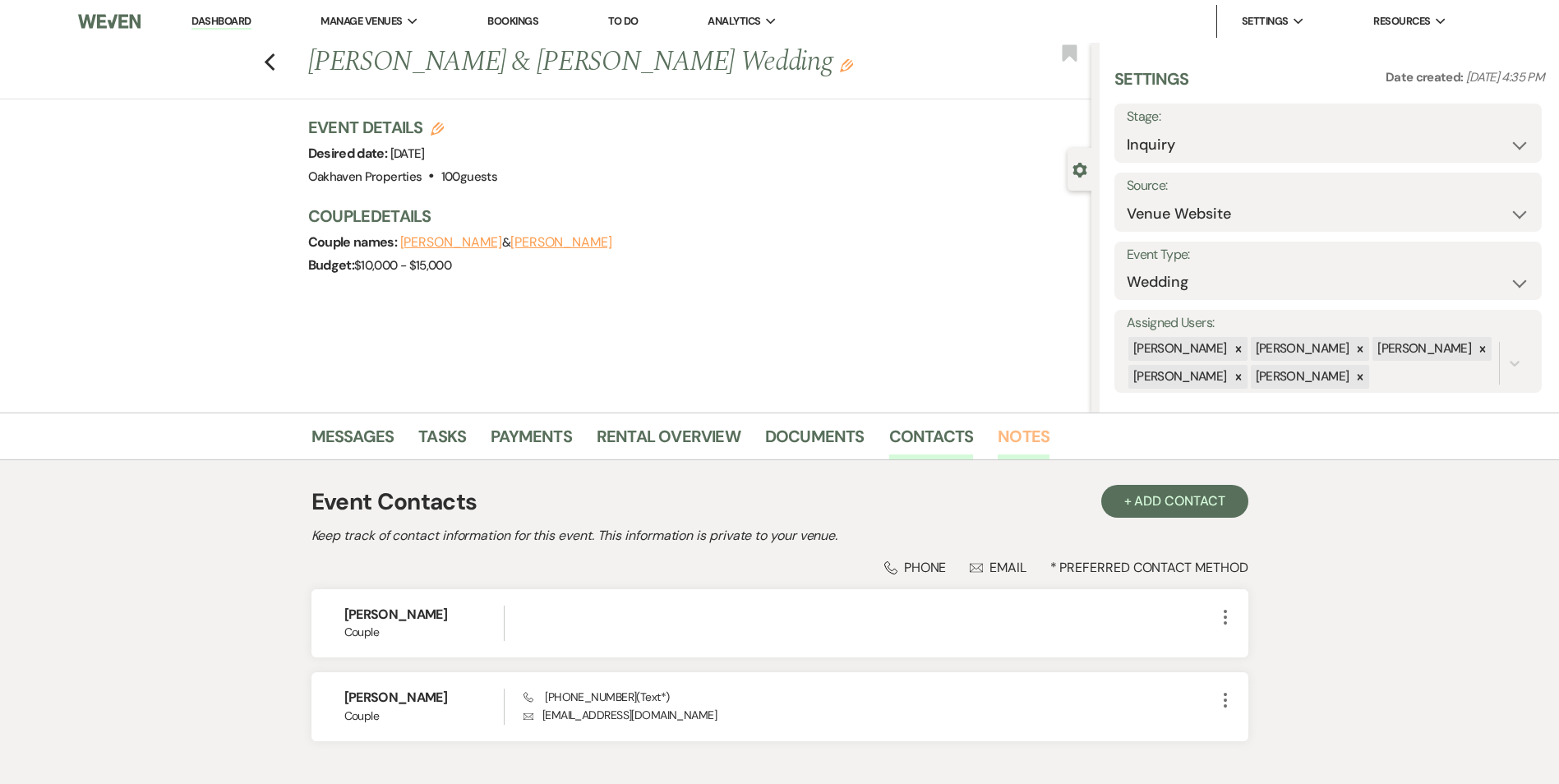
click at [1008, 448] on link "Notes" at bounding box center [1024, 441] width 52 height 36
